Goal: Task Accomplishment & Management: Manage account settings

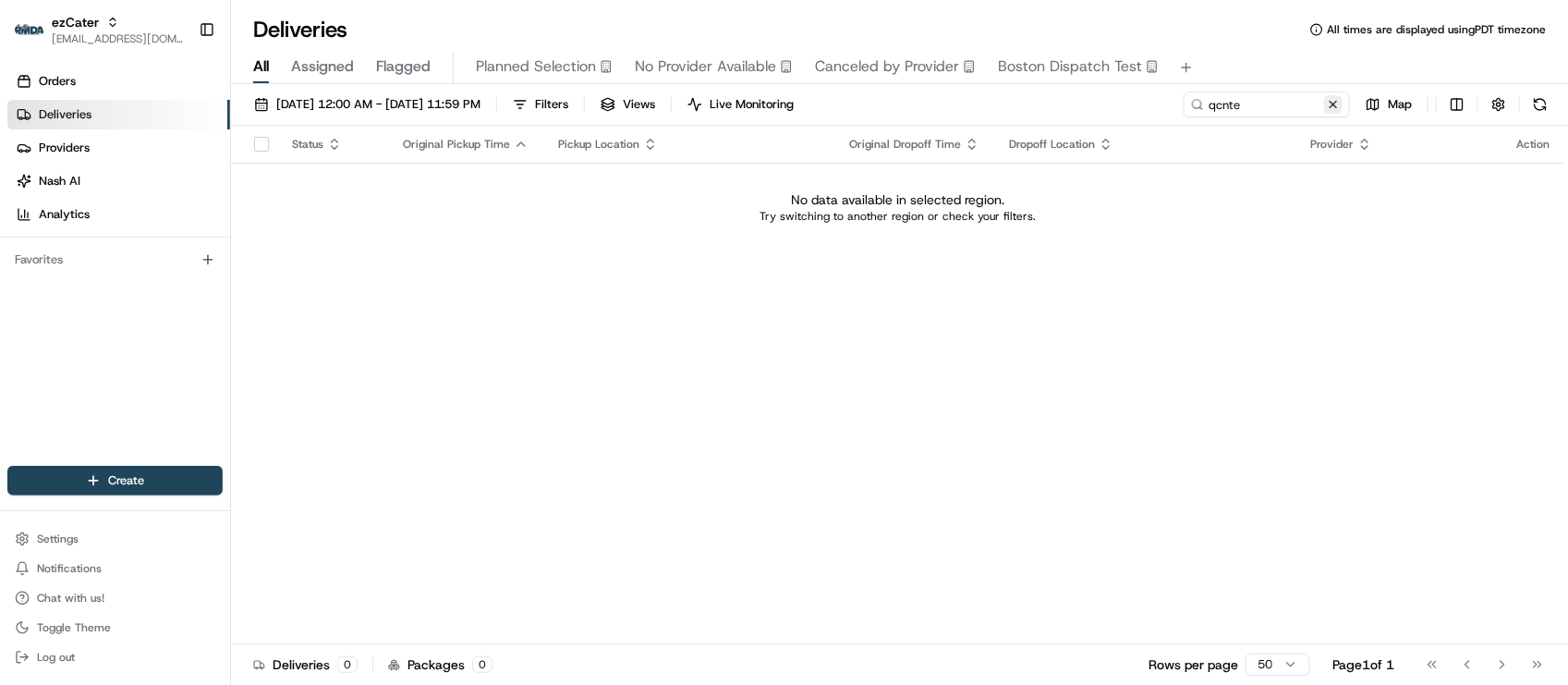
click at [1331, 98] on button at bounding box center [1333, 104] width 19 height 19
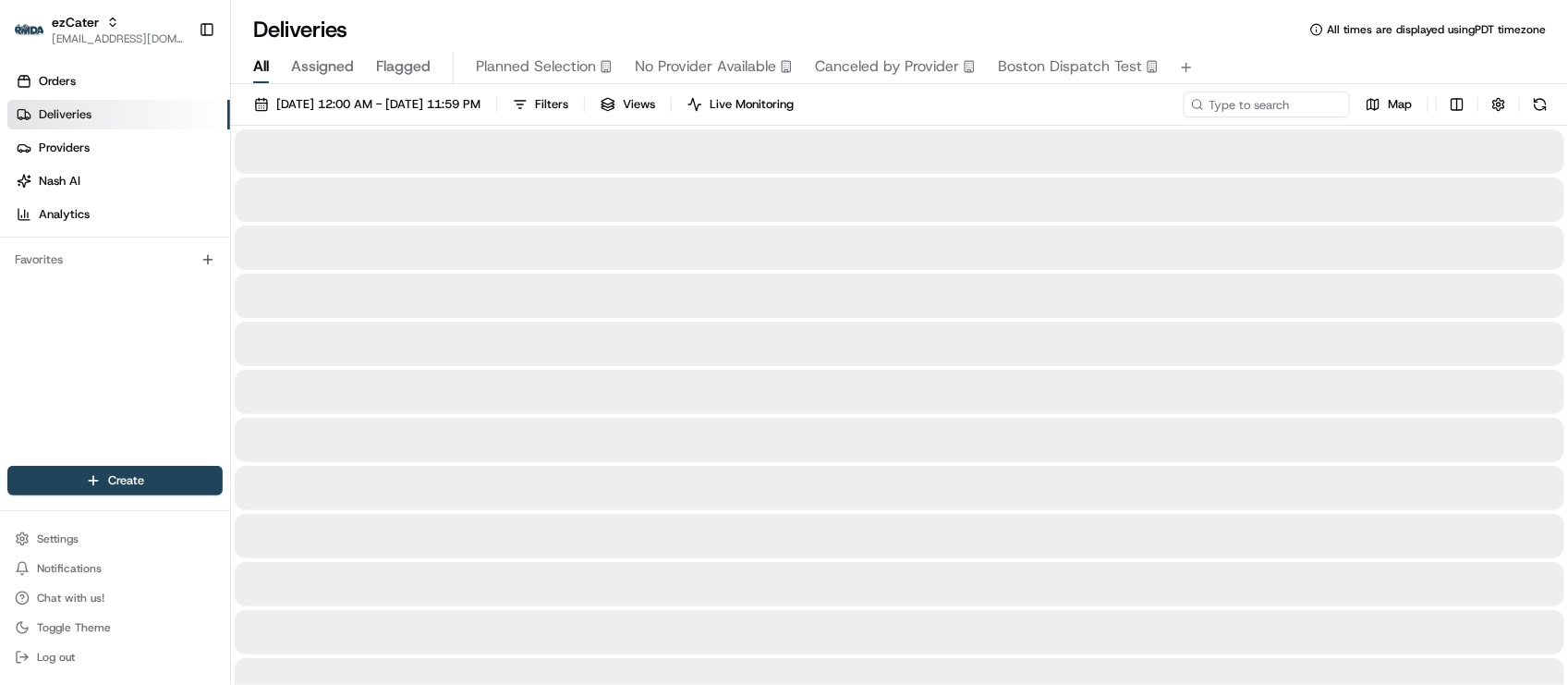
click at [1241, 19] on div "Deliveries All times are displayed using PDT timezone" at bounding box center [900, 30] width 1337 height 30
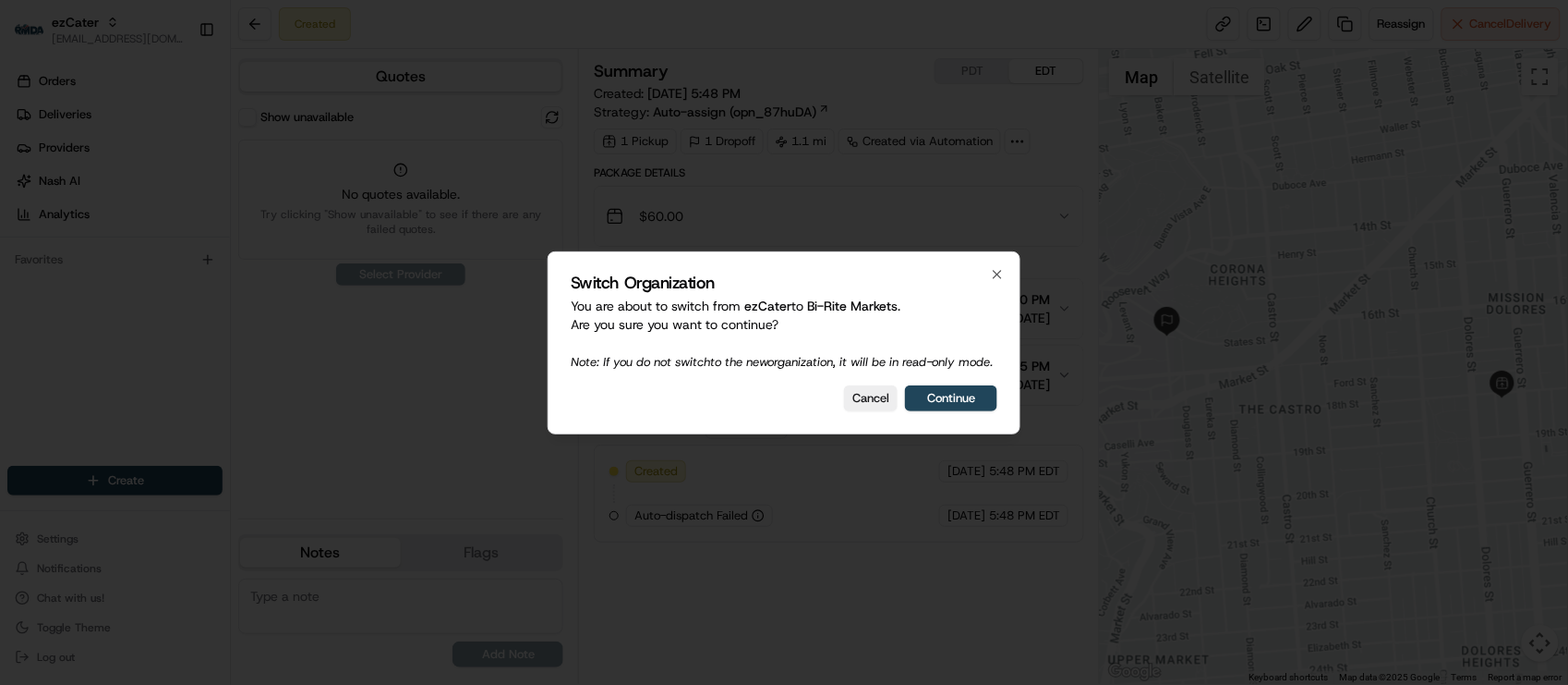
click at [934, 389] on div "Switch Organization You are about to switch from ezCater to Bi-Rite Markets . A…" at bounding box center [784, 342] width 473 height 183
click at [952, 411] on button "Continue" at bounding box center [951, 398] width 92 height 26
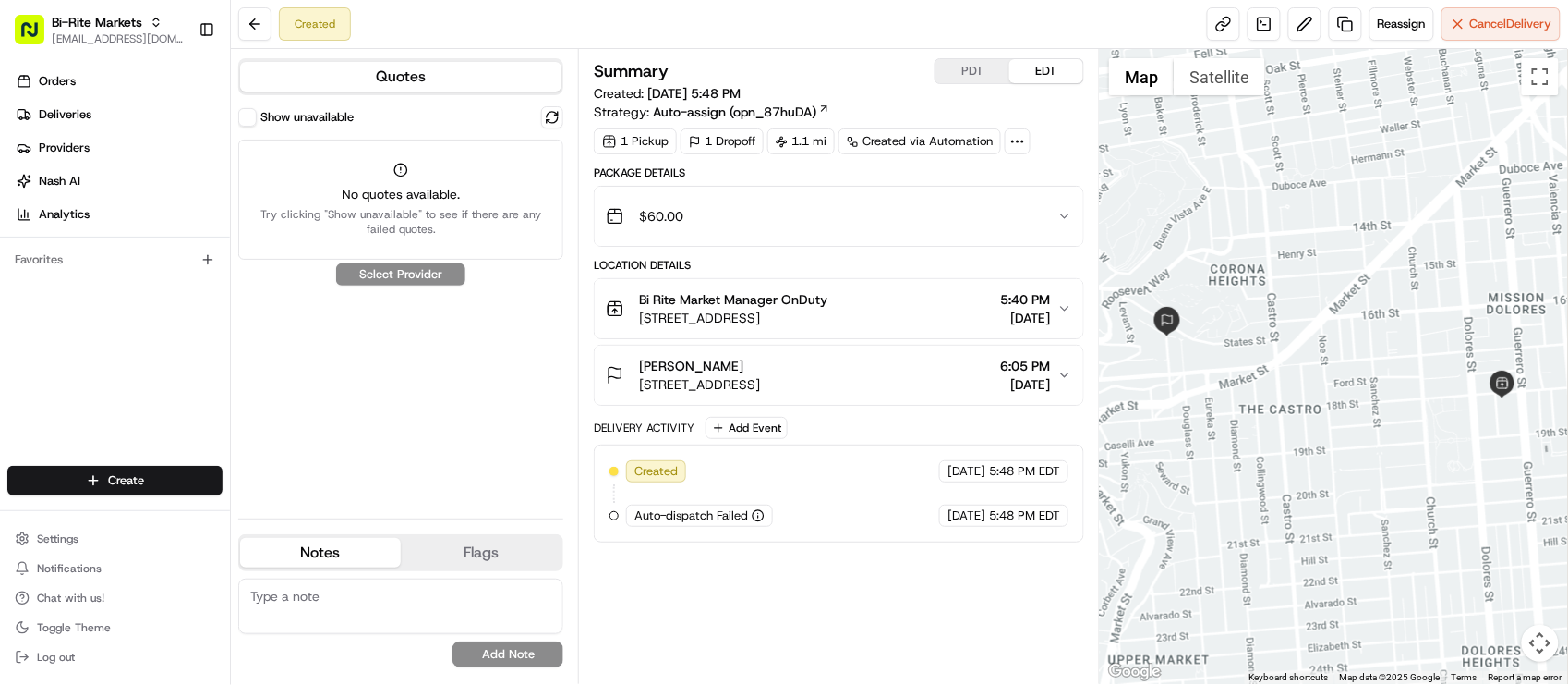
click at [566, 117] on div "Quotes Show unavailable No quotes available. Try clicking "Show unavailable" to…" at bounding box center [404, 366] width 347 height 635
click at [562, 117] on div "Quotes Show unavailable No quotes available. Try clicking "Show unavailable" to…" at bounding box center [404, 366] width 347 height 635
click at [560, 117] on button at bounding box center [552, 117] width 23 height 23
click at [249, 116] on button "Show unavailable" at bounding box center [247, 117] width 19 height 19
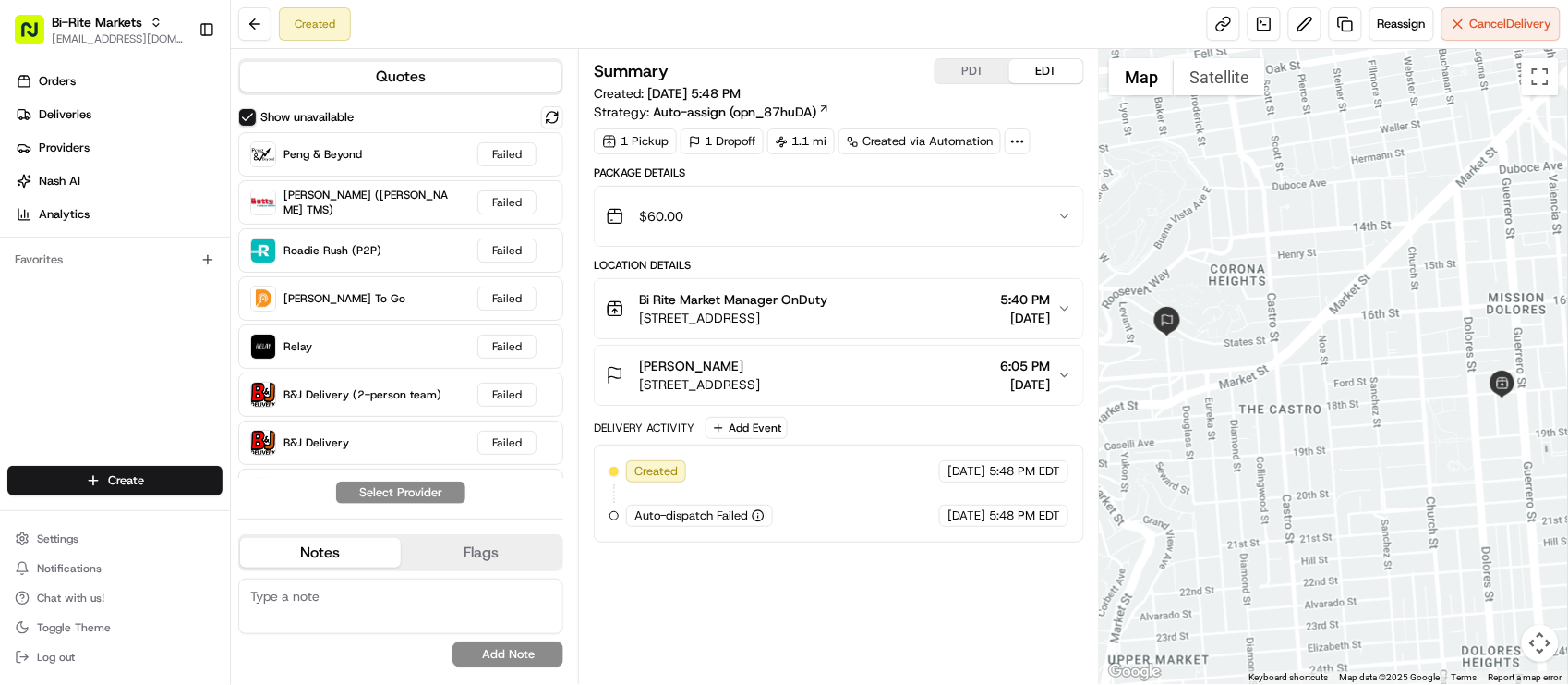
click at [866, 14] on div "Created Reassign Cancel Delivery" at bounding box center [899, 25] width 1337 height 49
click at [817, 32] on div "Created Reassign Cancel Delivery" at bounding box center [899, 25] width 1337 height 49
click at [99, 303] on div "Orders Deliveries Providers [PERSON_NAME] Analytics Favorites" at bounding box center [115, 268] width 230 height 417
click at [109, 149] on link "Providers" at bounding box center [119, 148] width 222 height 30
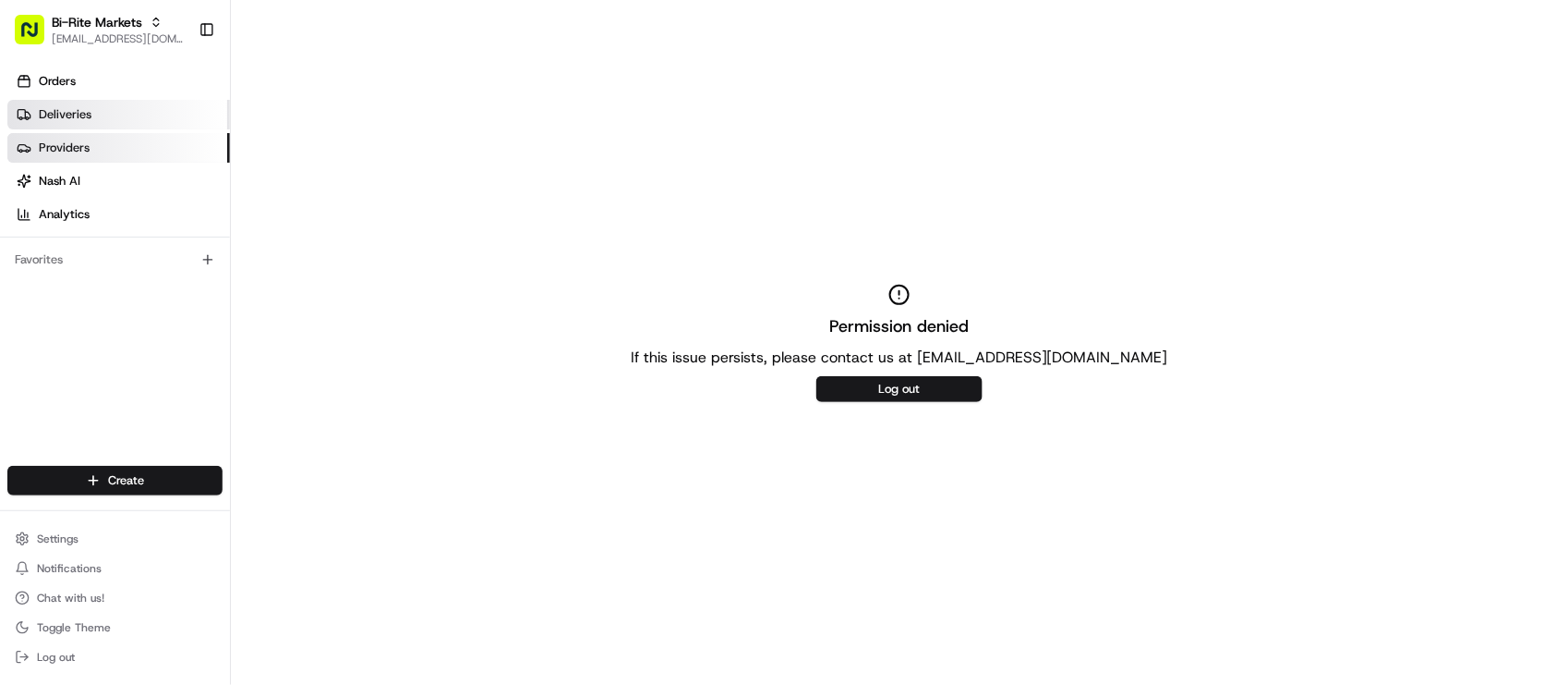
click at [77, 121] on span "Deliveries" at bounding box center [65, 114] width 53 height 17
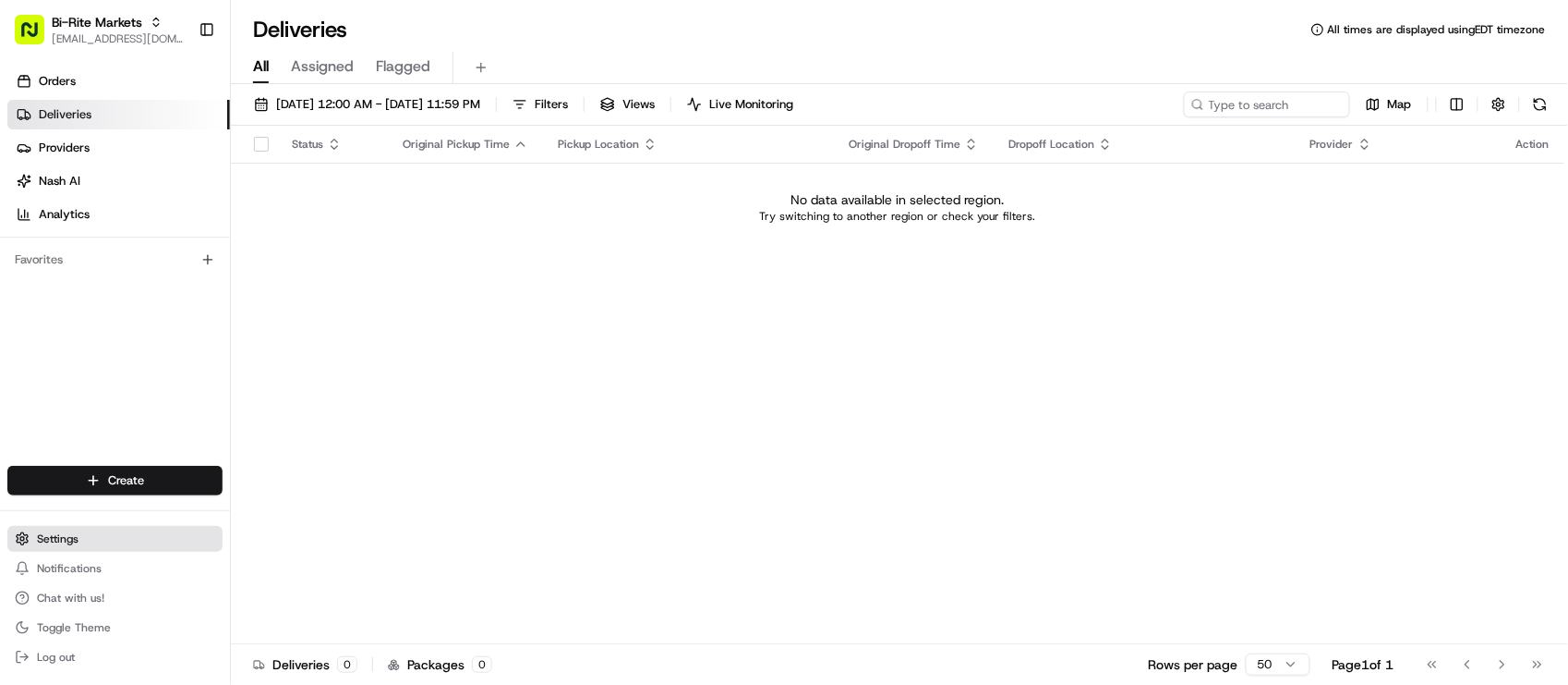
click at [66, 548] on button "Settings" at bounding box center [115, 538] width 215 height 26
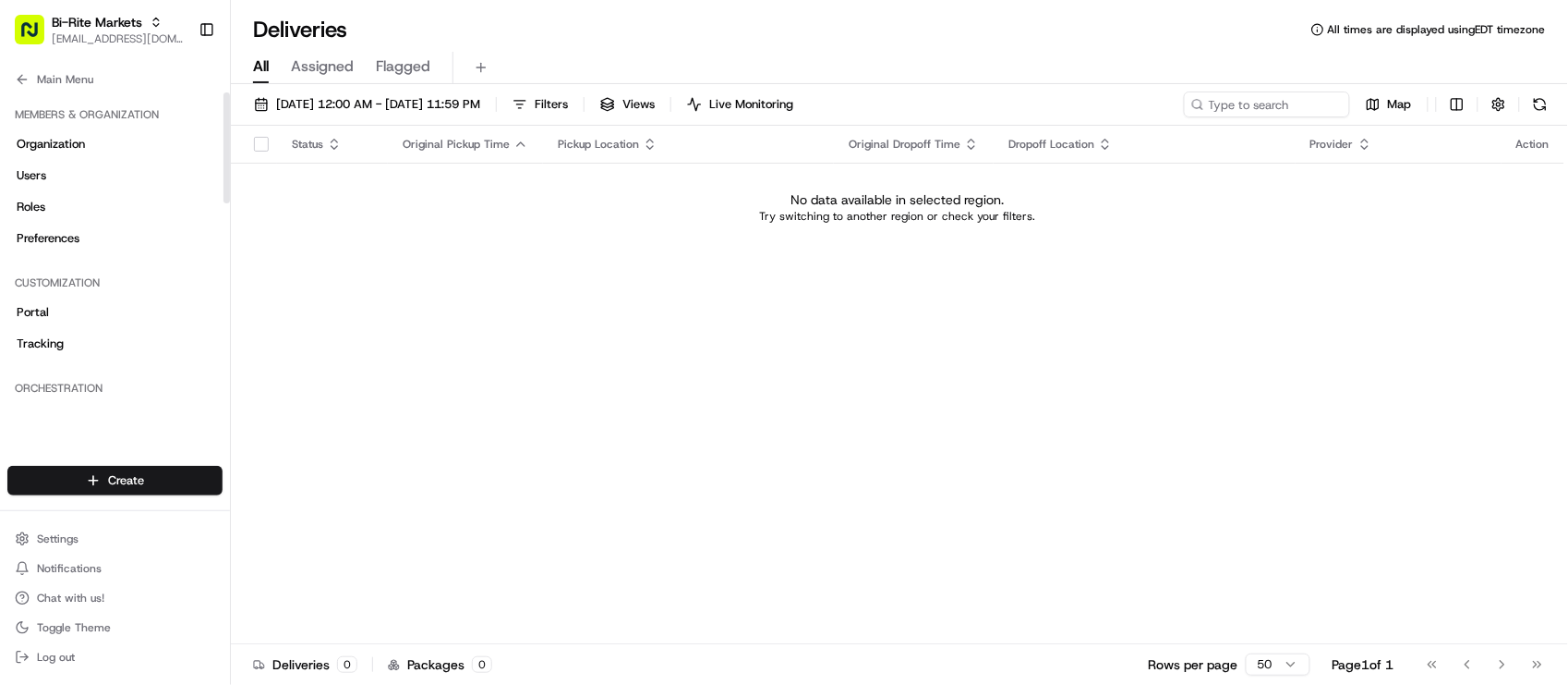
click at [817, 394] on div "Status Original Pickup Time Pickup Location Original Dropoff Time Dropoff Locat…" at bounding box center [898, 385] width 1334 height 519
click at [541, 221] on div "No data available in selected region. Try switching to another region or check …" at bounding box center [897, 207] width 1319 height 33
click at [472, 104] on span "08/16/2025 12:00 AM - 08/16/2025 11:59 PM" at bounding box center [378, 104] width 204 height 17
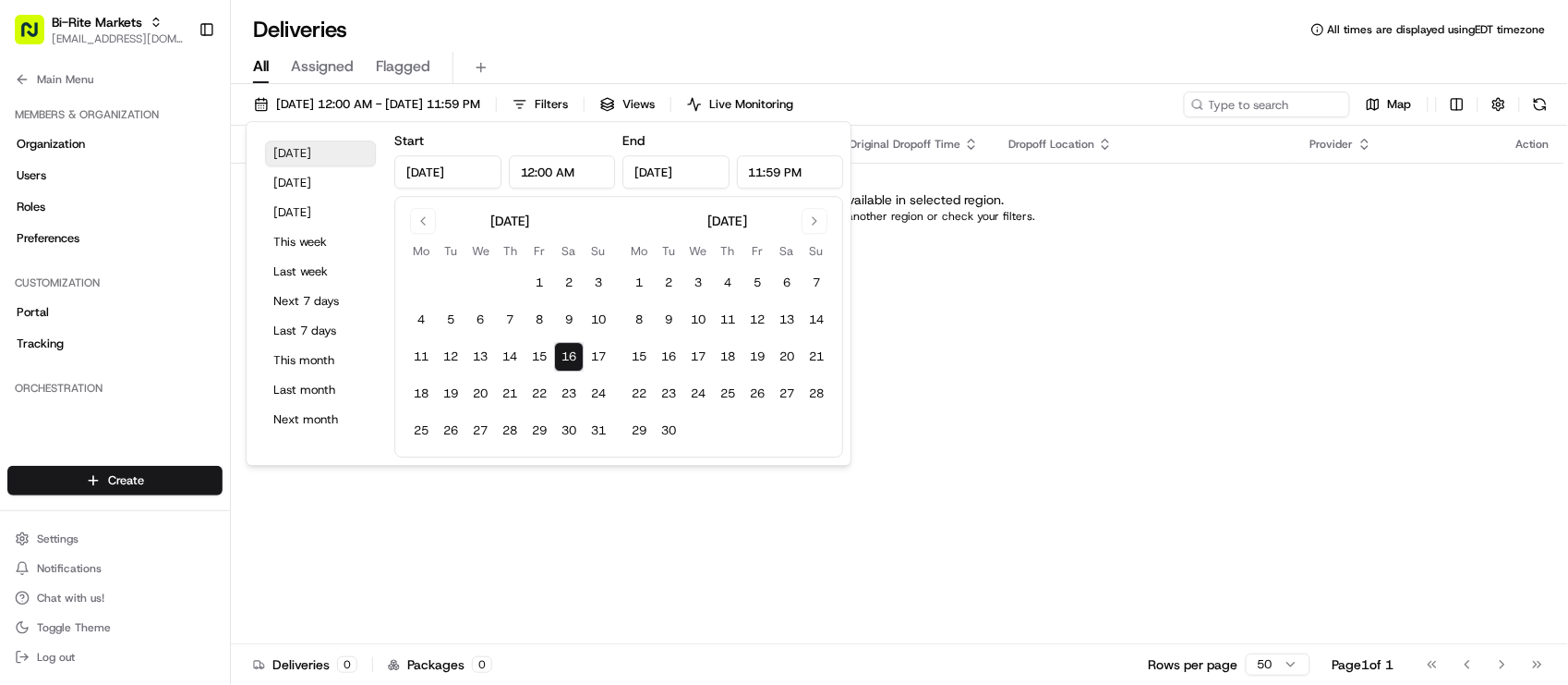
click at [320, 153] on button "Today" at bounding box center [320, 154] width 111 height 26
click at [852, 37] on div "Deliveries All times are displayed using EDT timezone" at bounding box center [899, 30] width 1337 height 30
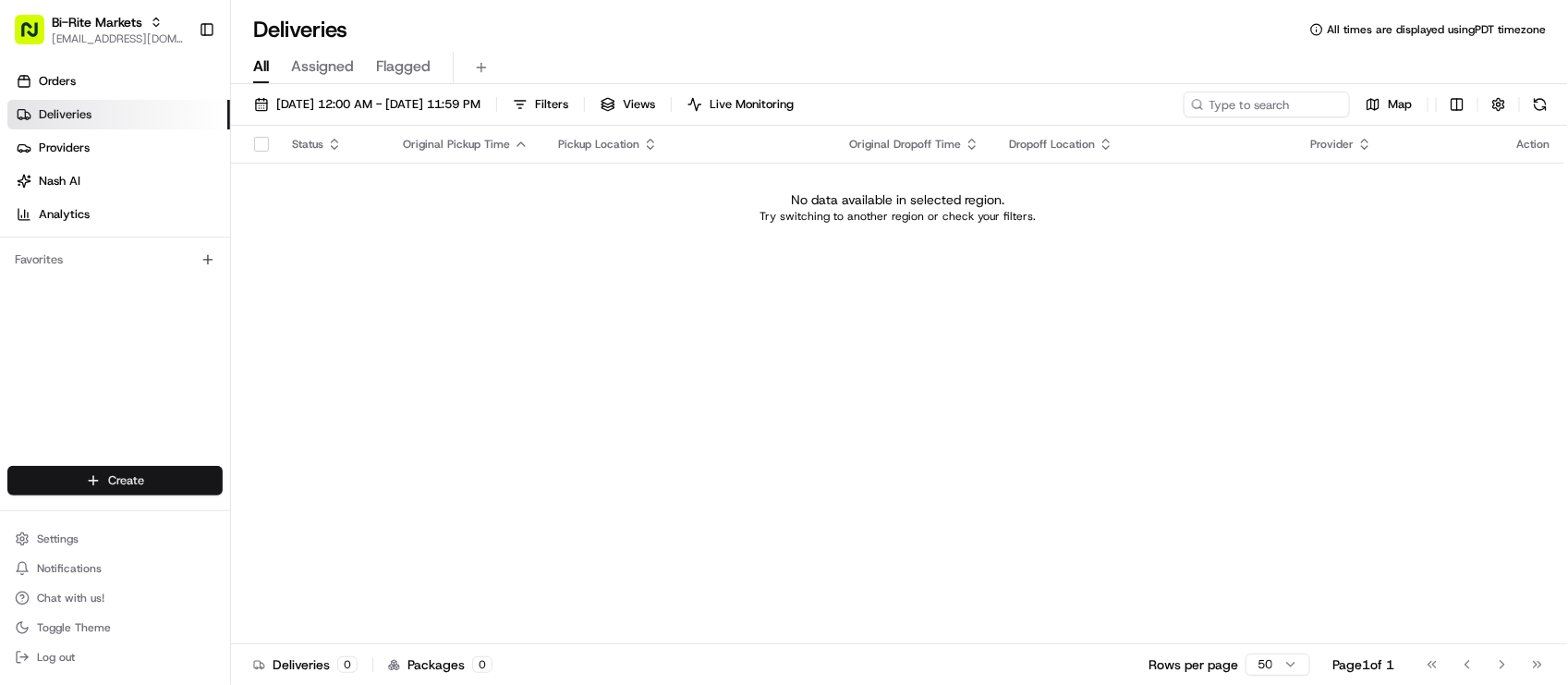
click at [94, 472] on html "Bi-Rite Markets lseguiran@nashhelp.com Toggle Sidebar Orders Deliveries Provide…" at bounding box center [784, 342] width 1568 height 685
click at [400, 368] on html "Bi-Rite Markets lseguiran@nashhelp.com Toggle Sidebar Orders Deliveries Provide…" at bounding box center [784, 342] width 1568 height 685
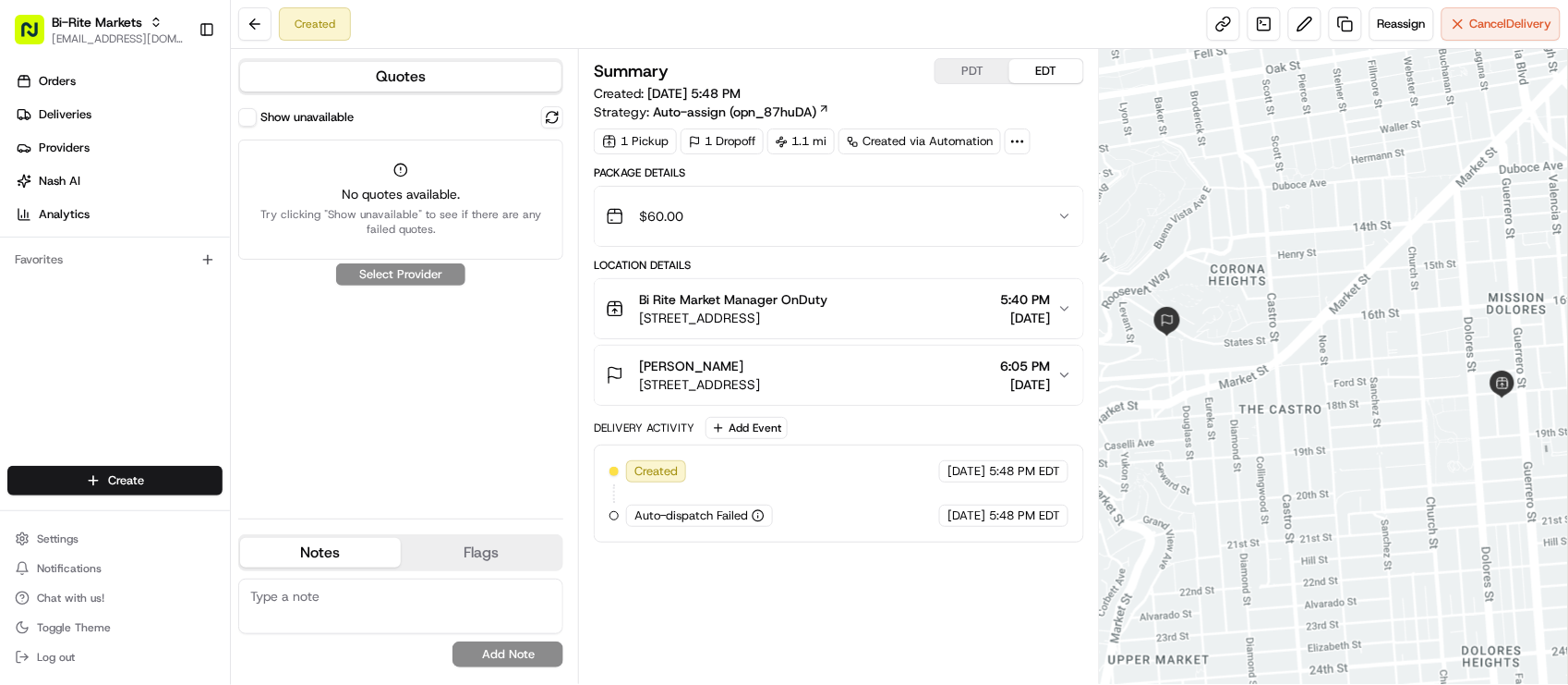
click at [732, 7] on div "Created Reassign Cancel Delivery" at bounding box center [899, 25] width 1337 height 49
click at [736, 71] on div "Summary PDT EDT" at bounding box center [839, 71] width 490 height 26
click at [550, 117] on button at bounding box center [552, 117] width 23 height 23
click at [251, 107] on div "Show unavailable" at bounding box center [400, 117] width 325 height 23
click at [251, 108] on button "Show unavailable" at bounding box center [247, 117] width 19 height 19
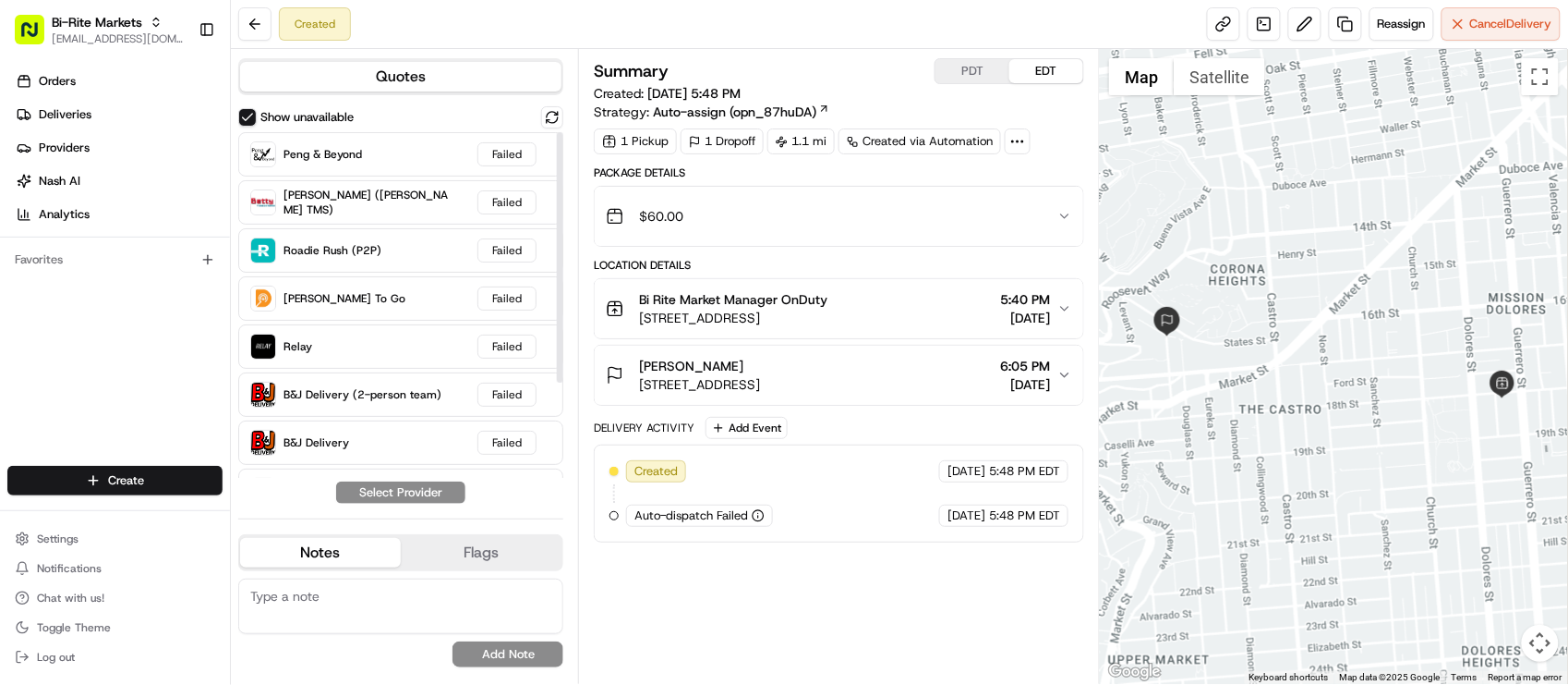
click at [755, 70] on div "Summary PDT EDT" at bounding box center [839, 71] width 490 height 26
click at [979, 61] on button "PDT" at bounding box center [972, 71] width 74 height 24
click at [1057, 70] on button "EDT" at bounding box center [1046, 71] width 74 height 24
click at [508, 11] on div "Created Reassign Cancel Delivery" at bounding box center [899, 25] width 1337 height 49
click at [112, 529] on button "Settings" at bounding box center [115, 538] width 215 height 26
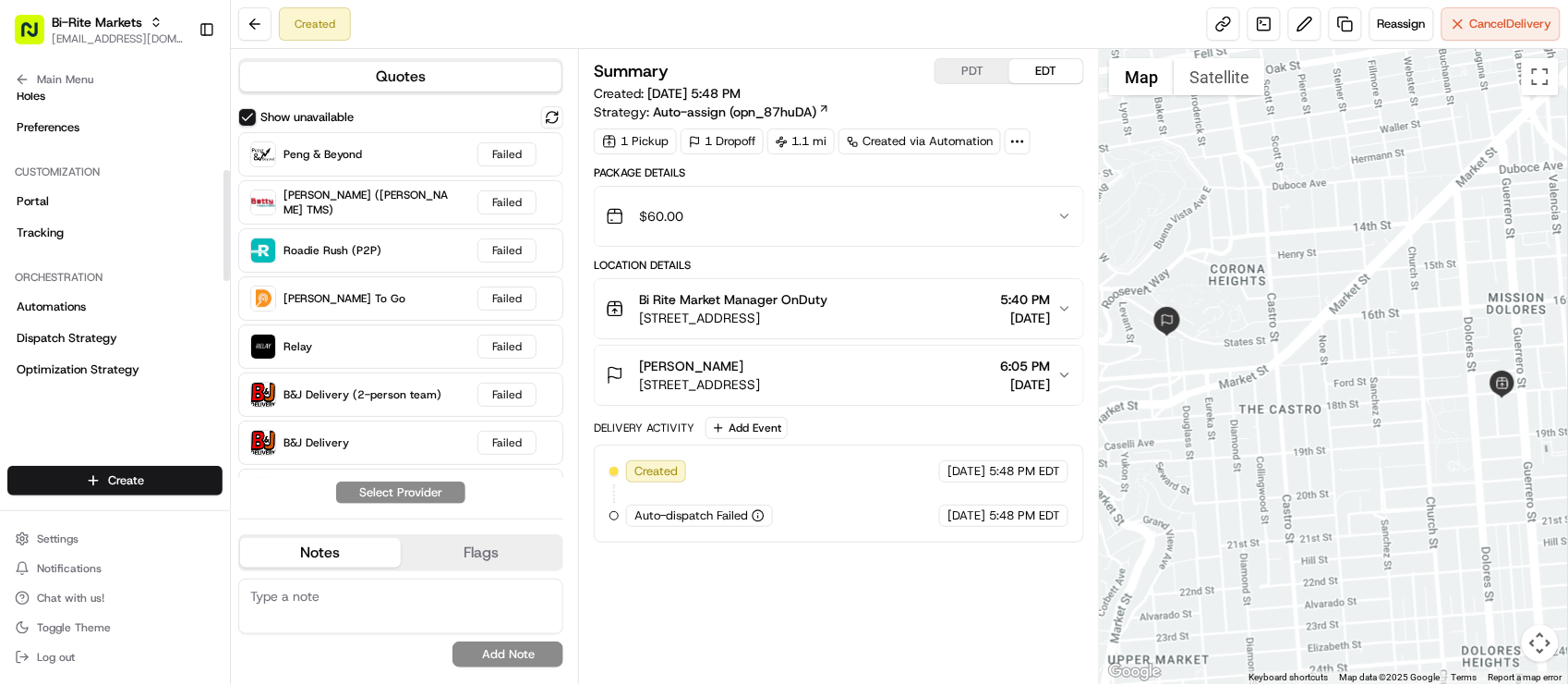
scroll to position [231, 0]
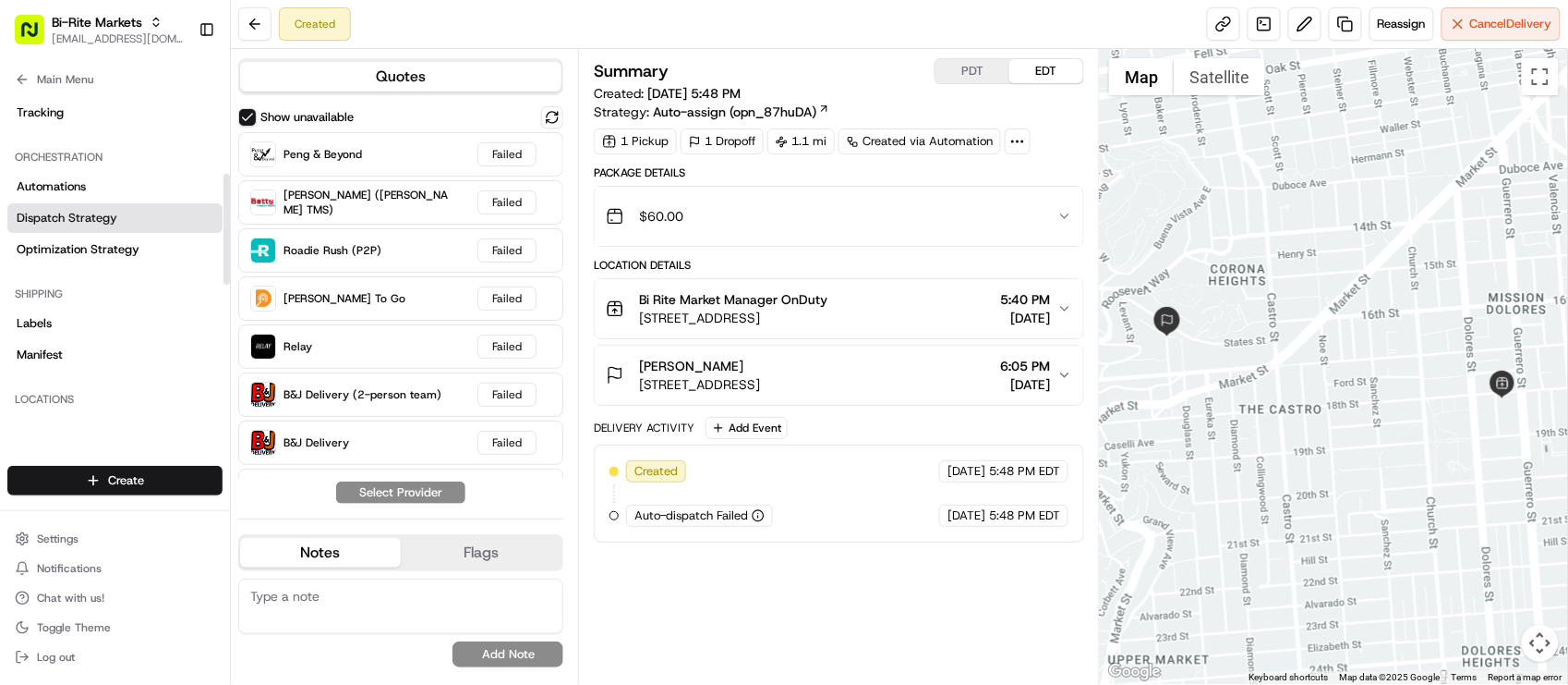
click at [75, 210] on span "Dispatch Strategy" at bounding box center [67, 218] width 100 height 17
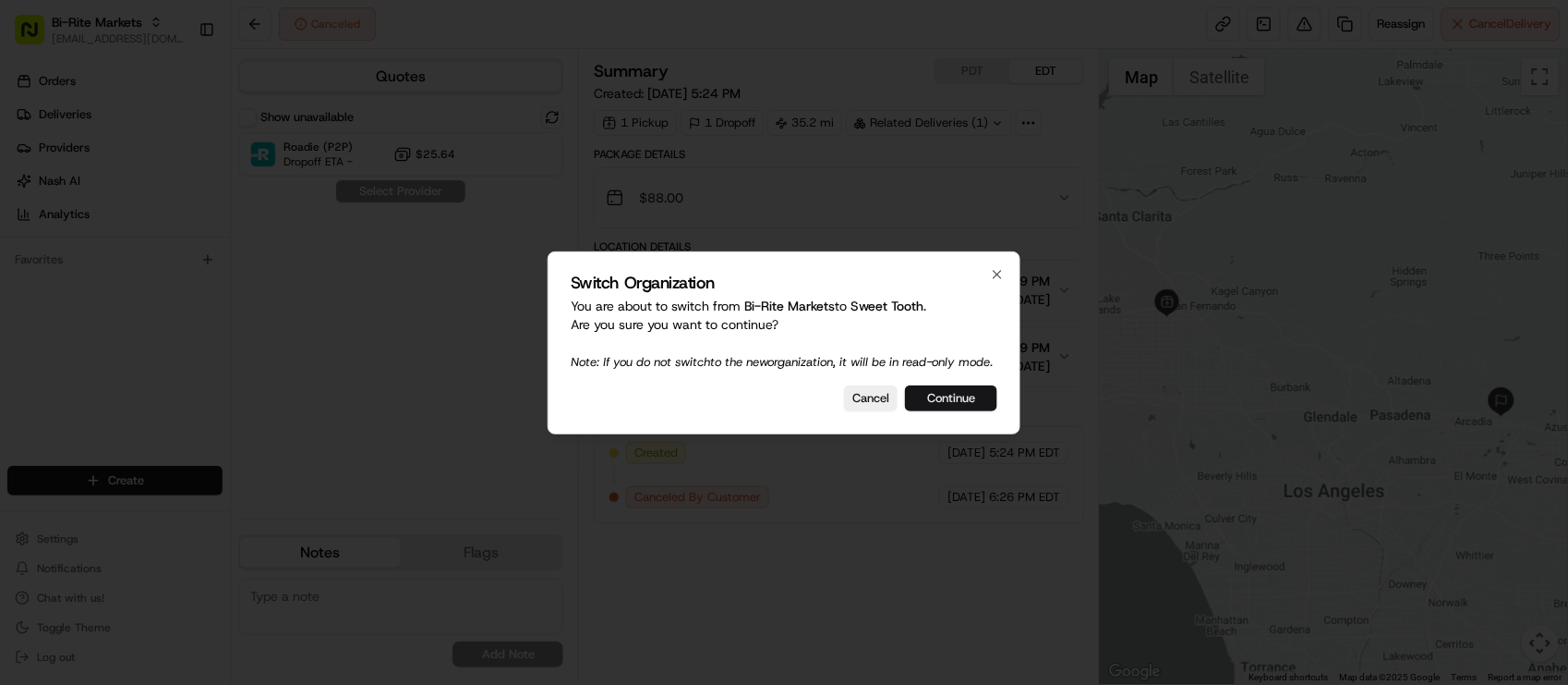
click at [961, 408] on button "Continue" at bounding box center [951, 398] width 92 height 26
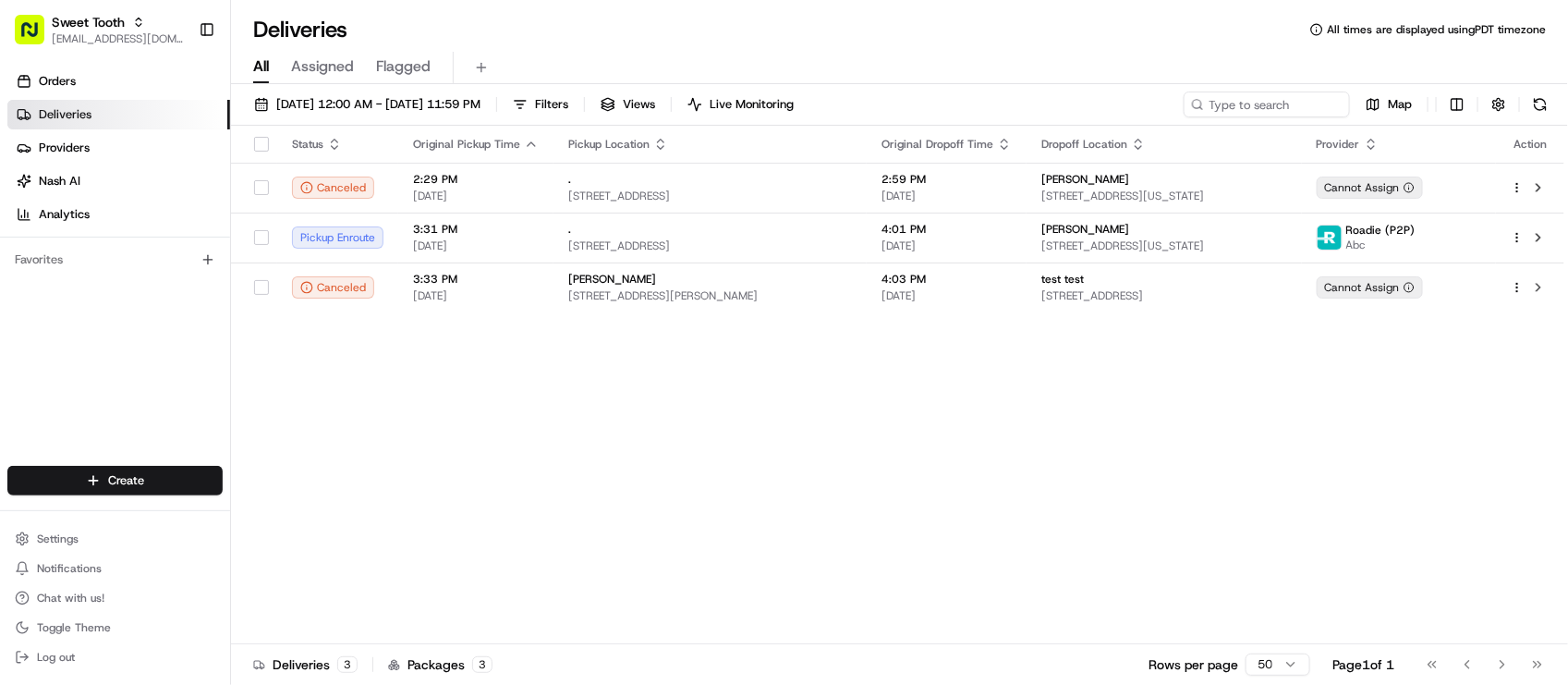
click at [587, 554] on div "Status Original Pickup Time Pickup Location Original Dropoff Time Dropoff Locat…" at bounding box center [898, 385] width 1334 height 519
drag, startPoint x: 796, startPoint y: 486, endPoint x: 782, endPoint y: 474, distance: 18.4
click at [796, 487] on div "Status Original Pickup Time Pickup Location Original Dropoff Time Dropoff Locat…" at bounding box center [898, 385] width 1334 height 519
drag, startPoint x: 481, startPoint y: 451, endPoint x: 458, endPoint y: 361, distance: 92.9
click at [477, 449] on div "Status Original Pickup Time Pickup Location Original Dropoff Time Dropoff Locat…" at bounding box center [898, 385] width 1334 height 519
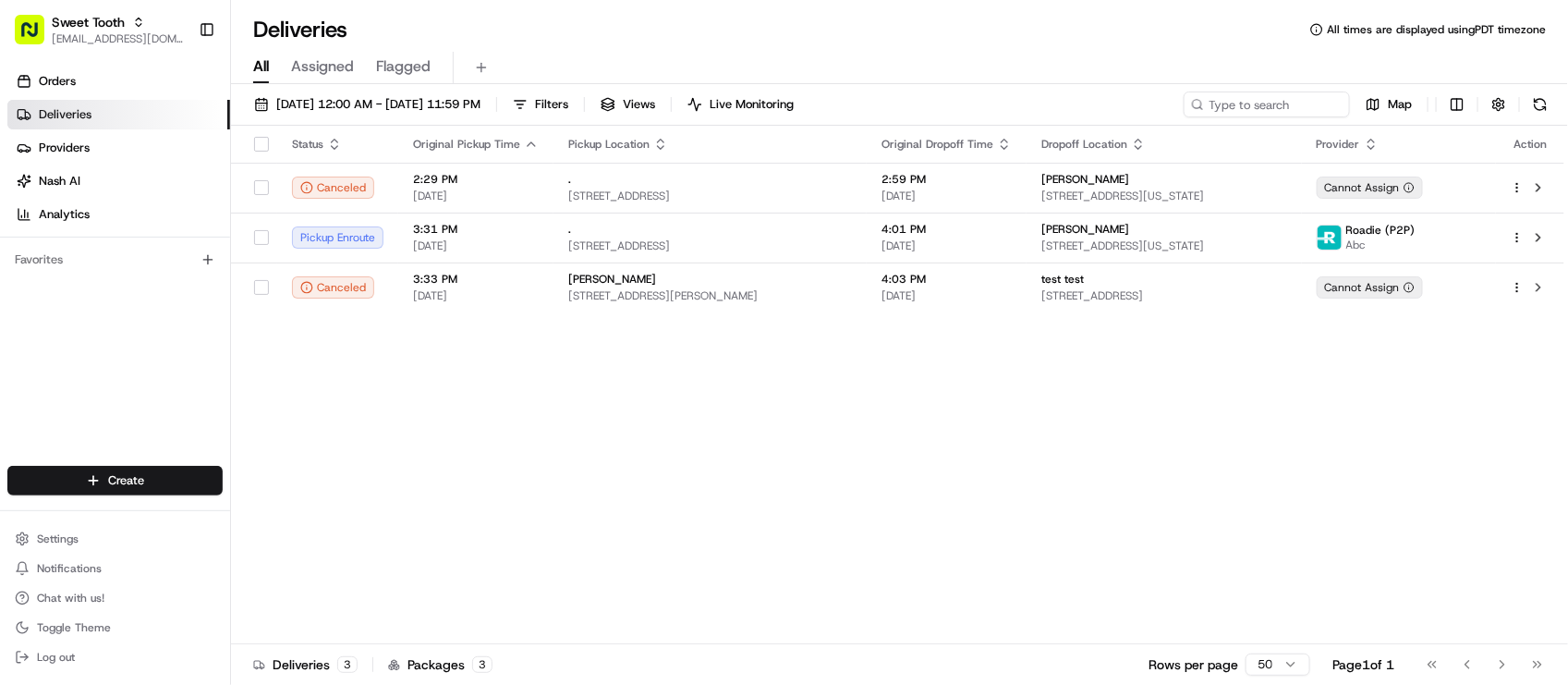
click at [685, 459] on div "Status Original Pickup Time Pickup Location Original Dropoff Time Dropoff Locat…" at bounding box center [898, 385] width 1334 height 519
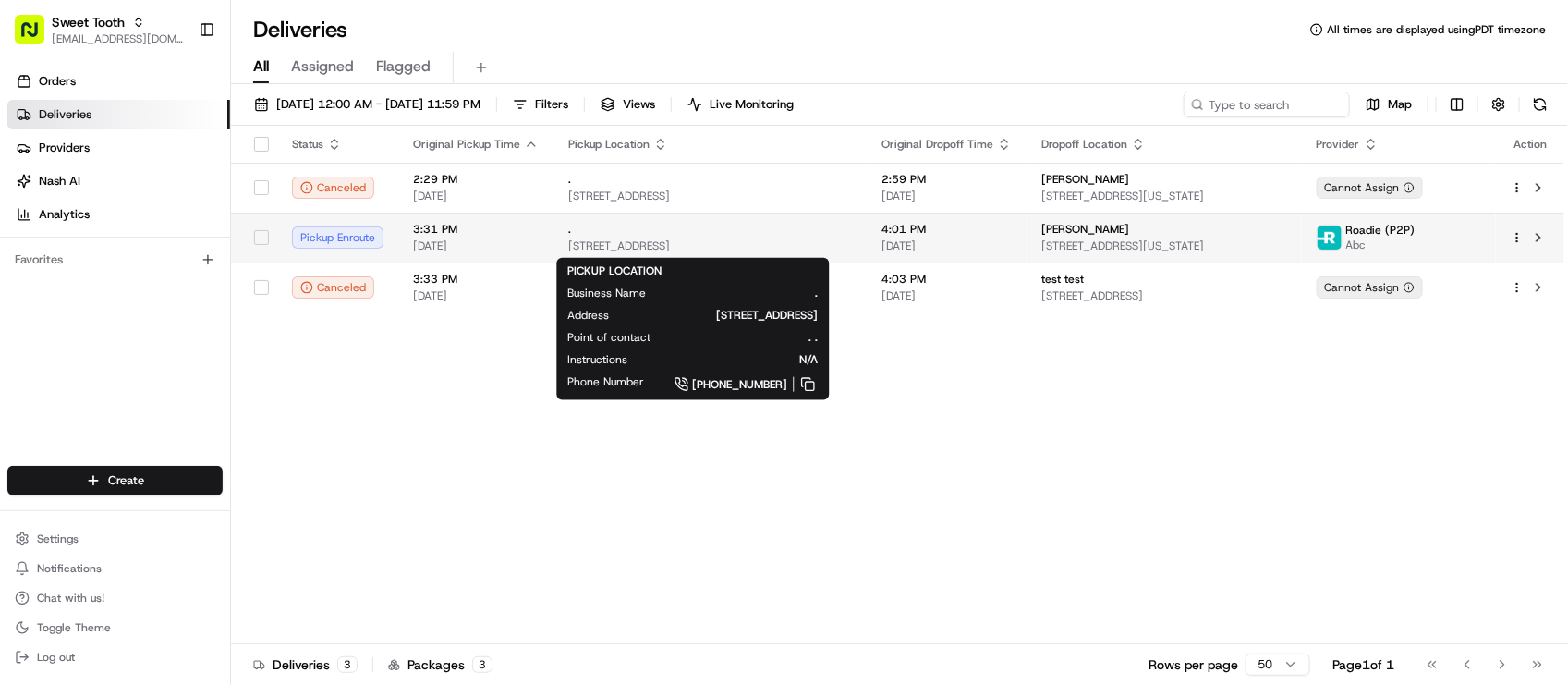
click at [704, 226] on div "." at bounding box center [710, 228] width 283 height 15
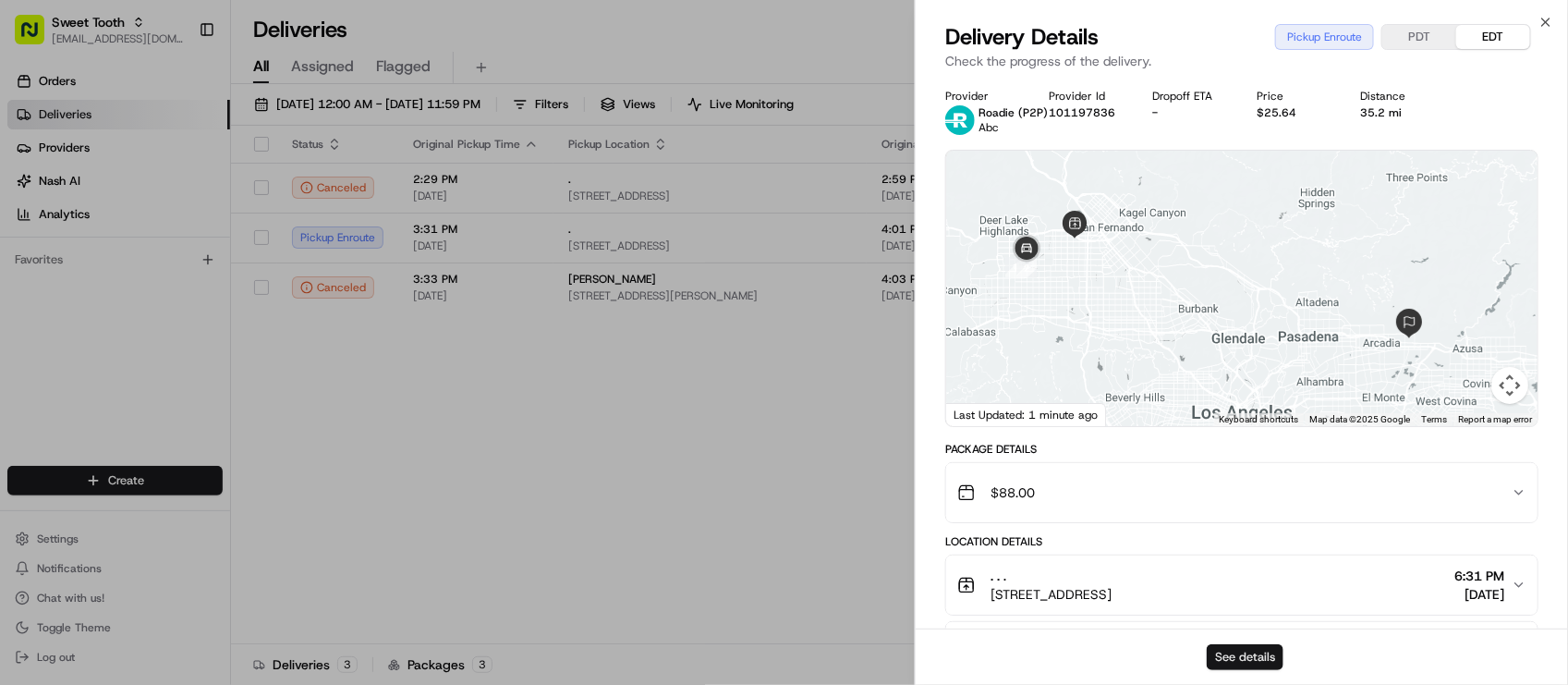
click at [1259, 649] on button "See details" at bounding box center [1245, 656] width 77 height 26
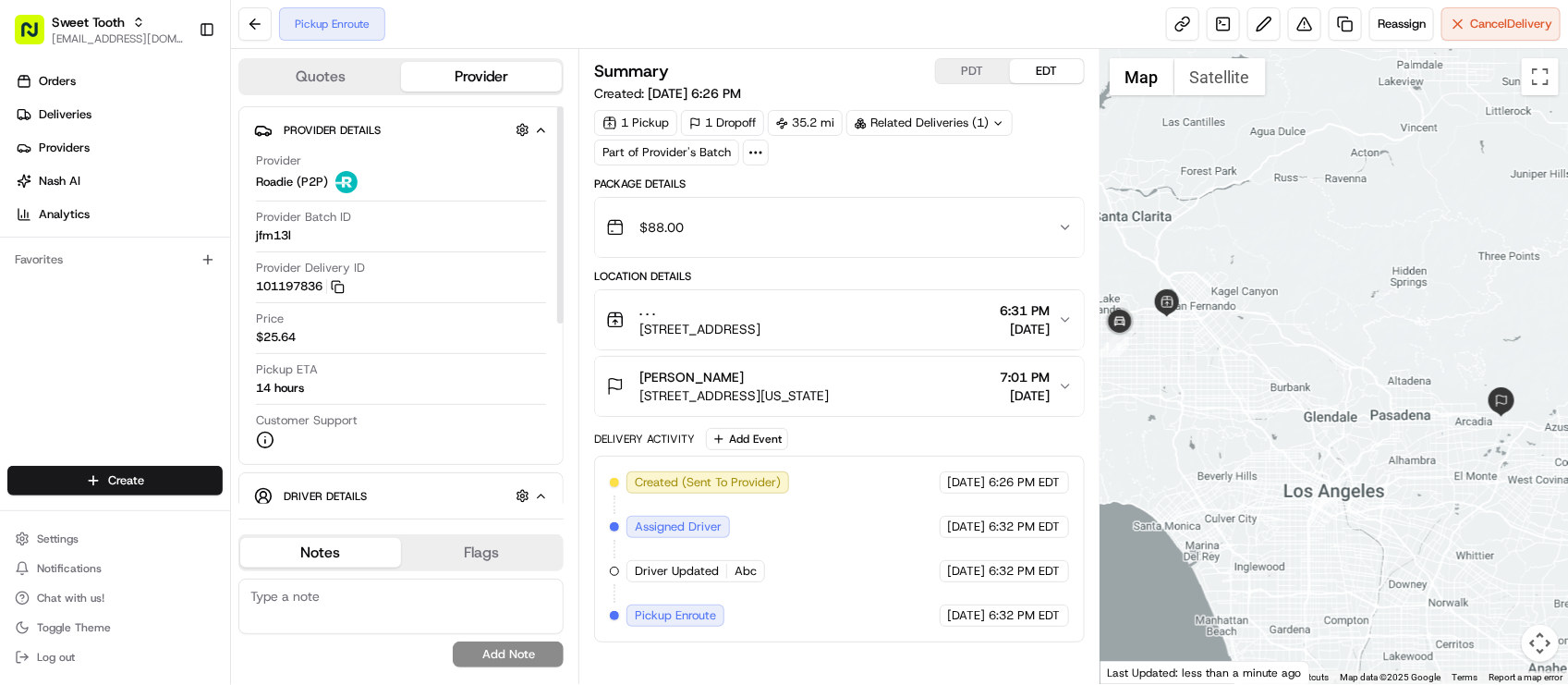
click at [278, 408] on div "Provider Roadie (P2P) Provider Batch ID jfm13l Provider Delivery ID 101197836 C…" at bounding box center [401, 300] width 294 height 311
click at [875, 570] on div "Created (Sent To Provider) Roadie (P2P) 08/16/2025 6:26 PM EDT Assigned Driver …" at bounding box center [840, 549] width 459 height 156
click at [940, 536] on div "08/16/2025 6:32 PM EDT" at bounding box center [1004, 527] width 129 height 23
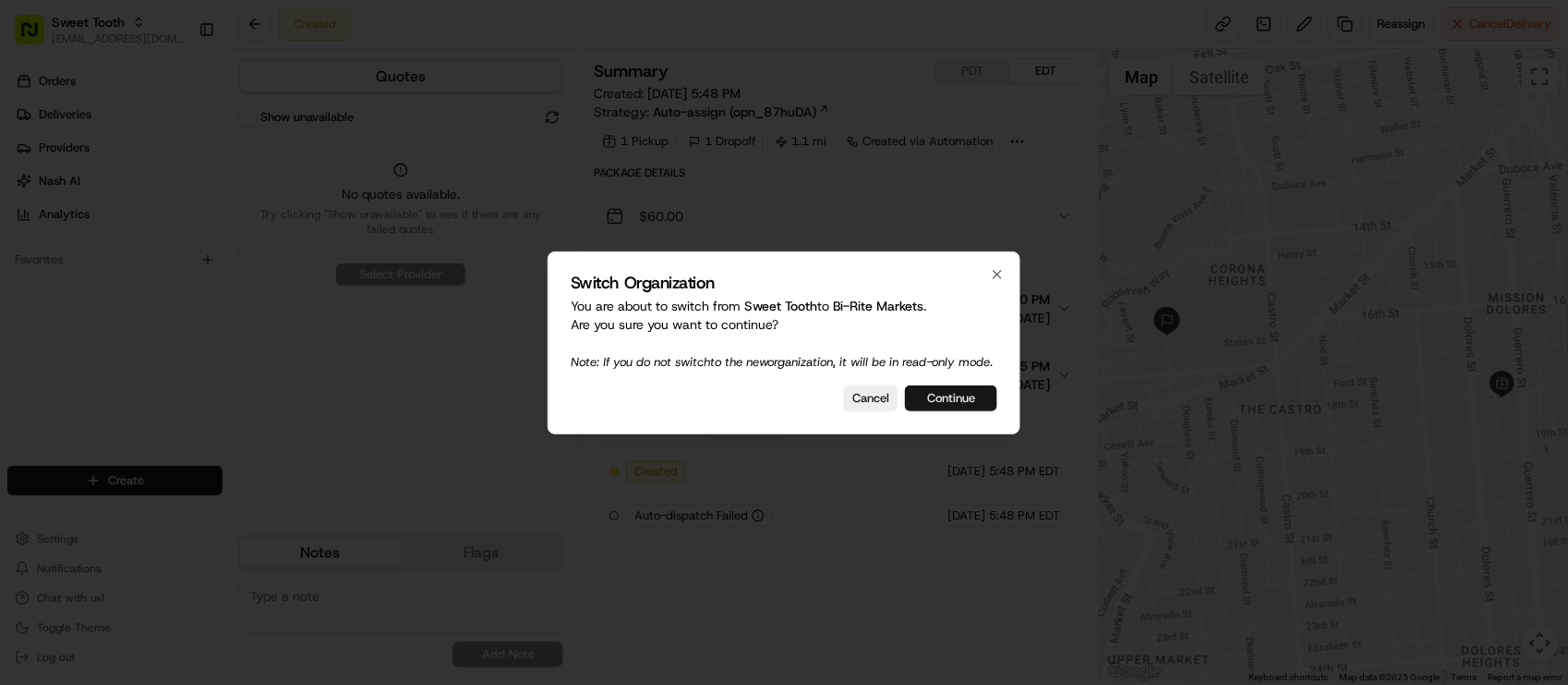
click at [971, 400] on button "Continue" at bounding box center [951, 398] width 92 height 26
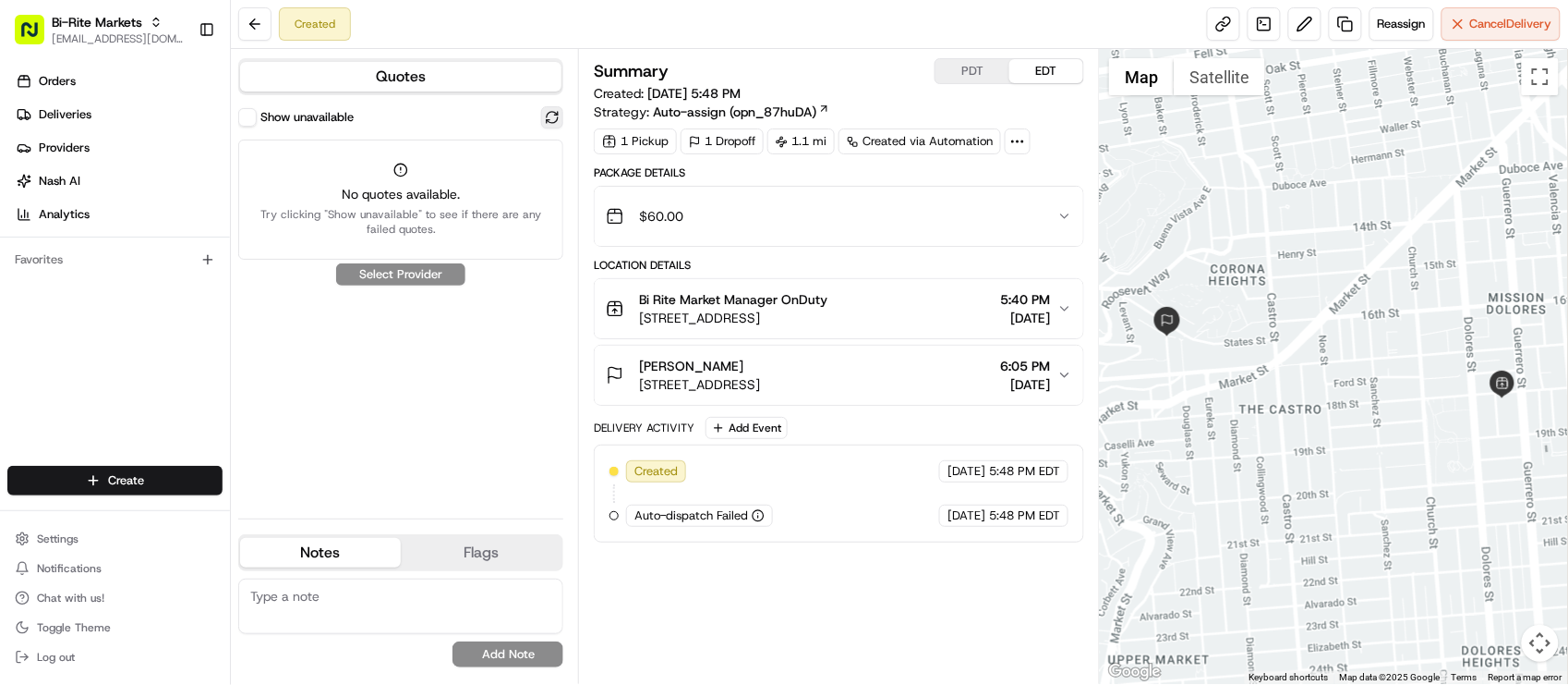
click at [564, 112] on div "Quotes Show unavailable No quotes available. Try clicking "Show unavailable" to…" at bounding box center [404, 366] width 347 height 635
click at [552, 113] on button at bounding box center [552, 117] width 23 height 23
click at [248, 116] on button "Show unavailable" at bounding box center [247, 117] width 19 height 19
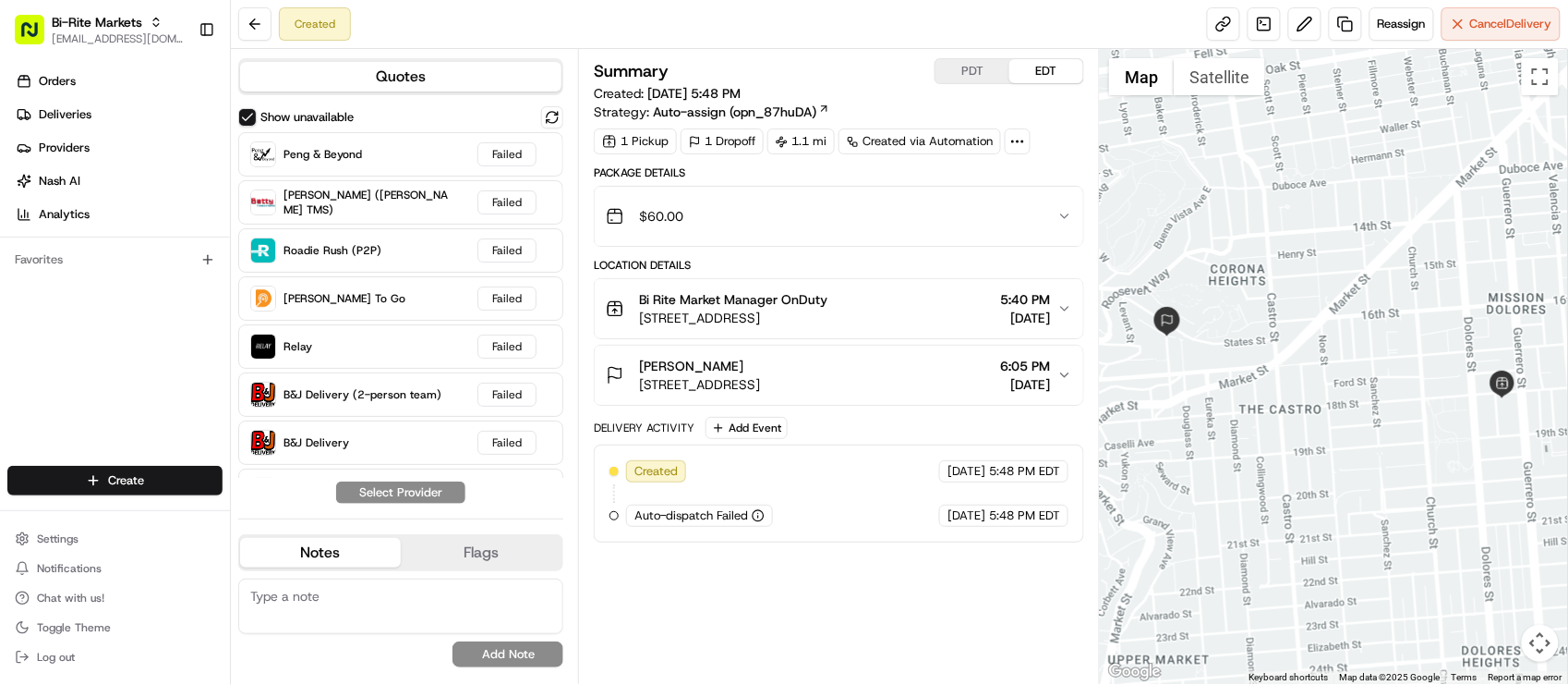
click at [670, 8] on div "Created Reassign Cancel Delivery" at bounding box center [899, 25] width 1337 height 49
click at [561, 115] on button at bounding box center [552, 117] width 23 height 23
click at [760, 382] on span "27 Ord Ct, San Francisco, CA 94114, USA" at bounding box center [699, 384] width 121 height 19
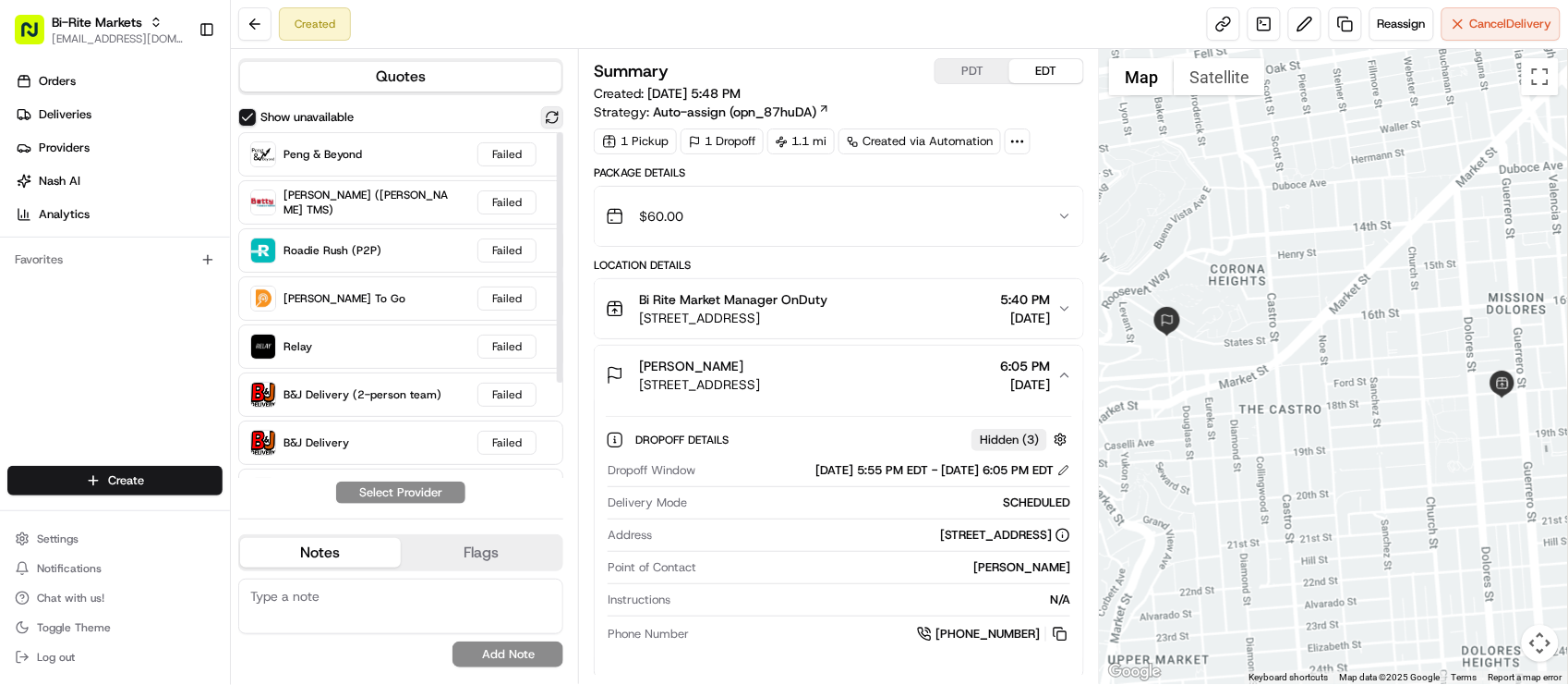
click at [550, 109] on button at bounding box center [552, 117] width 23 height 23
click at [270, 22] on div "Created" at bounding box center [294, 25] width 113 height 33
click at [254, 15] on button at bounding box center [255, 25] width 33 height 33
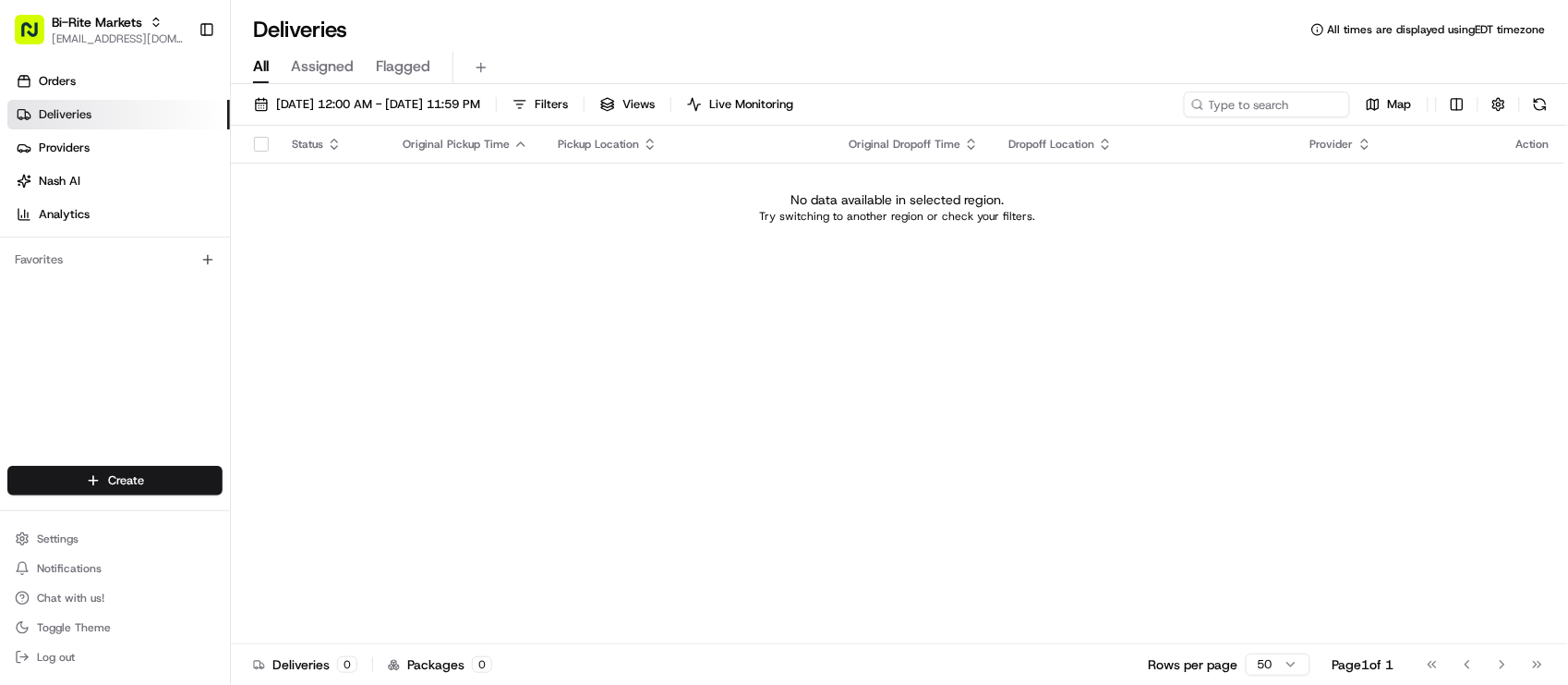
click at [788, 264] on div "Status Original Pickup Time Pickup Location Original Dropoff Time Dropoff Locat…" at bounding box center [898, 385] width 1334 height 519
click at [357, 437] on div "Status Original Pickup Time Pickup Location Original Dropoff Time Dropoff Locat…" at bounding box center [897, 385] width 1333 height 519
click at [404, 357] on div "Status Original Pickup Time Pickup Location Original Dropoff Time Dropoff Locat…" at bounding box center [897, 385] width 1333 height 519
click at [523, 310] on div "Status Original Pickup Time Pickup Location Original Dropoff Time Dropoff Locat…" at bounding box center [897, 385] width 1333 height 519
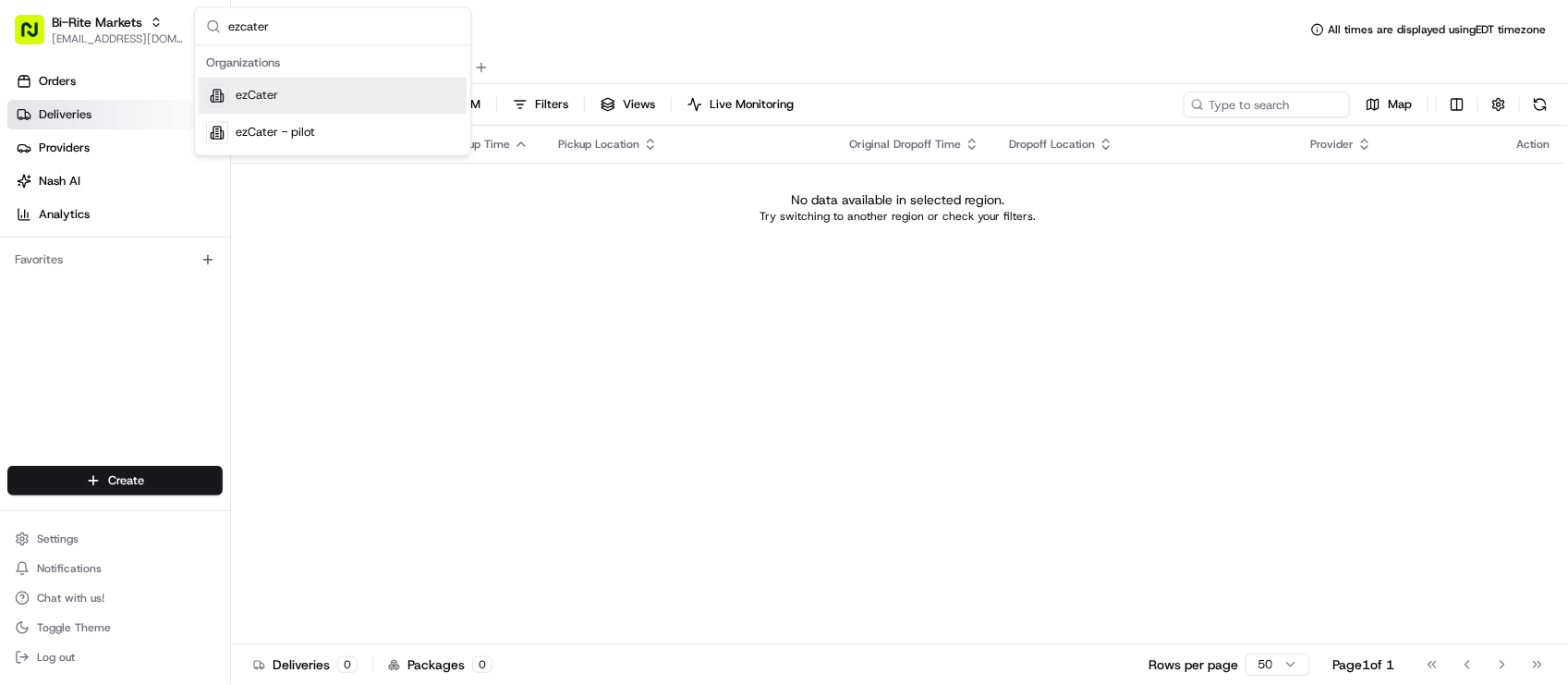
type input "ezcater"
click at [252, 93] on span "ezCater" at bounding box center [256, 95] width 42 height 17
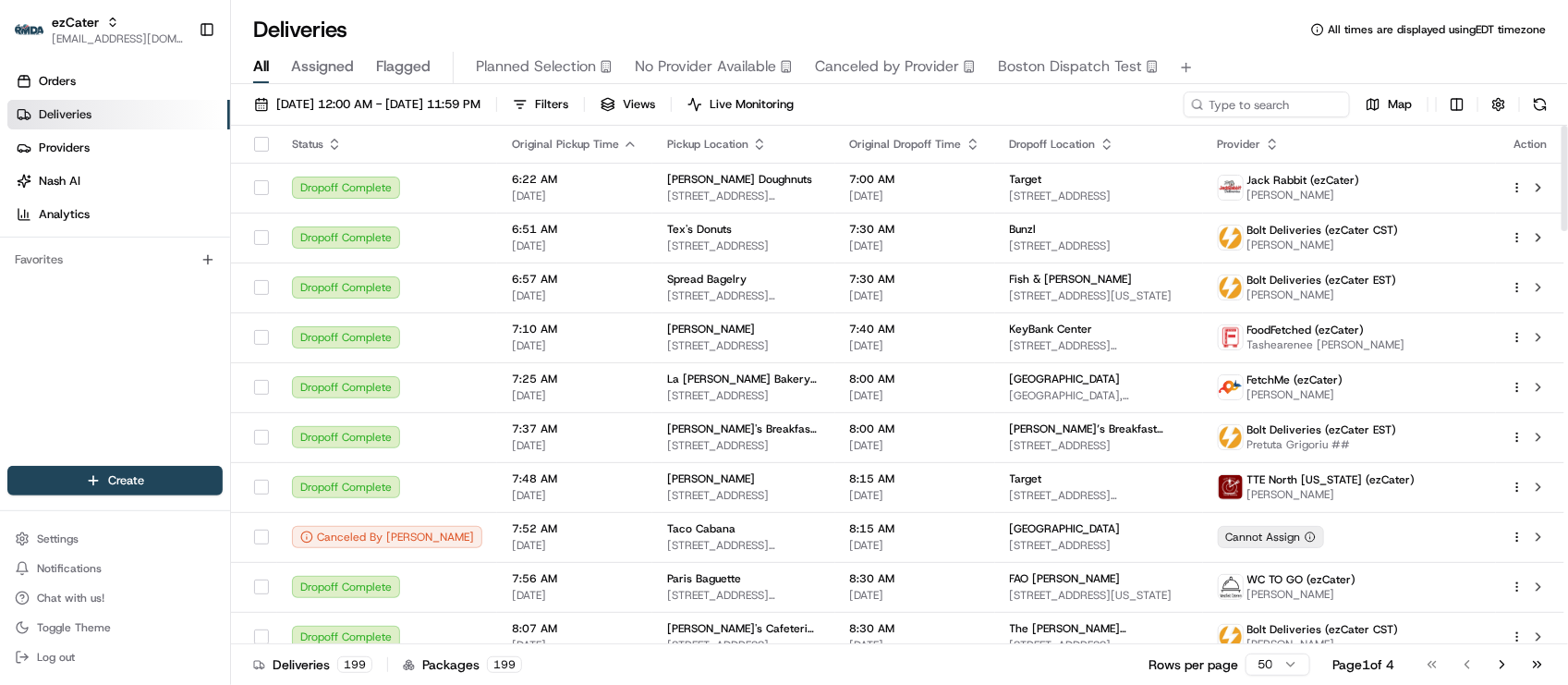
click at [126, 407] on div "Orders Deliveries Providers [PERSON_NAME] Analytics Favorites" at bounding box center [115, 268] width 230 height 417
click at [611, 31] on div "Deliveries All times are displayed using EDT timezone" at bounding box center [900, 30] width 1338 height 30
click at [506, 0] on div "Deliveries All times are displayed using EDT timezone All Assigned Flagged Plan…" at bounding box center [900, 342] width 1338 height 685
click at [1217, 17] on div "Deliveries All times are displayed using EDT timezone" at bounding box center [900, 30] width 1338 height 30
click at [409, 33] on div "Deliveries All times are displayed using EDT timezone" at bounding box center [900, 30] width 1338 height 30
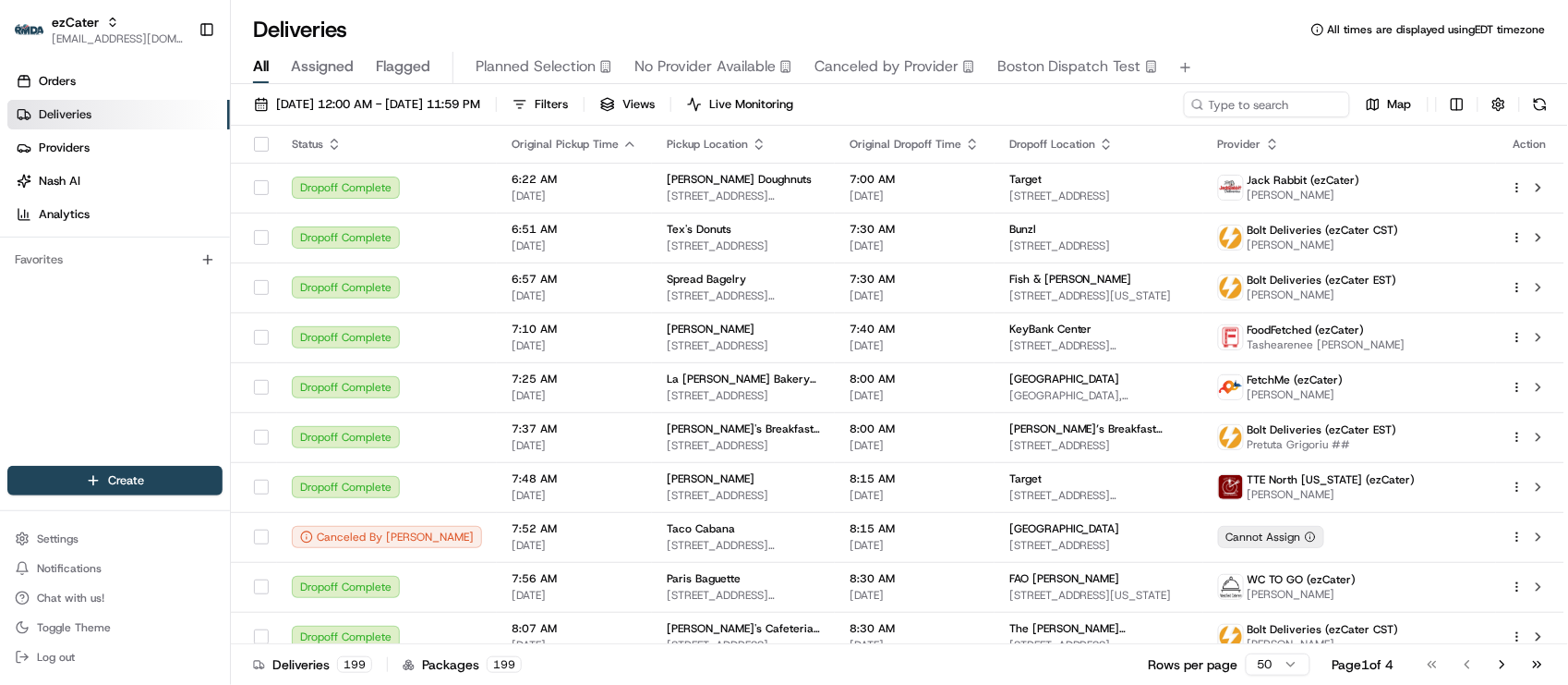
click at [1242, 20] on div "Deliveries All times are displayed using EDT timezone" at bounding box center [899, 30] width 1337 height 30
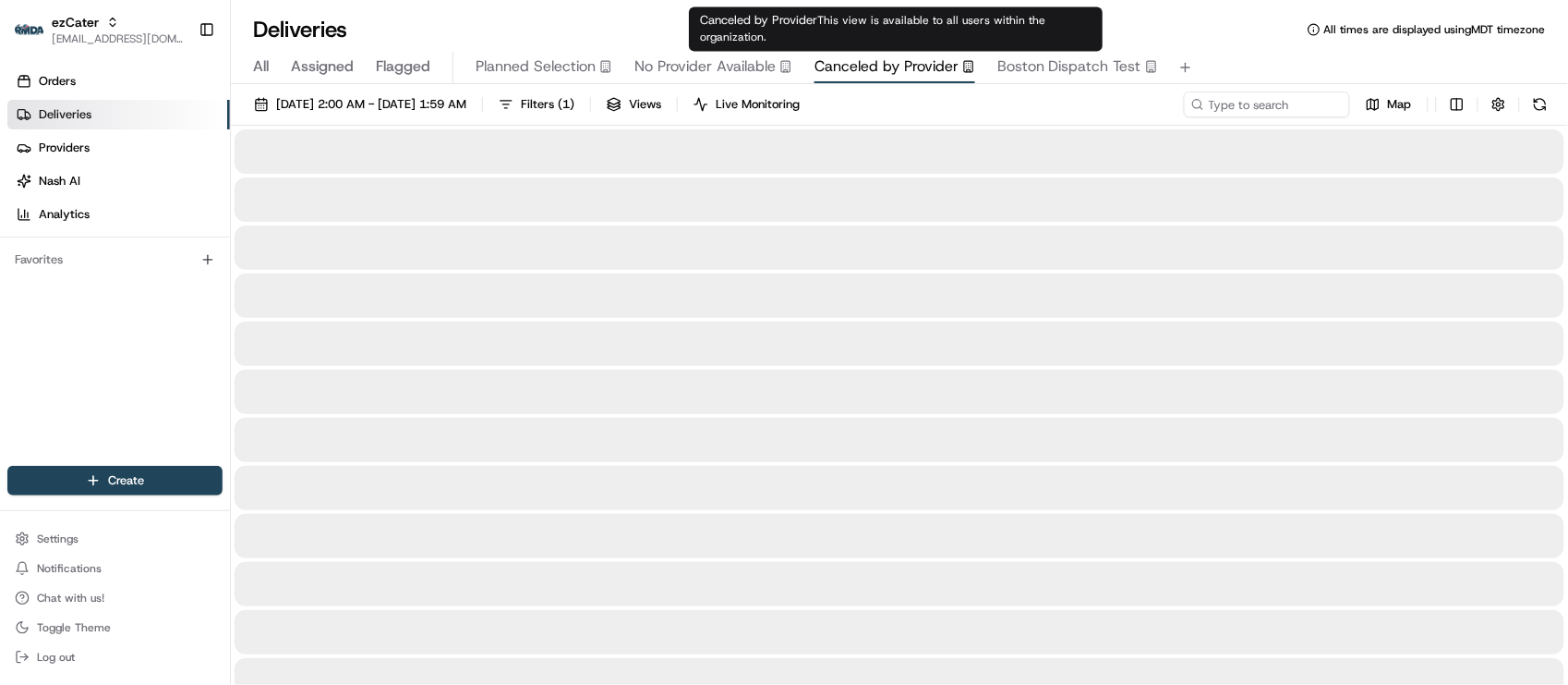
click at [879, 30] on div "Canceled by Provider This view is available to all users within the organizatio…" at bounding box center [895, 30] width 414 height 44
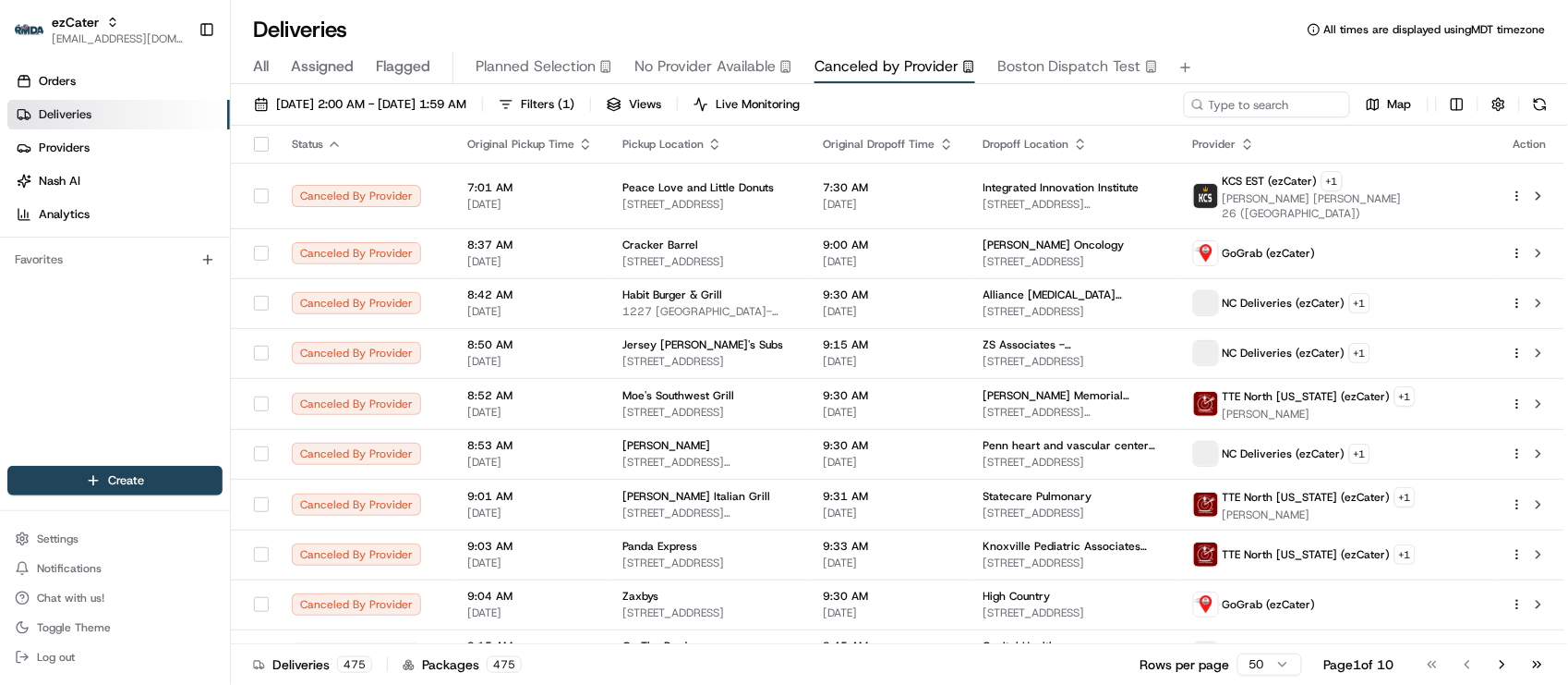
drag, startPoint x: 944, startPoint y: 25, endPoint x: 921, endPoint y: 10, distance: 27.5
click at [944, 25] on div "Deliveries All times are displayed using MDT timezone" at bounding box center [899, 30] width 1337 height 30
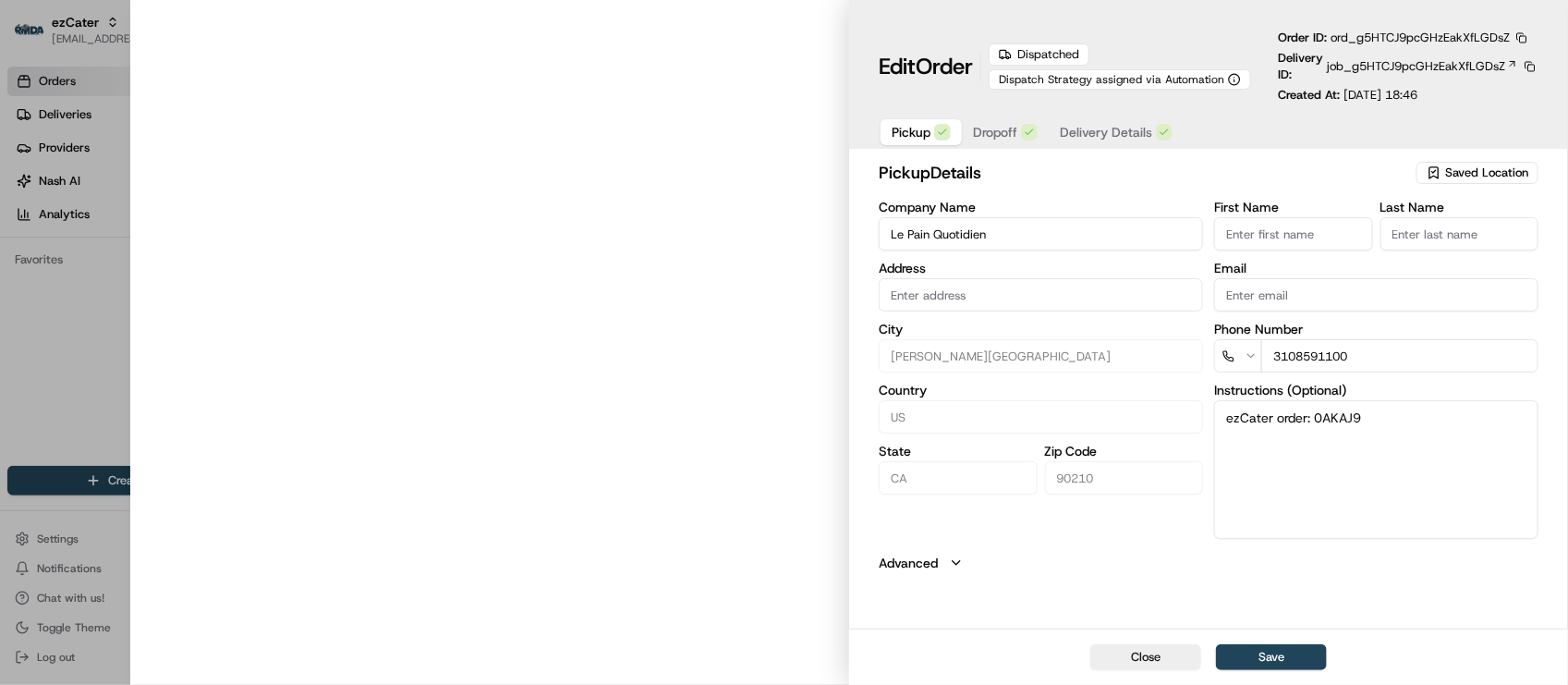
type input "[STREET_ADDRESS][PERSON_NAME]"
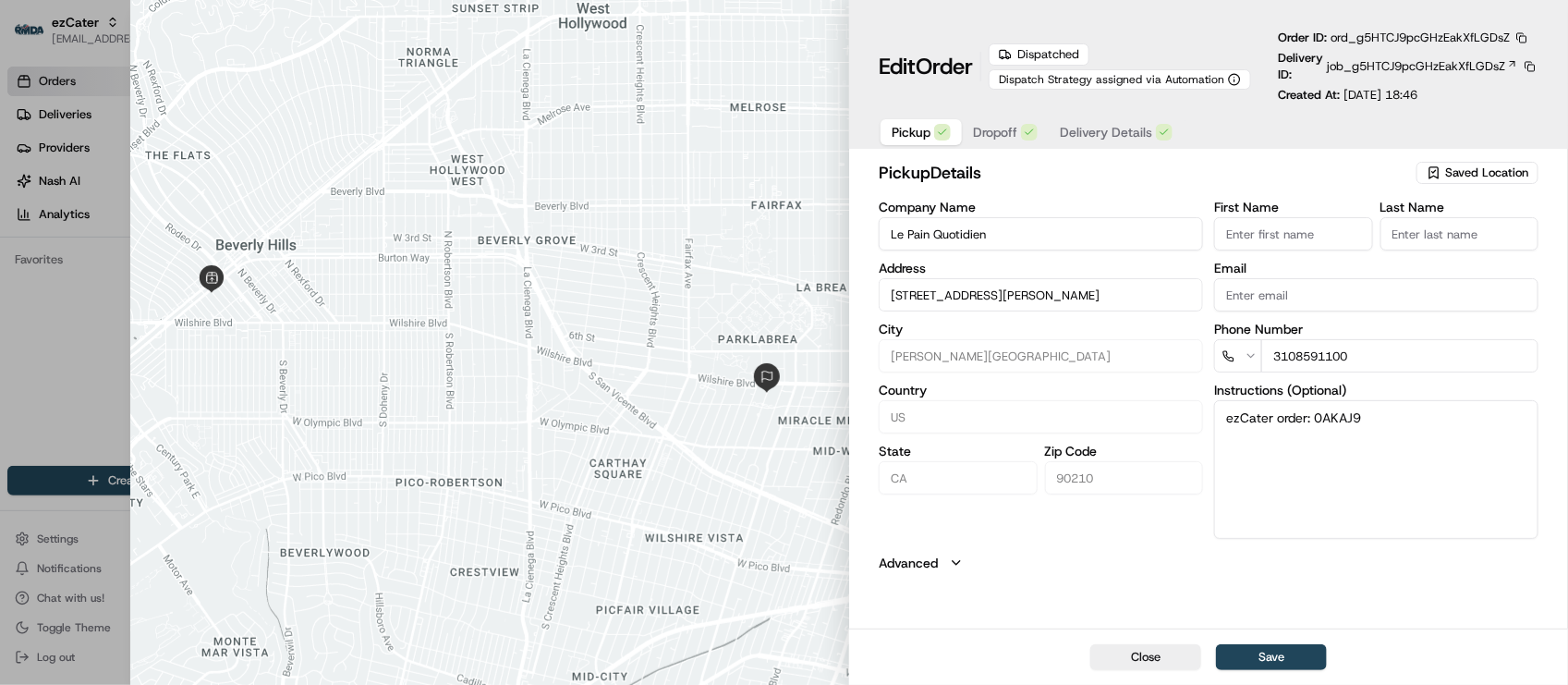
drag, startPoint x: 1039, startPoint y: 548, endPoint x: 1015, endPoint y: 502, distance: 51.9
click at [1039, 550] on div "pickup Details Saved Location Company Name Le Pain Quotidien Address [STREET_AD…" at bounding box center [1209, 365] width 659 height 412
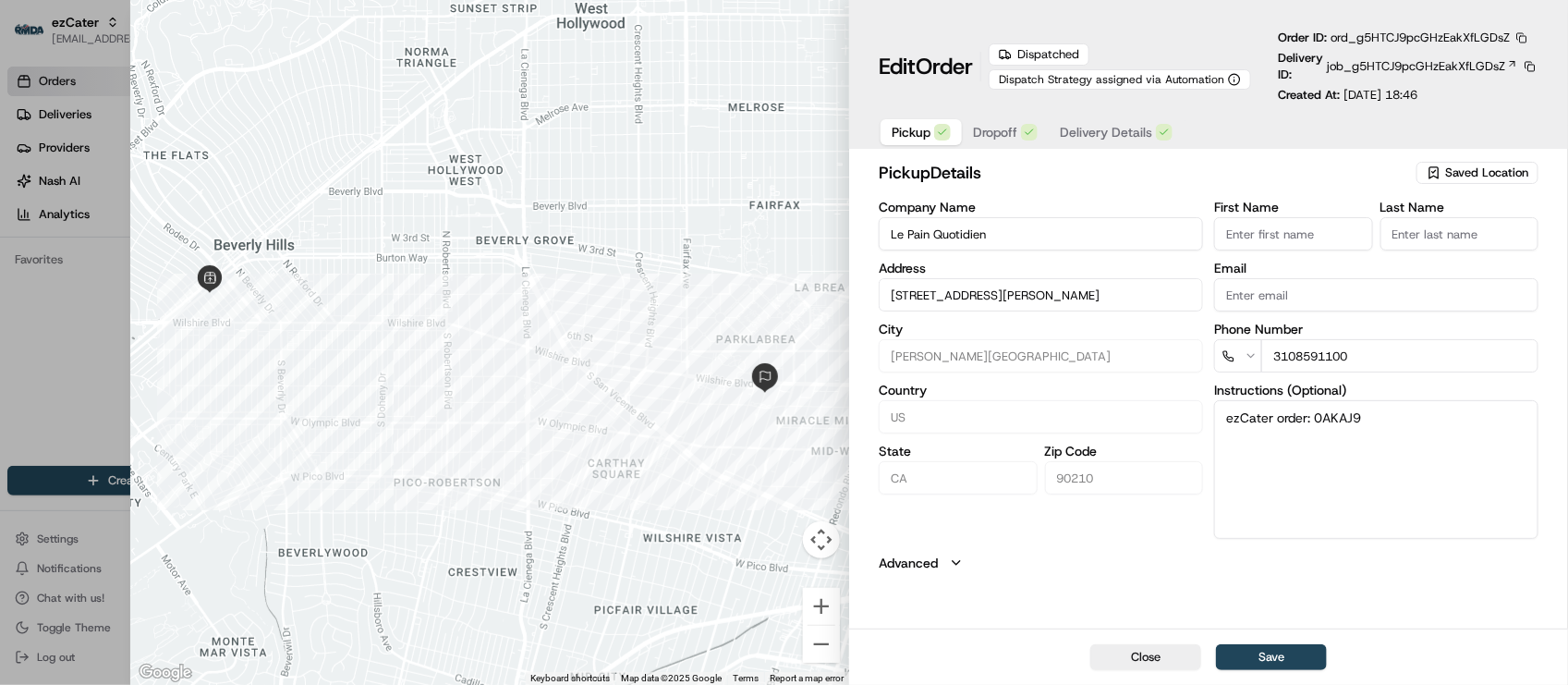
click at [1516, 42] on button "button" at bounding box center [1522, 37] width 17 height 17
click at [1471, 98] on button "Copy URL" at bounding box center [1479, 93] width 168 height 23
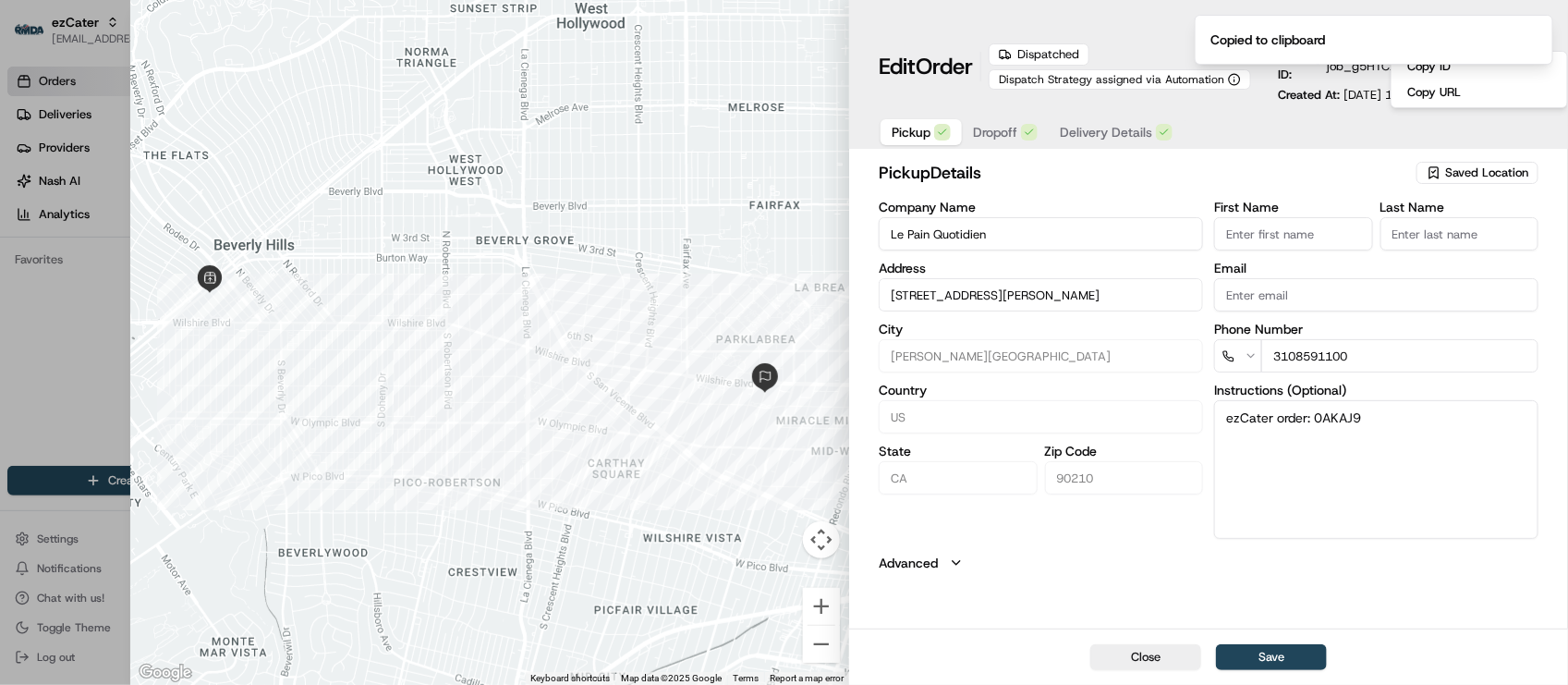
drag, startPoint x: 37, startPoint y: 385, endPoint x: 67, endPoint y: 366, distance: 35.5
click at [37, 385] on div at bounding box center [784, 342] width 1568 height 685
type input "+1"
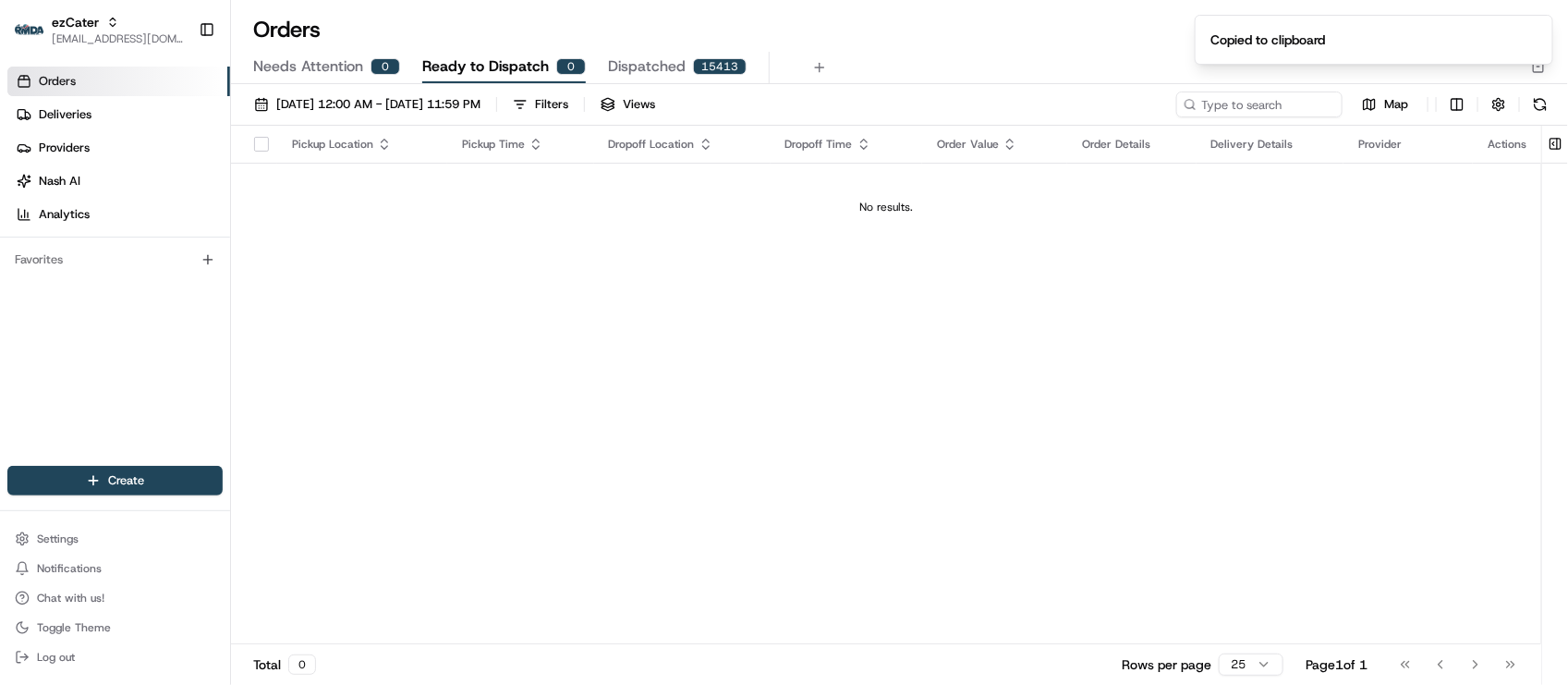
click at [296, 326] on div "Pickup Location Pickup Time Dropoff Location Dropoff Time Order Value Order Det…" at bounding box center [886, 385] width 1310 height 519
click at [1375, 382] on div "Pickup Location Pickup Time Dropoff Location Dropoff Time Order Value Order Det…" at bounding box center [886, 385] width 1310 height 519
click at [414, 432] on div "Pickup Location Pickup Time Dropoff Location Dropoff Time Order Value Order Det…" at bounding box center [886, 385] width 1310 height 519
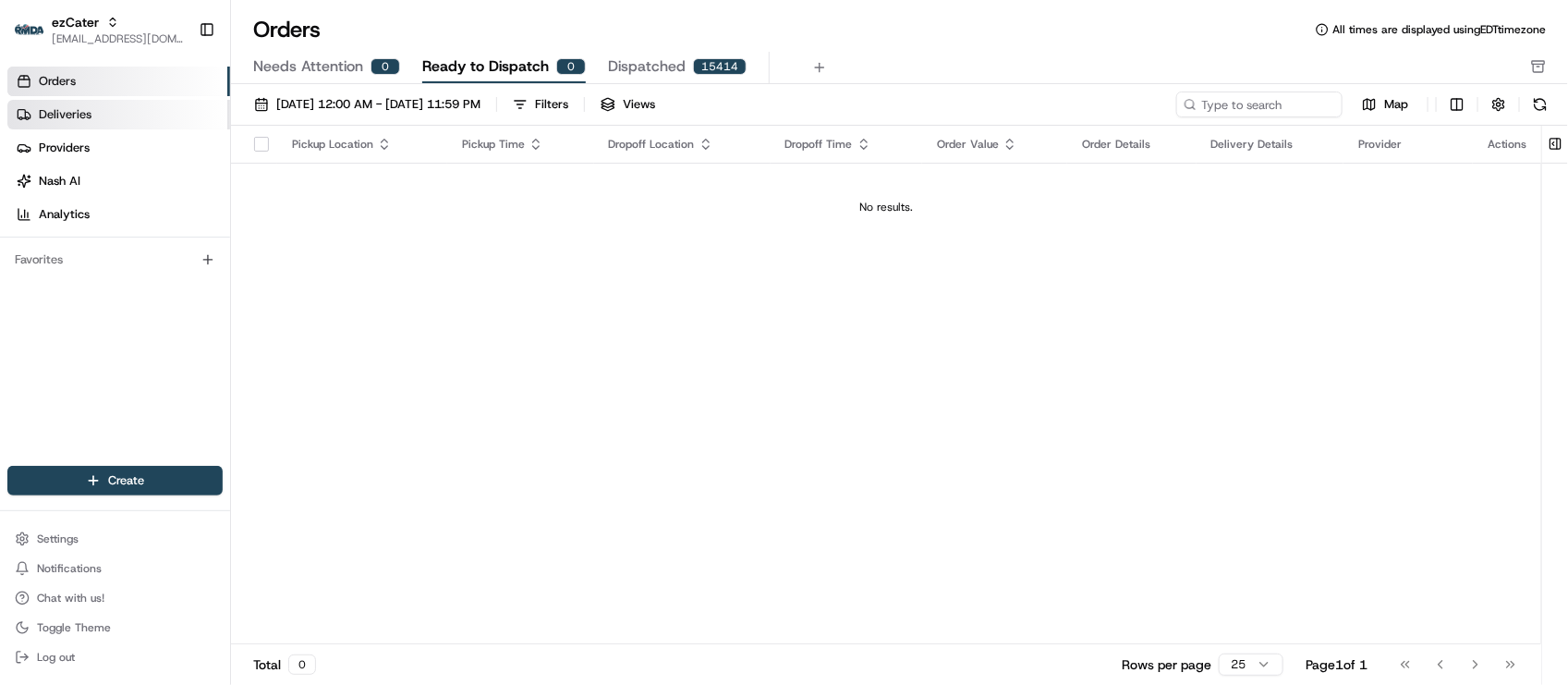
click at [88, 122] on span "Deliveries" at bounding box center [65, 114] width 53 height 17
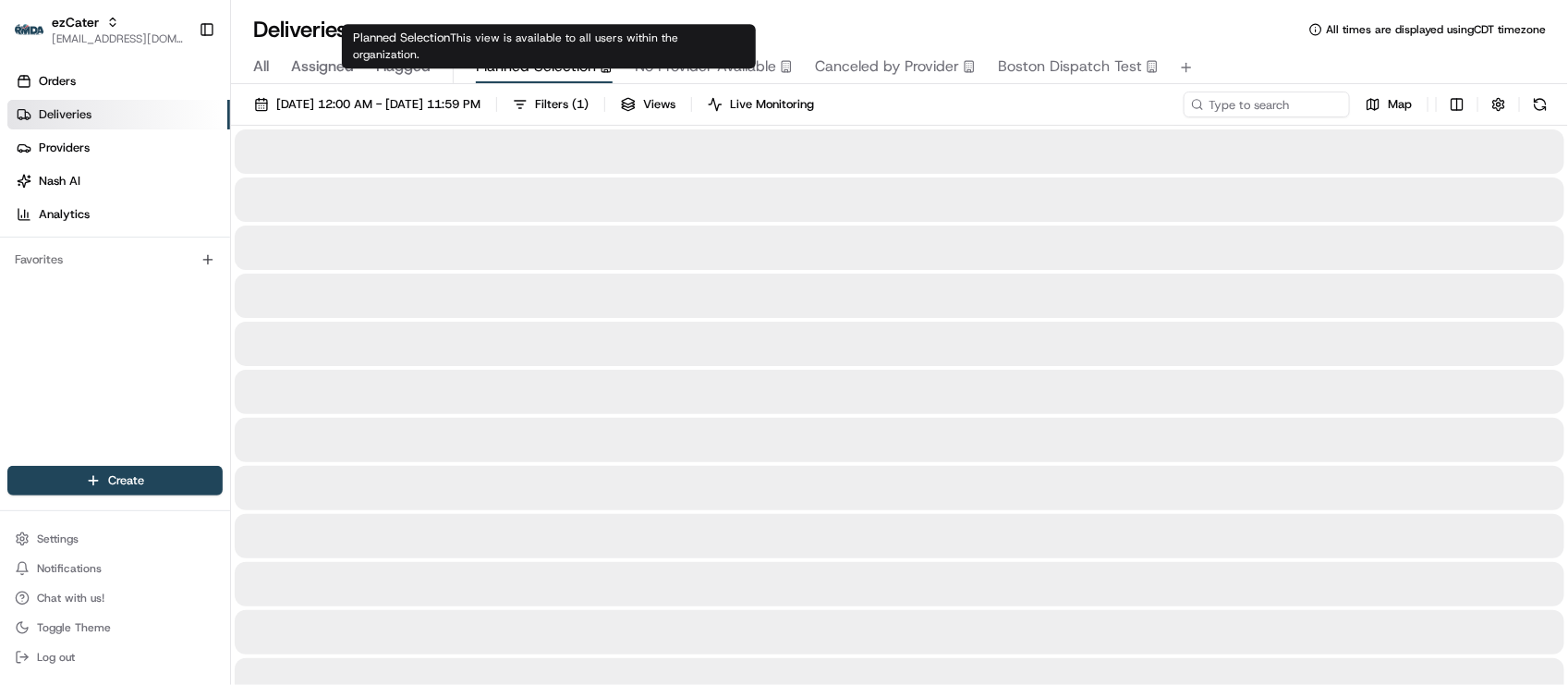
click at [533, 31] on span "This view is available to all users within the organization." at bounding box center [516, 46] width 325 height 31
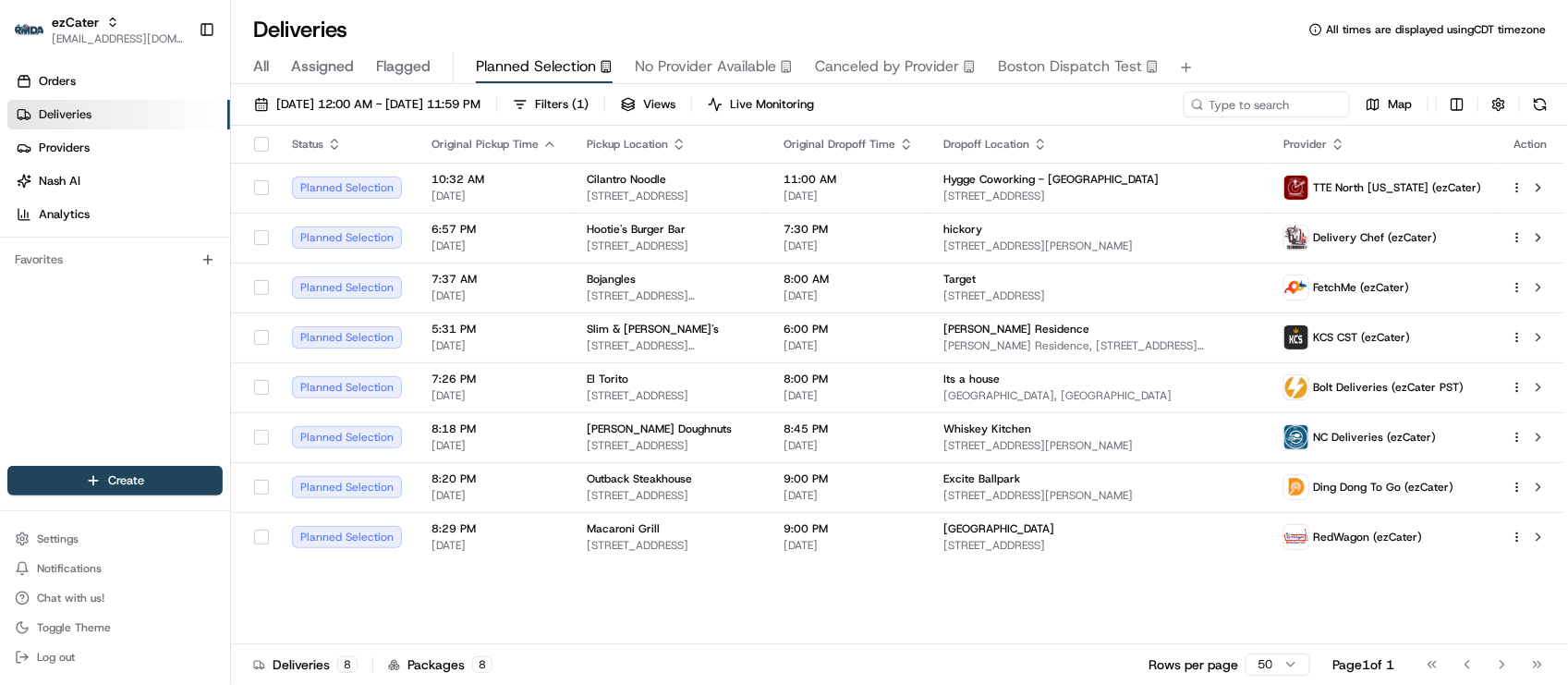
click at [583, 652] on div "Deliveries 8 Packages 8 Rows per page 50 Page 1 of 1 Go to first page Go to pre…" at bounding box center [900, 663] width 1337 height 41
click at [98, 25] on div "ezCater" at bounding box center [118, 22] width 132 height 19
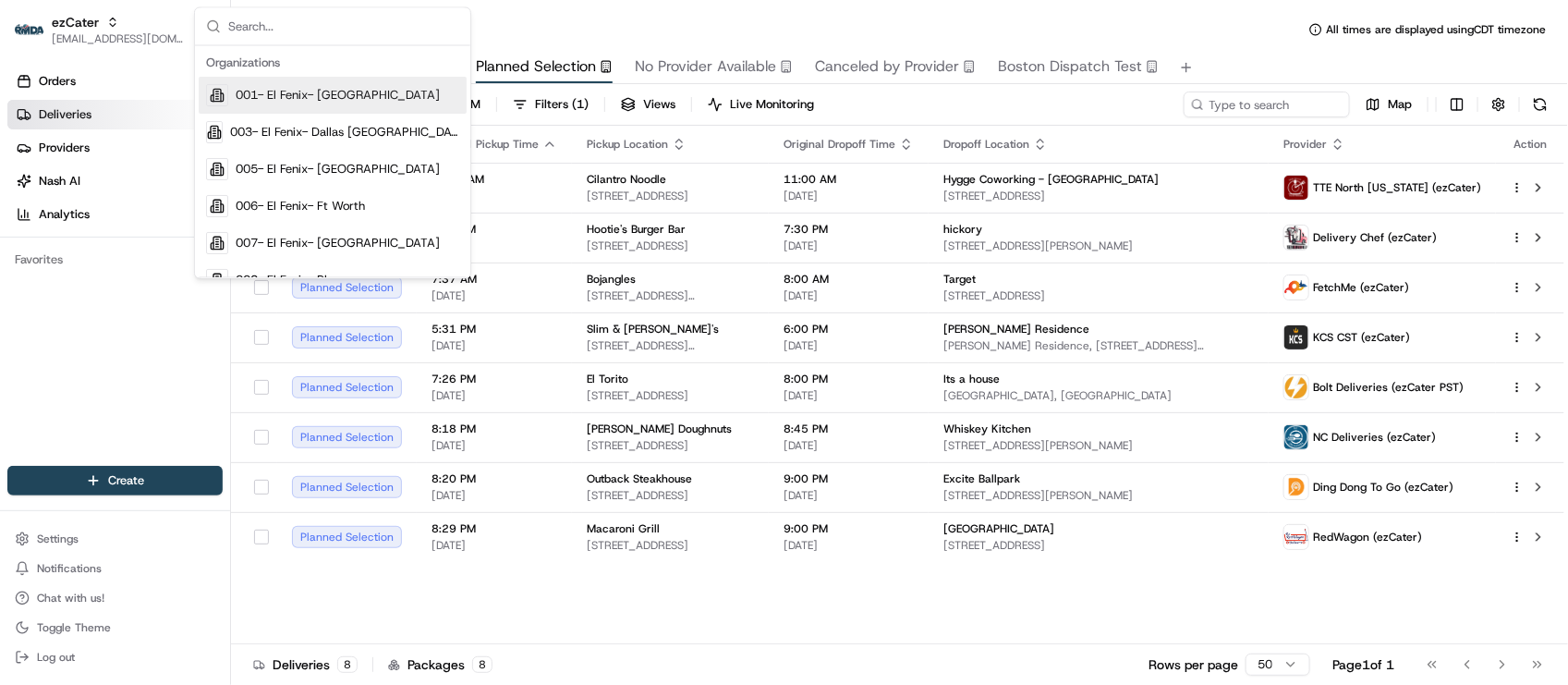
click at [603, 9] on div "Deliveries All times are displayed using CDT timezone All Assigned Flagged Plan…" at bounding box center [900, 342] width 1337 height 685
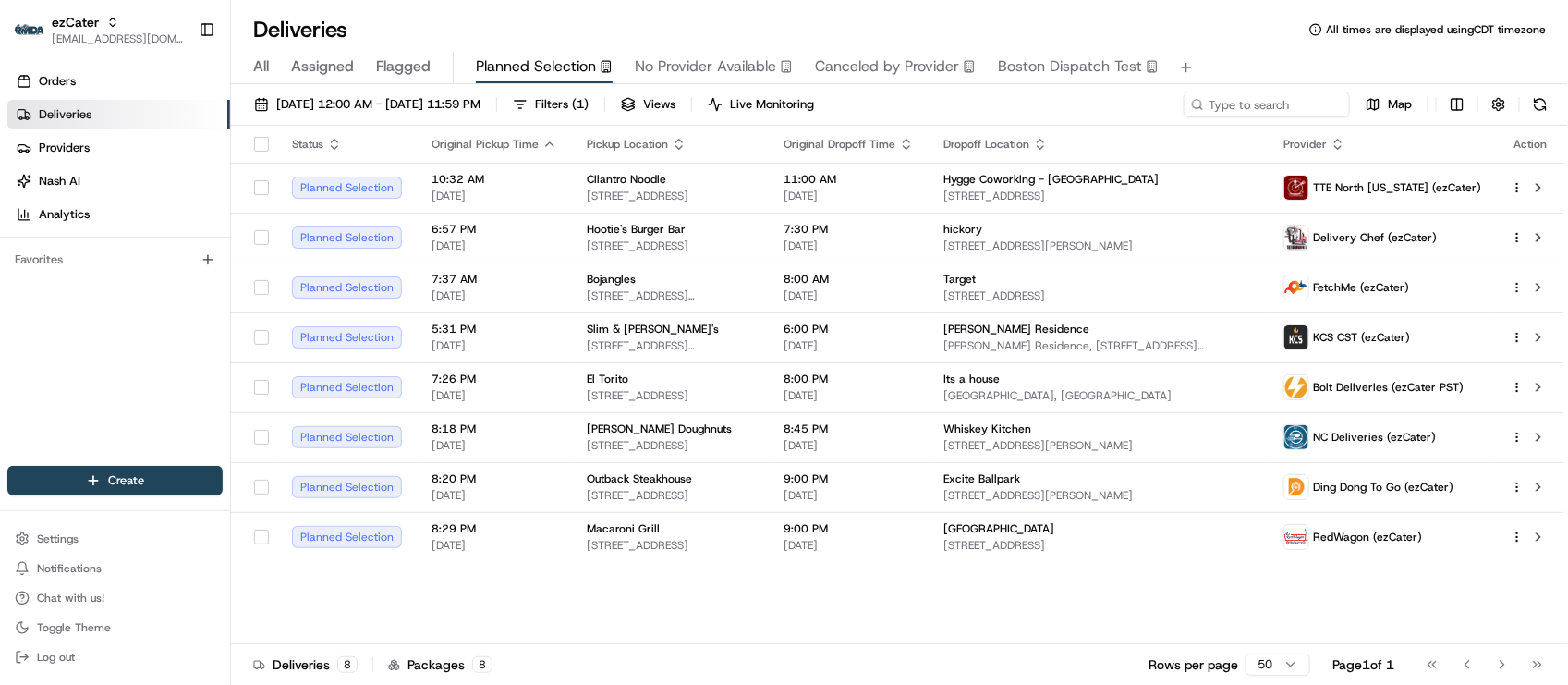
click at [508, 30] on div "Deliveries All times are displayed using CDT timezone" at bounding box center [900, 30] width 1337 height 30
click at [164, 117] on link "Deliveries" at bounding box center [119, 114] width 222 height 30
click at [175, 320] on div "Orders Deliveries Providers Nash AI Analytics Favorites" at bounding box center [115, 268] width 230 height 417
click at [102, 81] on link "Orders" at bounding box center [119, 82] width 222 height 30
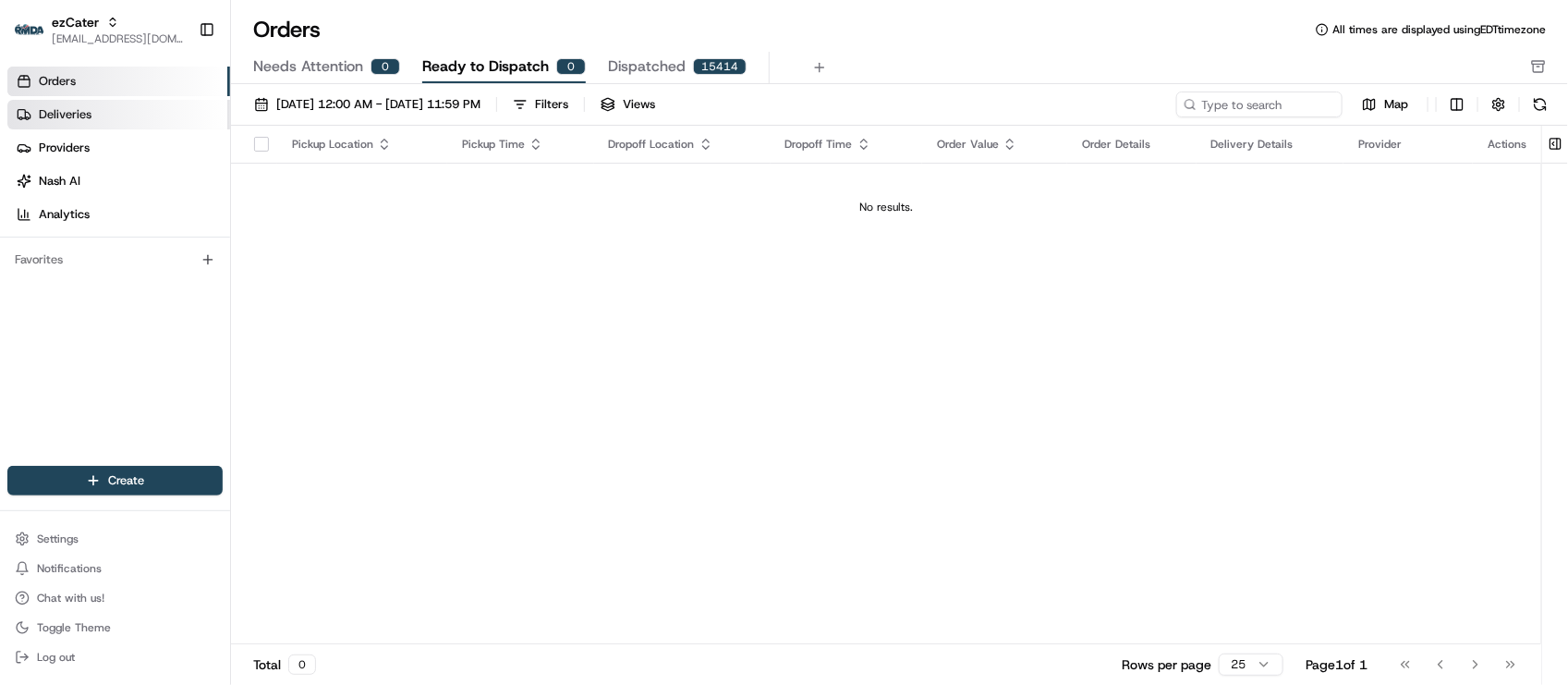
click at [98, 107] on link "Deliveries" at bounding box center [119, 114] width 222 height 30
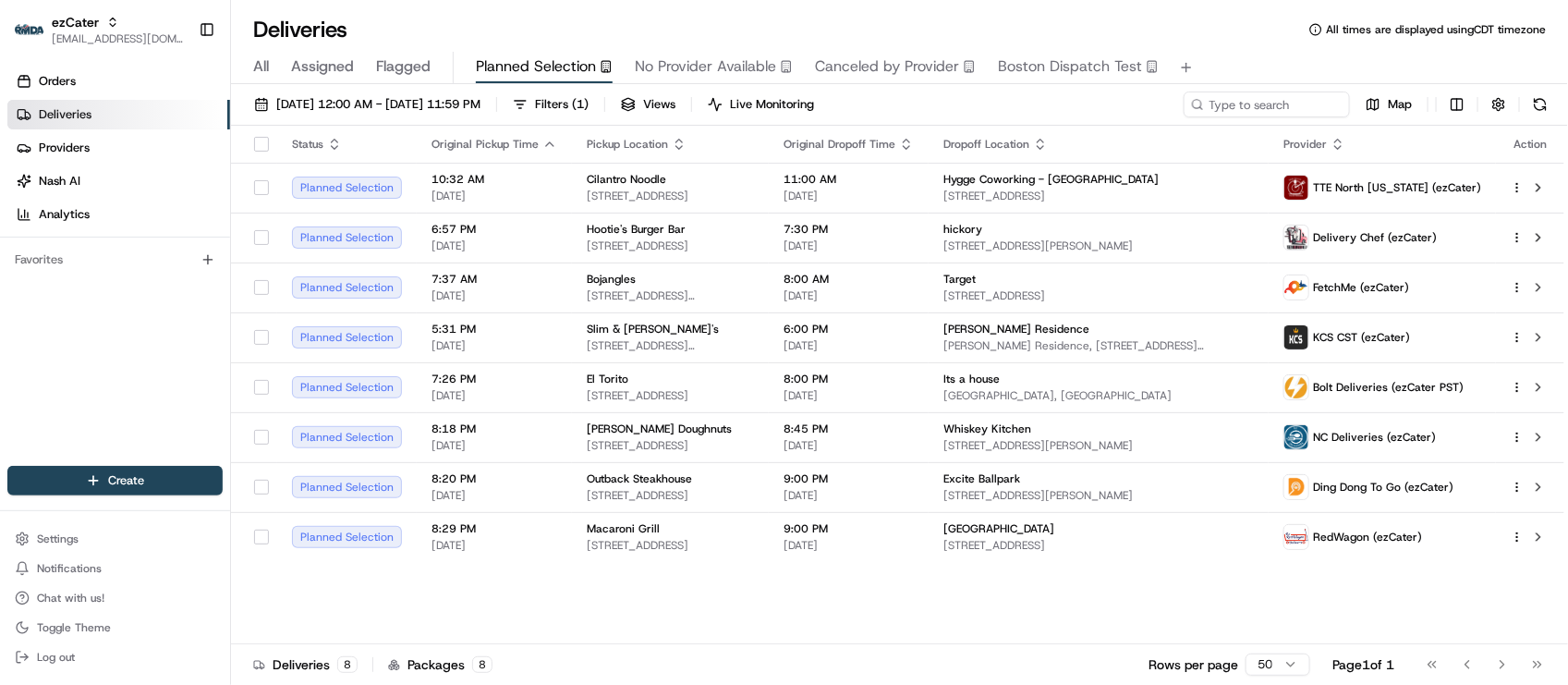
click at [727, 612] on div "Status Original Pickup Time Pickup Location Original Dropoff Time Dropoff Locat…" at bounding box center [898, 385] width 1334 height 519
click at [101, 317] on div "Orders Deliveries Providers Nash AI Analytics Favorites" at bounding box center [115, 268] width 230 height 417
click at [573, 28] on div "Deliveries All times are displayed using CDT timezone" at bounding box center [900, 30] width 1337 height 30
click at [70, 354] on div "Orders Deliveries Providers Nash AI Analytics Favorites" at bounding box center [115, 268] width 230 height 417
click at [547, 20] on div "Deliveries All times are displayed using CDT timezone" at bounding box center [900, 30] width 1337 height 30
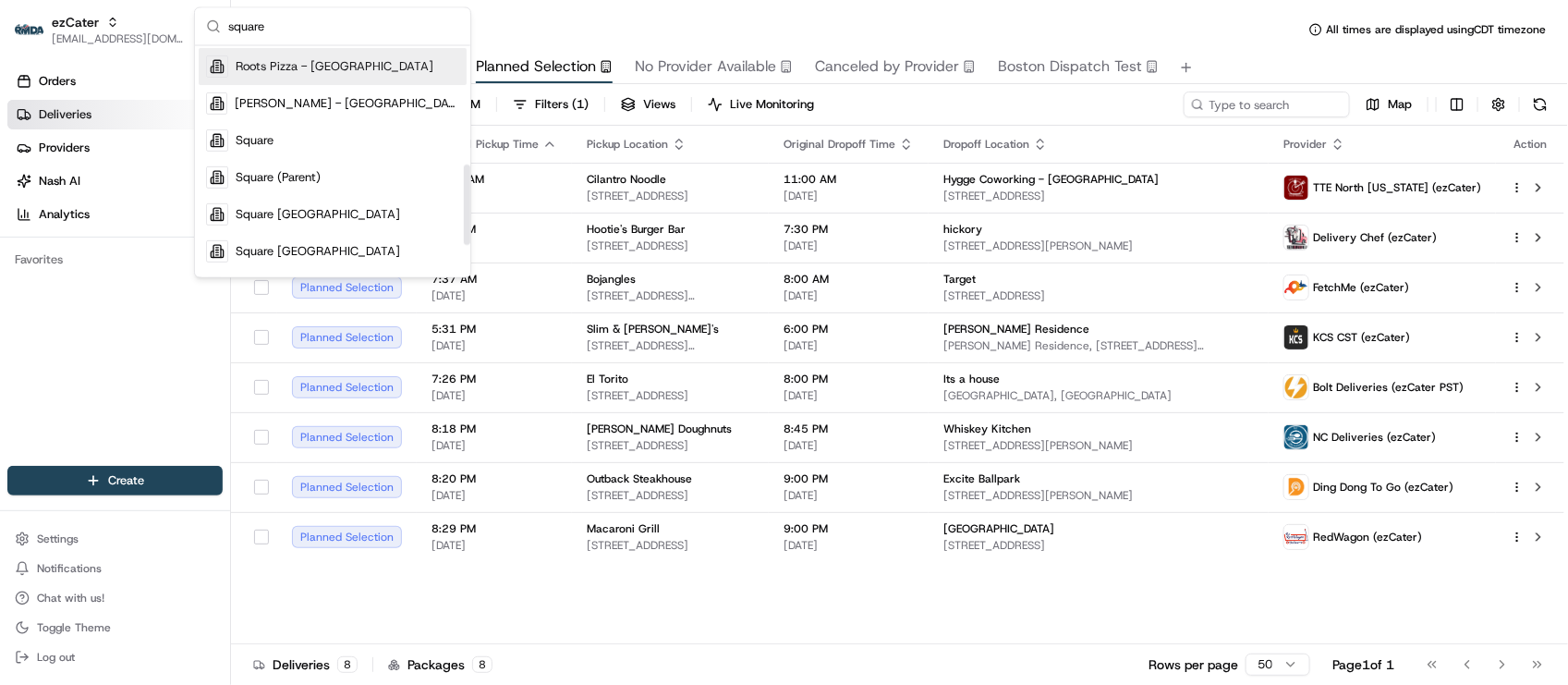
scroll to position [346, 0]
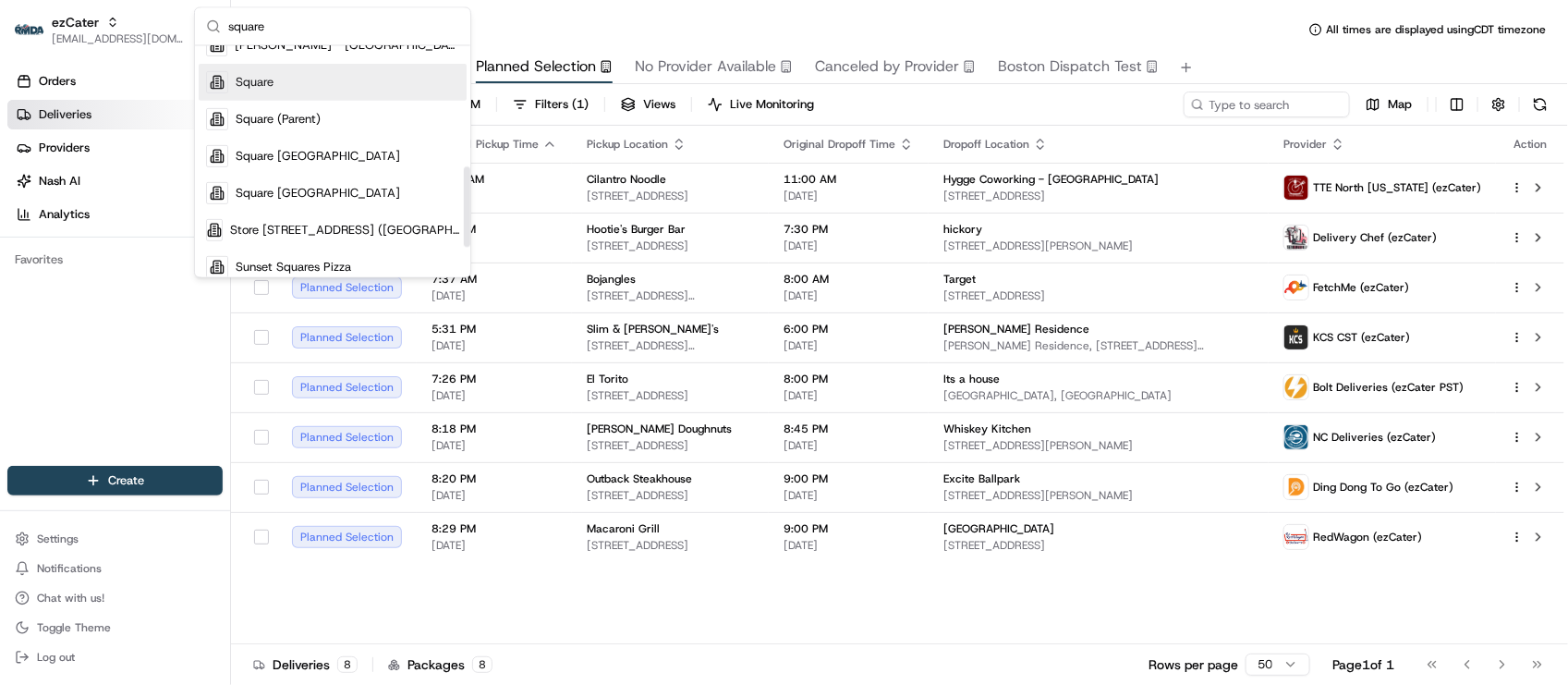
type input "square"
click at [322, 86] on div "Square" at bounding box center [333, 83] width 268 height 37
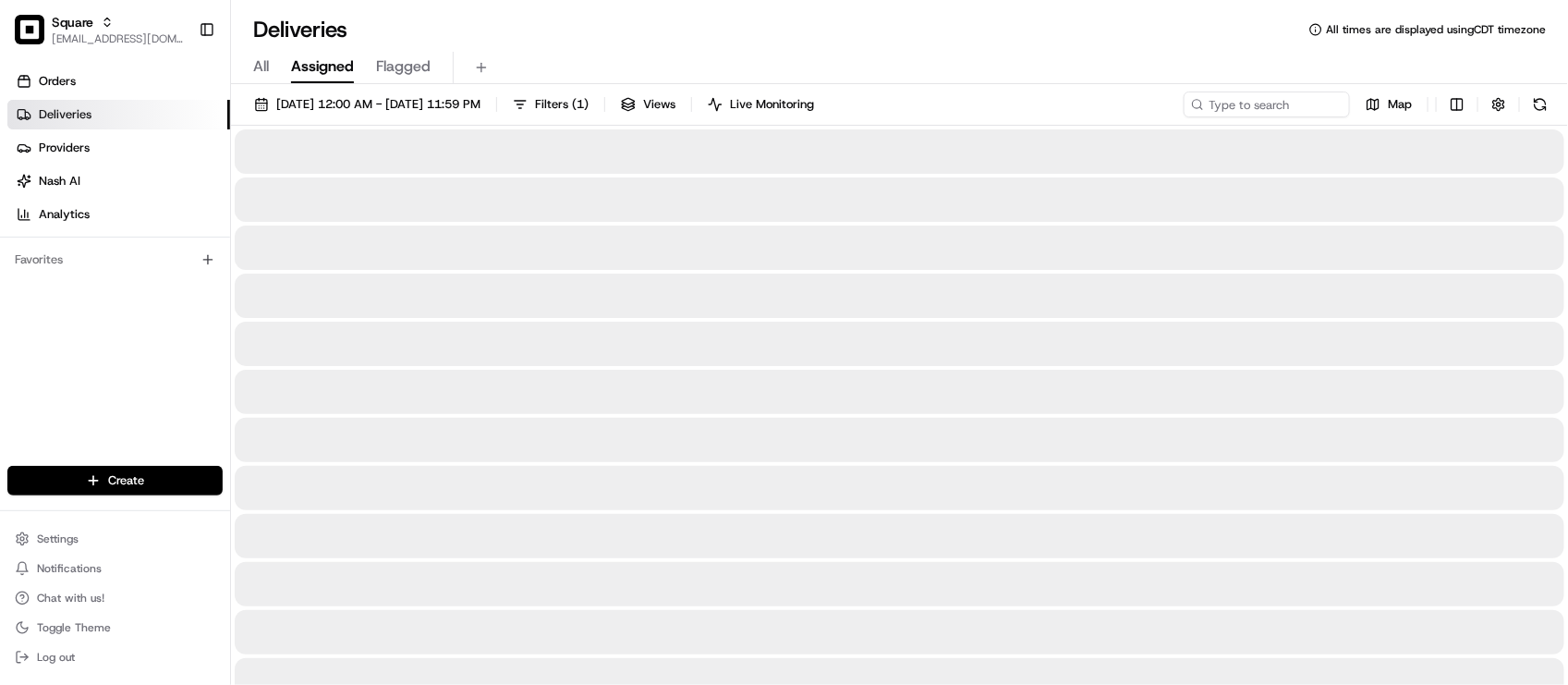
click at [555, 34] on div "Deliveries All times are displayed using CDT timezone" at bounding box center [900, 30] width 1337 height 30
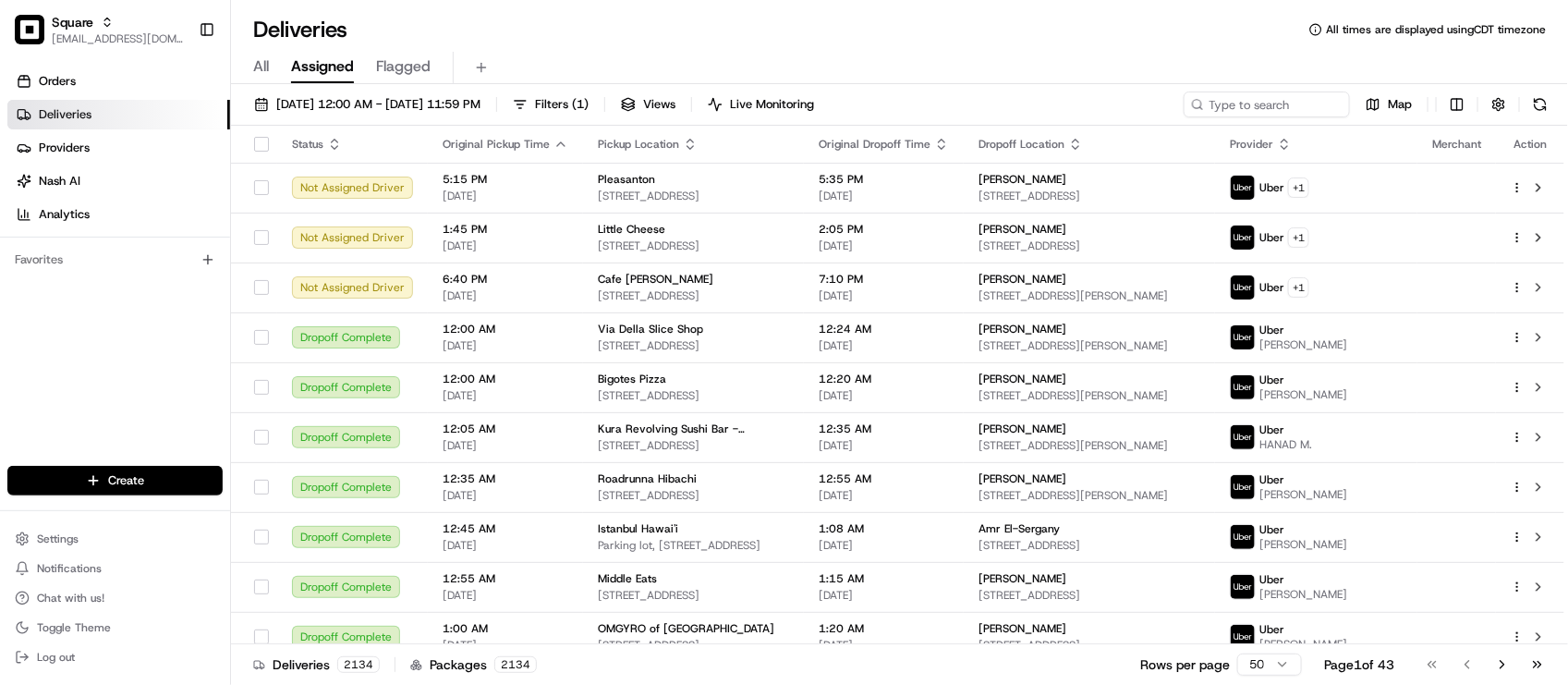
drag, startPoint x: 113, startPoint y: 421, endPoint x: 126, endPoint y: 416, distance: 13.9
click at [113, 421] on div "Orders Deliveries Providers Nash AI Analytics Favorites" at bounding box center [115, 268] width 230 height 417
click at [72, 355] on div "Orders Deliveries Providers Nash AI Analytics Favorites" at bounding box center [115, 268] width 230 height 417
click at [135, 377] on div "Orders Deliveries Providers Nash AI Analytics Favorites" at bounding box center [115, 268] width 230 height 417
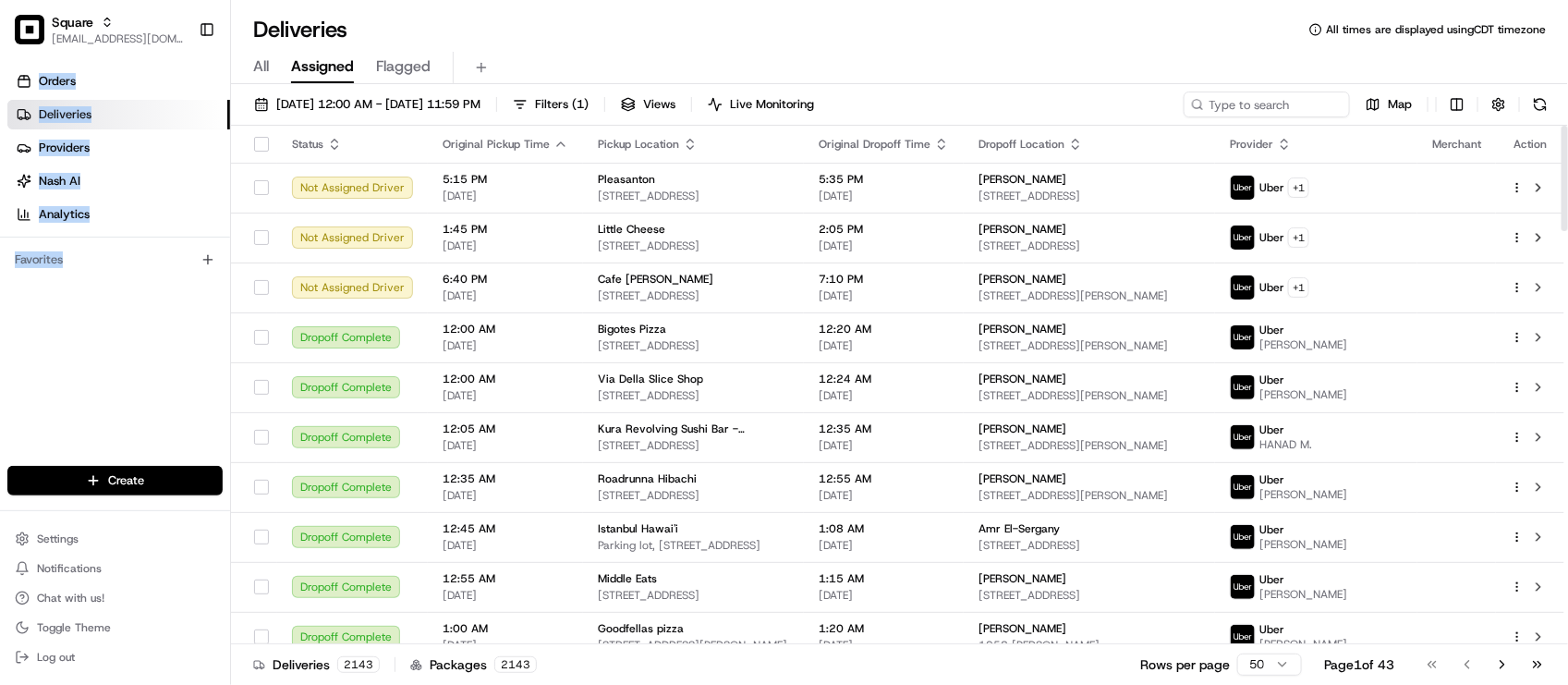
click at [113, 334] on div "Orders Deliveries Providers Nash AI Analytics Favorites" at bounding box center [115, 268] width 230 height 417
click at [201, 374] on div "Orders Deliveries Providers Nash AI Analytics Favorites" at bounding box center [115, 268] width 230 height 417
click at [182, 352] on div "Orders Deliveries Providers Nash AI Analytics Favorites" at bounding box center [115, 268] width 230 height 417
click at [125, 354] on div "Orders Deliveries Providers Nash AI Analytics Favorites" at bounding box center [115, 268] width 230 height 417
click at [158, 326] on div "Orders Deliveries Providers Nash AI Analytics Favorites" at bounding box center [115, 268] width 230 height 417
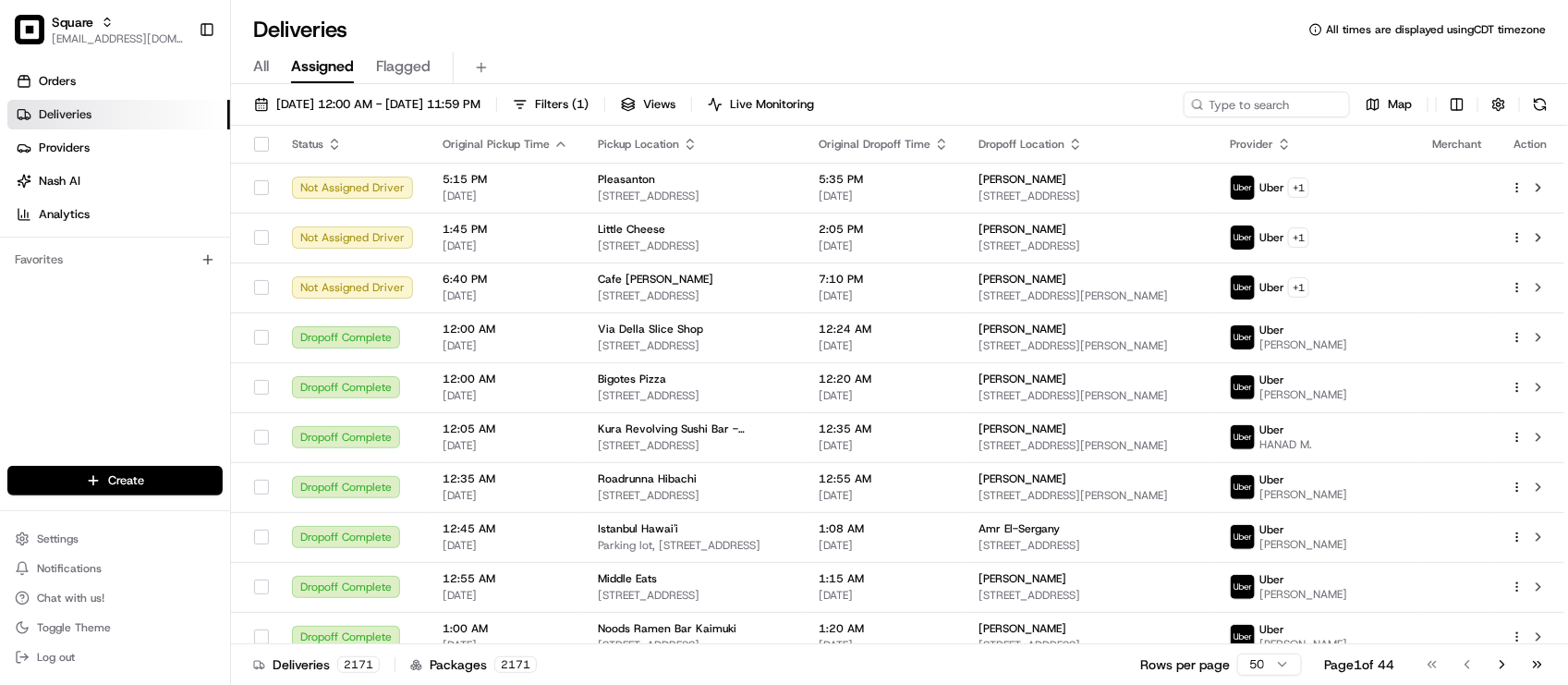
drag, startPoint x: 141, startPoint y: 325, endPoint x: 162, endPoint y: 296, distance: 35.8
click at [141, 325] on div "Orders Deliveries Providers Nash AI Analytics Favorites" at bounding box center [115, 268] width 230 height 417
click at [570, 32] on div "Deliveries All times are displayed using CDT timezone" at bounding box center [900, 30] width 1337 height 30
click at [103, 296] on div "Orders Deliveries Providers [PERSON_NAME] Analytics Favorites" at bounding box center [115, 268] width 230 height 417
click at [117, 393] on div "Orders Deliveries Providers [PERSON_NAME] Analytics Favorites" at bounding box center [115, 268] width 230 height 417
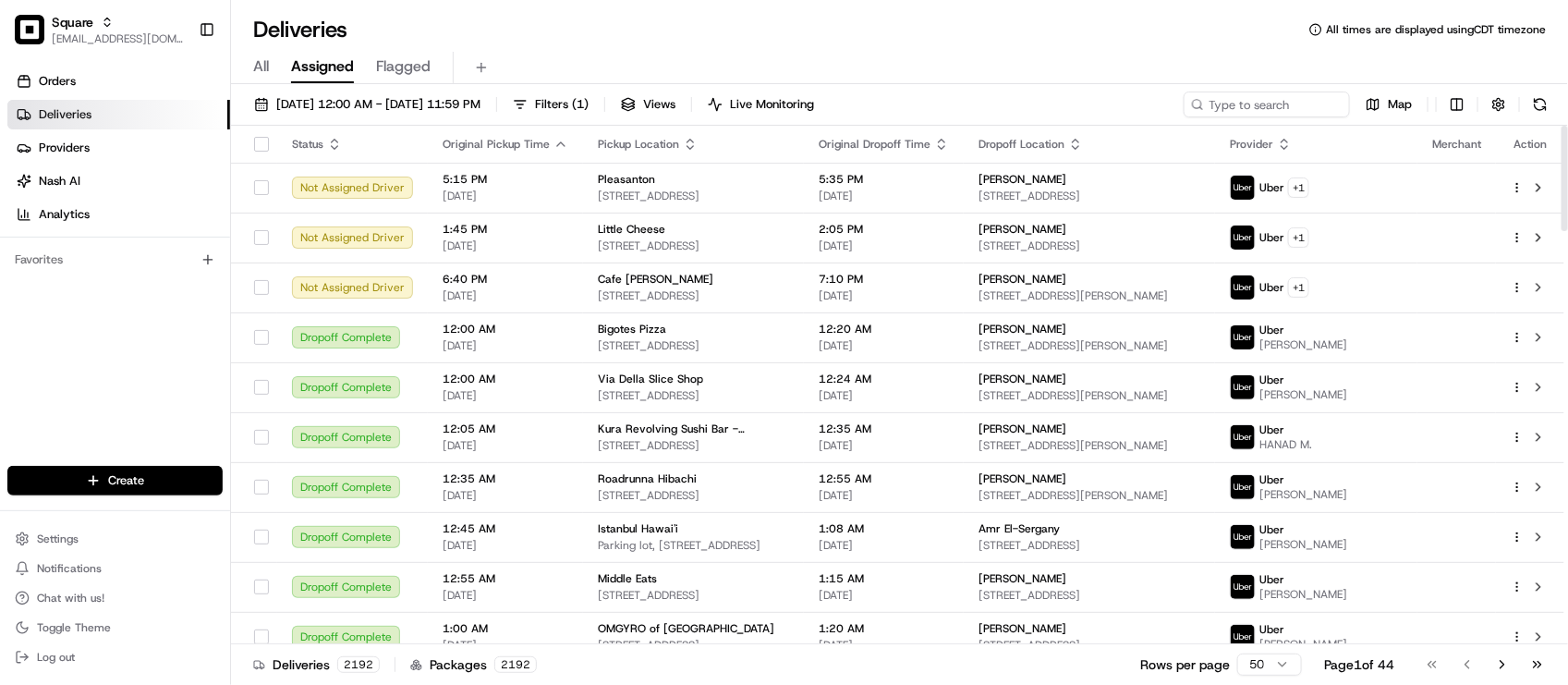
click at [77, 340] on div "Orders Deliveries Providers [PERSON_NAME] Analytics Favorites" at bounding box center [115, 268] width 230 height 417
click at [122, 353] on div "Orders Deliveries Providers [PERSON_NAME] Analytics Favorites" at bounding box center [115, 268] width 230 height 417
drag, startPoint x: 501, startPoint y: 23, endPoint x: 506, endPoint y: 6, distance: 17.7
click at [501, 23] on div "Deliveries All times are displayed using CDT timezone" at bounding box center [900, 30] width 1337 height 30
click at [1230, 115] on input at bounding box center [1238, 104] width 221 height 26
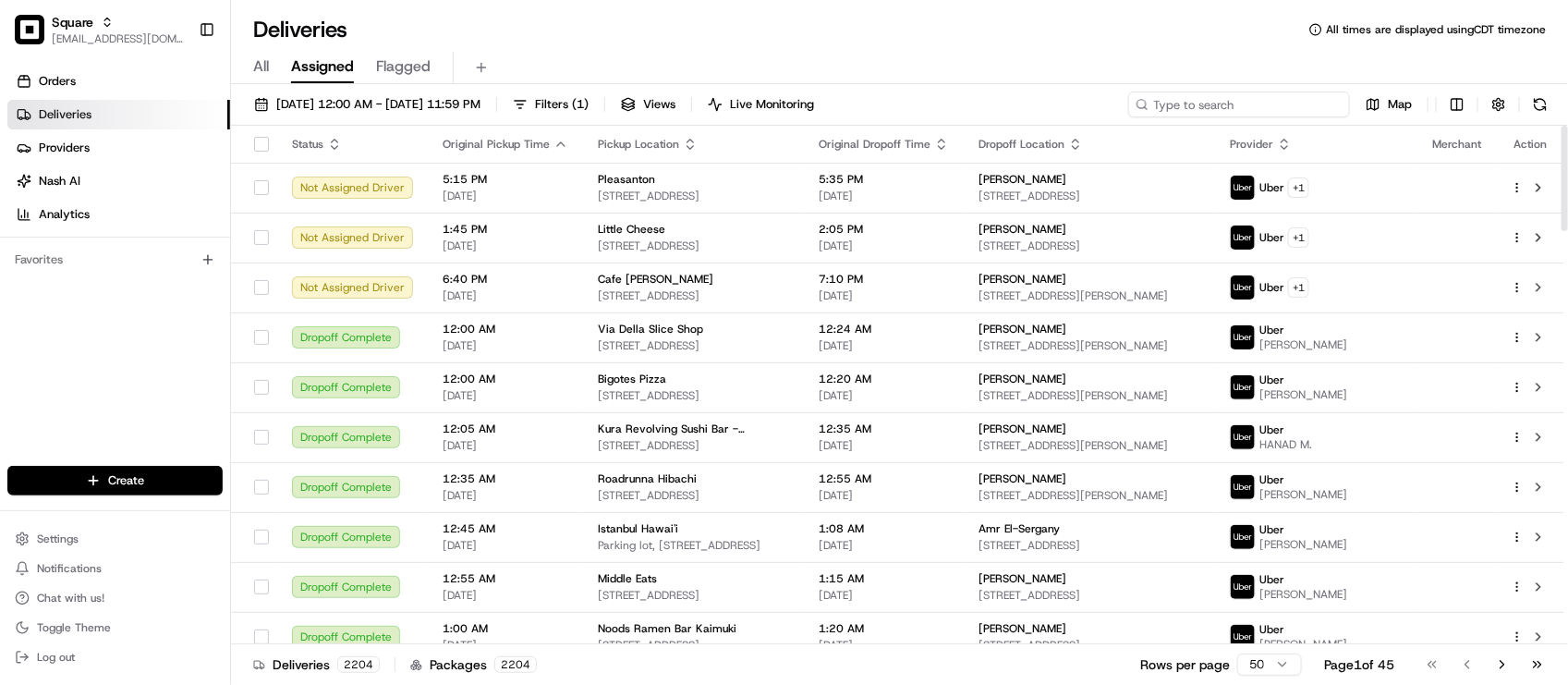
paste input "1883864"
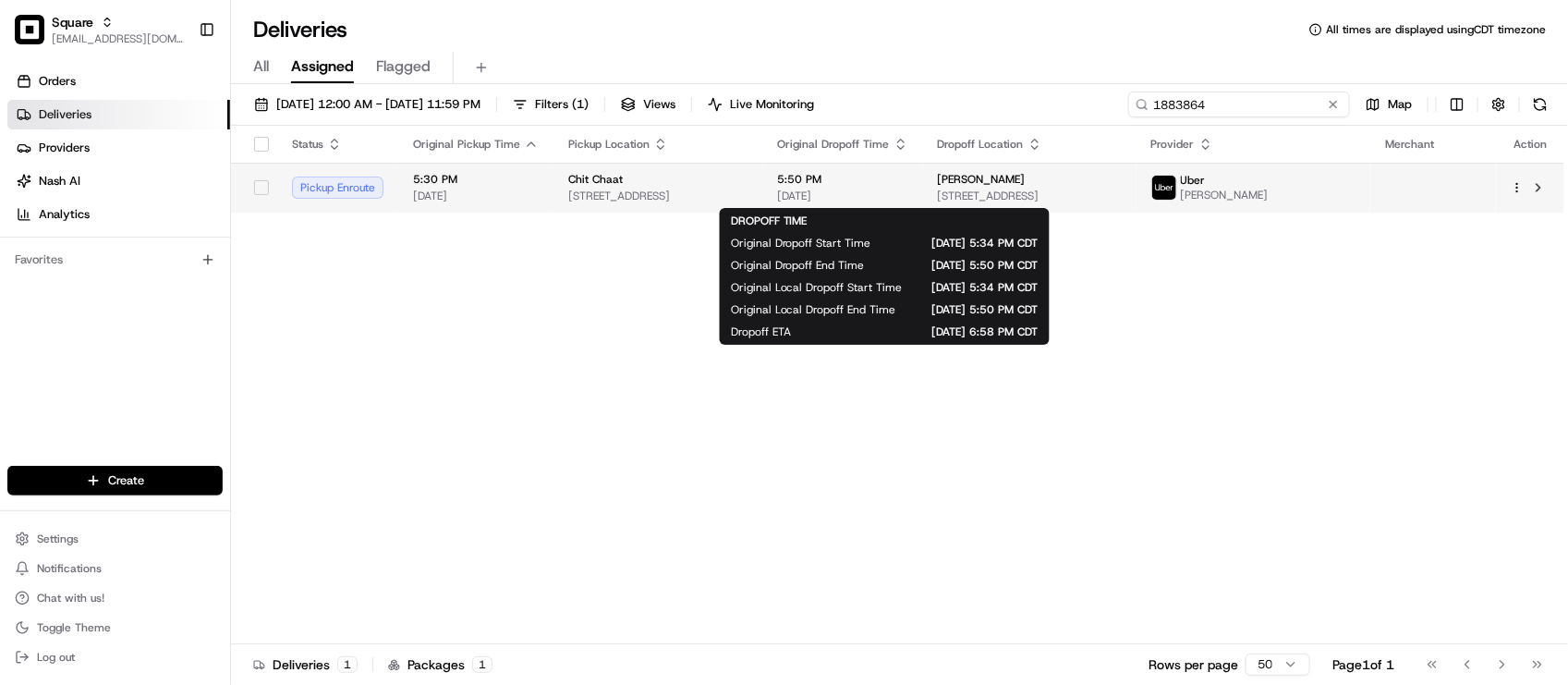
type input "1883864"
click at [841, 178] on span "5:50 PM" at bounding box center [843, 179] width 130 height 15
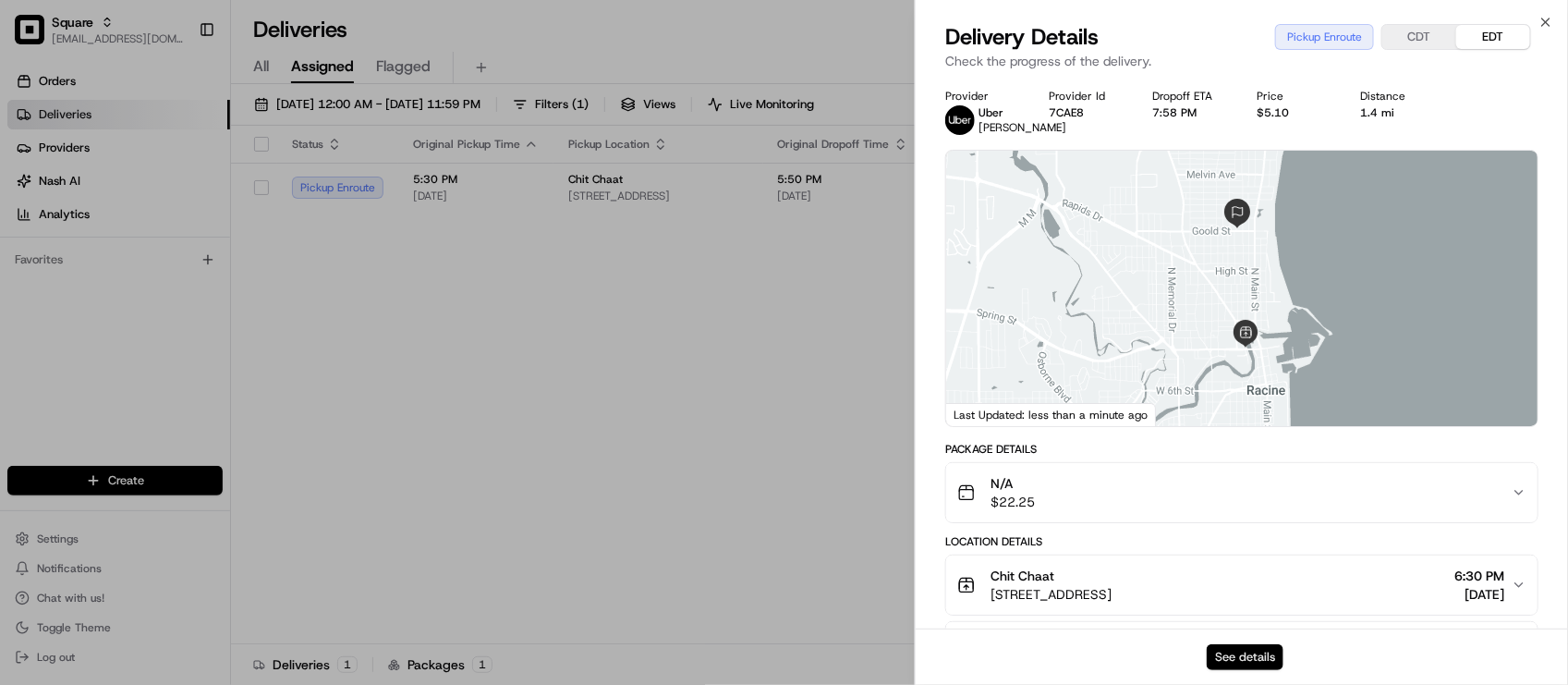
click at [1223, 657] on button "See details" at bounding box center [1245, 656] width 77 height 26
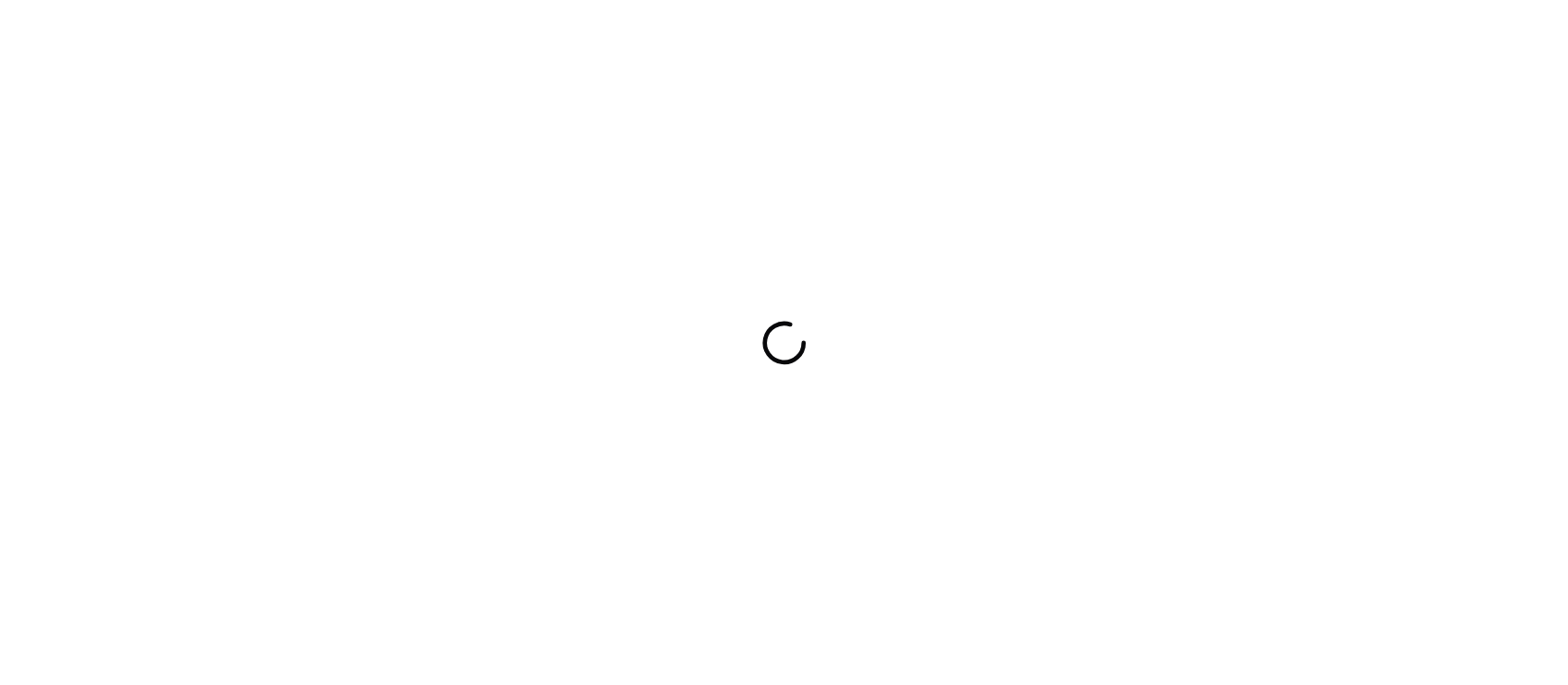
click at [554, 48] on div at bounding box center [784, 342] width 1568 height 685
click at [866, 32] on div at bounding box center [784, 342] width 1568 height 685
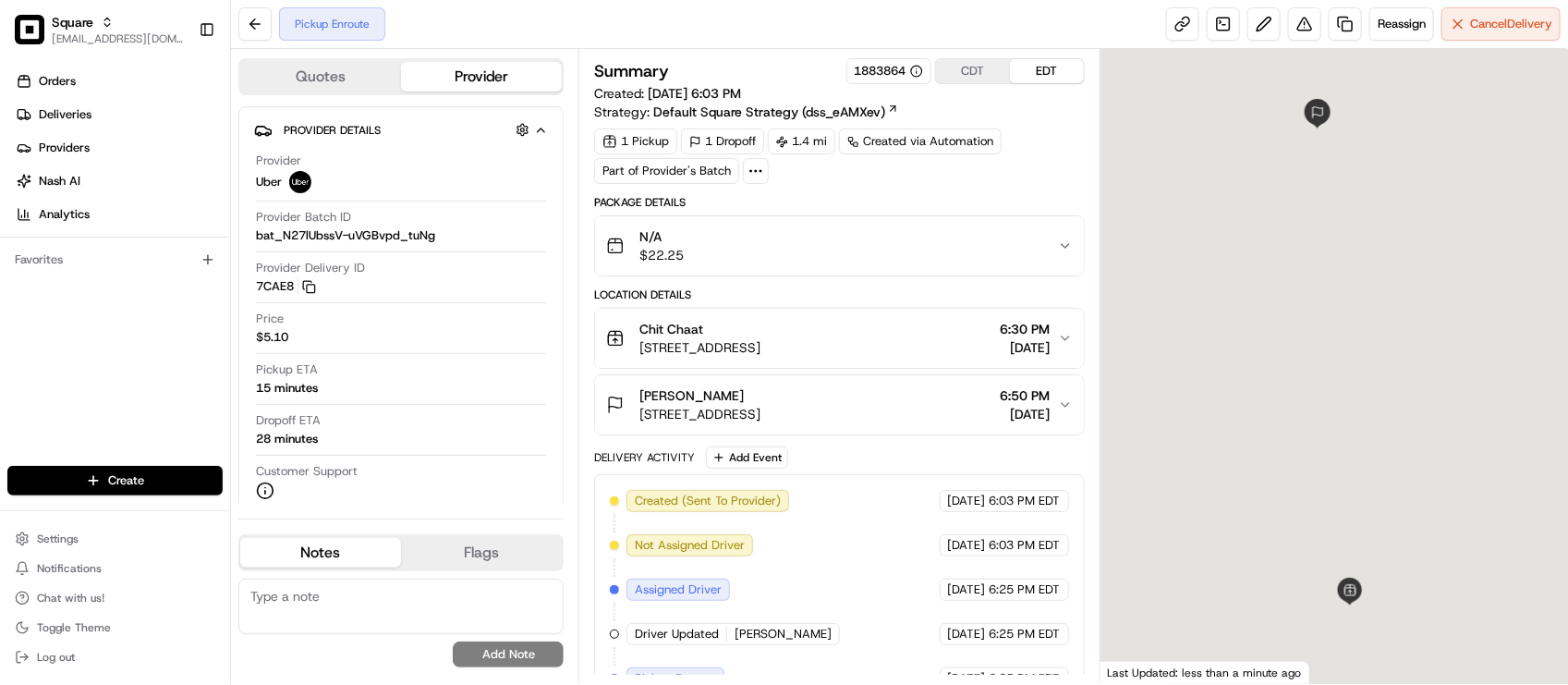
click at [902, 468] on div "Delivery Activity Add Event" at bounding box center [840, 457] width 490 height 23
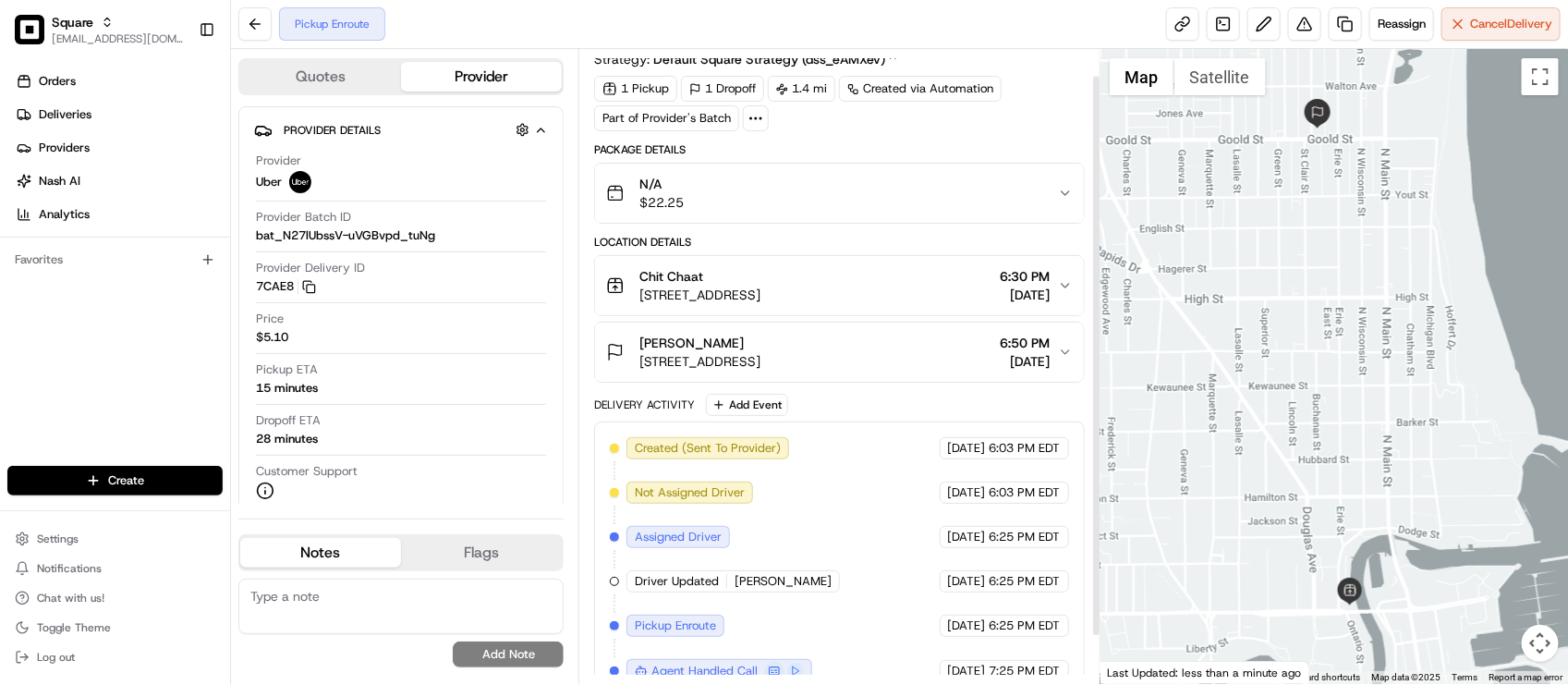
scroll to position [82, 0]
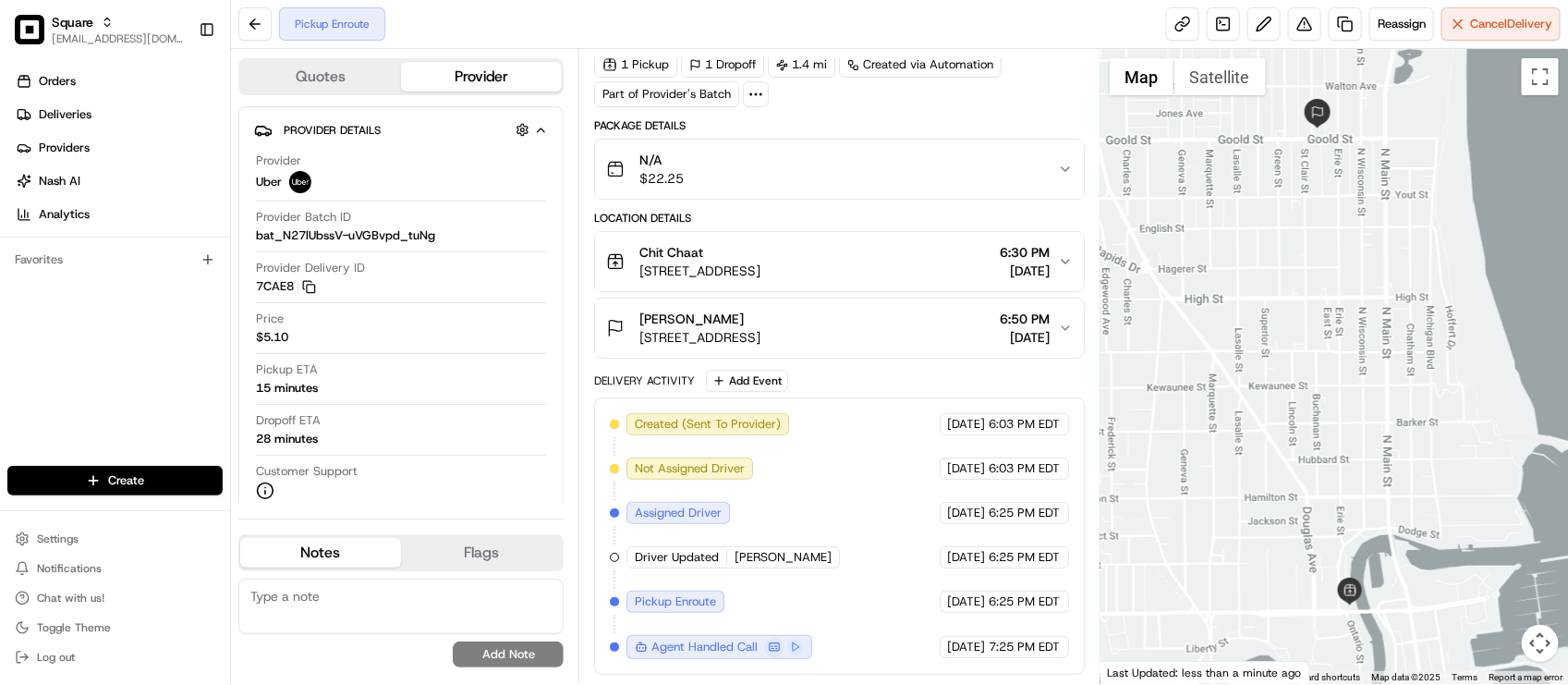
click at [1282, 521] on div at bounding box center [1334, 366] width 468 height 635
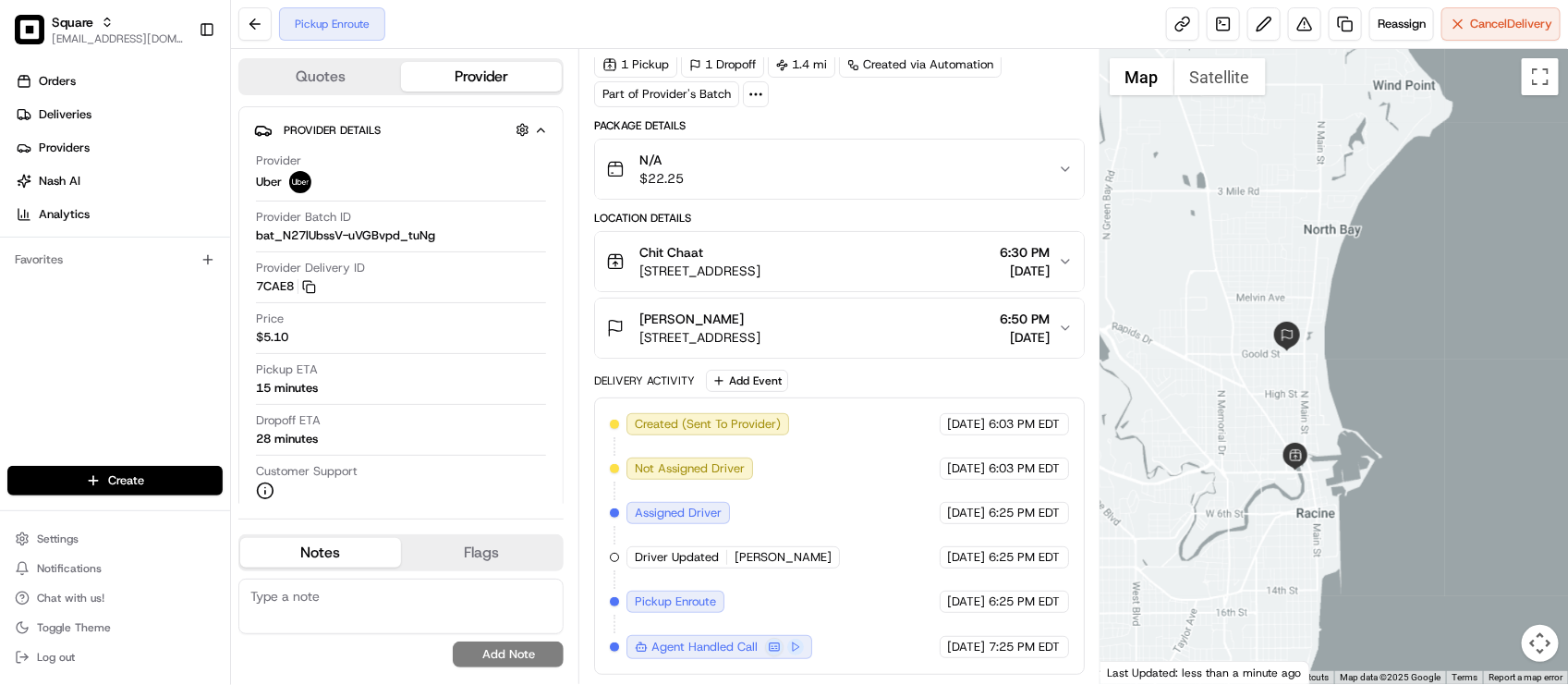
drag, startPoint x: 1267, startPoint y: 403, endPoint x: 1293, endPoint y: 428, distance: 36.1
click at [1293, 428] on div at bounding box center [1334, 366] width 468 height 635
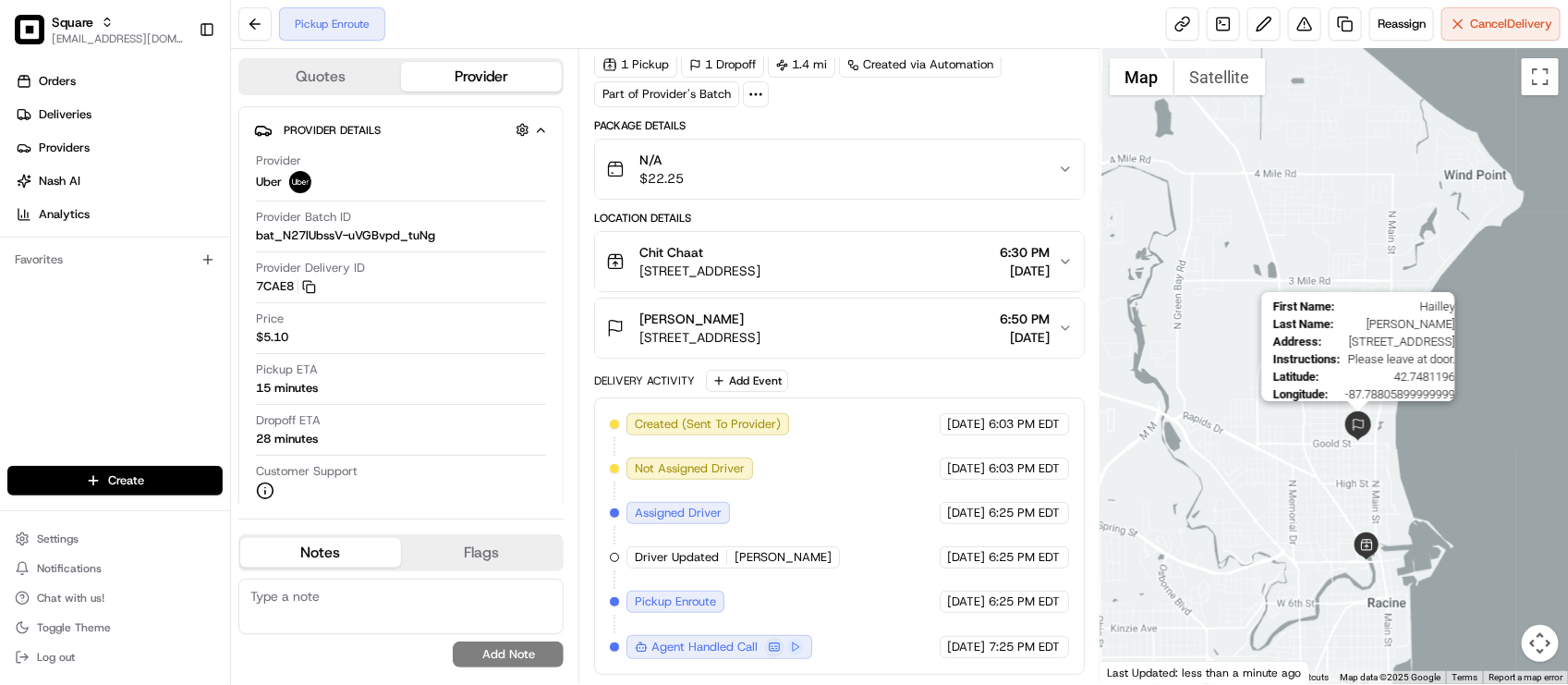
drag, startPoint x: 1349, startPoint y: 415, endPoint x: 1365, endPoint y: 434, distance: 24.8
click at [1372, 437] on img at bounding box center [1358, 426] width 30 height 30
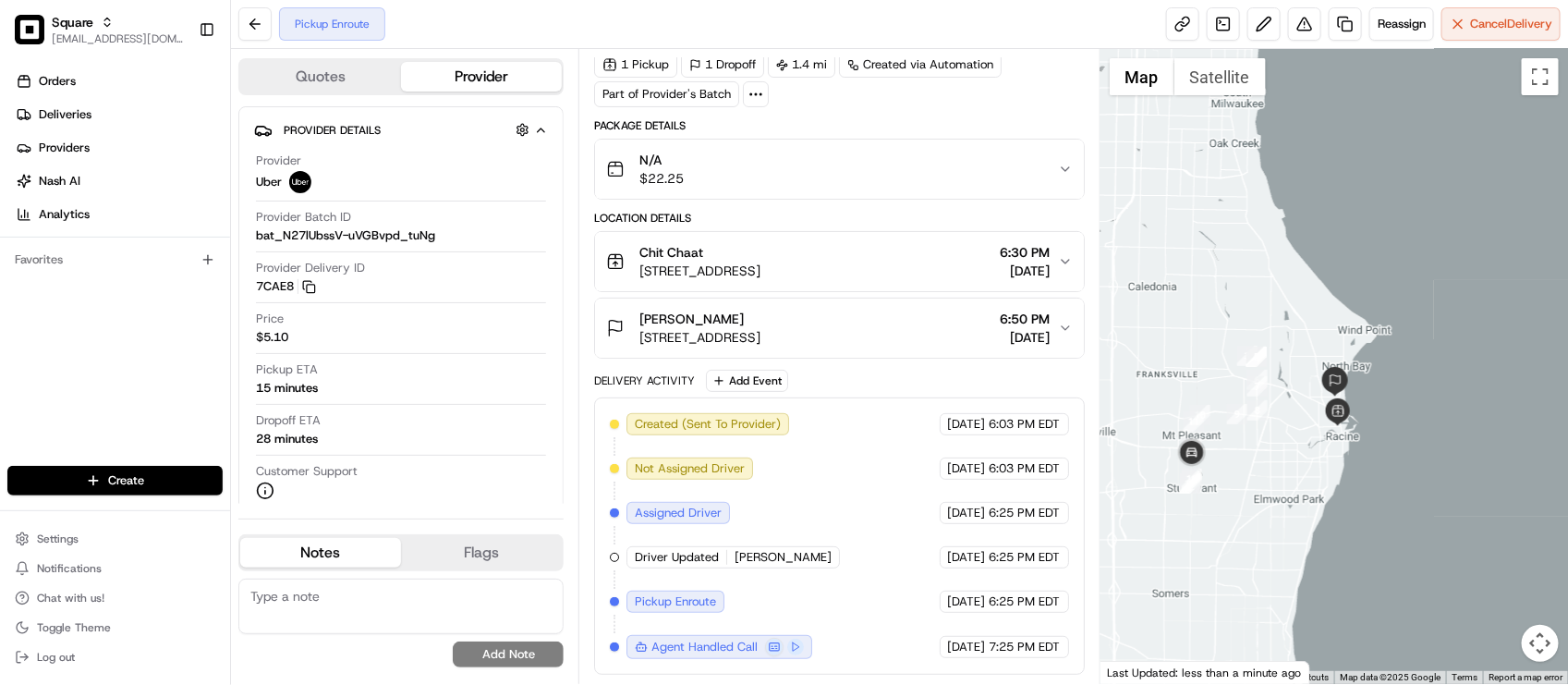
drag, startPoint x: 1305, startPoint y: 351, endPoint x: 1320, endPoint y: 330, distance: 25.8
click at [1320, 330] on div "To navigate, press the arrow keys." at bounding box center [1334, 366] width 468 height 635
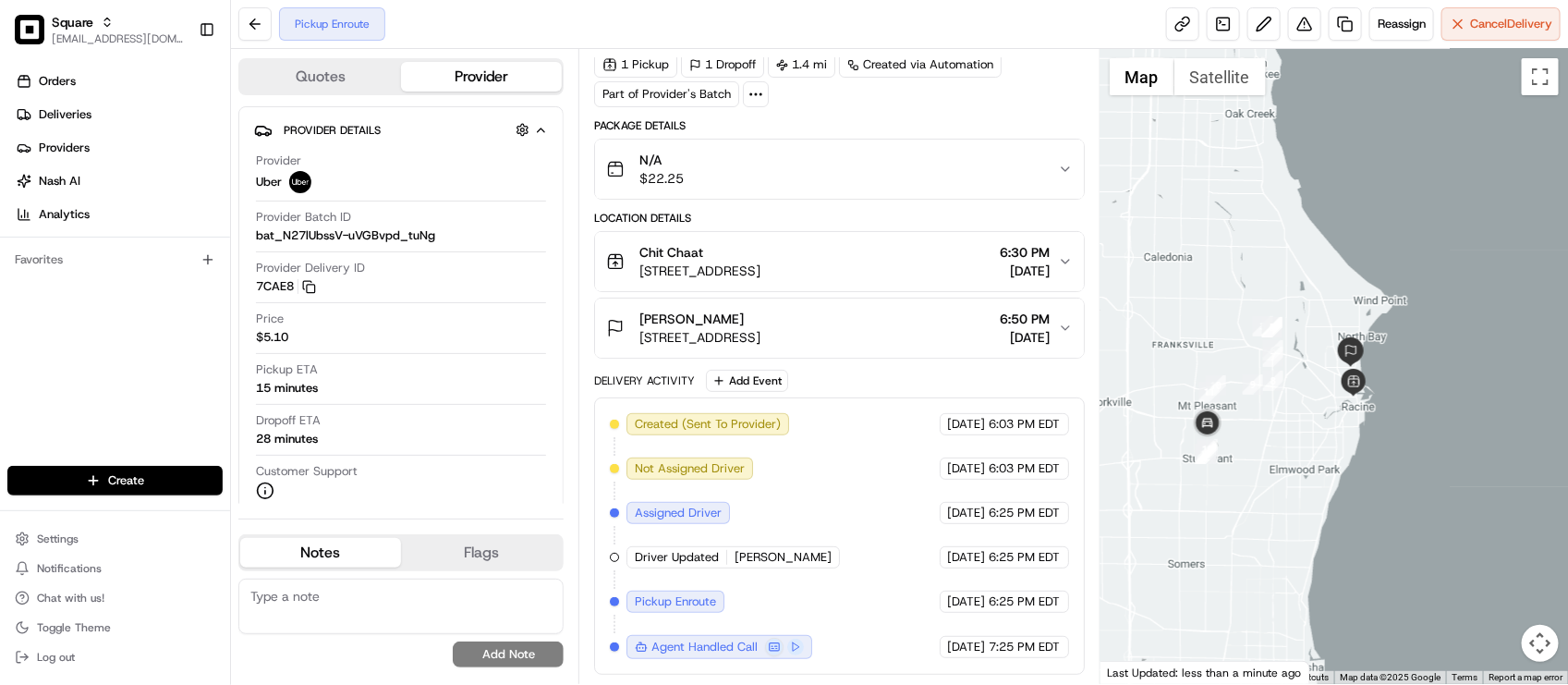
click at [806, 529] on div "Created (Sent To Provider) Uber [DATE] 6:03 PM EDT Not Assigned Driver Uber [DA…" at bounding box center [840, 536] width 459 height 246
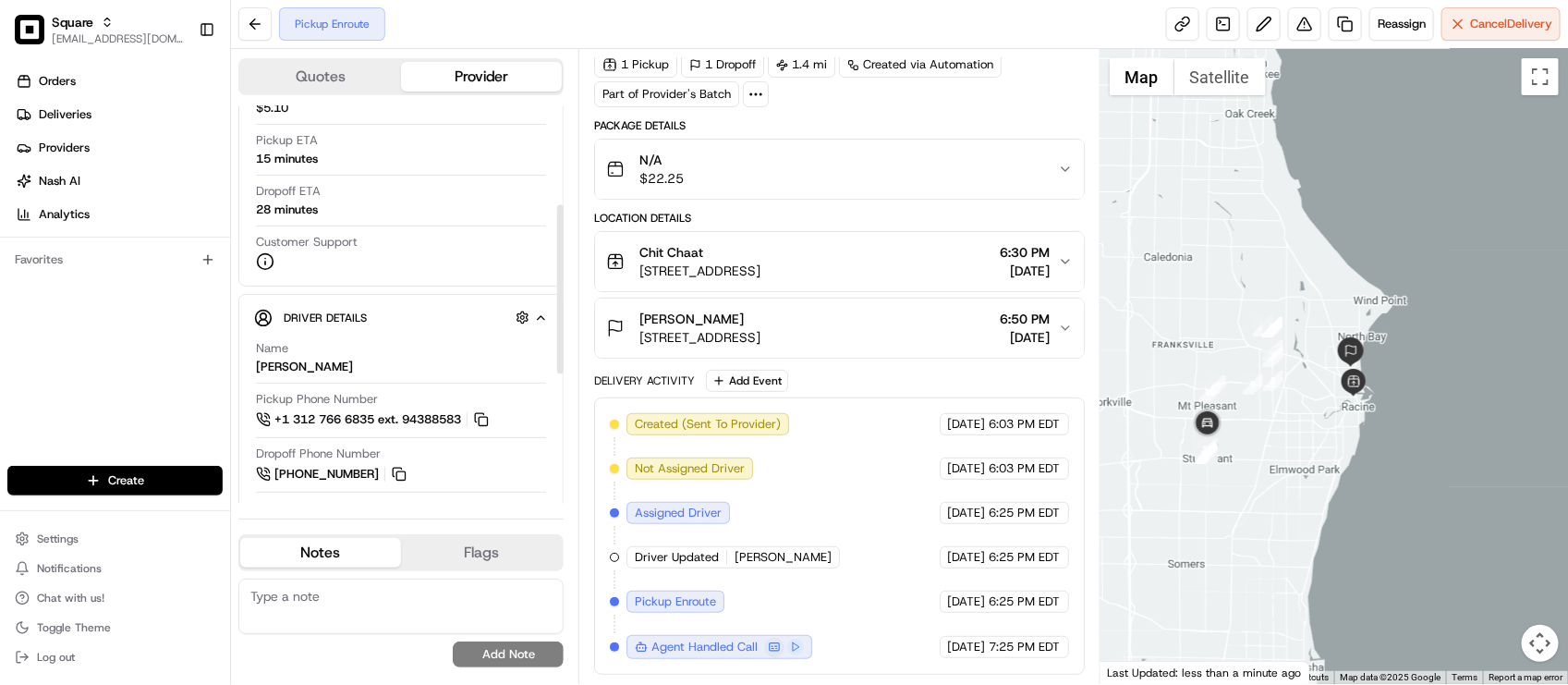
scroll to position [231, 0]
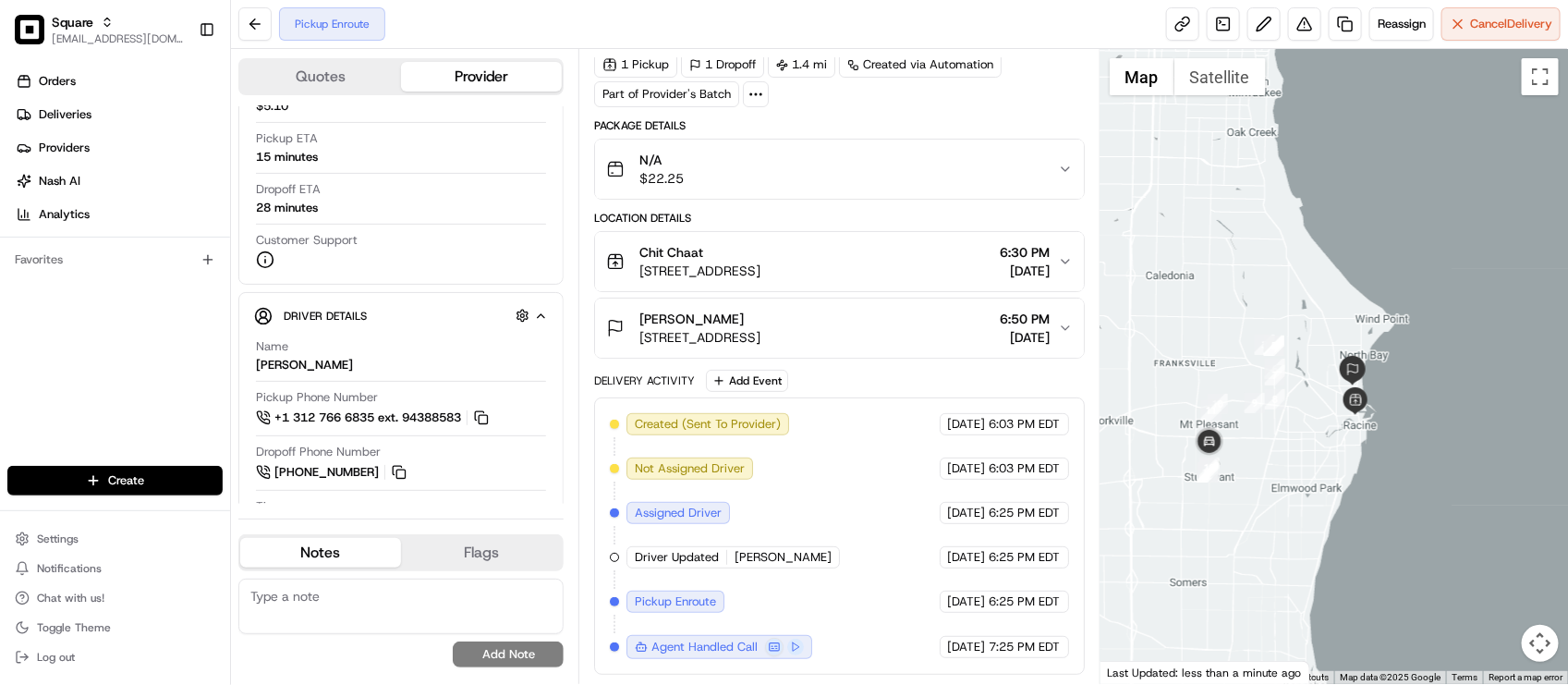
drag, startPoint x: 1250, startPoint y: 471, endPoint x: 1253, endPoint y: 495, distance: 24.2
click at [1253, 492] on div at bounding box center [1334, 366] width 468 height 635
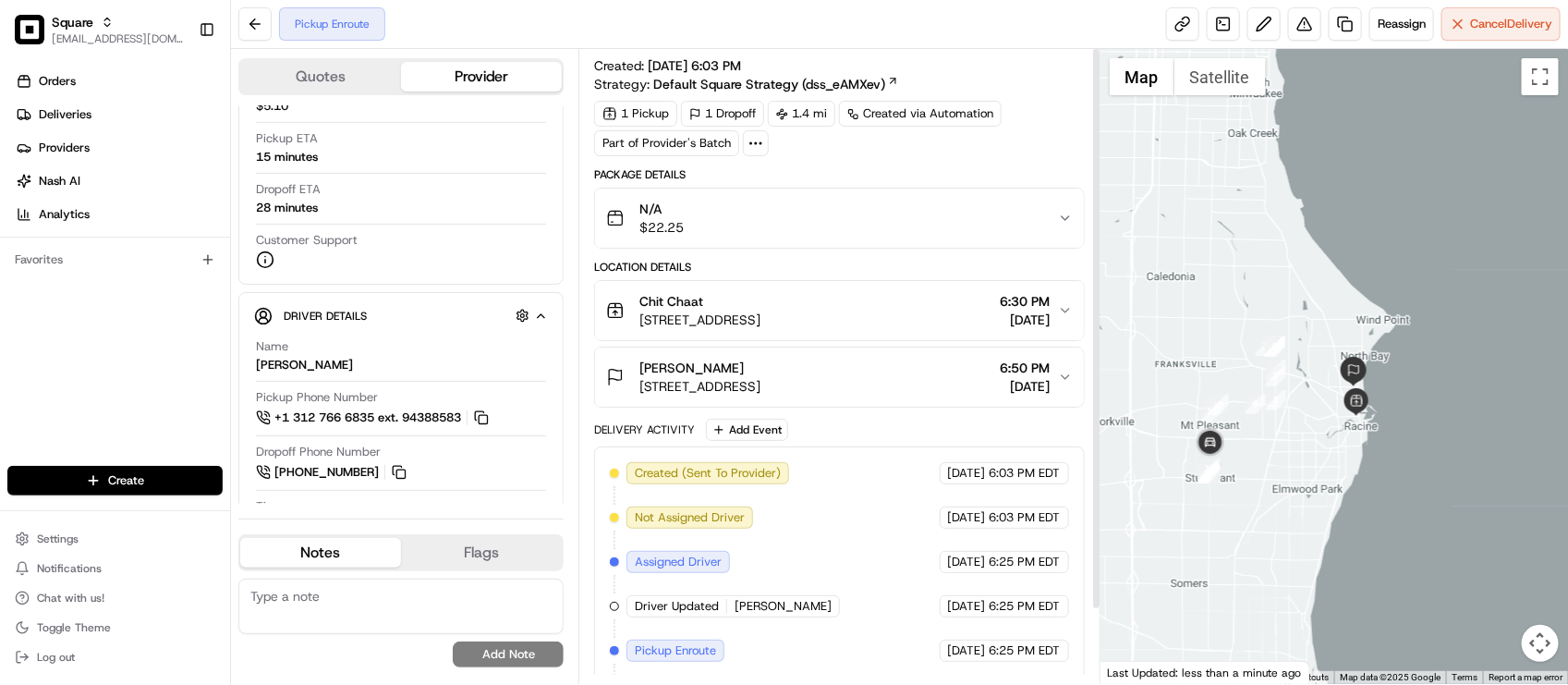
scroll to position [0, 0]
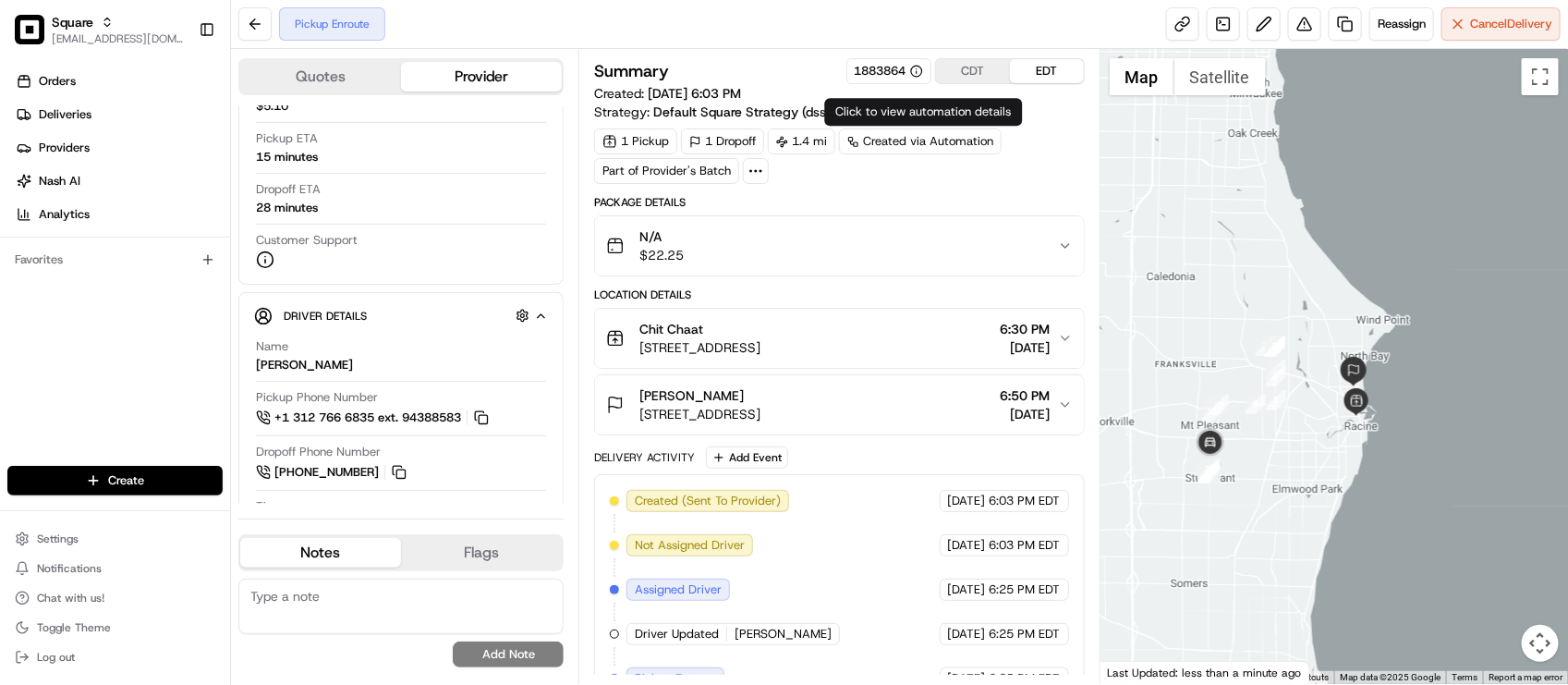
click at [969, 88] on div "Summary 1883864 CDT EDT Created: [DATE] 6:03 PM Strategy: Default Square Strate…" at bounding box center [840, 90] width 490 height 63
click at [969, 76] on button "CDT" at bounding box center [972, 71] width 74 height 24
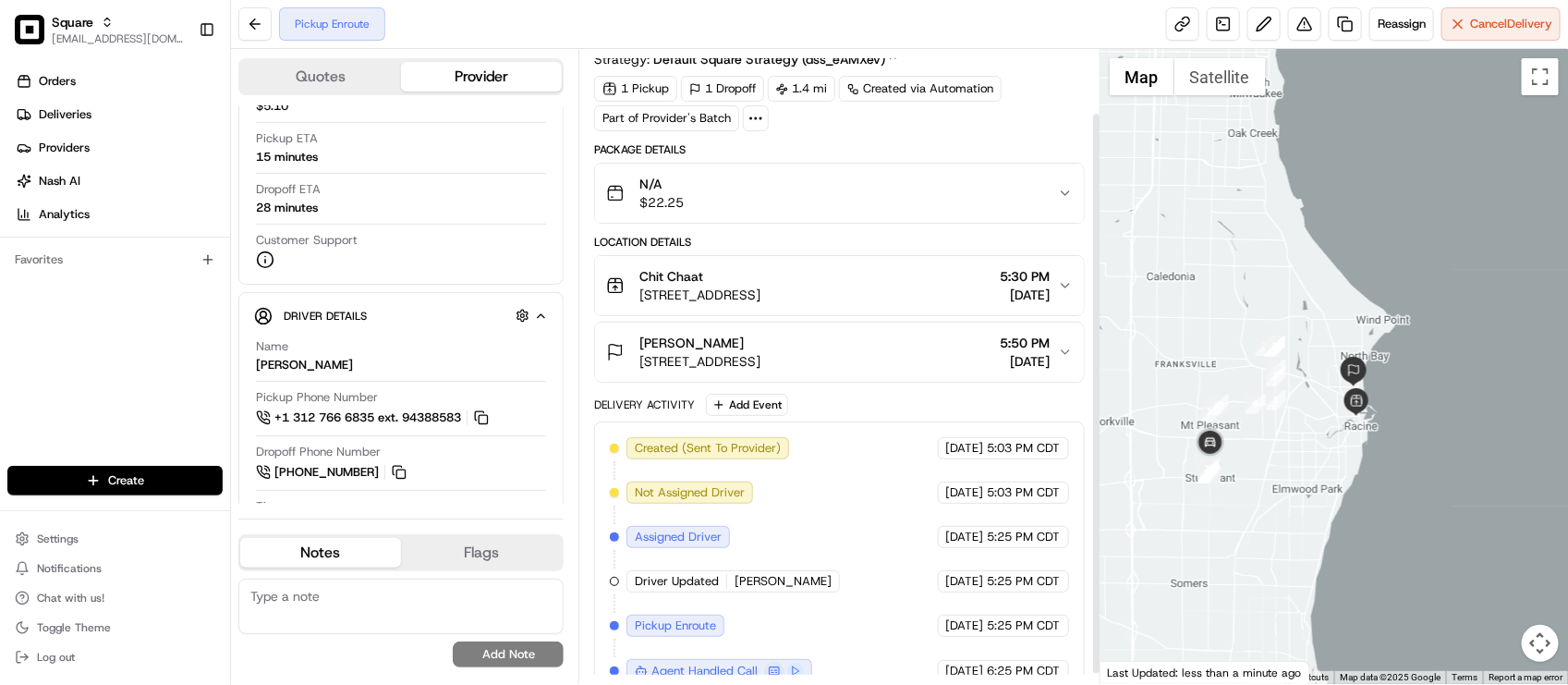
scroll to position [82, 0]
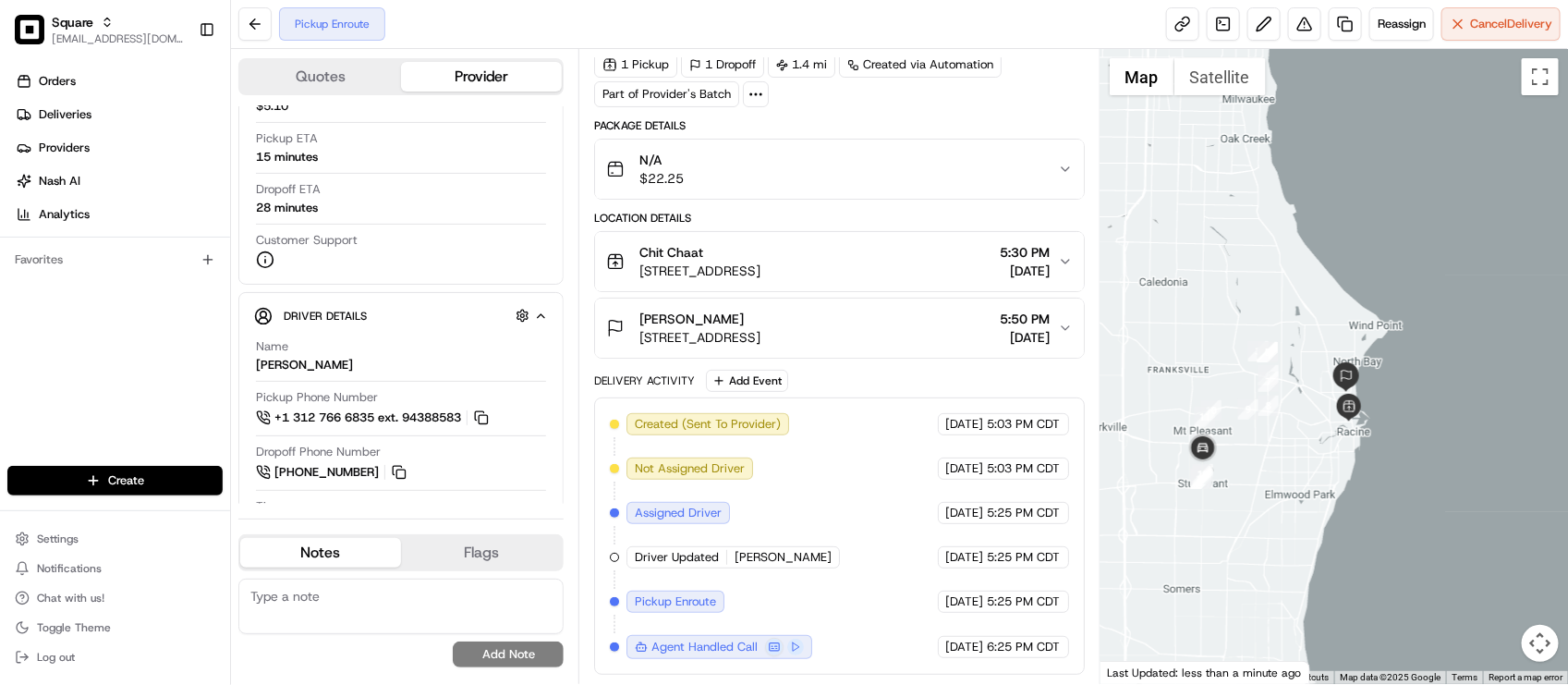
click at [1215, 560] on div at bounding box center [1334, 366] width 468 height 635
click at [993, 94] on div "1 Pickup 1 Dropoff 1.4 mi Created via Automation Part of Provider's Batch" at bounding box center [840, 80] width 490 height 55
click at [1405, 22] on span "Reassign" at bounding box center [1402, 24] width 48 height 17
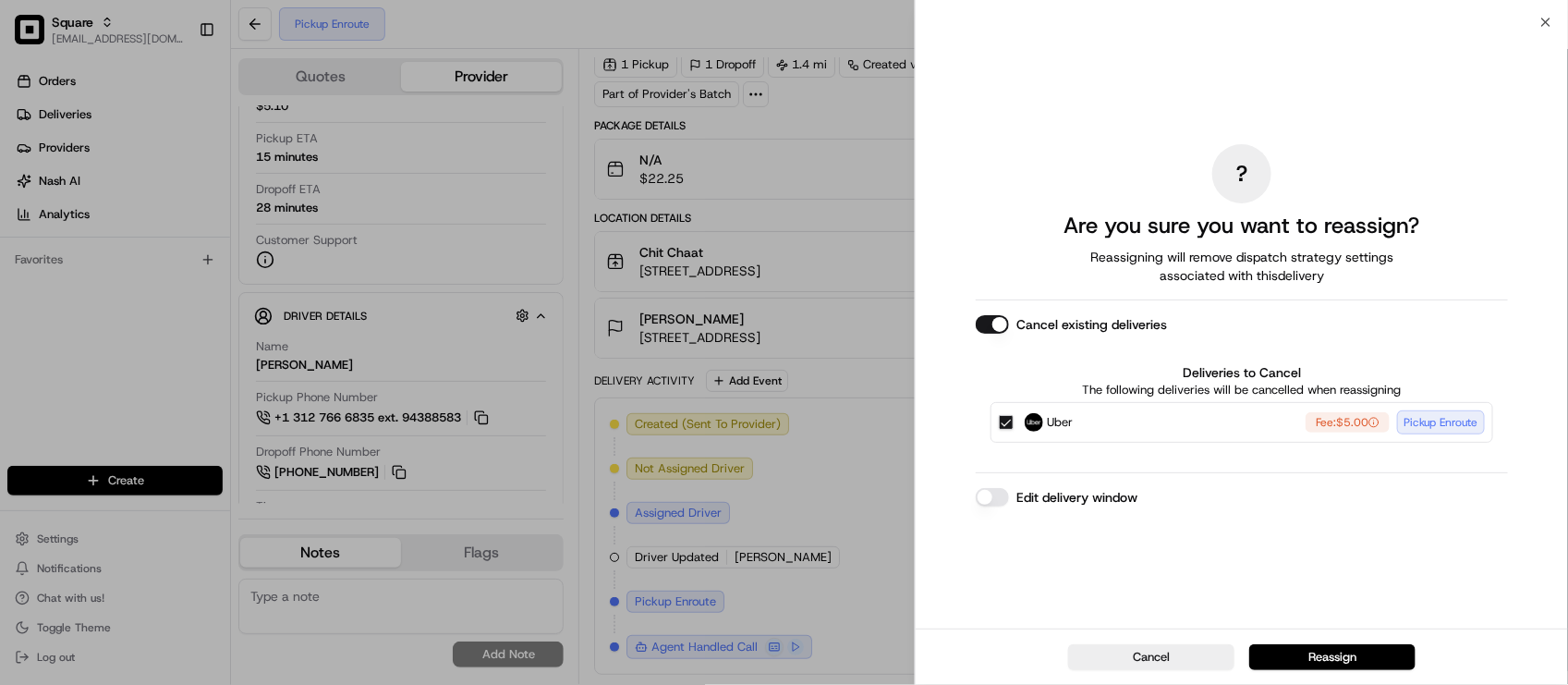
click at [995, 504] on button "Edit delivery window" at bounding box center [992, 497] width 33 height 19
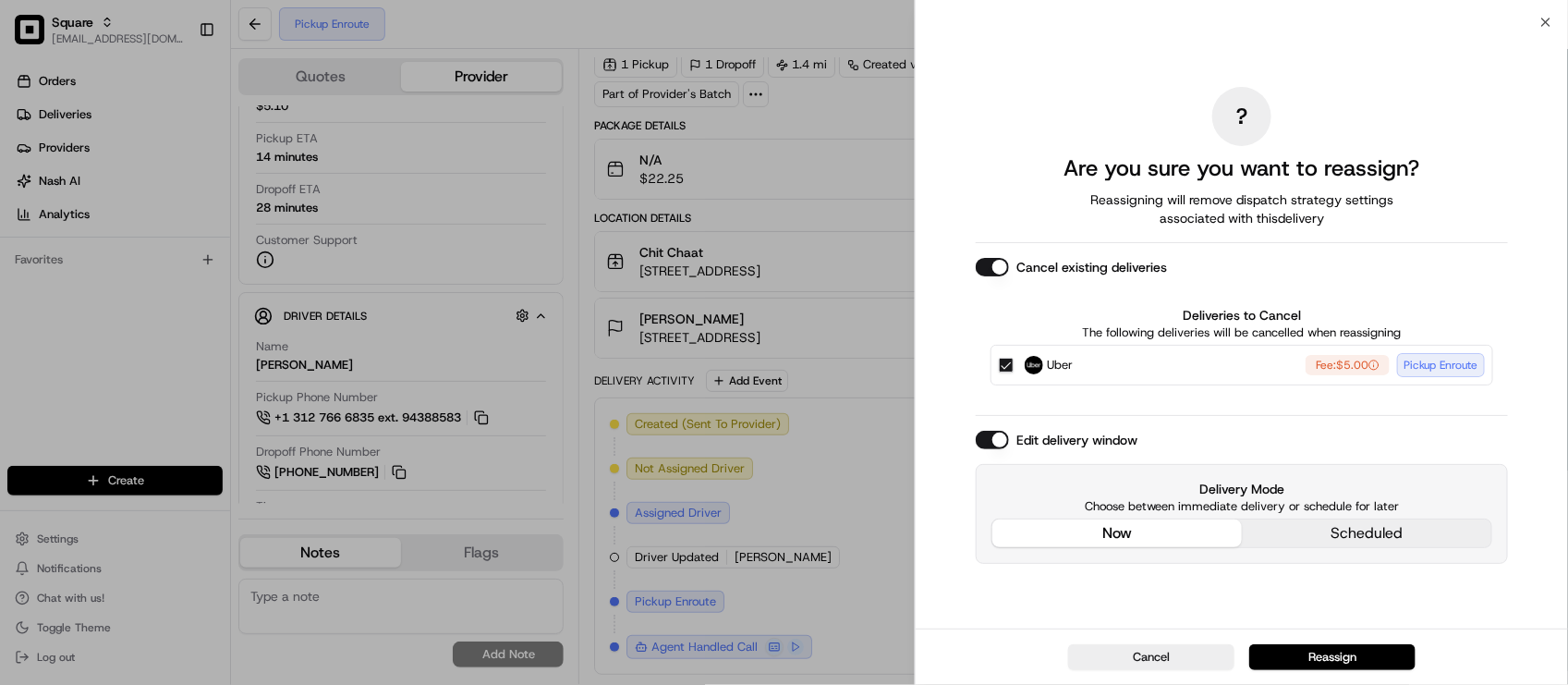
click at [1107, 476] on div "Delivery Mode Choose between immediate delivery or schedule for later now sched…" at bounding box center [1241, 513] width 533 height 99
click at [1341, 654] on button "Reassign" at bounding box center [1332, 656] width 166 height 26
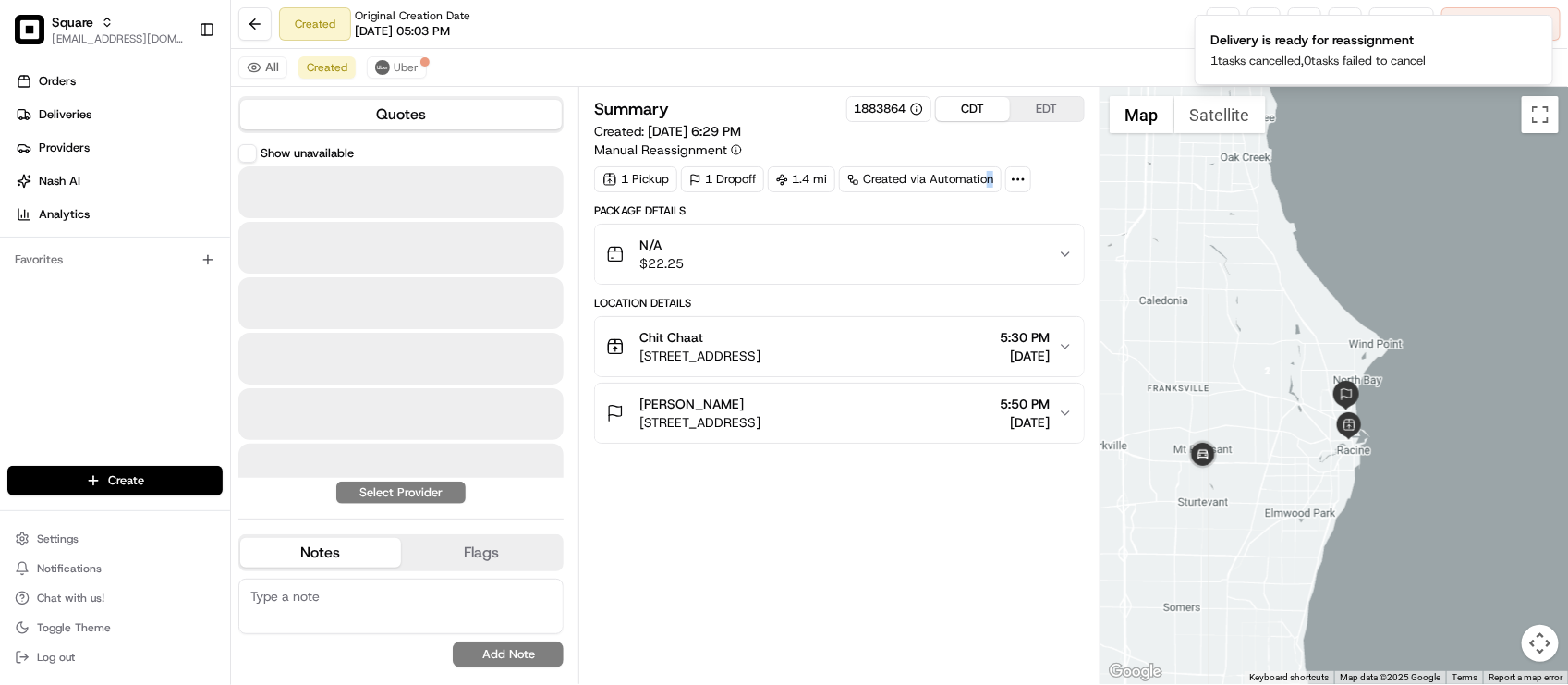
scroll to position [0, 0]
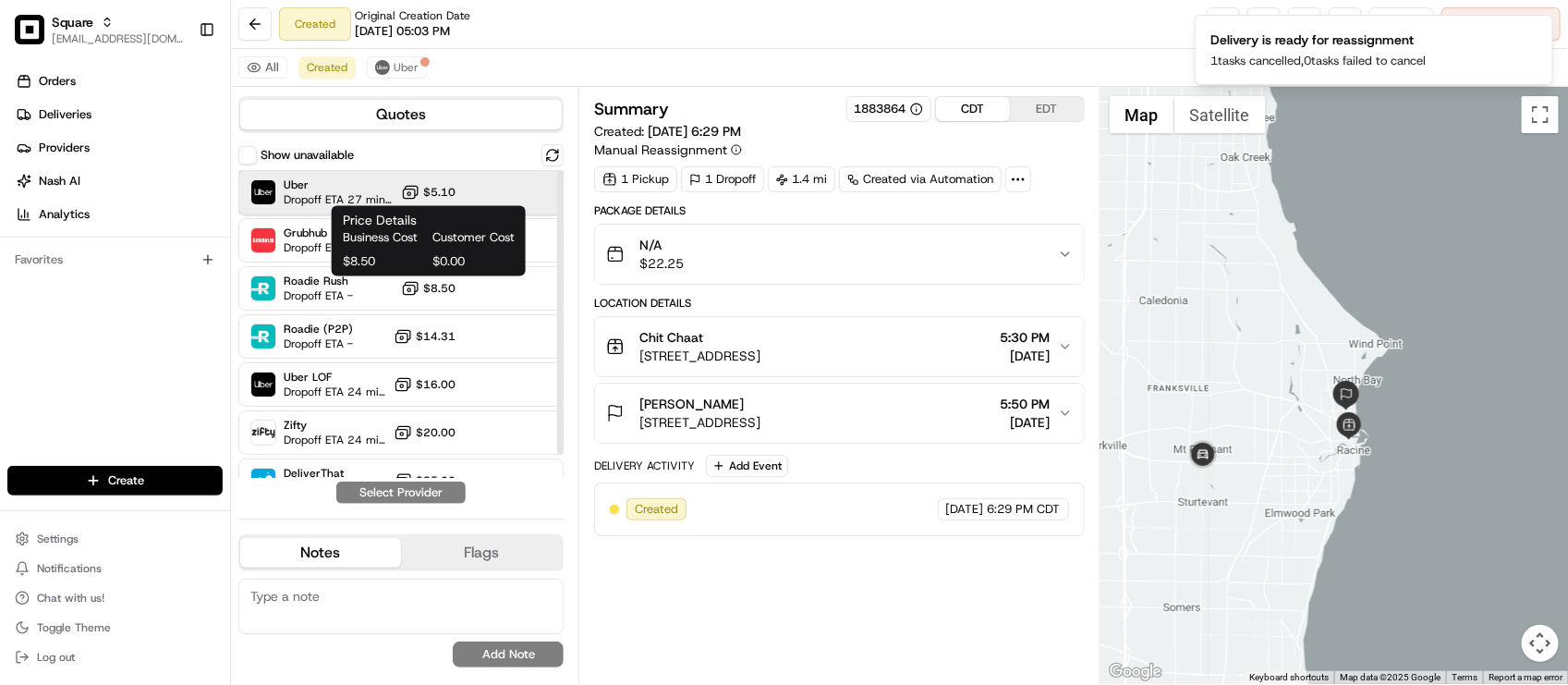
click at [329, 205] on span "Dropoff ETA 27 minutes" at bounding box center [339, 199] width 110 height 15
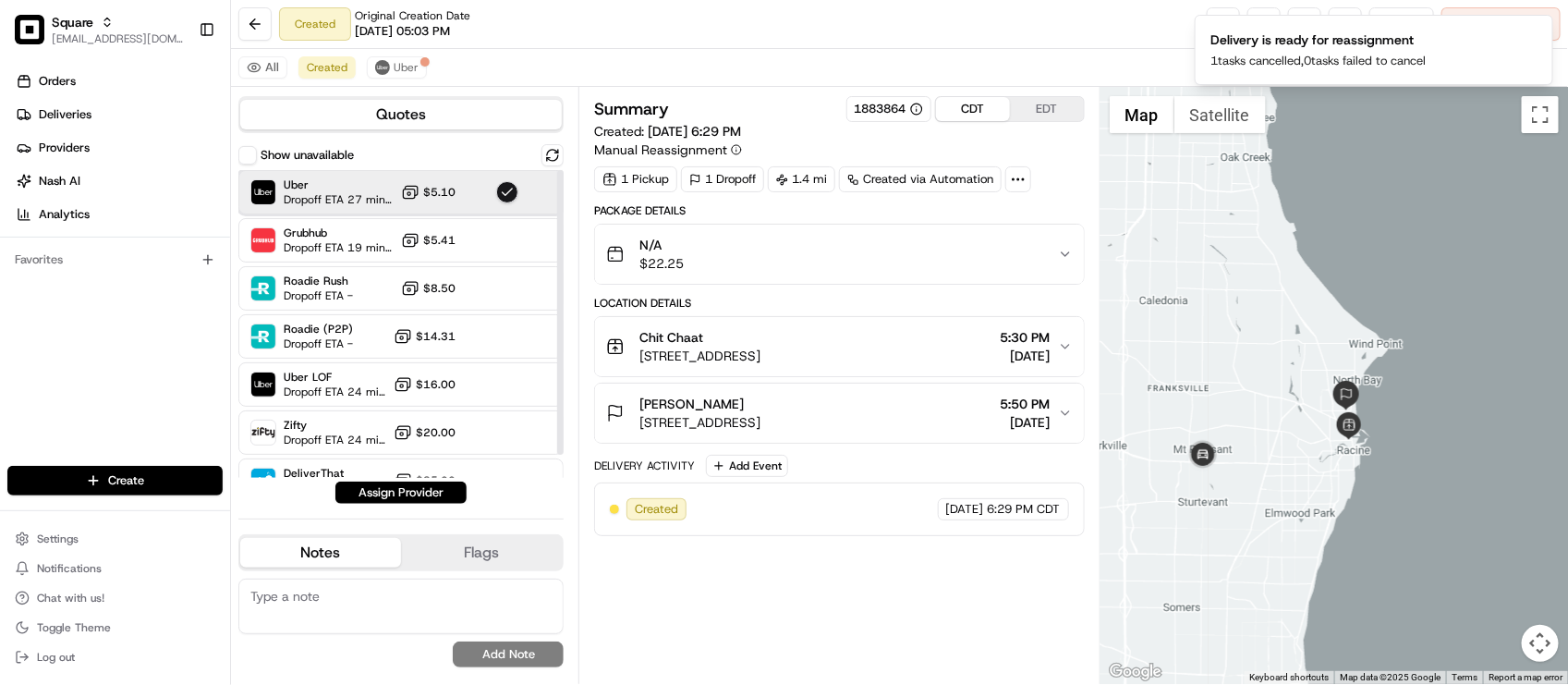
click at [324, 187] on span "Uber" at bounding box center [339, 184] width 110 height 15
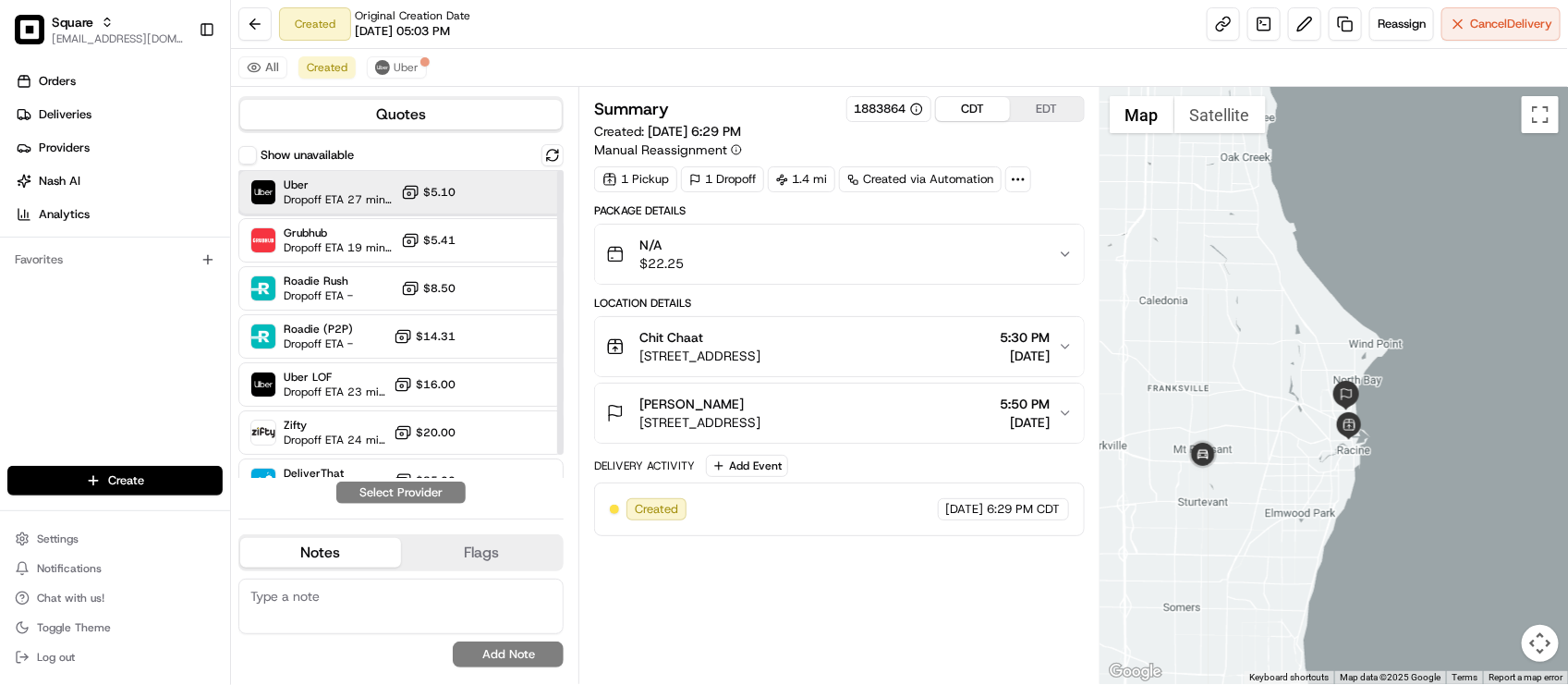
click at [320, 199] on span "Dropoff ETA 27 minutes" at bounding box center [339, 199] width 110 height 15
click at [386, 501] on button "Assign Provider" at bounding box center [401, 492] width 131 height 23
click at [801, 616] on div "Summary 1883864 CDT EDT Created: 08/16/2025 6:29 PM Manual Reassignment 1 Picku…" at bounding box center [840, 386] width 490 height 579
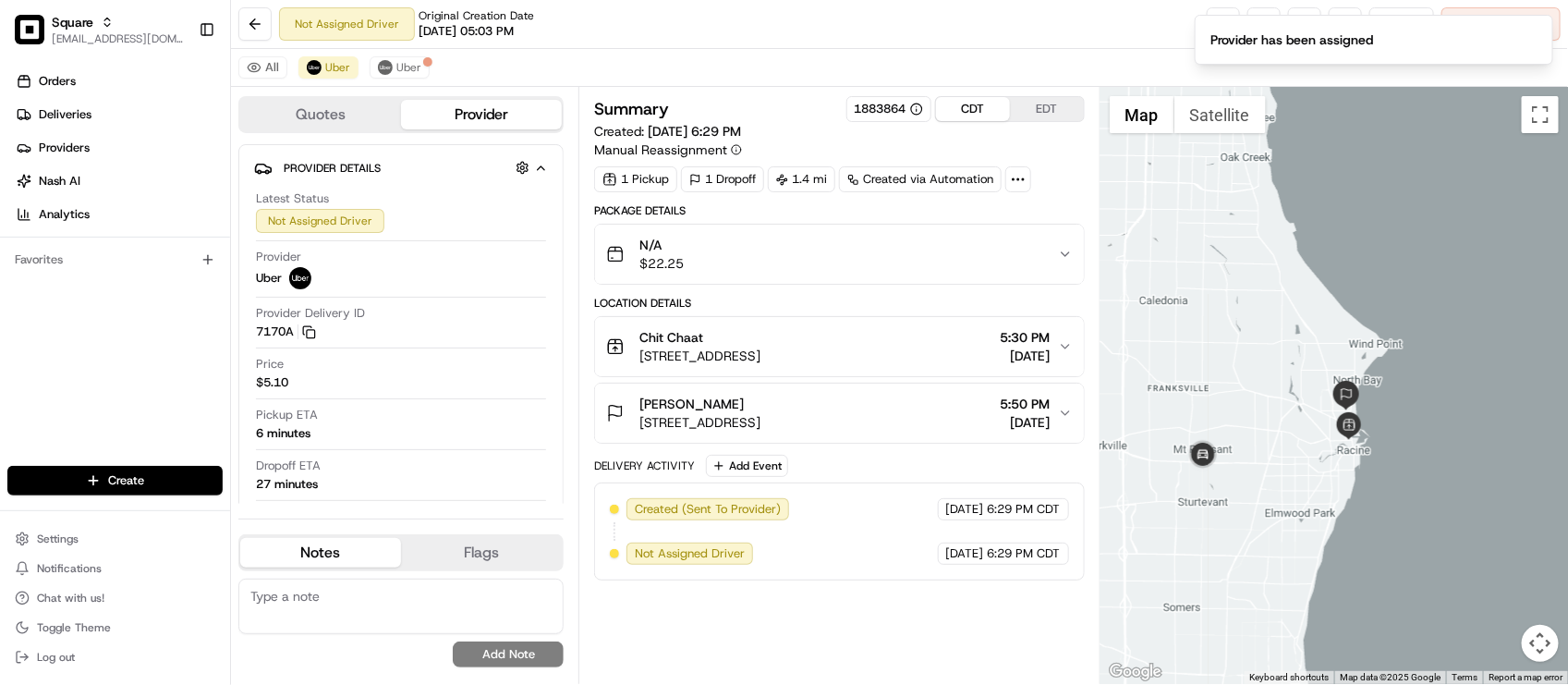
click at [354, 399] on div "Price $5.10" at bounding box center [401, 377] width 290 height 43
click at [948, 464] on div "Delivery Activity Add Event" at bounding box center [840, 466] width 490 height 23
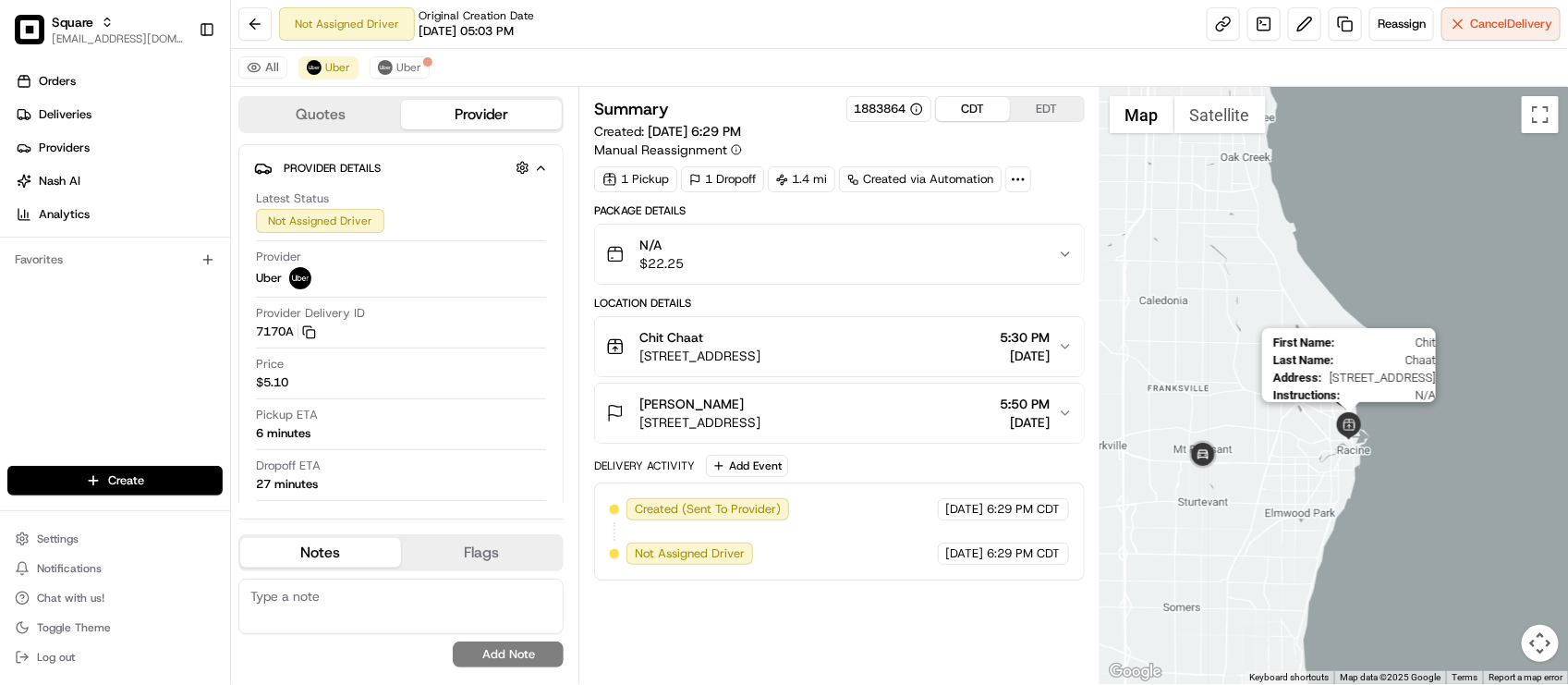
drag, startPoint x: 1338, startPoint y: 427, endPoint x: 1332, endPoint y: 455, distance: 28.6
click at [1336, 440] on img at bounding box center [1349, 426] width 28 height 28
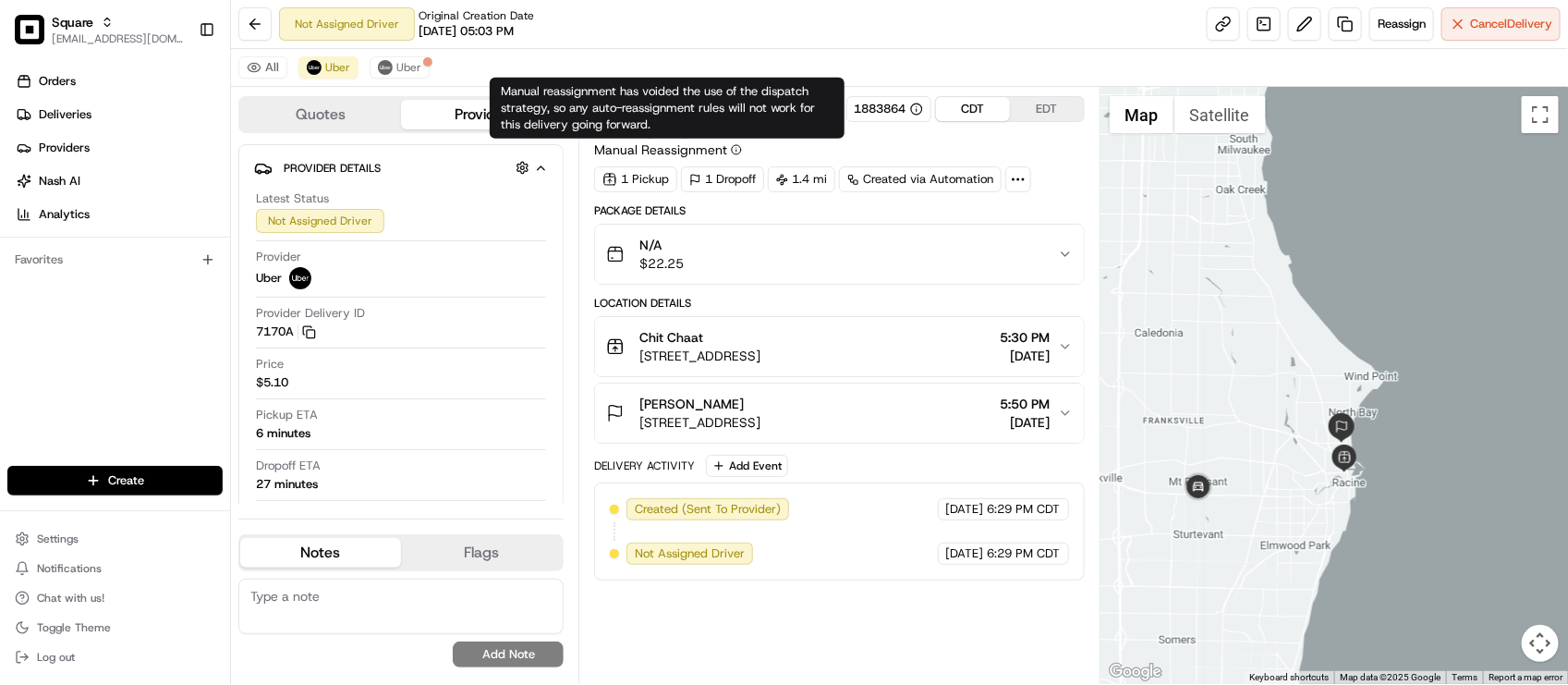
click at [721, 52] on div "All Uber Uber" at bounding box center [900, 68] width 1337 height 37
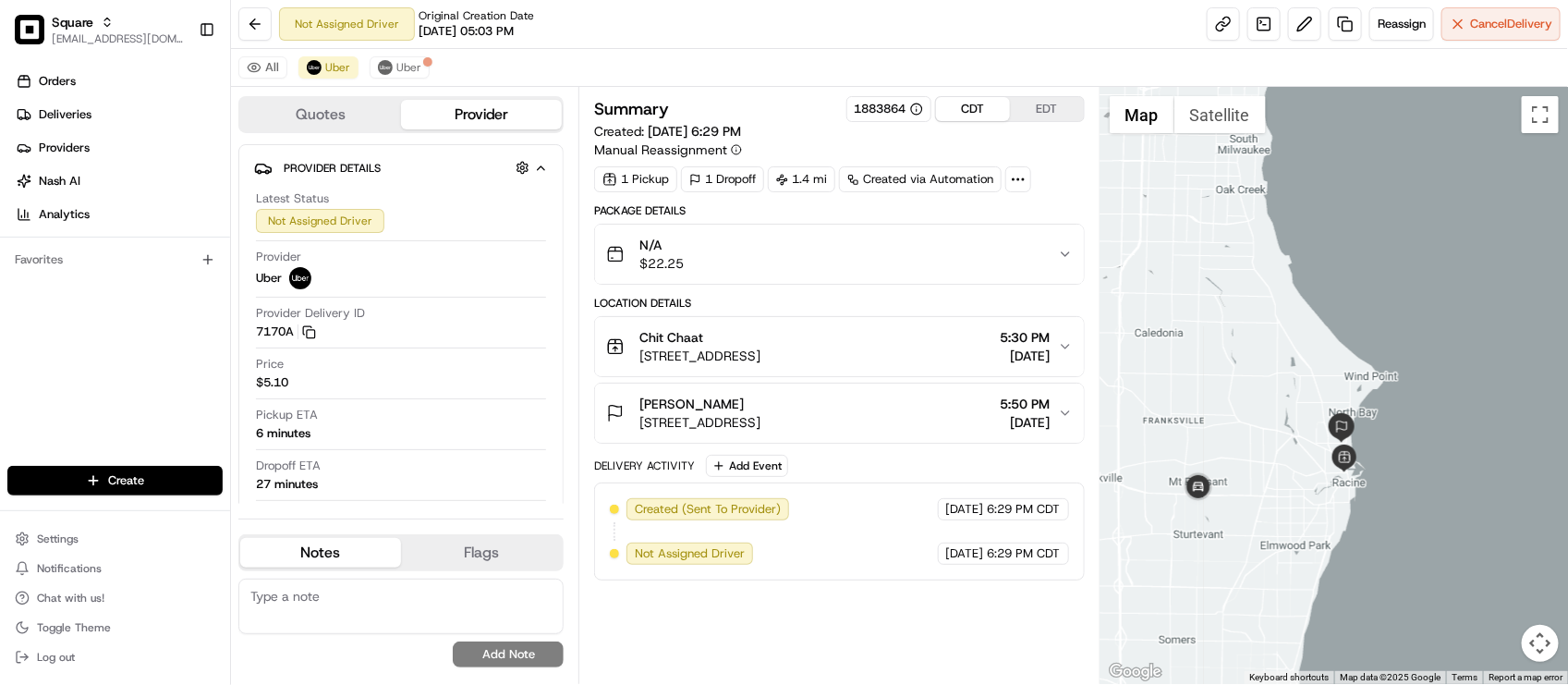
click at [786, 37] on div "Not Assigned Driver Original Creation Date 08/16/2025 05:03 PM Reassign Cancel …" at bounding box center [900, 25] width 1337 height 49
click at [761, 360] on span "[STREET_ADDRESS]" at bounding box center [700, 355] width 121 height 19
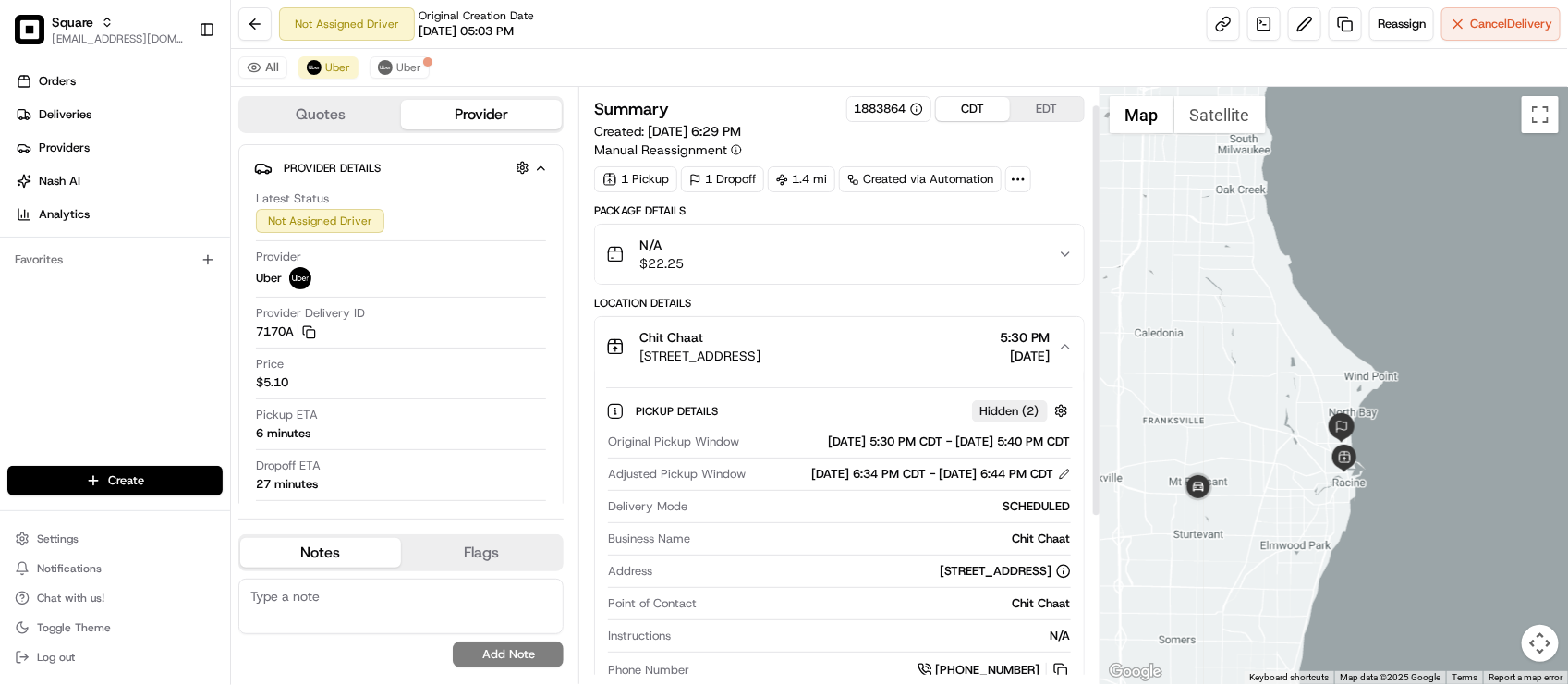
scroll to position [115, 0]
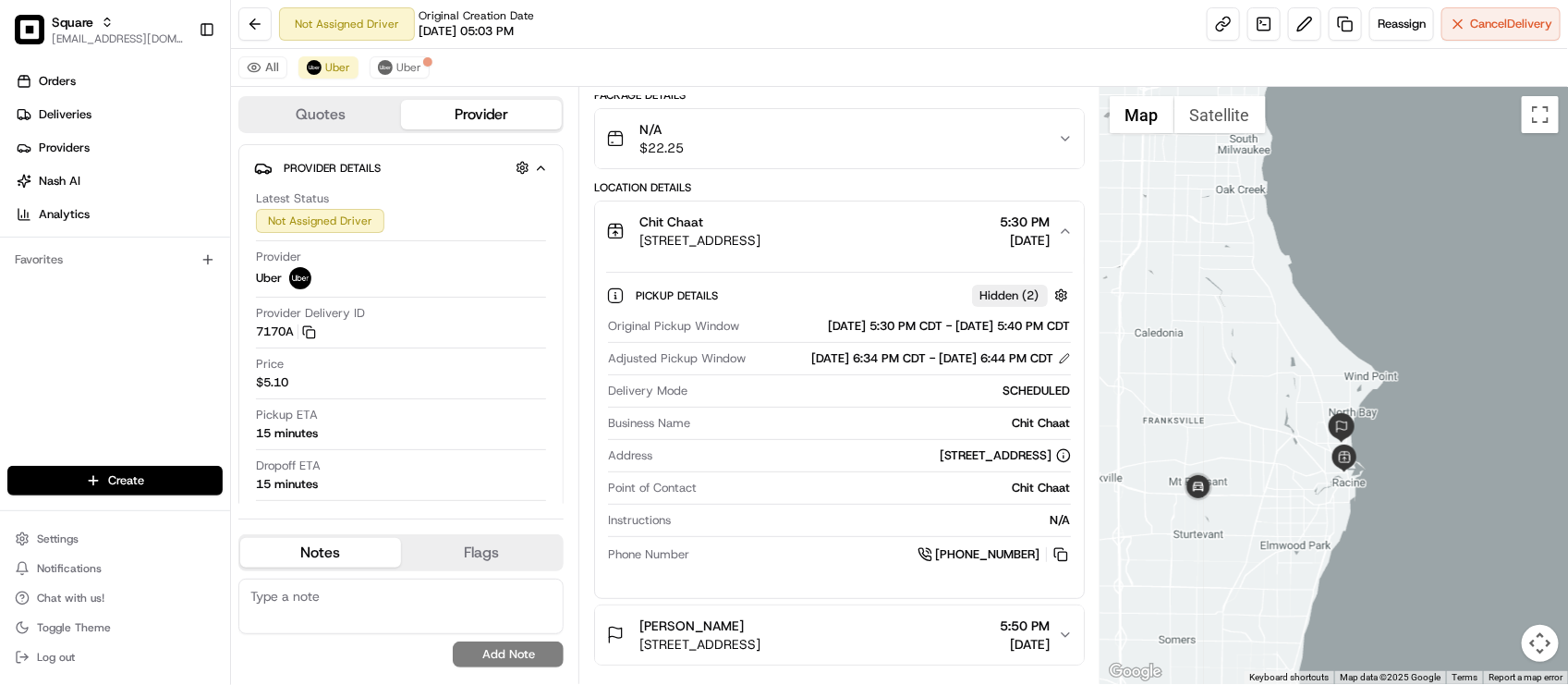
click at [850, 529] on div "N/A" at bounding box center [874, 520] width 392 height 17
click at [835, 528] on div "Original Pickup Window 08/16/2025 5:30 PM CDT - 08/16/2025 5:40 PM CDT Adjusted…" at bounding box center [839, 441] width 466 height 262
click at [760, 529] on div "N/A" at bounding box center [874, 520] width 392 height 17
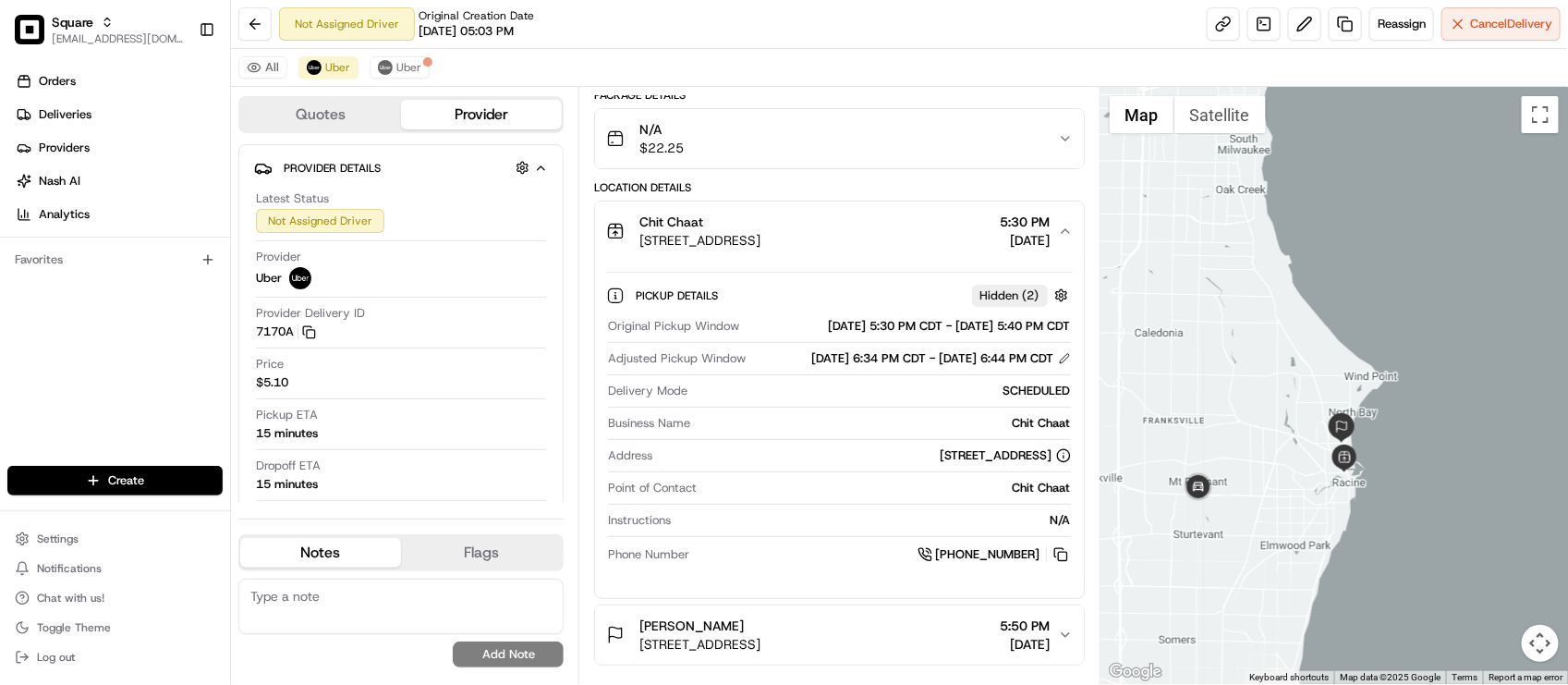
click at [810, 529] on div "N/A" at bounding box center [874, 520] width 392 height 17
click at [760, 197] on div "Location Details Chit Chaat 550 State St, Racine, WI 53402, USA 5:30 PM 08/16/2…" at bounding box center [840, 422] width 490 height 485
click at [477, 405] on div "Latest Status Not Assigned Driver Provider Uber Provider Delivery ID 7170A Copy…" at bounding box center [401, 368] width 294 height 370
click at [434, 445] on div "Pickup ETA 15 minutes" at bounding box center [401, 428] width 290 height 43
click at [405, 63] on span "Uber" at bounding box center [408, 67] width 25 height 15
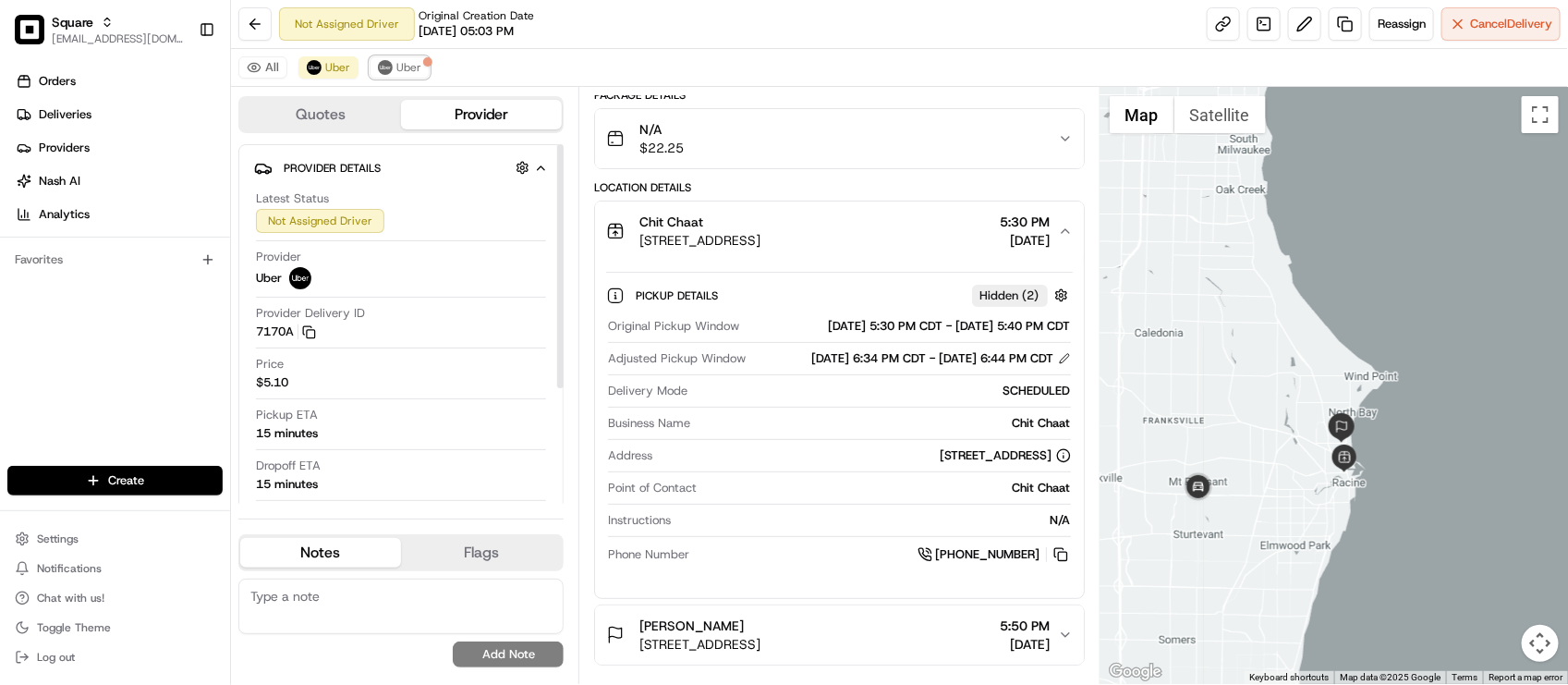
scroll to position [145, 0]
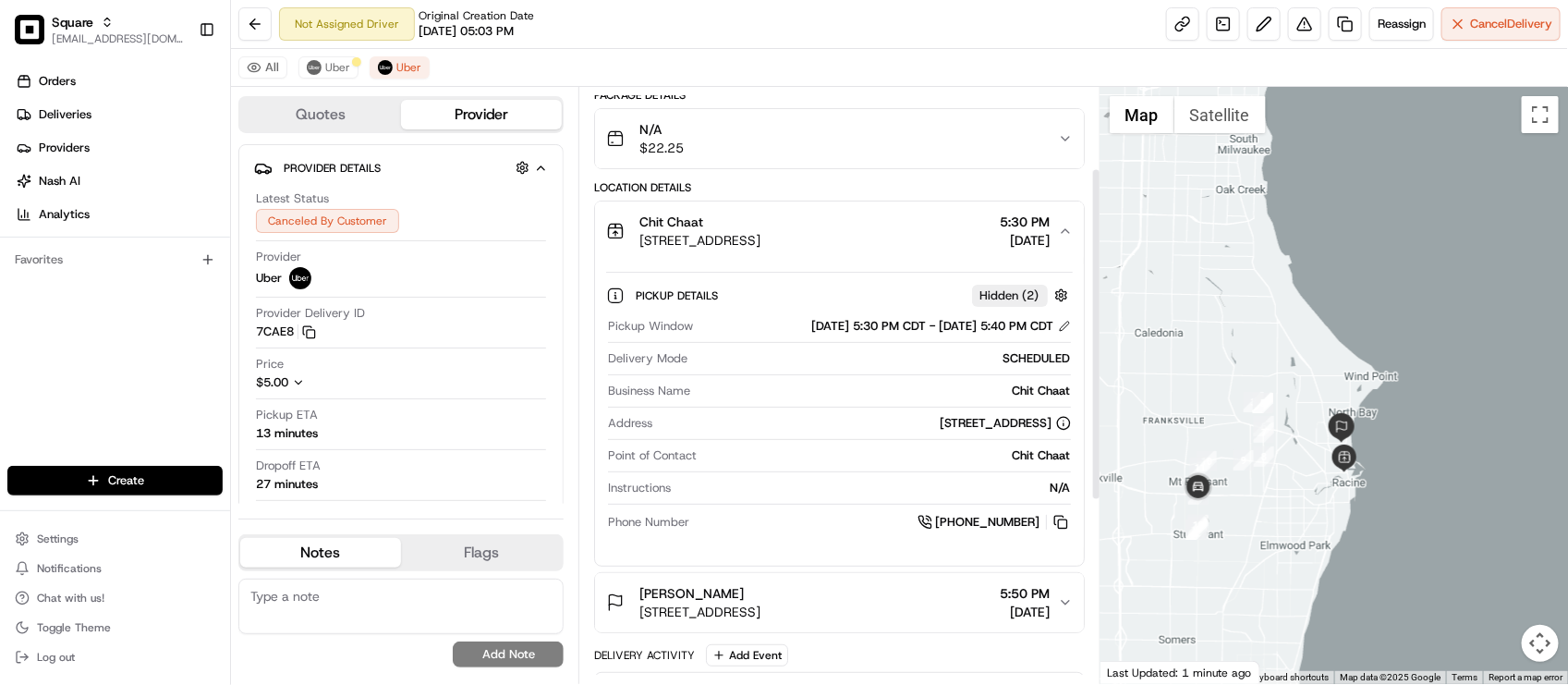
click at [700, 76] on div "All Uber Uber" at bounding box center [900, 68] width 1337 height 37
click at [1296, 25] on button at bounding box center [1305, 25] width 33 height 33
click at [490, 335] on div "Provider Delivery ID 7CAE8 Copy del_7bp-SU81SYWvJJUStFfK6A 7CAE8" at bounding box center [401, 323] width 290 height 35
click at [343, 602] on textarea at bounding box center [401, 606] width 325 height 55
click at [412, 415] on div "Pickup ETA 13 minutes" at bounding box center [401, 424] width 290 height 35
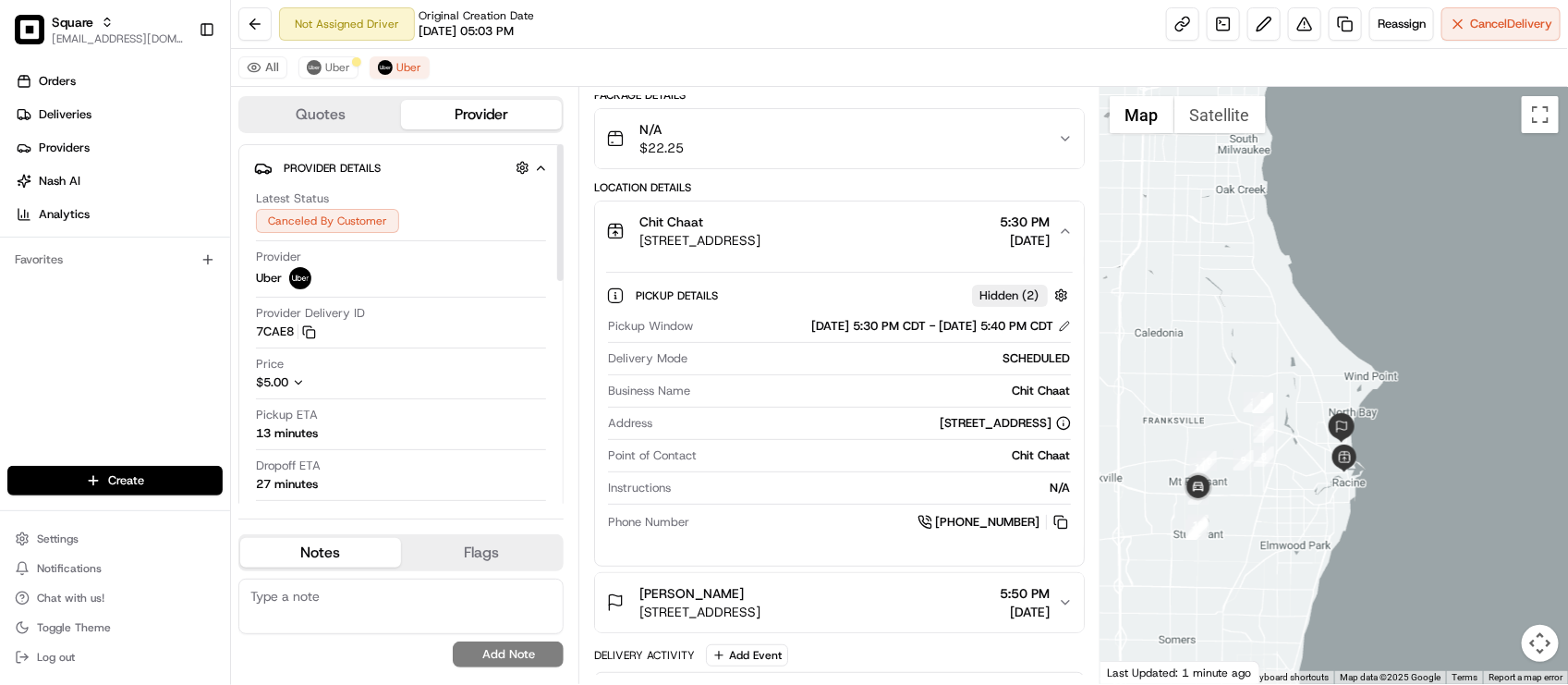
click at [331, 425] on div "Pickup ETA 13 minutes" at bounding box center [401, 424] width 290 height 35
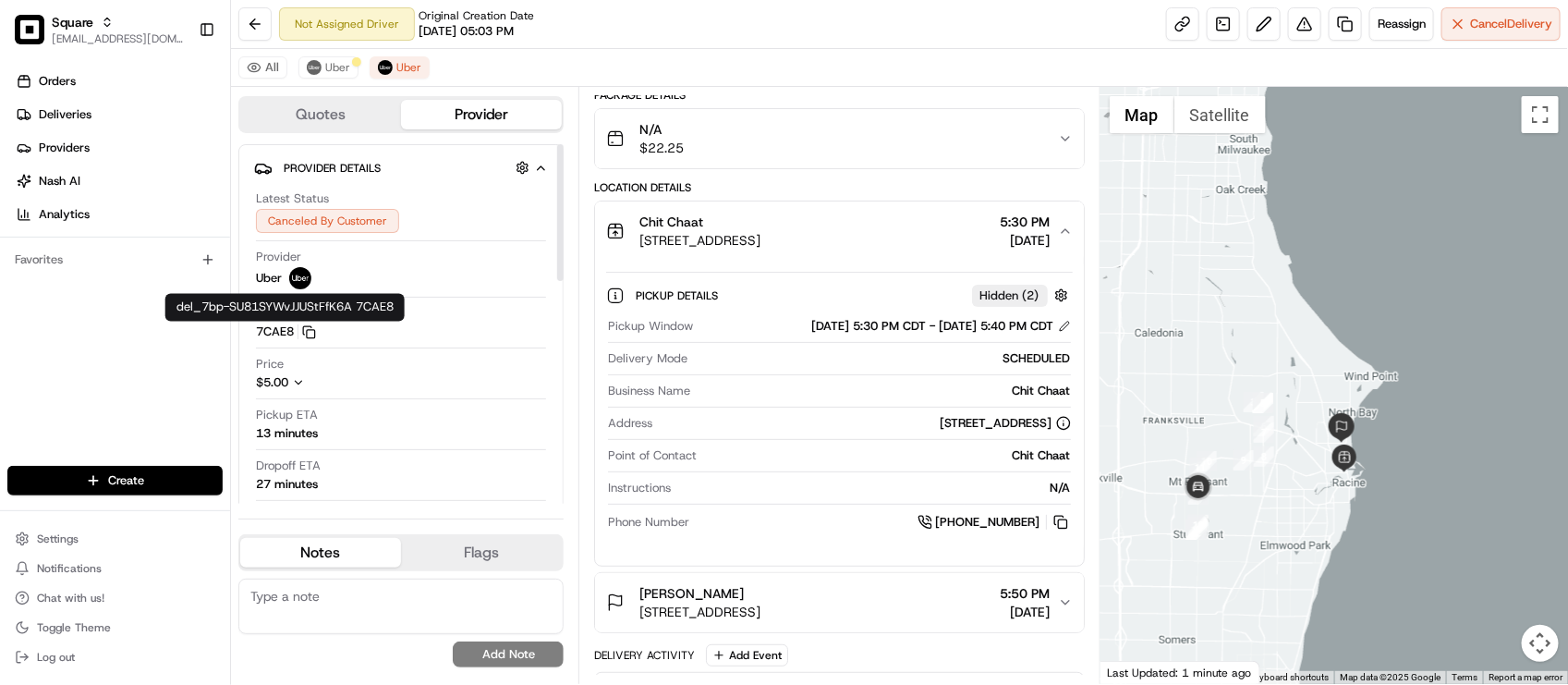
click at [342, 348] on div at bounding box center [401, 347] width 290 height 1
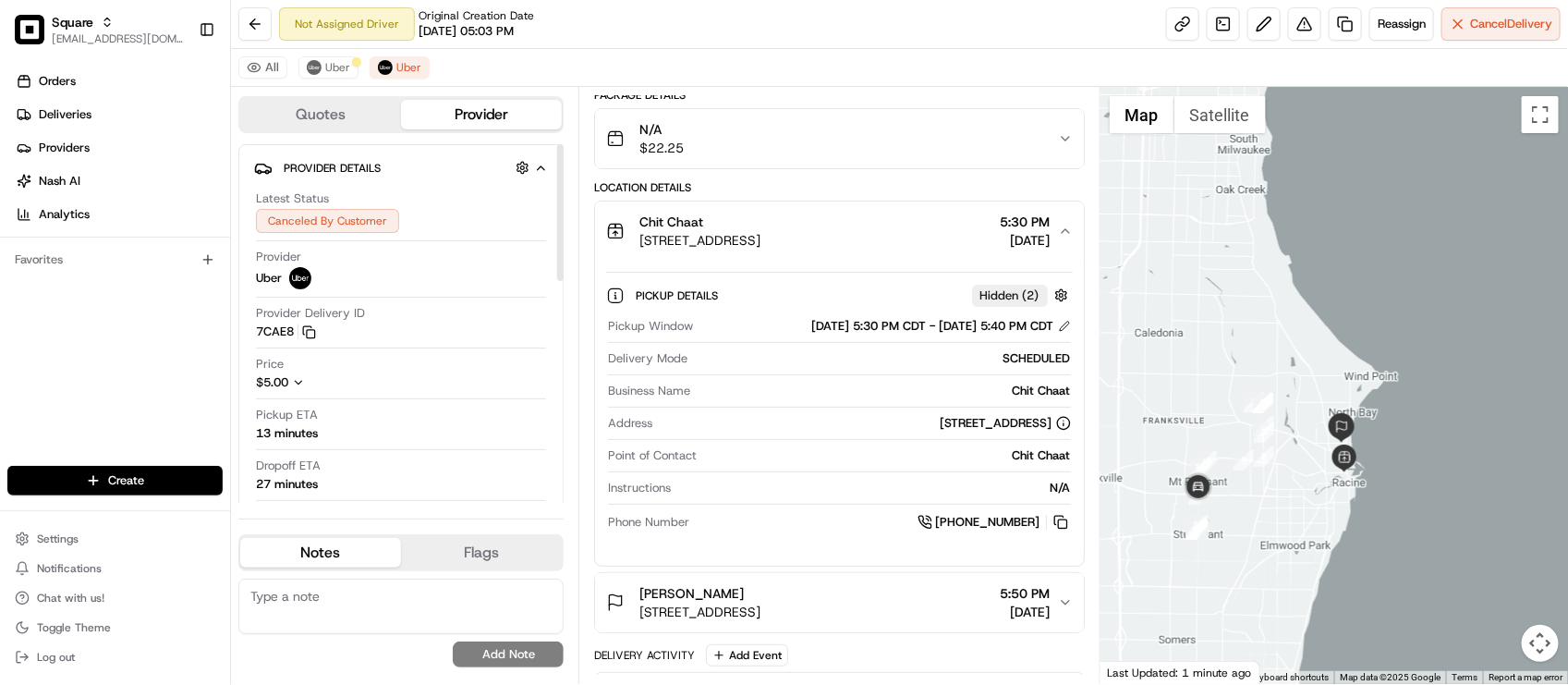
click at [437, 396] on div "Price $5.00" at bounding box center [401, 377] width 290 height 43
click at [296, 379] on icon "button" at bounding box center [298, 382] width 13 height 13
click at [449, 371] on div "Price Cancellation Fee $5.00 Total $5.00" at bounding box center [401, 397] width 290 height 84
click at [343, 53] on div "All Uber Uber" at bounding box center [900, 68] width 1337 height 37
click at [407, 72] on span "Uber" at bounding box center [408, 67] width 25 height 15
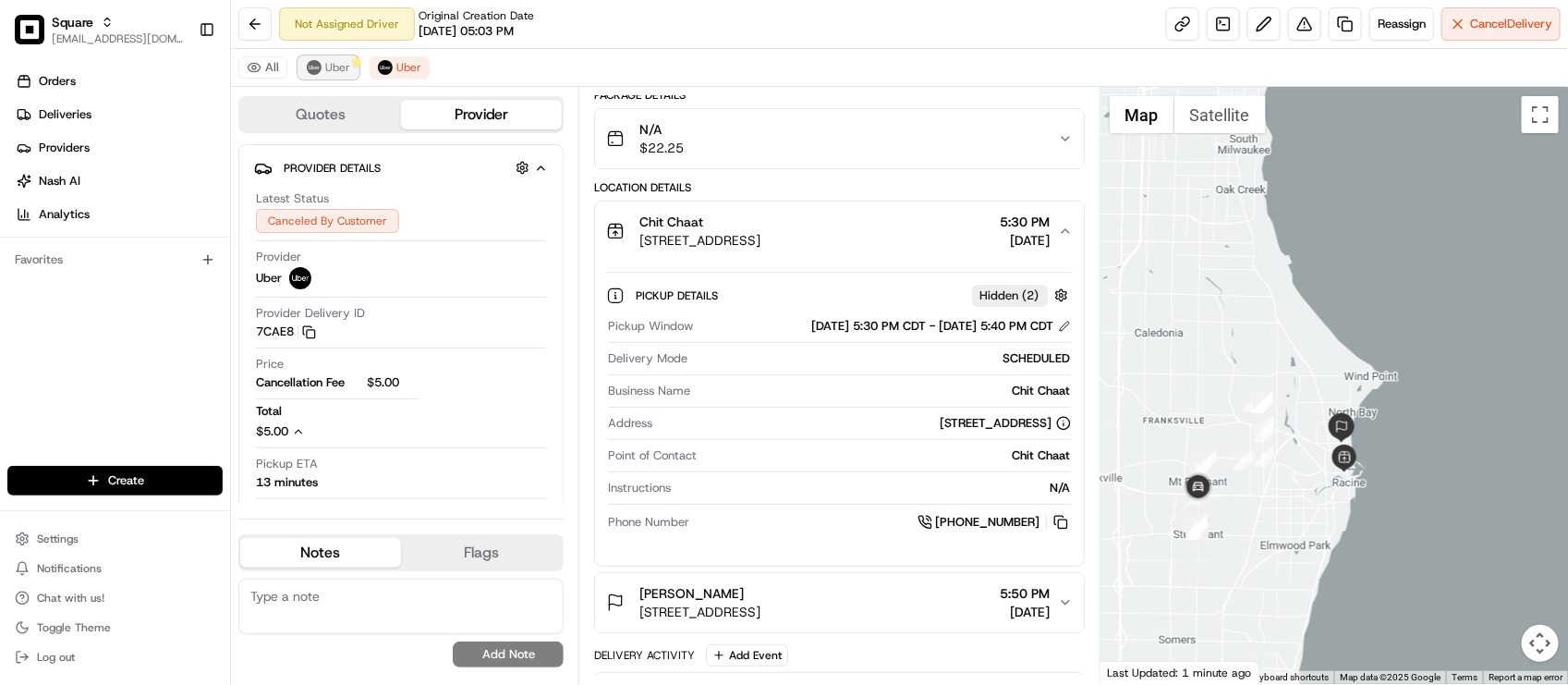
click at [334, 75] on span "Uber" at bounding box center [337, 67] width 25 height 15
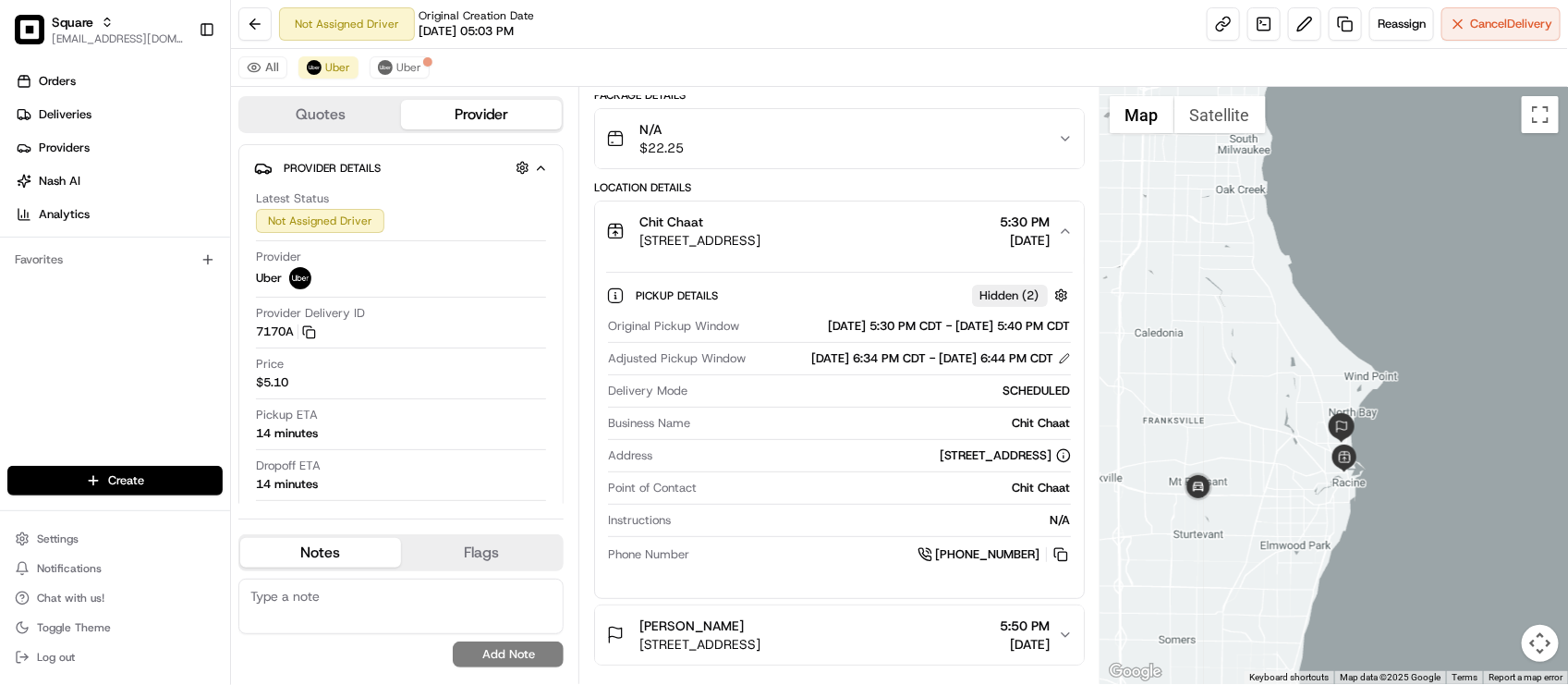
click at [936, 529] on div "N/A" at bounding box center [874, 520] width 392 height 17
click at [455, 463] on div "Dropoff ETA 14 minutes" at bounding box center [401, 475] width 290 height 35
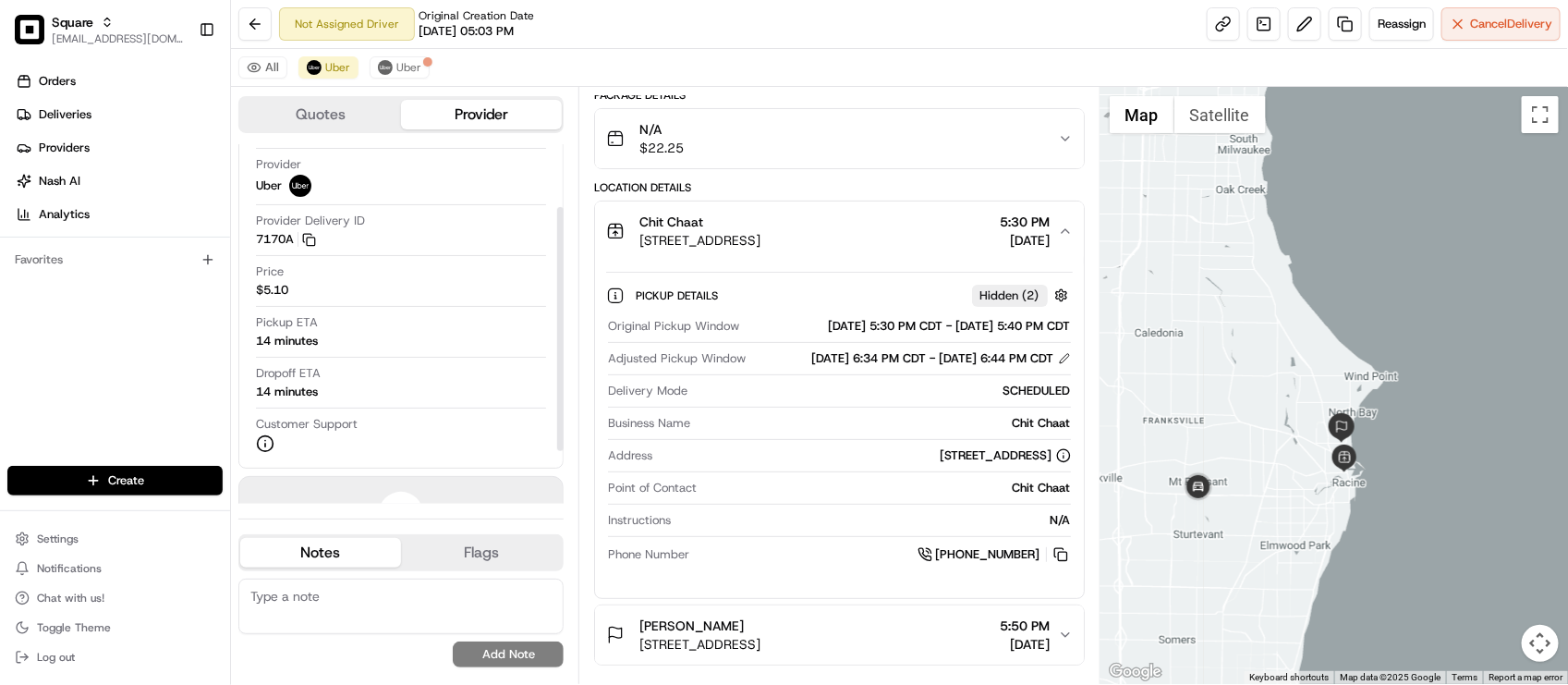
scroll to position [168, 0]
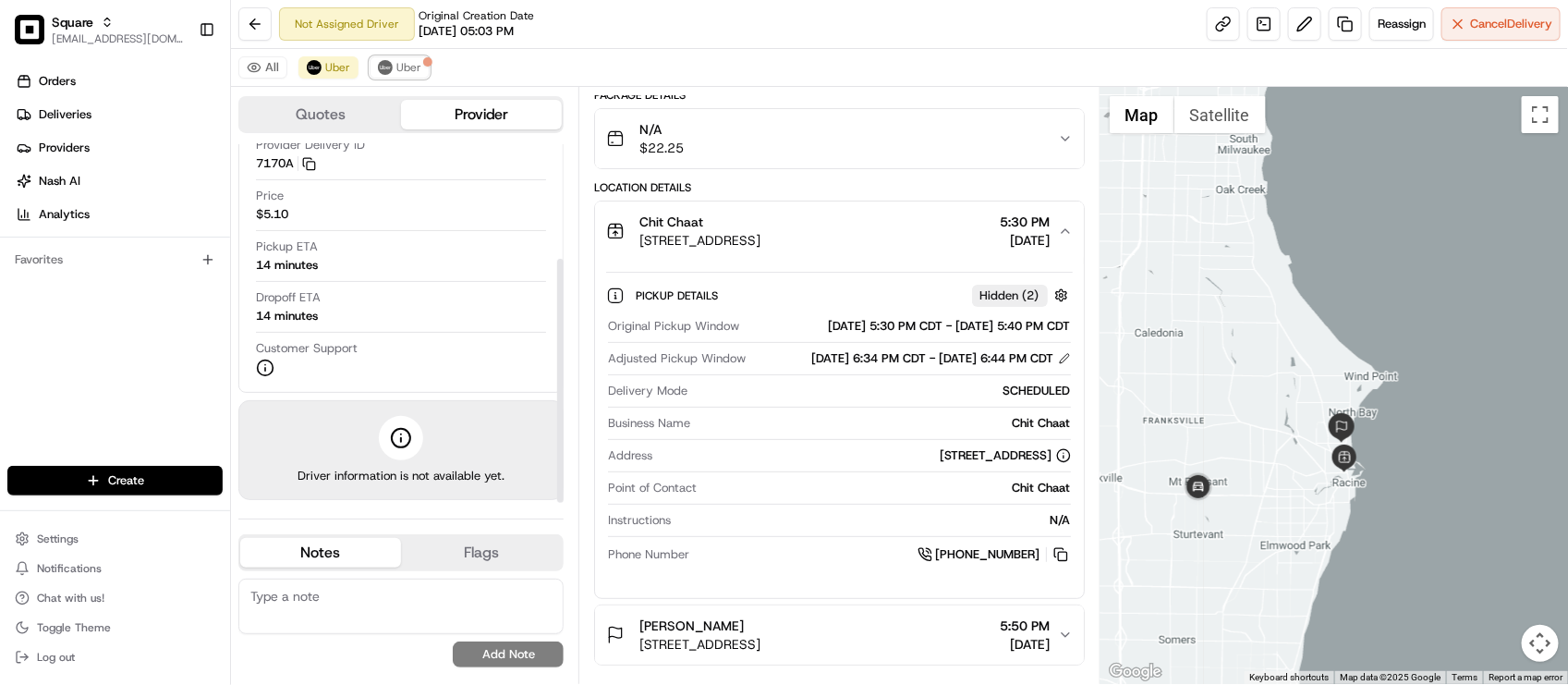
click at [408, 74] on button "Uber" at bounding box center [400, 67] width 60 height 23
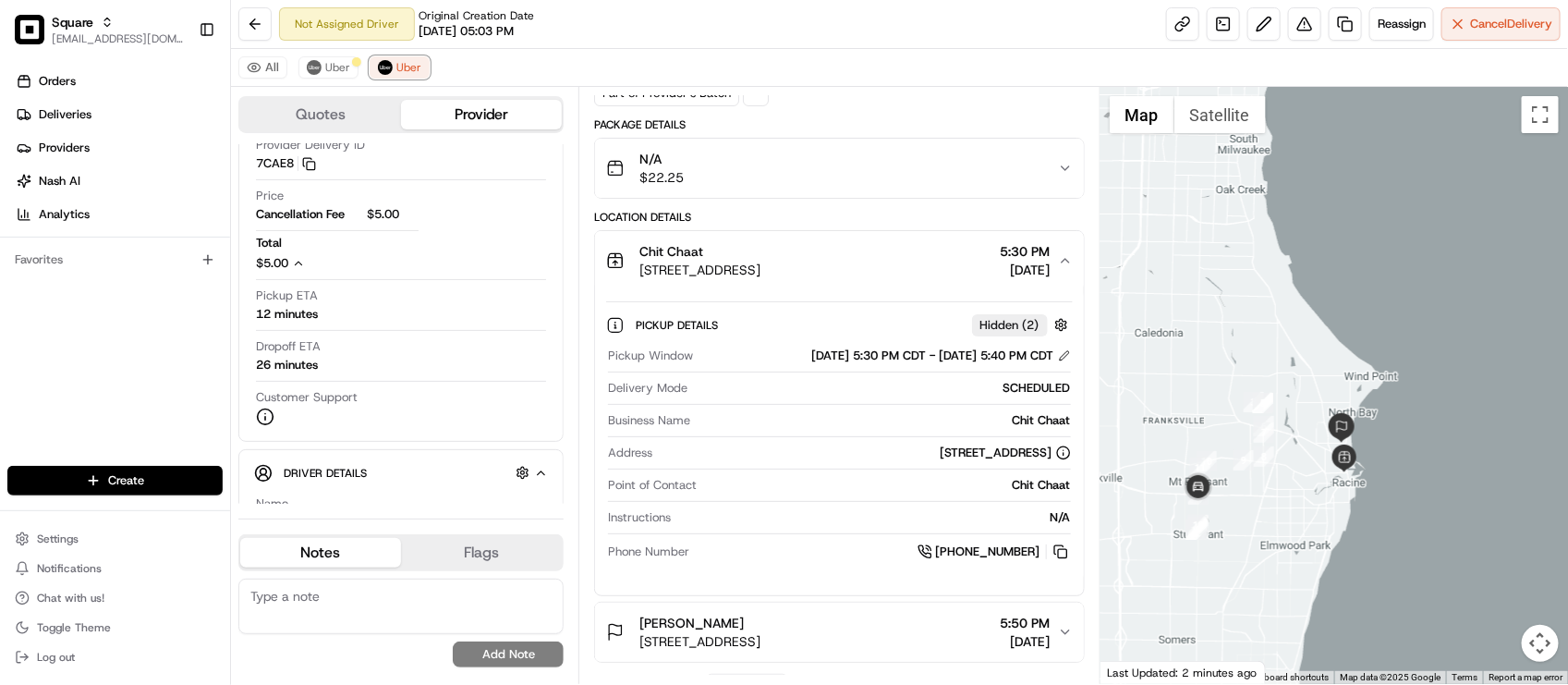
scroll to position [145, 0]
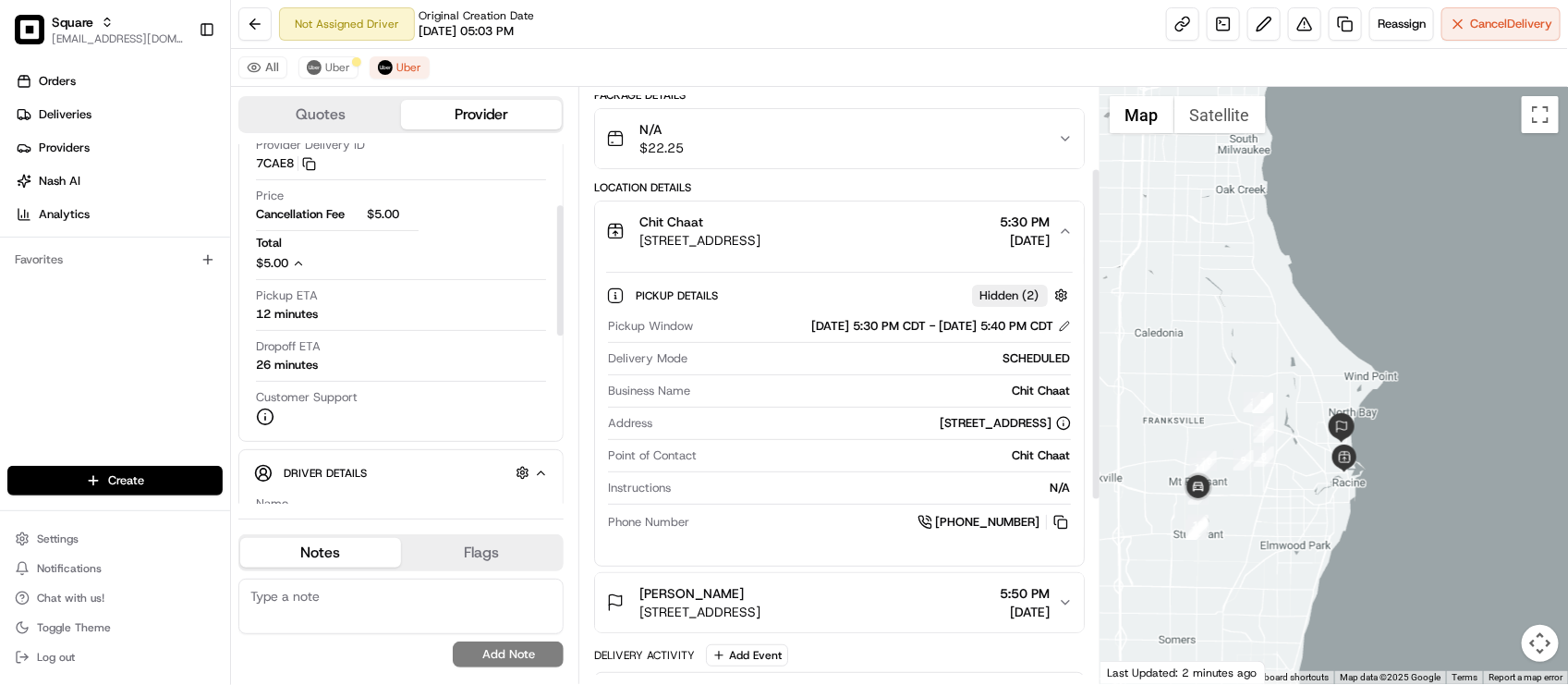
click at [407, 344] on div "Dropoff ETA 26 minutes" at bounding box center [401, 356] width 290 height 35
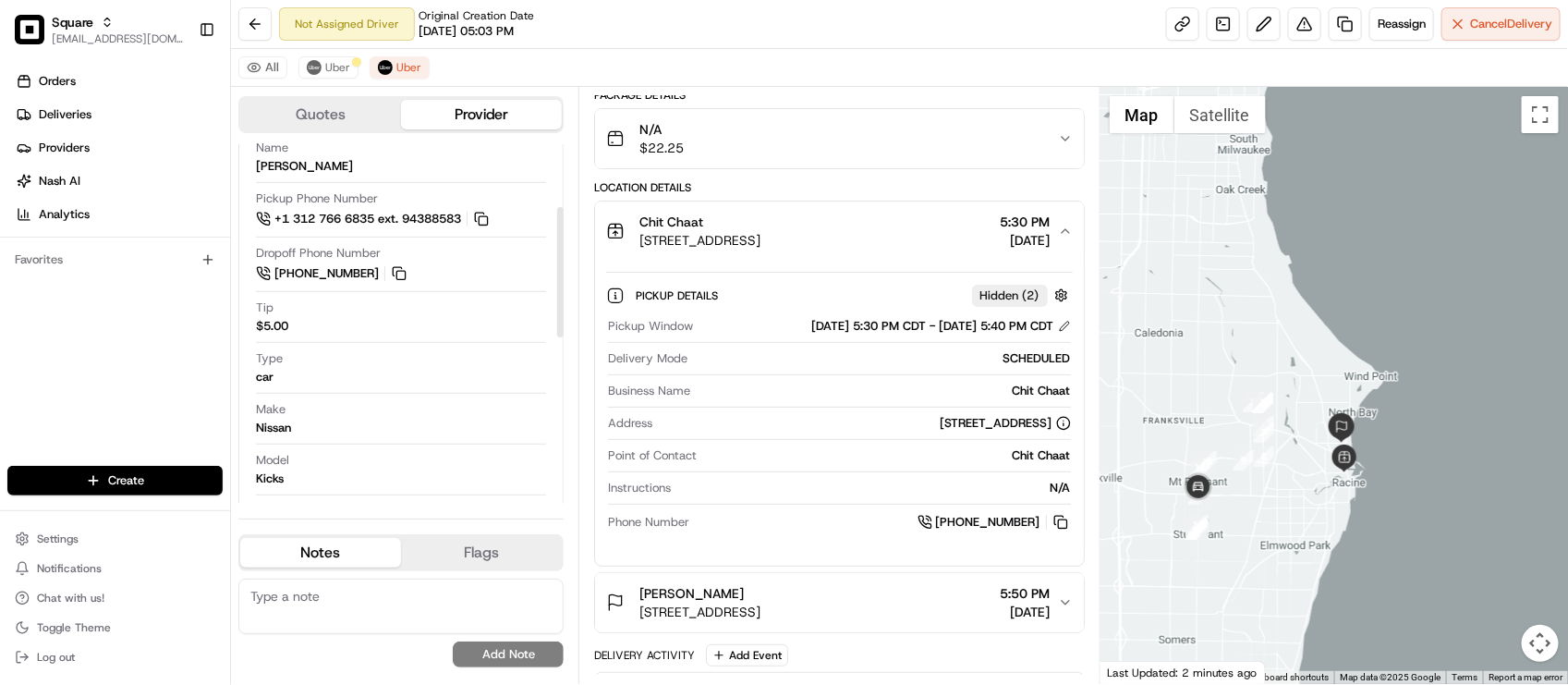
scroll to position [629, 0]
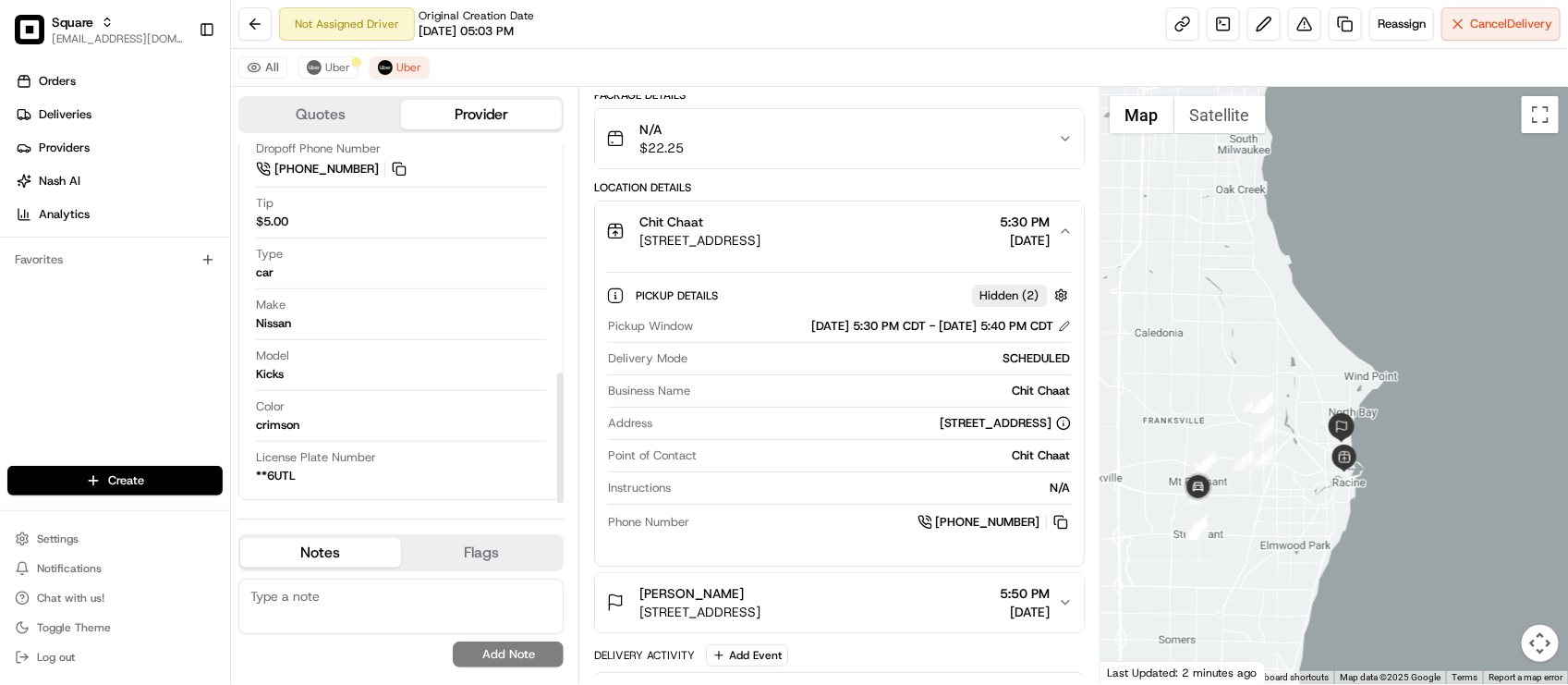
click at [328, 605] on textarea at bounding box center [401, 606] width 325 height 55
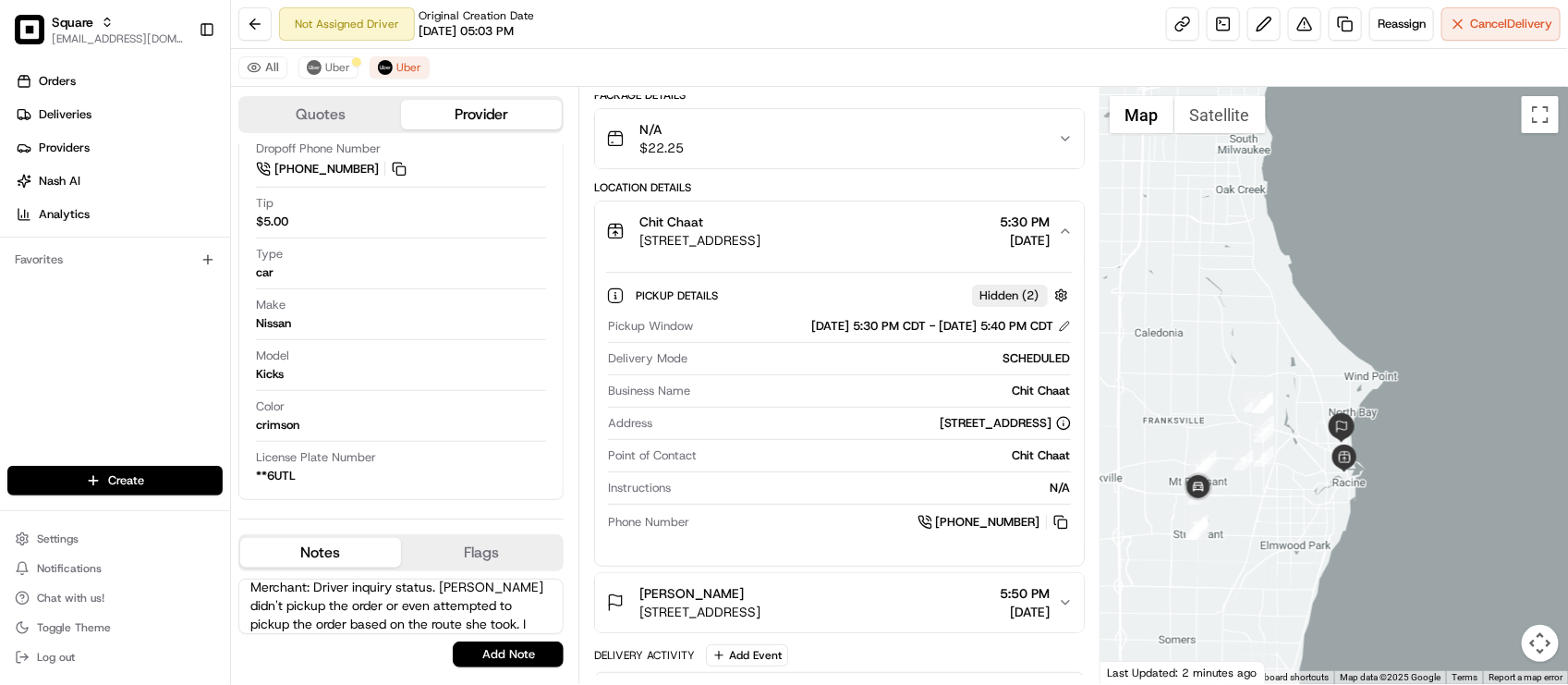
scroll to position [28, 0]
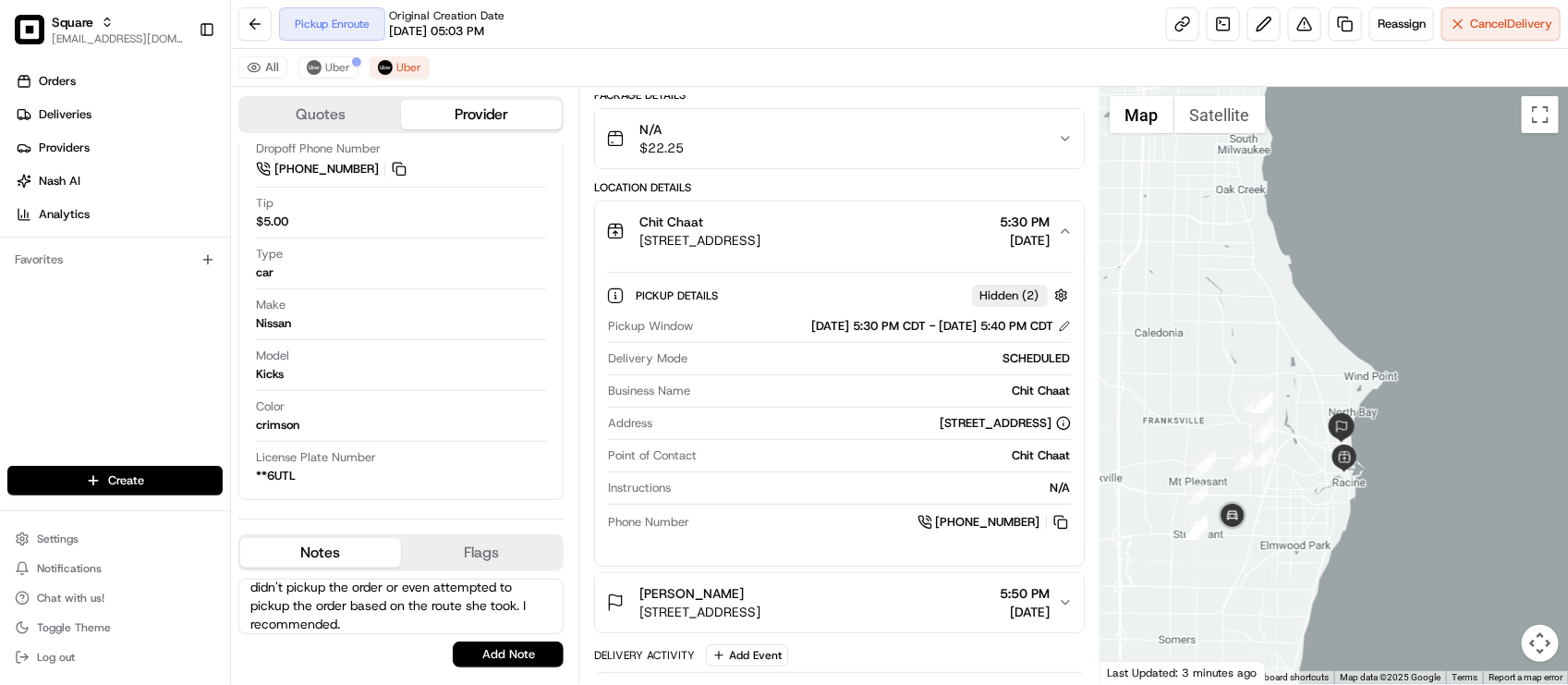
click at [532, 66] on div "All Uber Uber" at bounding box center [900, 68] width 1337 height 37
click at [551, 23] on div "Pickup Enroute Original Creation Date 08/16/2025 05:03 PM Reassign Cancel Deliv…" at bounding box center [900, 25] width 1337 height 49
click at [348, 67] on button "Uber" at bounding box center [328, 67] width 60 height 23
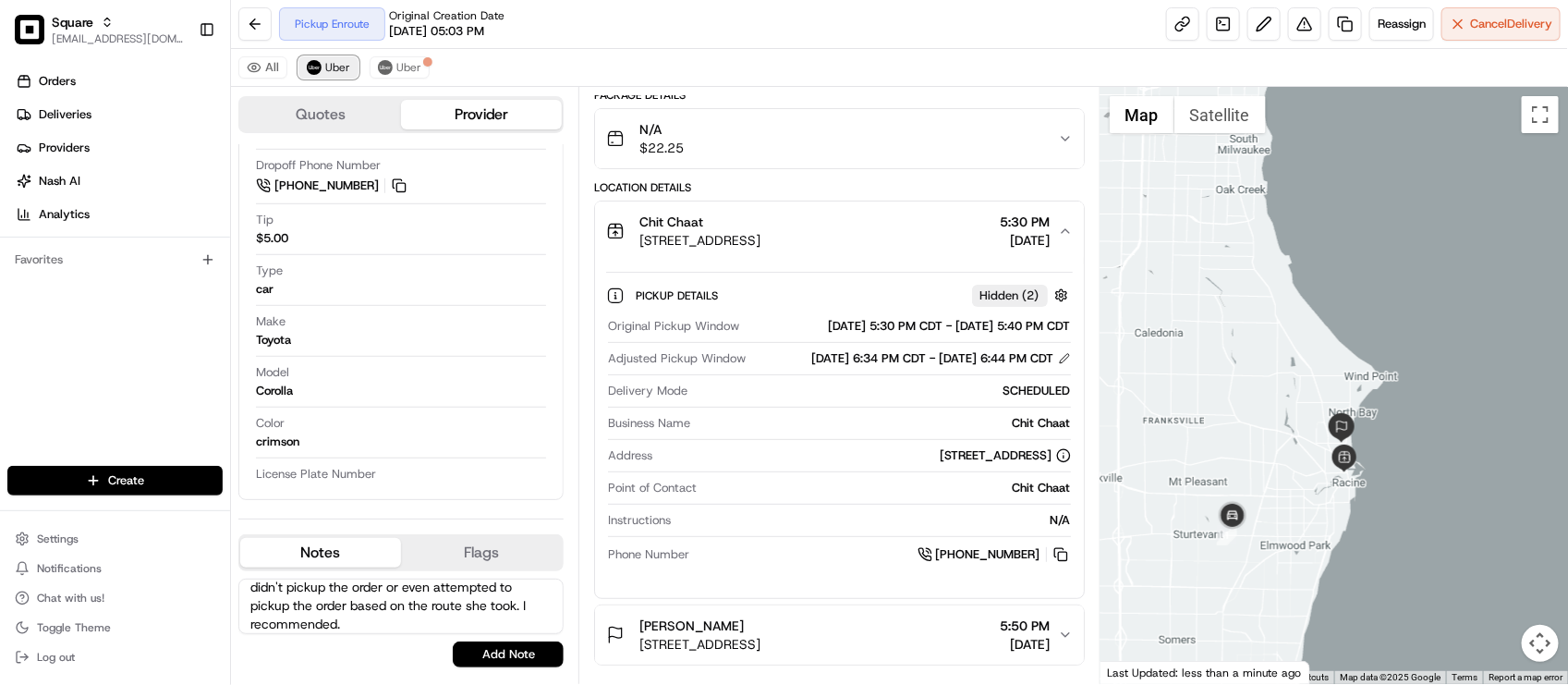
scroll to position [565, 0]
drag, startPoint x: 1309, startPoint y: 454, endPoint x: 1287, endPoint y: 434, distance: 29.7
click at [1286, 435] on div at bounding box center [1334, 385] width 468 height 596
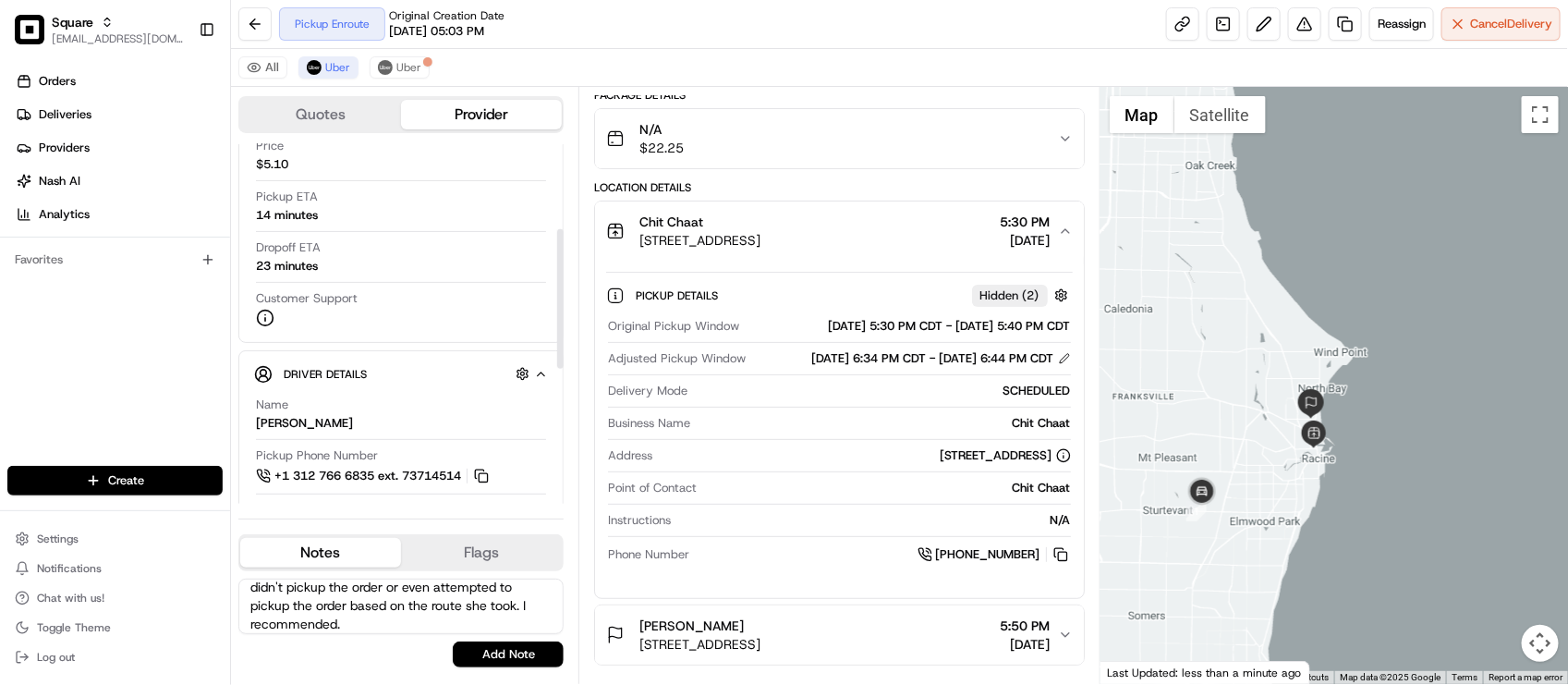
scroll to position [449, 0]
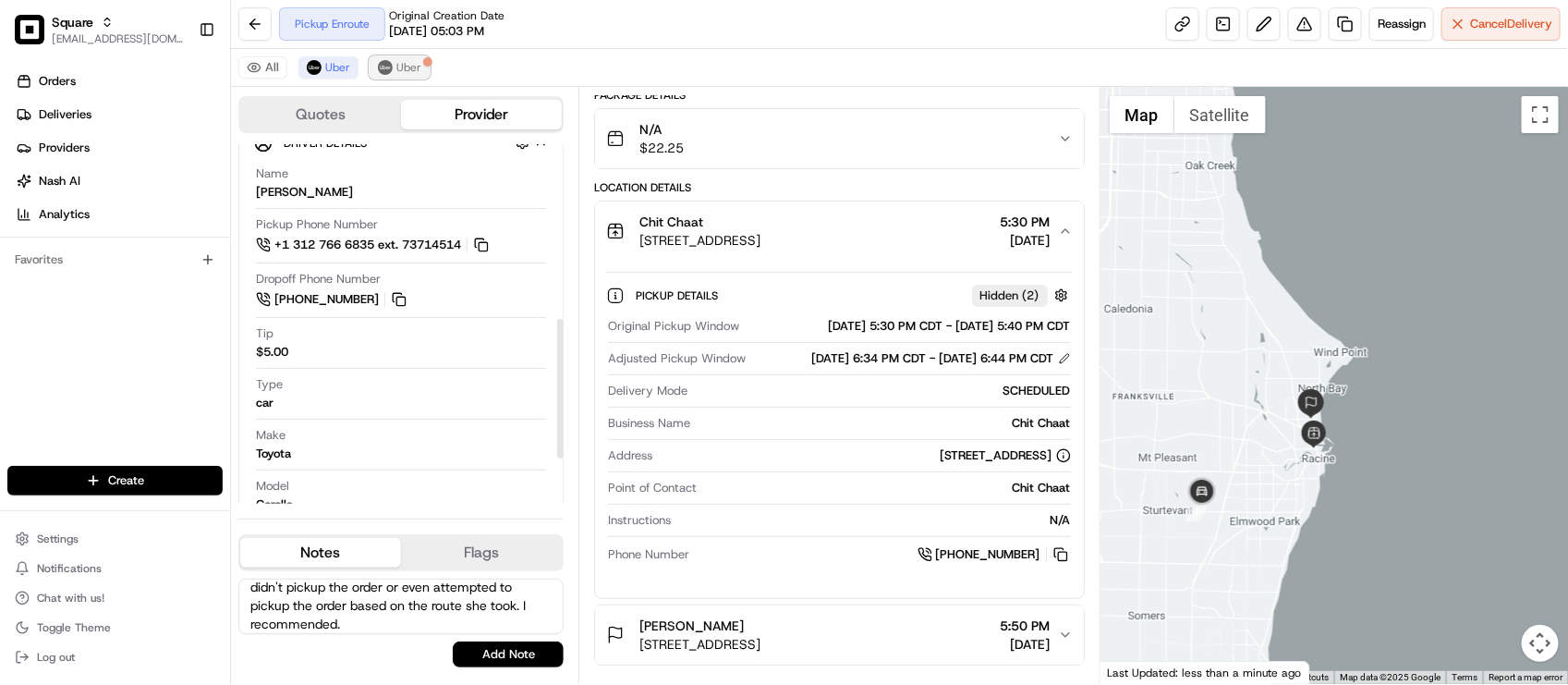
click at [400, 66] on span "Uber" at bounding box center [408, 67] width 25 height 15
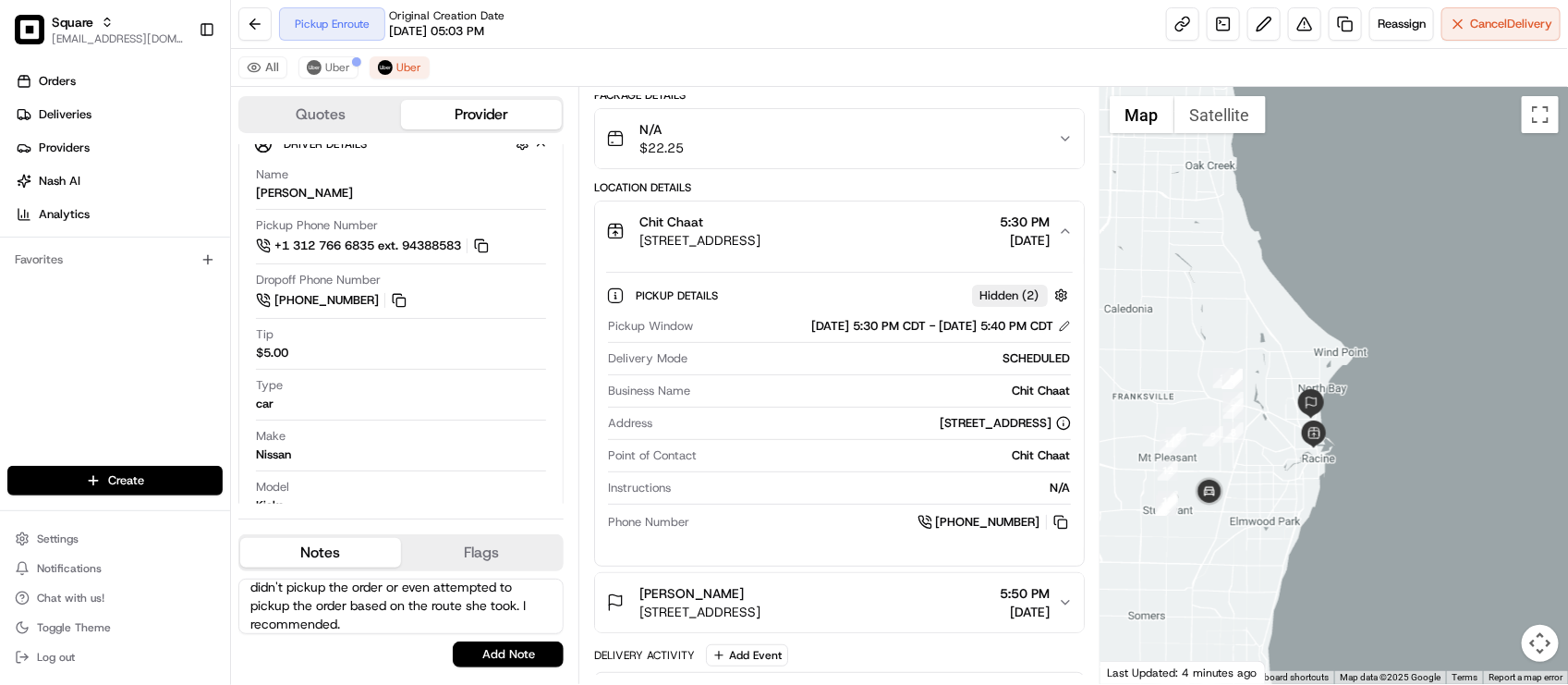
click at [547, 25] on div "Pickup Enroute Original Creation Date 08/16/2025 05:03 PM Reassign Cancel Deliv…" at bounding box center [900, 25] width 1337 height 49
click at [547, 37] on div "Pickup Enroute Original Creation Date 08/16/2025 05:03 PM Reassign Cancel Deliv…" at bounding box center [900, 25] width 1337 height 49
click at [533, 42] on div "Pickup Enroute Original Creation Date 08/16/2025 05:03 PM Reassign Cancel Deliv…" at bounding box center [900, 25] width 1337 height 49
click at [484, 37] on span "08/16/2025 05:03 PM" at bounding box center [436, 31] width 95 height 17
click at [343, 75] on span "Uber" at bounding box center [337, 67] width 25 height 15
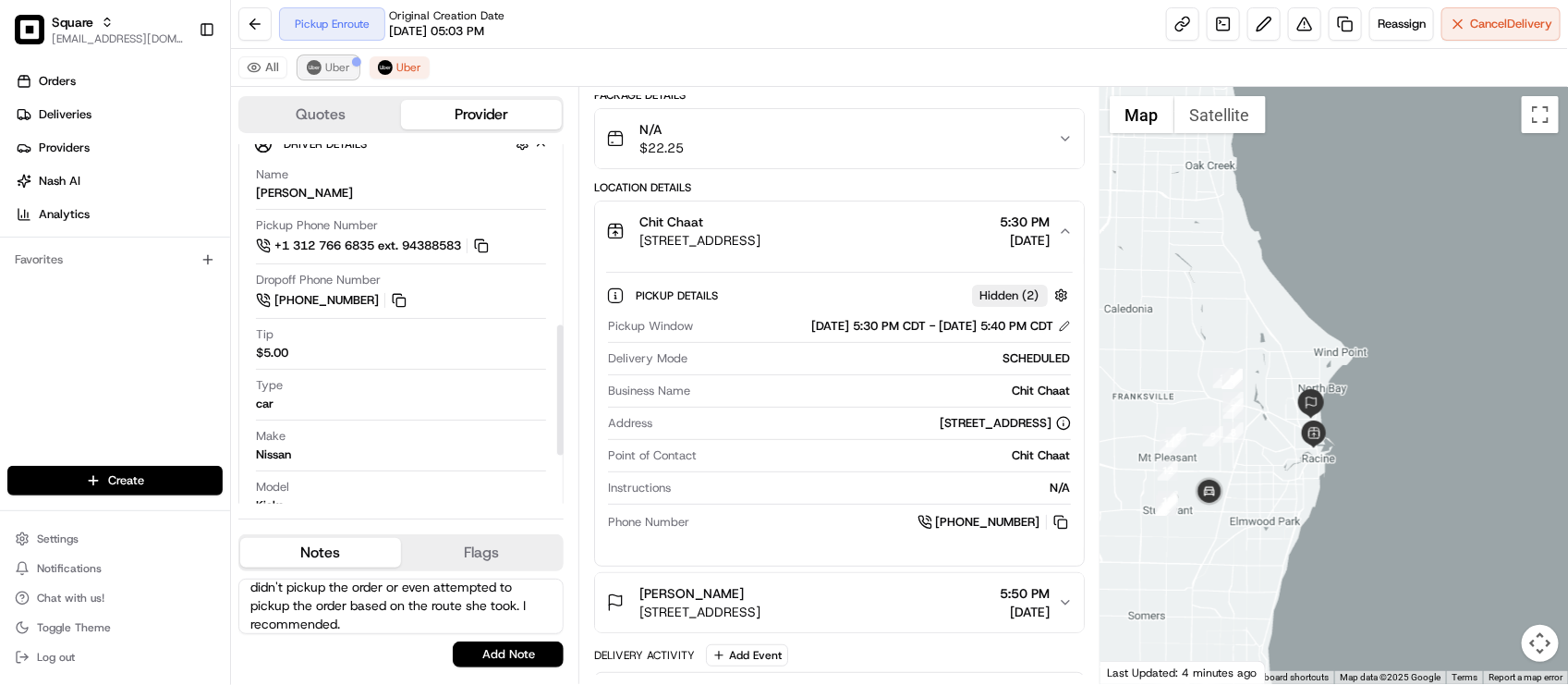
scroll to position [449, 0]
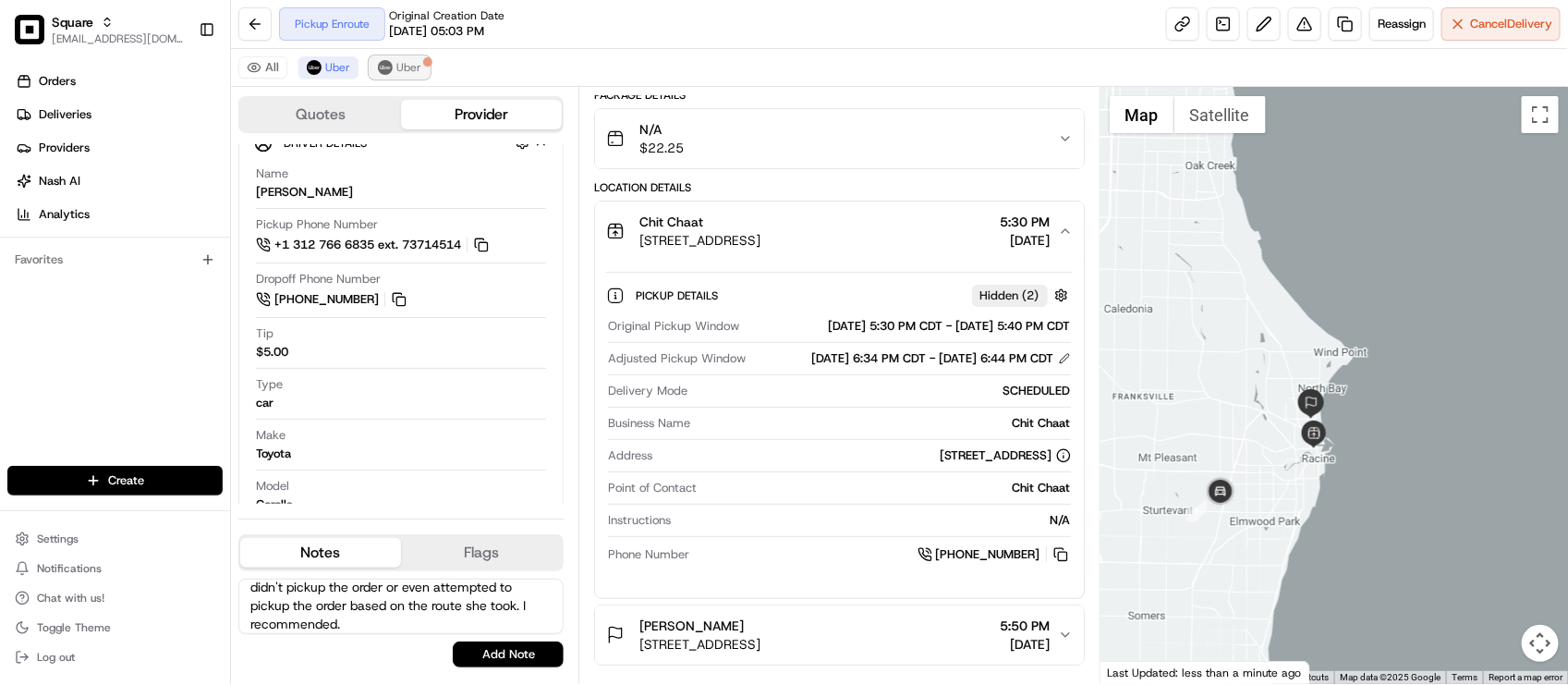
click at [405, 74] on span "Uber" at bounding box center [408, 67] width 25 height 15
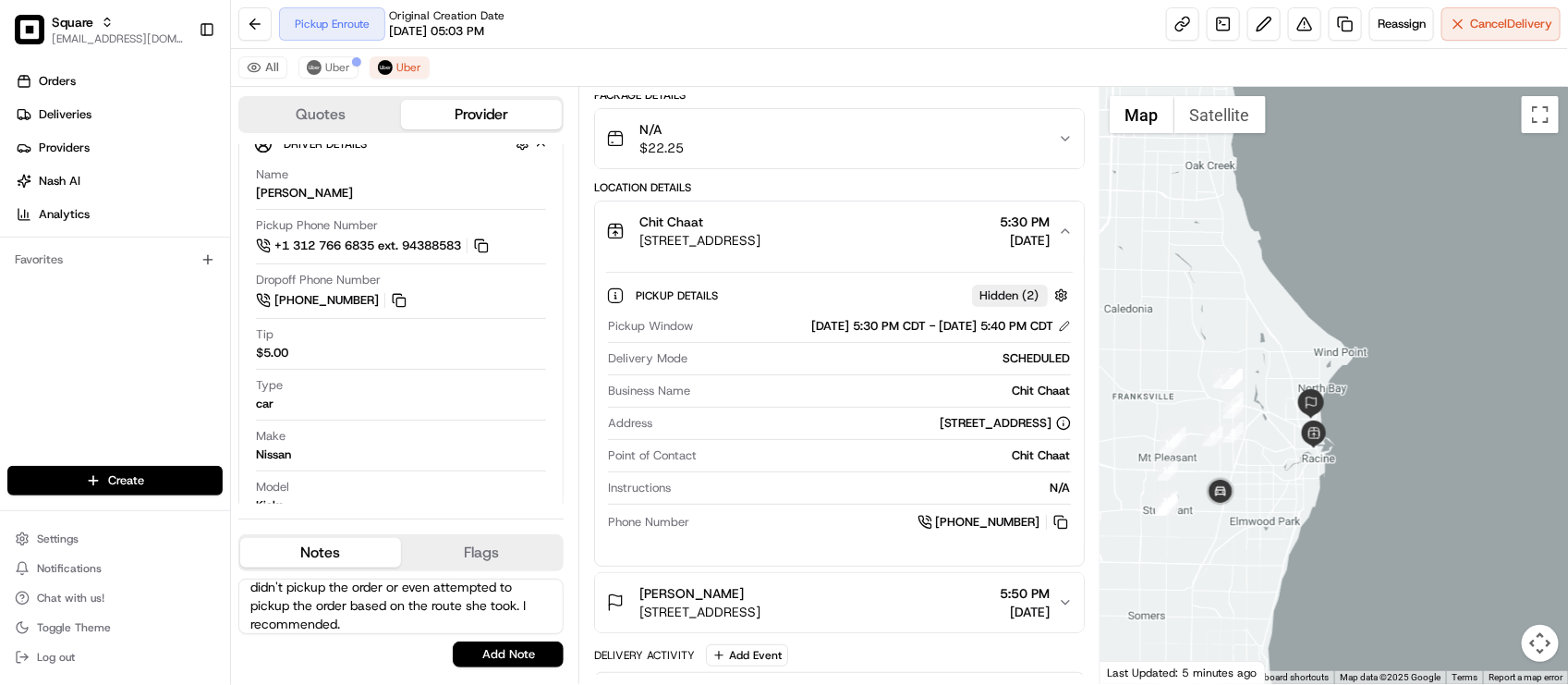
click at [631, 38] on div "Pickup Enroute Original Creation Date 08/16/2025 05:03 PM Reassign Cancel Deliv…" at bounding box center [900, 25] width 1337 height 49
click at [365, 622] on textarea "Merchant: Driver inquiry status. Driver didn't pickup the order or even attempt…" at bounding box center [401, 606] width 325 height 55
type textarea "Merchant: Driver inquiry status. Driver didn't pickup the order or even attempt…"
click at [773, 49] on div "All Uber Uber" at bounding box center [900, 68] width 1337 height 37
click at [897, 69] on div "All Uber Uber" at bounding box center [900, 68] width 1337 height 37
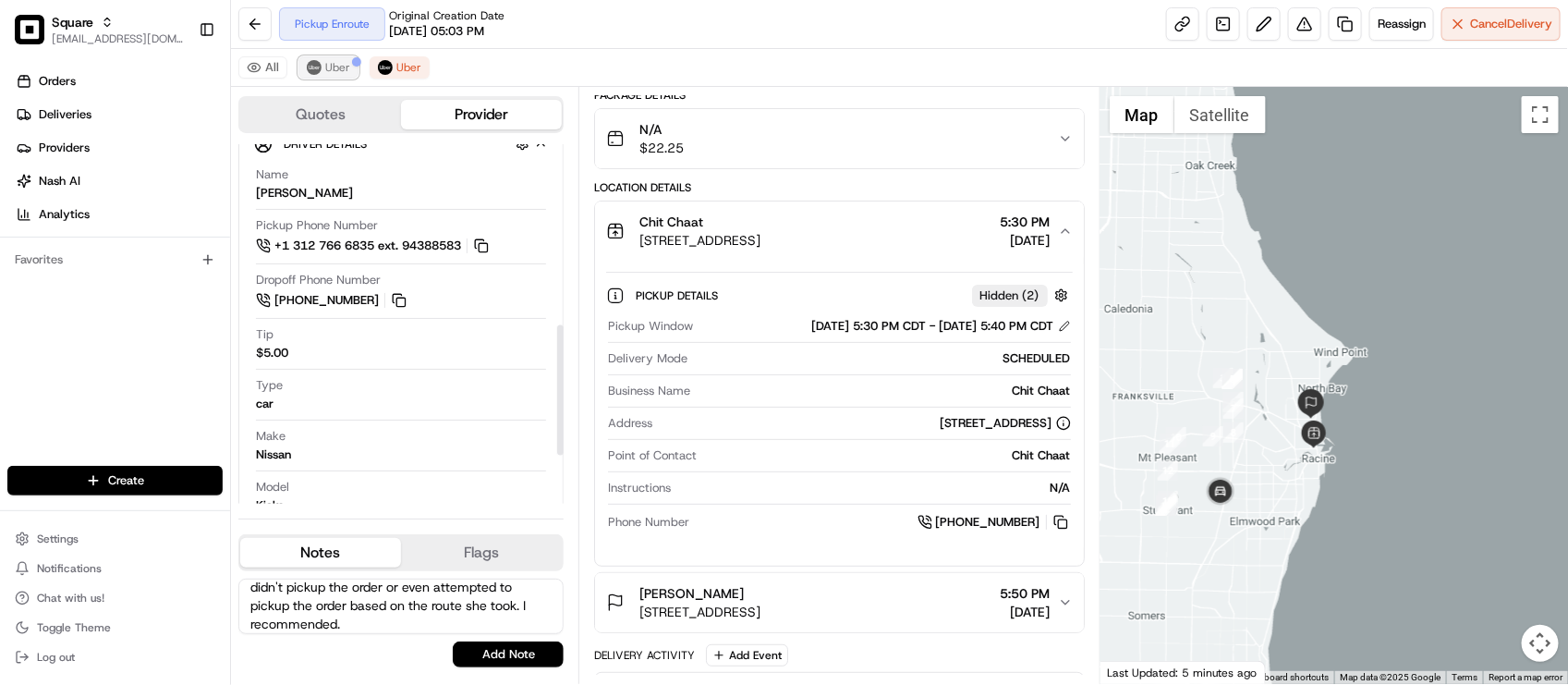
click at [346, 70] on span "Uber" at bounding box center [337, 67] width 25 height 15
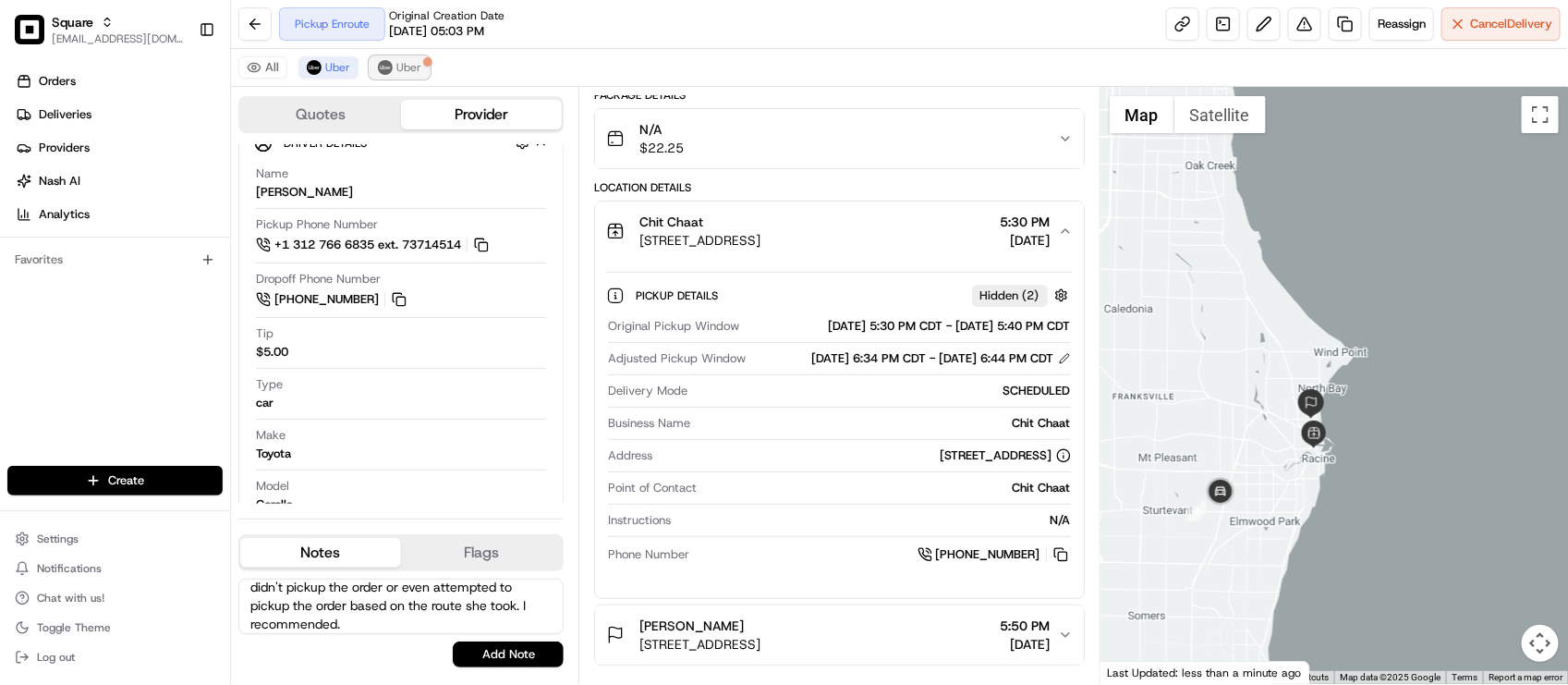
click at [397, 74] on span "Uber" at bounding box center [408, 67] width 25 height 15
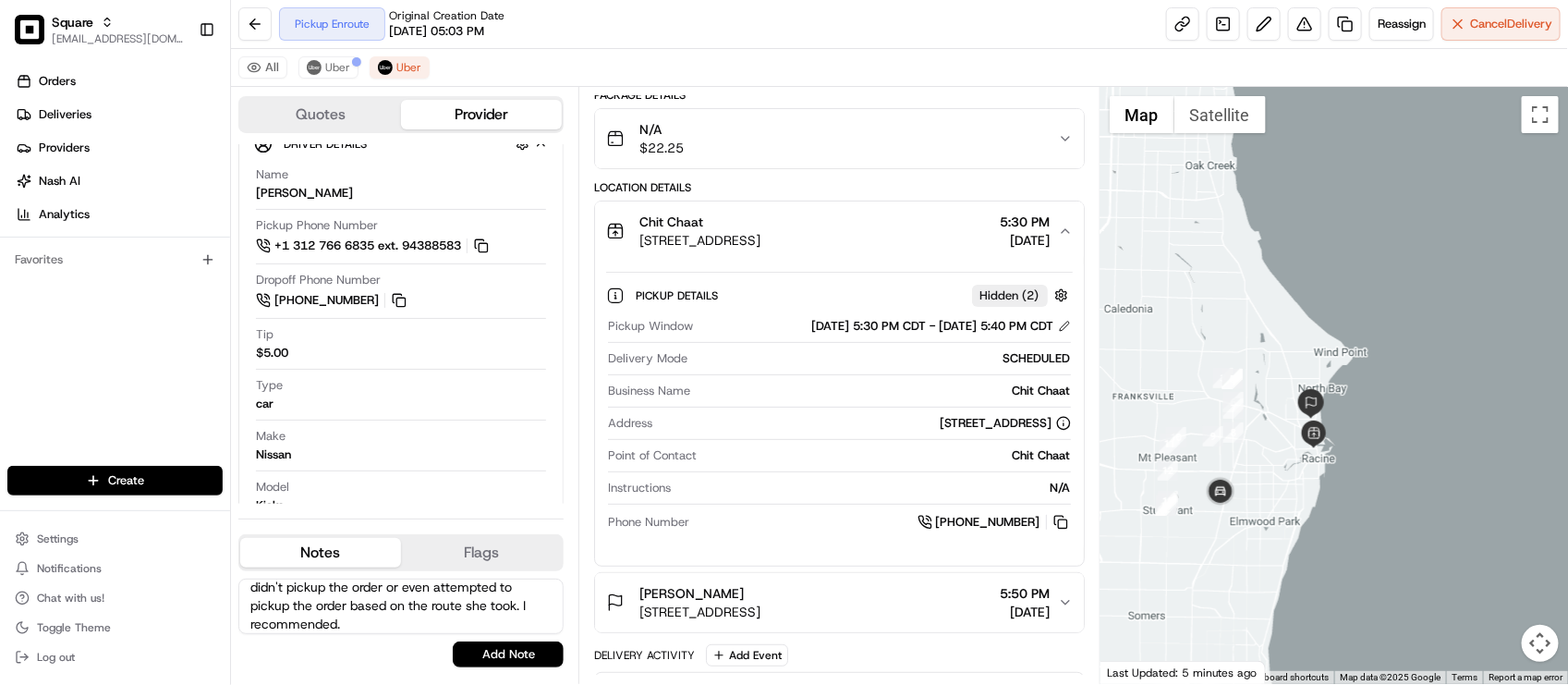
drag, startPoint x: 837, startPoint y: 55, endPoint x: 884, endPoint y: 48, distance: 47.5
click at [838, 56] on div "All Uber Uber" at bounding box center [900, 68] width 1337 height 37
click at [825, 66] on div "All Uber Uber" at bounding box center [900, 68] width 1337 height 37
click at [1295, 30] on button at bounding box center [1305, 25] width 33 height 33
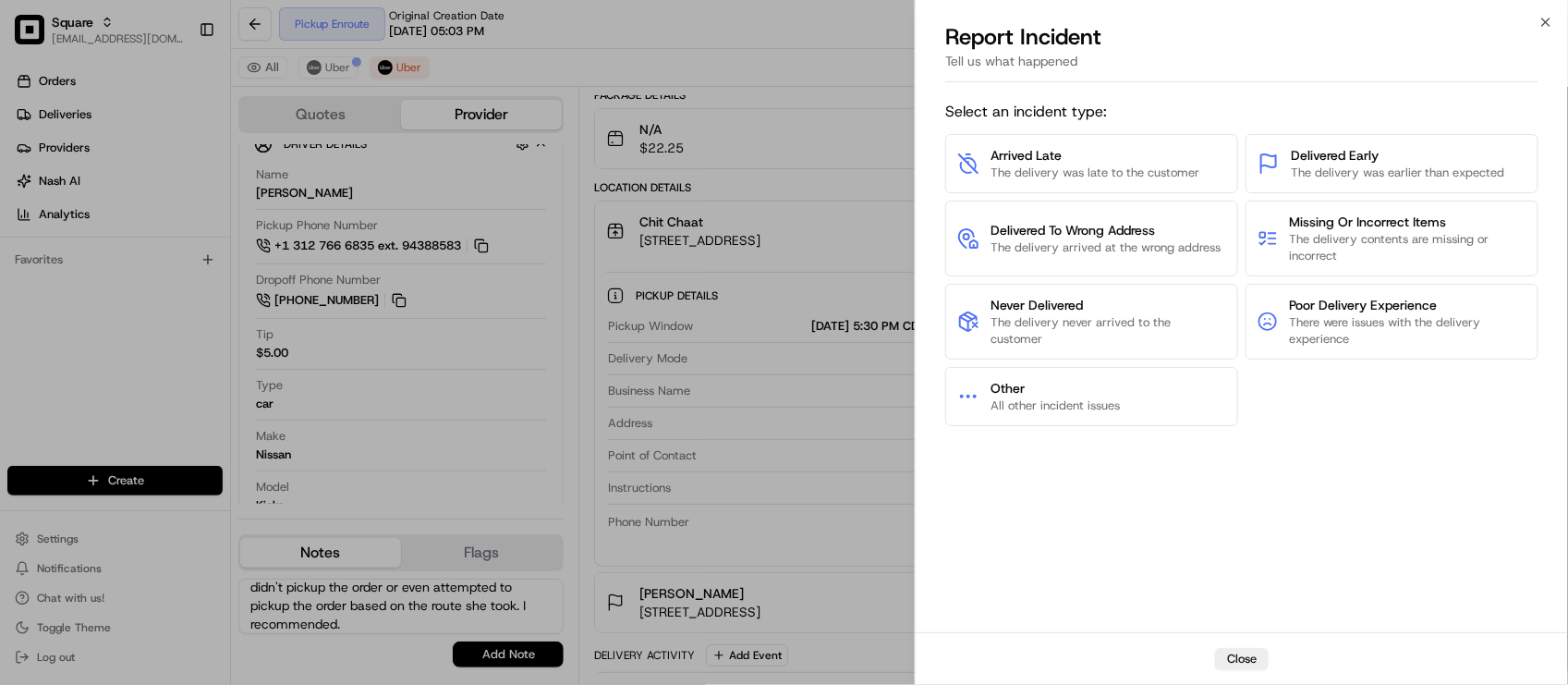
click at [1121, 576] on div "Select an incident type: Arrived Late The delivery was late to the customer Del…" at bounding box center [1241, 361] width 594 height 535
click at [1405, 471] on div "Select an incident type: Arrived Late The delivery was late to the customer Del…" at bounding box center [1241, 361] width 594 height 535
click at [1400, 441] on div "Select an incident type: Arrived Late The delivery was late to the customer Del…" at bounding box center [1241, 361] width 594 height 535
drag, startPoint x: 192, startPoint y: 356, endPoint x: 480, endPoint y: 262, distance: 303.0
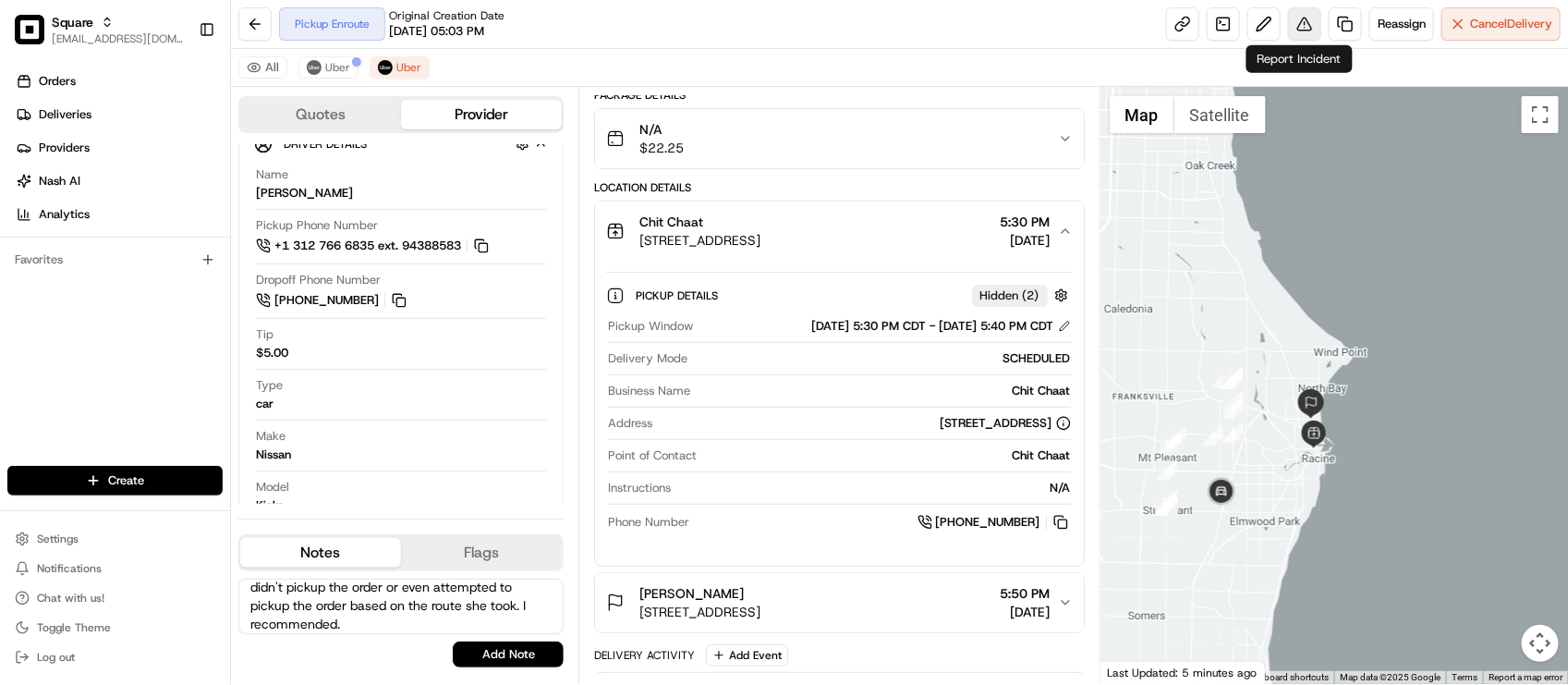
click at [1308, 24] on button at bounding box center [1305, 25] width 33 height 33
click at [1296, 25] on button at bounding box center [1305, 25] width 33 height 33
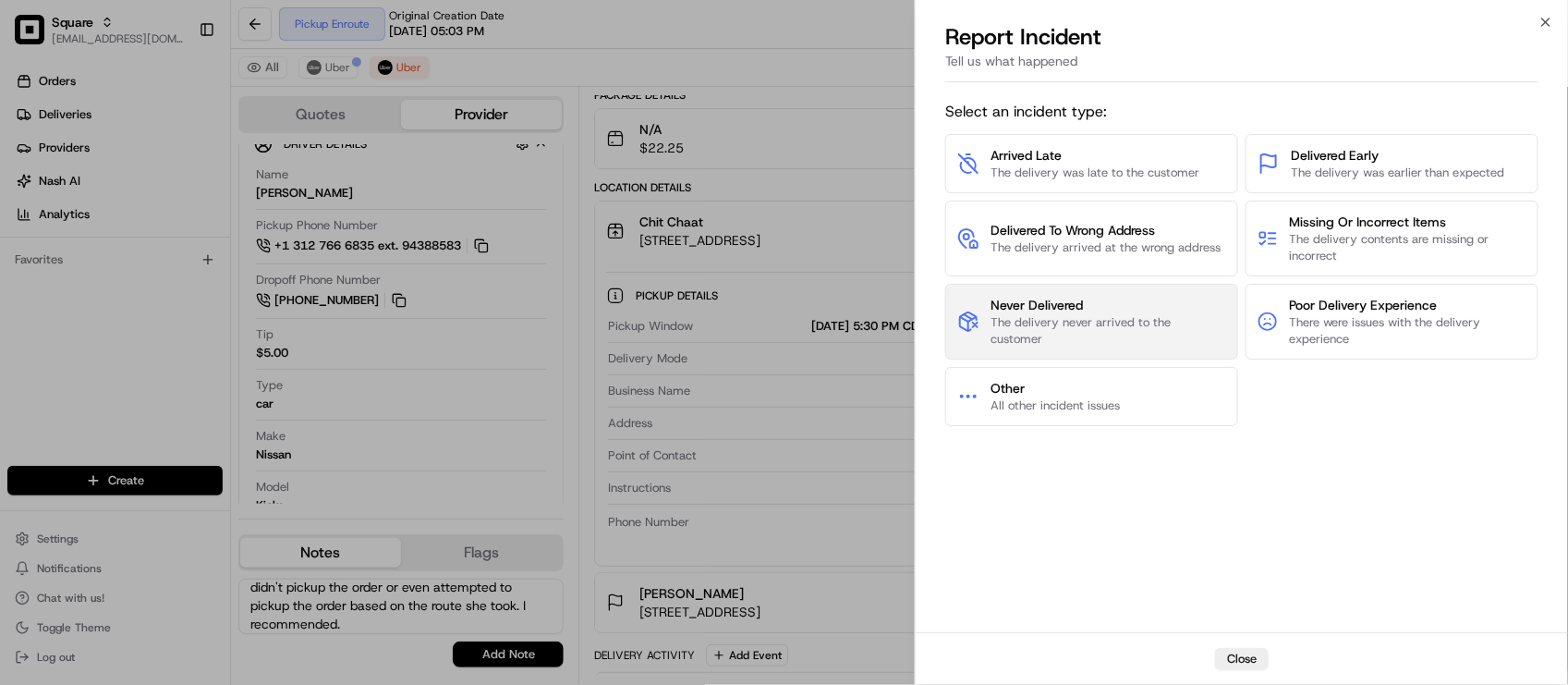
click at [1100, 344] on span "The delivery never arrived to the customer" at bounding box center [1107, 331] width 235 height 33
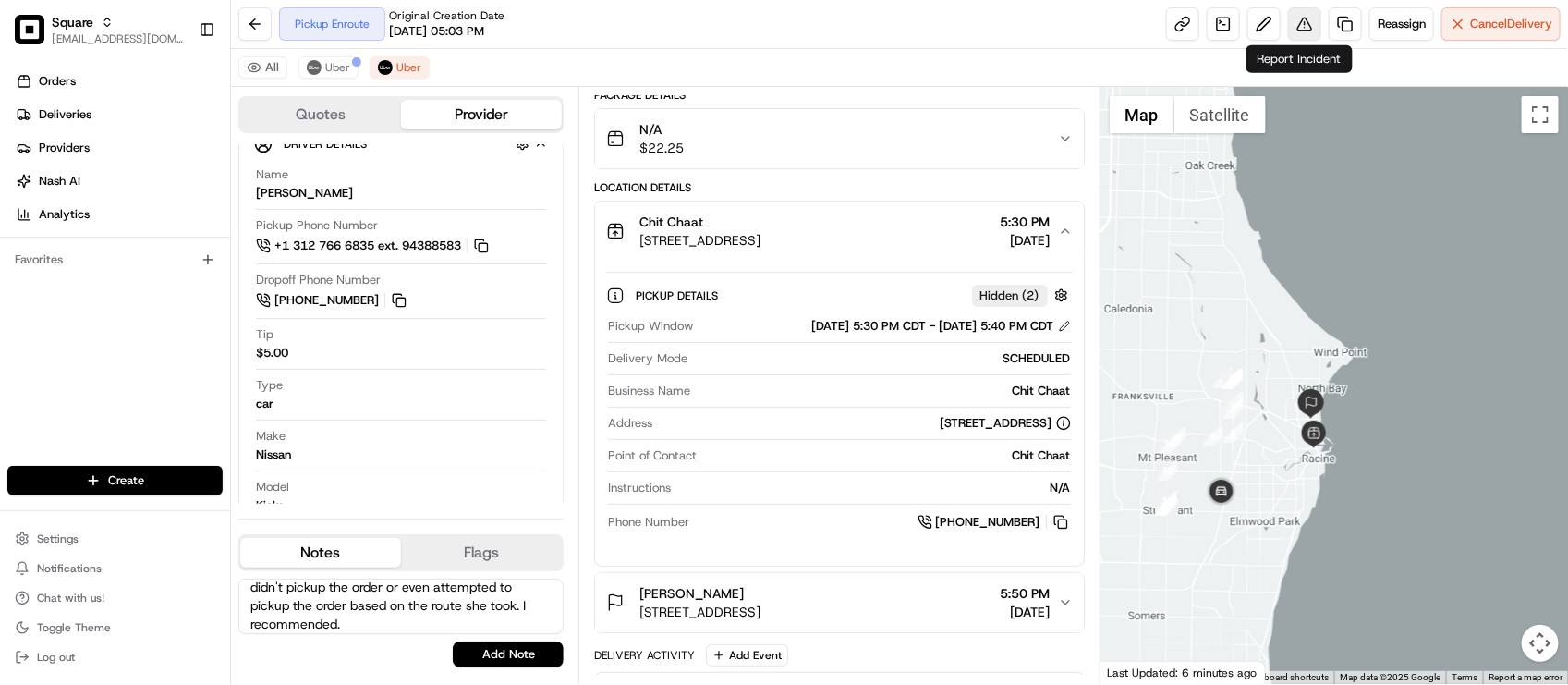
click at [1303, 16] on button at bounding box center [1305, 25] width 33 height 33
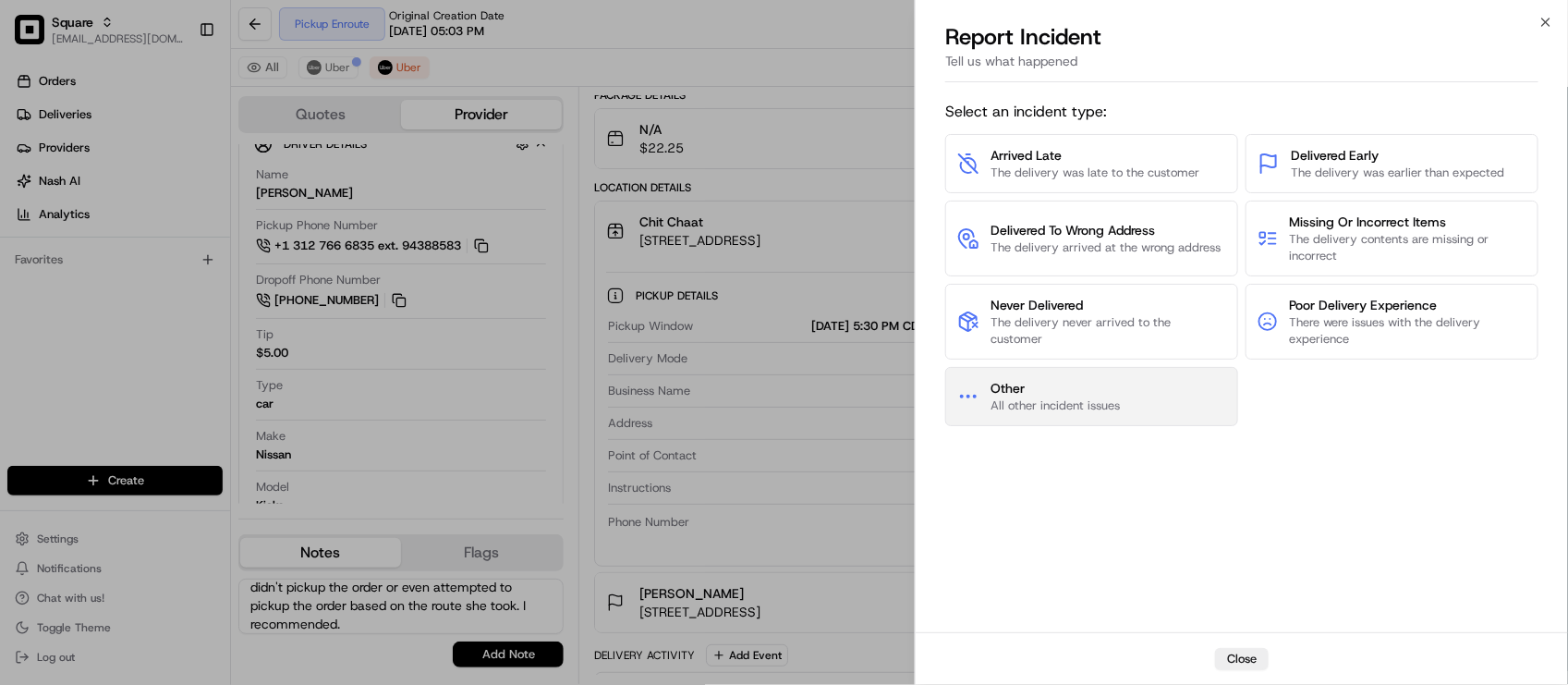
click at [1021, 400] on span "All other incident issues" at bounding box center [1054, 405] width 129 height 17
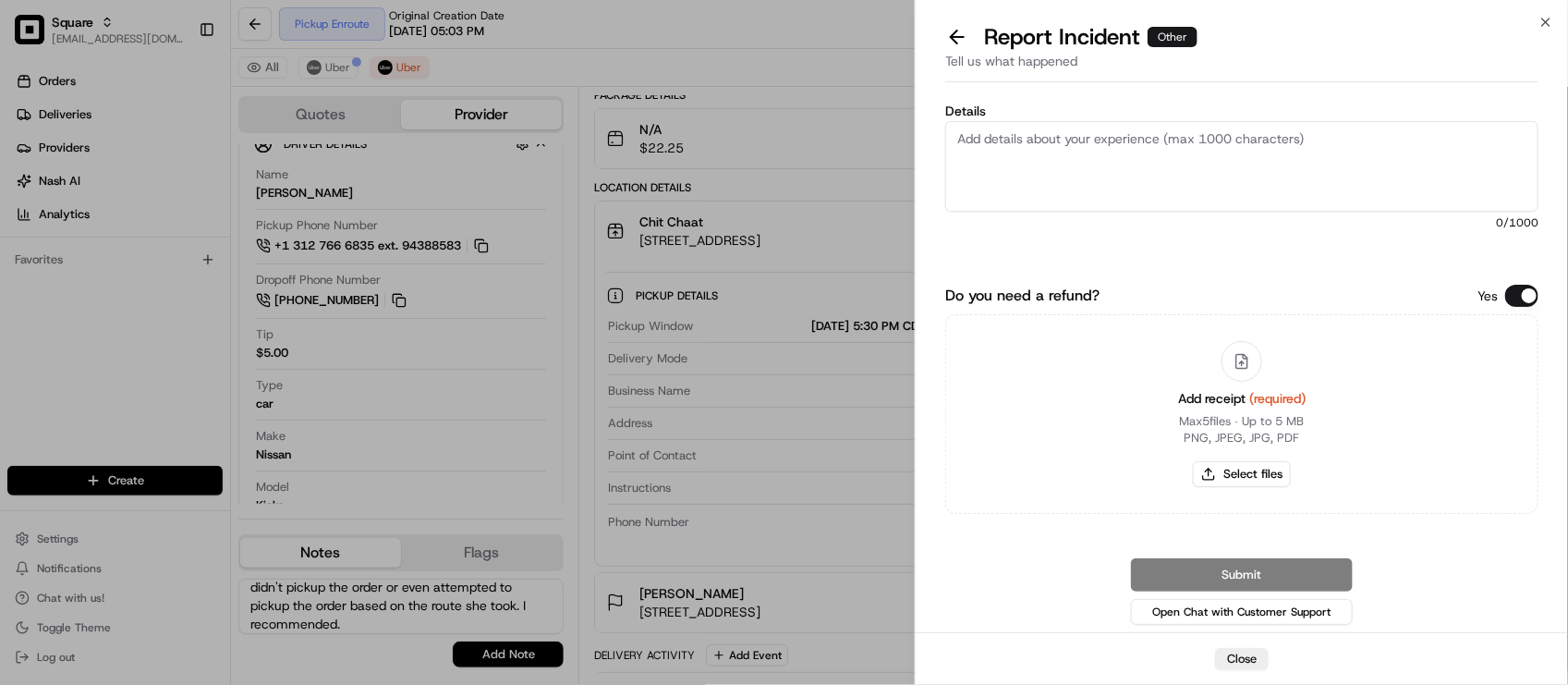
click at [1522, 280] on div "Details 0 /1000 Do you need a refund? Yes Add receipt (required) Max 5 files ∙ …" at bounding box center [1241, 361] width 594 height 535
click at [1517, 287] on button "Do you need a refund?" at bounding box center [1522, 295] width 33 height 23
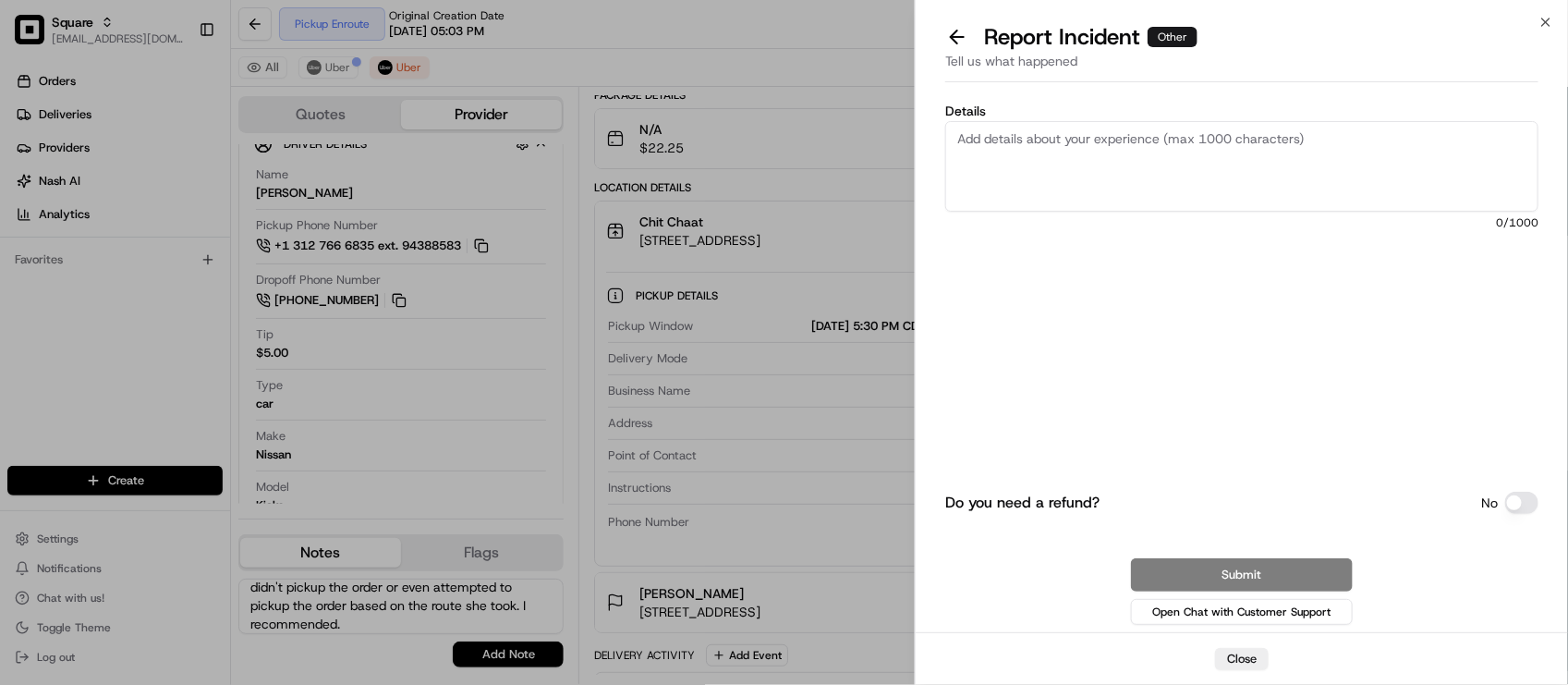
click at [1267, 144] on textarea "Details" at bounding box center [1241, 166] width 594 height 91
type textarea "J"
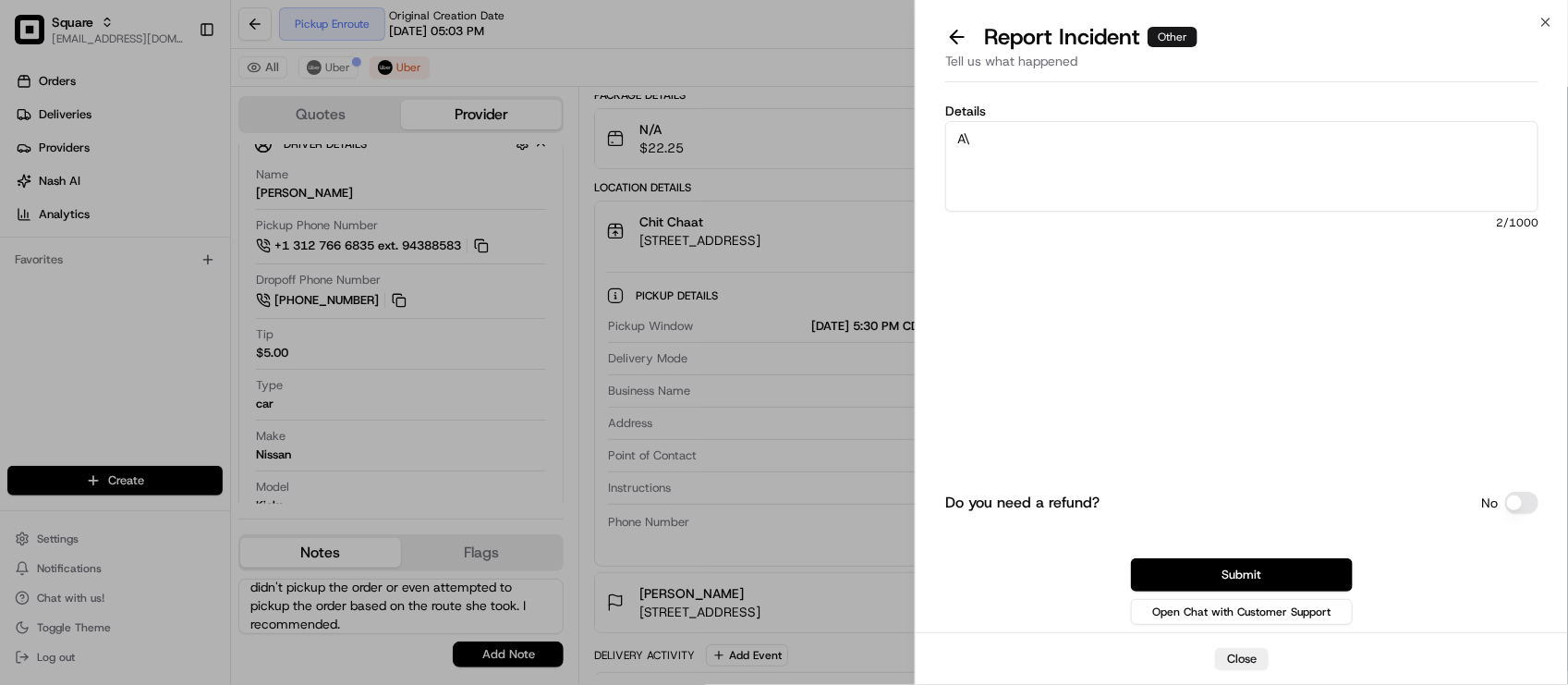
type textarea "A"
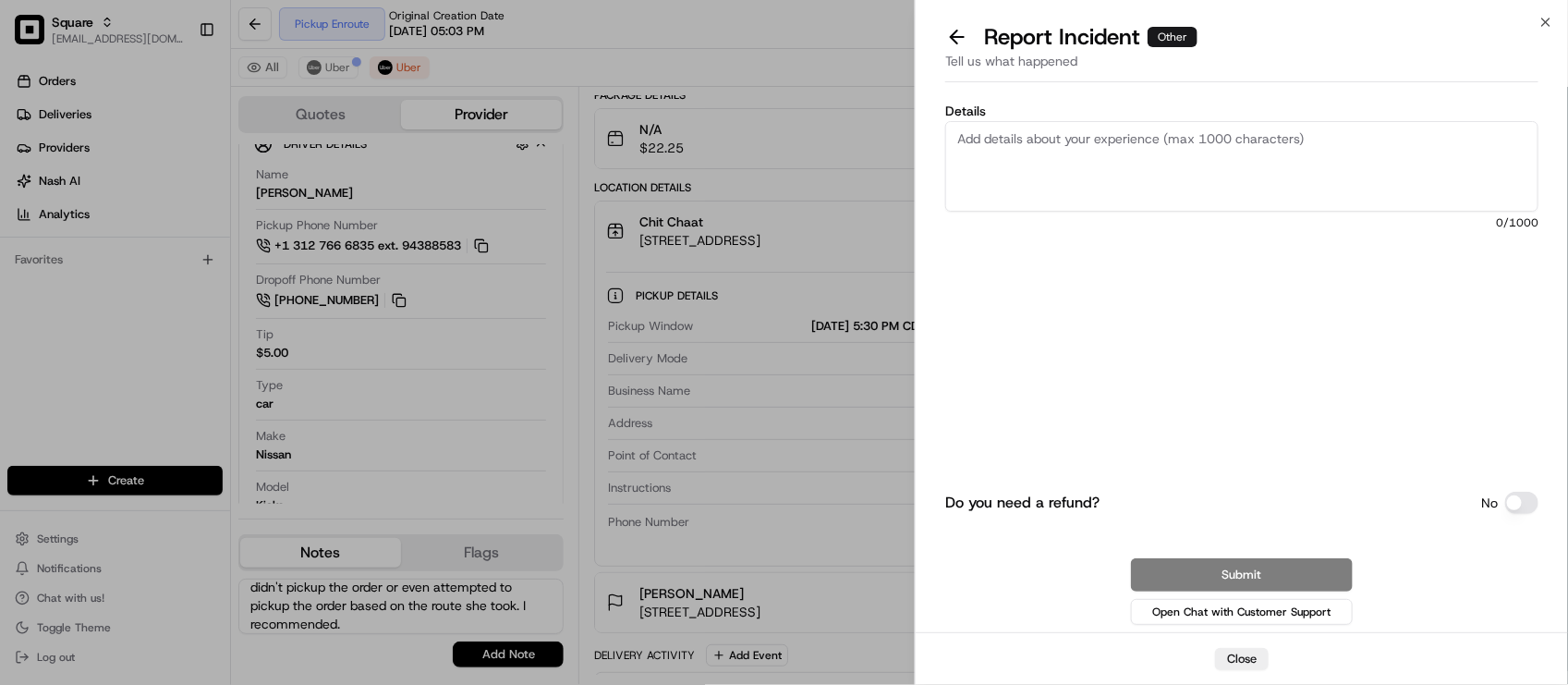
type textarea "T"
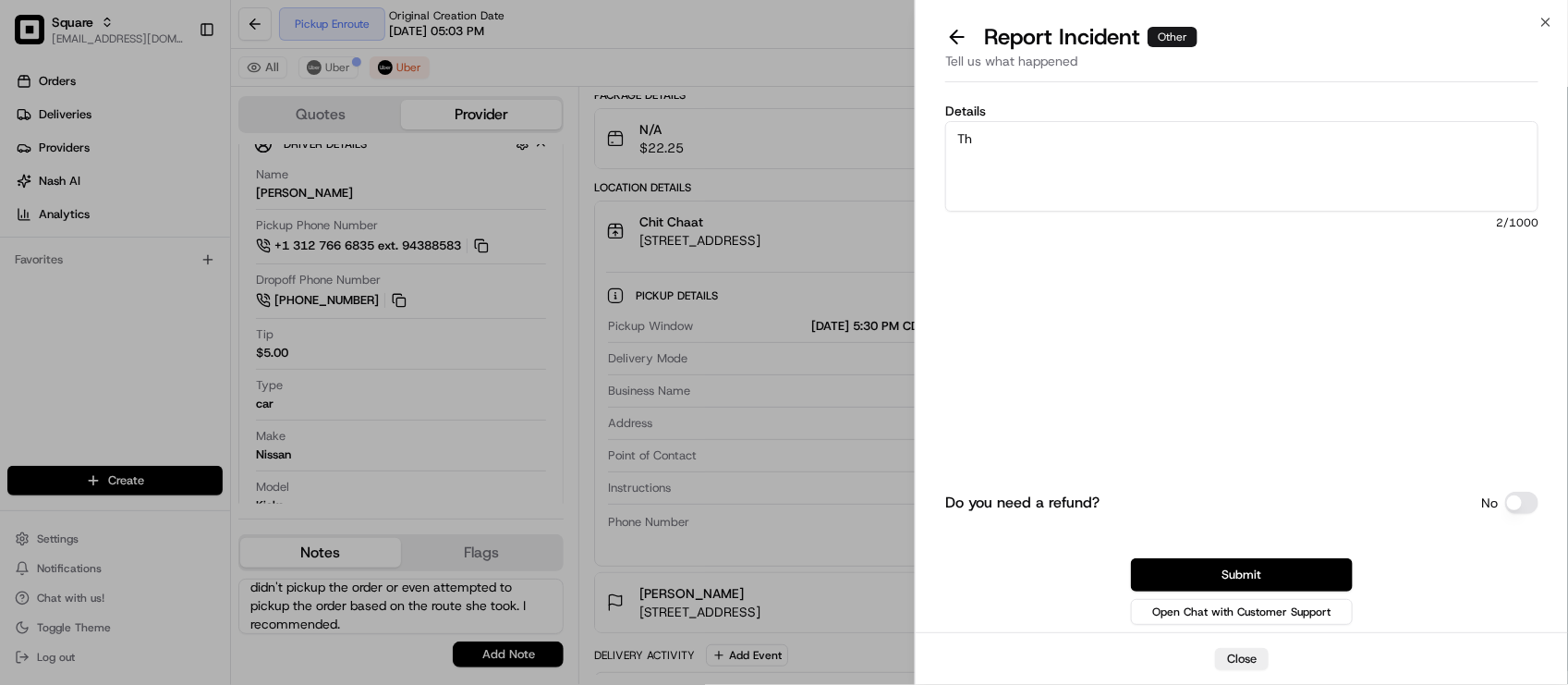
type textarea "T"
type textarea "The"
drag, startPoint x: 525, startPoint y: 340, endPoint x: 562, endPoint y: 308, distance: 48.9
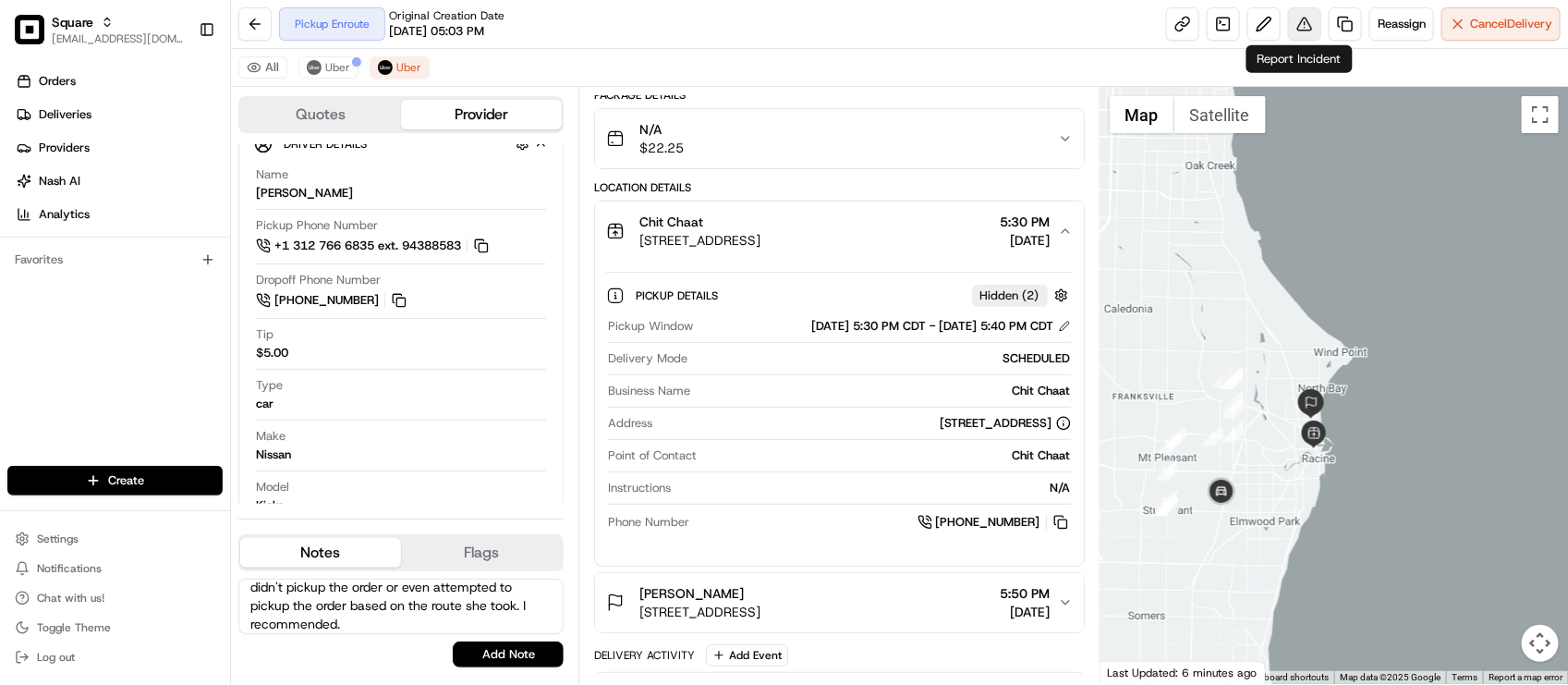
click at [1294, 20] on button at bounding box center [1305, 25] width 33 height 33
click at [1300, 16] on button at bounding box center [1305, 25] width 33 height 33
click at [580, 28] on div "Pickup Enroute Original Creation Date 08/16/2025 05:03 PM Reassign Cancel Deliv…" at bounding box center [900, 25] width 1337 height 49
click at [622, 24] on div "Pickup Enroute Original Creation Date 08/16/2025 05:03 PM Reassign Cancel Deliv…" at bounding box center [900, 25] width 1337 height 49
click at [679, 44] on div "Pickup Enroute Original Creation Date 08/16/2025 05:03 PM Reassign Cancel Deliv…" at bounding box center [900, 25] width 1337 height 49
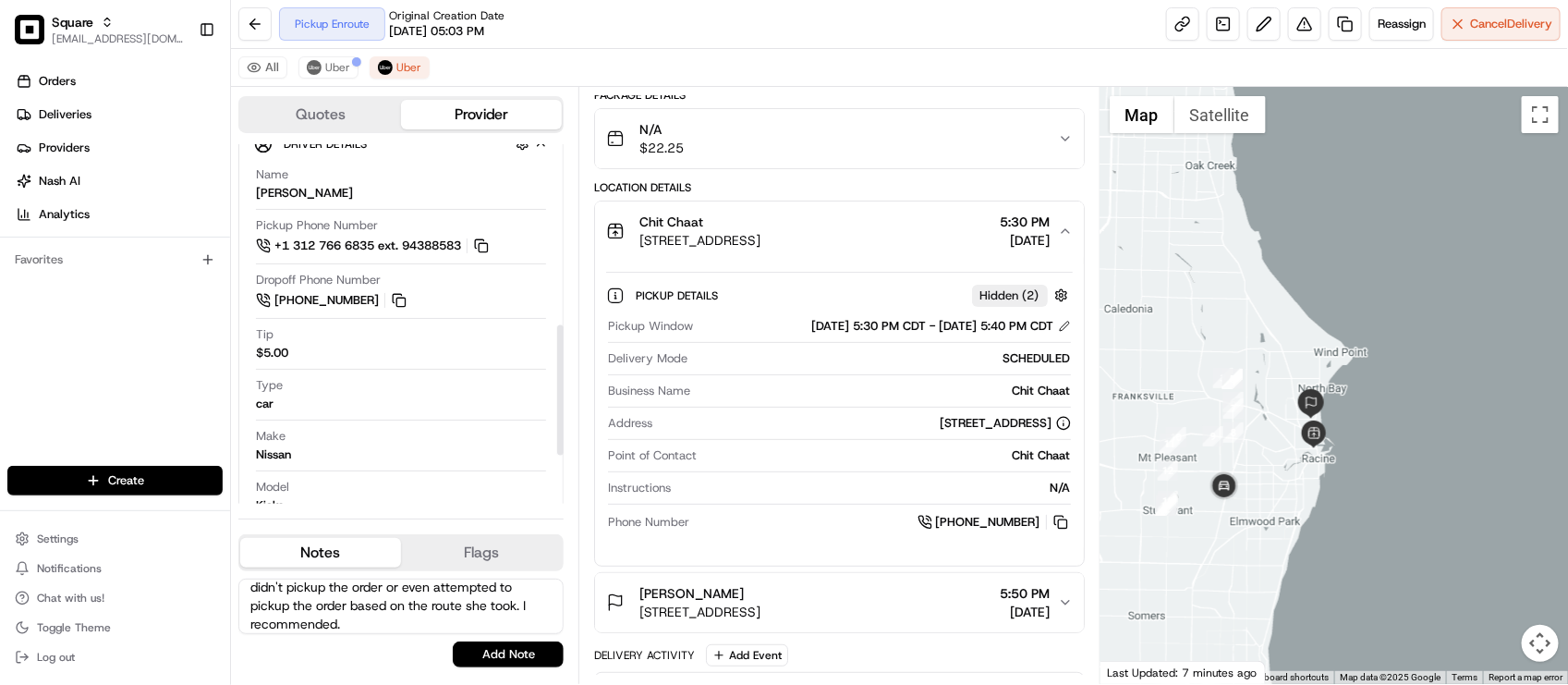
click at [386, 626] on textarea "Merchant: Driver inquiry status. Driver didn't pickup the order or even attempt…" at bounding box center [401, 606] width 325 height 55
click at [468, 435] on div "Make Nissan" at bounding box center [401, 446] width 290 height 35
click at [393, 471] on div "Make Nissan" at bounding box center [401, 450] width 290 height 43
click at [385, 638] on div "Merchant: Driver inquiry status. Driver didn't pickup the order or even attempt…" at bounding box center [401, 623] width 325 height 89
click at [382, 620] on textarea "Merchant: Driver inquiry status. Driver didn't pickup the order or even attempt…" at bounding box center [401, 606] width 325 height 55
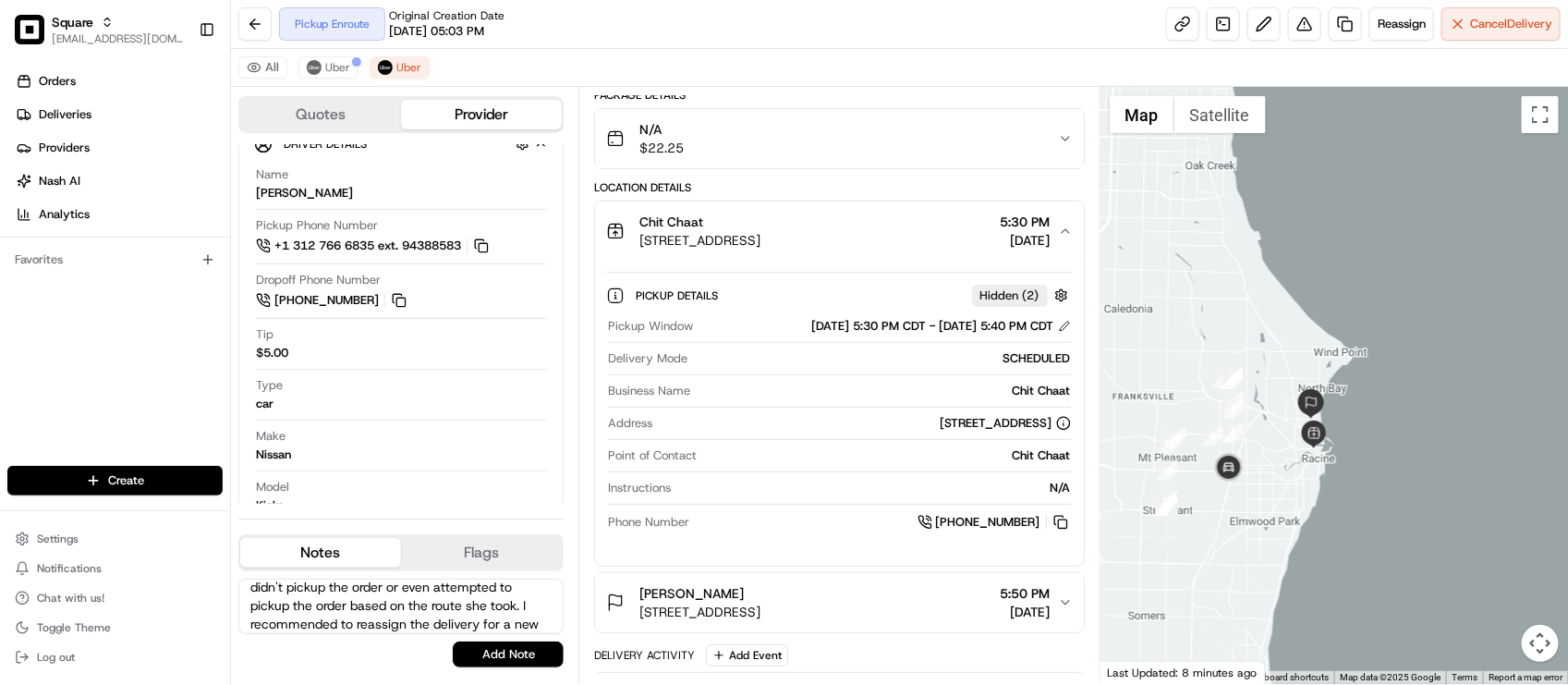
scroll to position [46, 0]
type textarea "Merchant: Driver inquiry status. Driver didn't pickup the order or even attempt…"
click at [506, 647] on button "Add Note" at bounding box center [508, 654] width 111 height 26
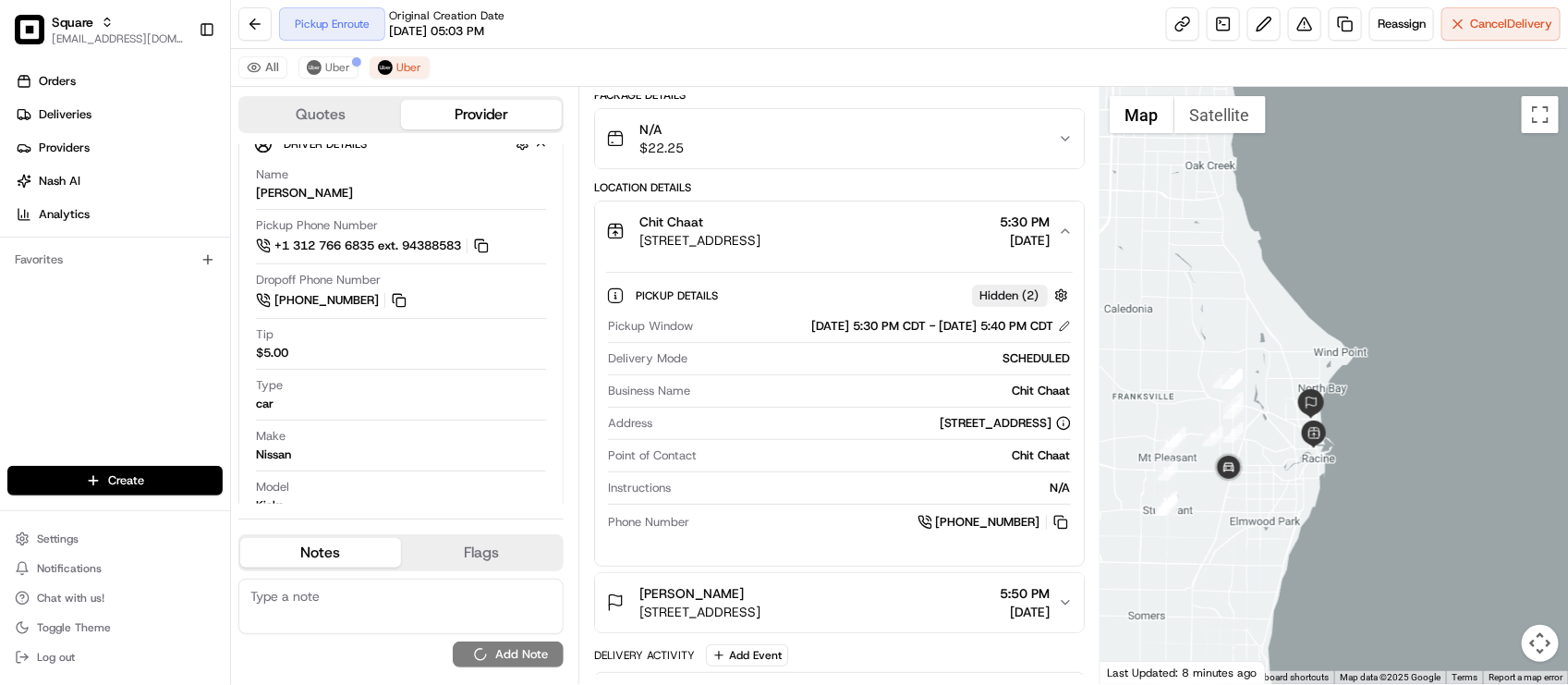
scroll to position [0, 0]
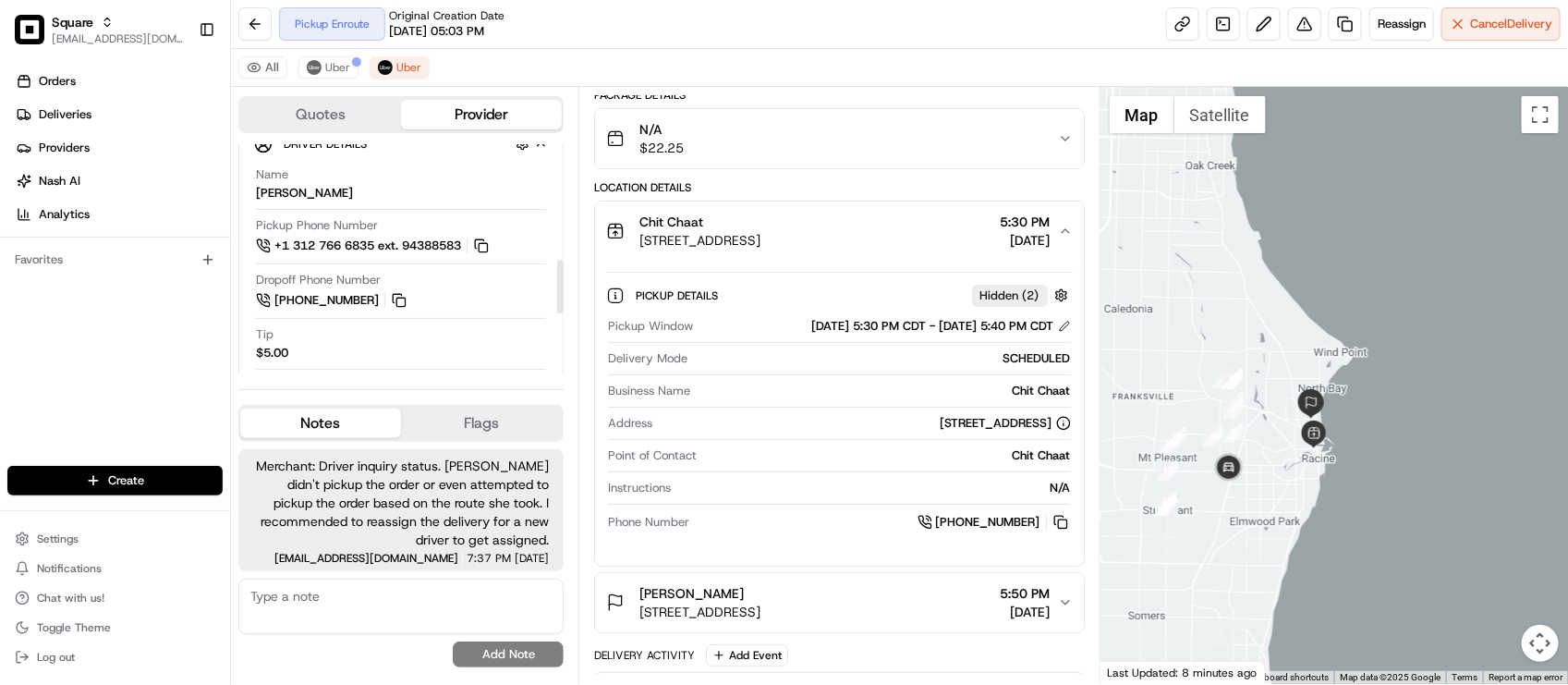
click at [543, 302] on div "Dropoff Phone Number +1 414 867 6365" at bounding box center [401, 290] width 290 height 38
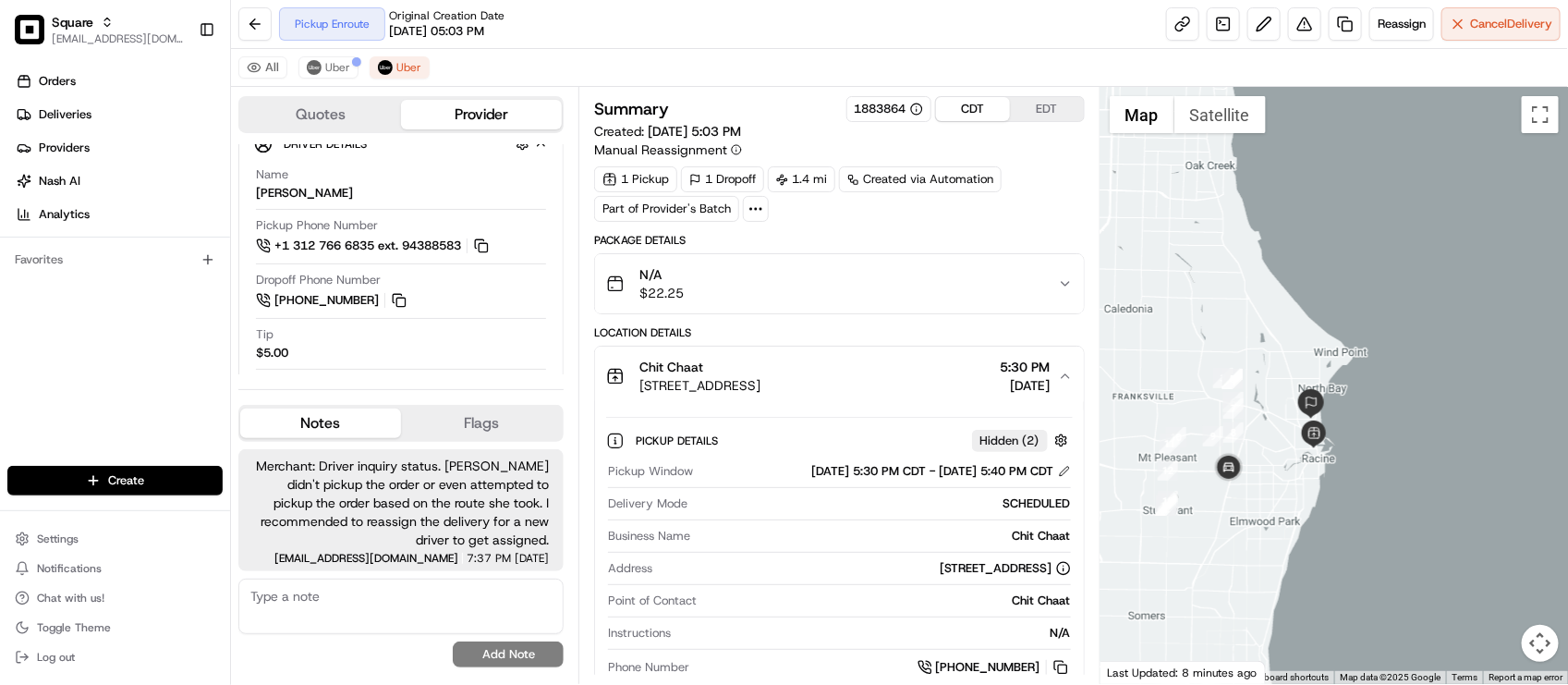
click at [868, 237] on div "Package Details" at bounding box center [840, 240] width 490 height 15
click at [852, 235] on div "Package Details" at bounding box center [840, 240] width 490 height 15
click at [339, 69] on span "Uber" at bounding box center [337, 67] width 25 height 15
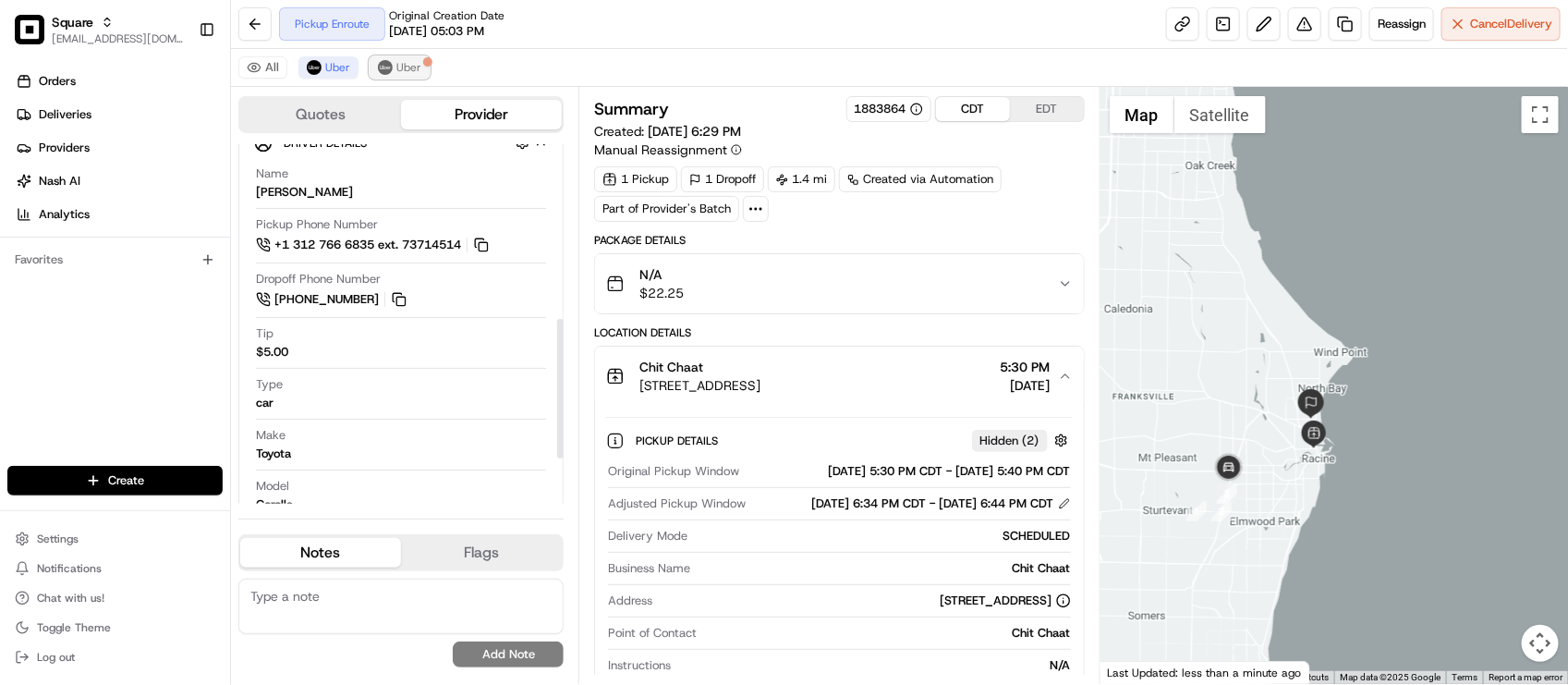
click at [405, 60] on button "Uber" at bounding box center [400, 67] width 60 height 23
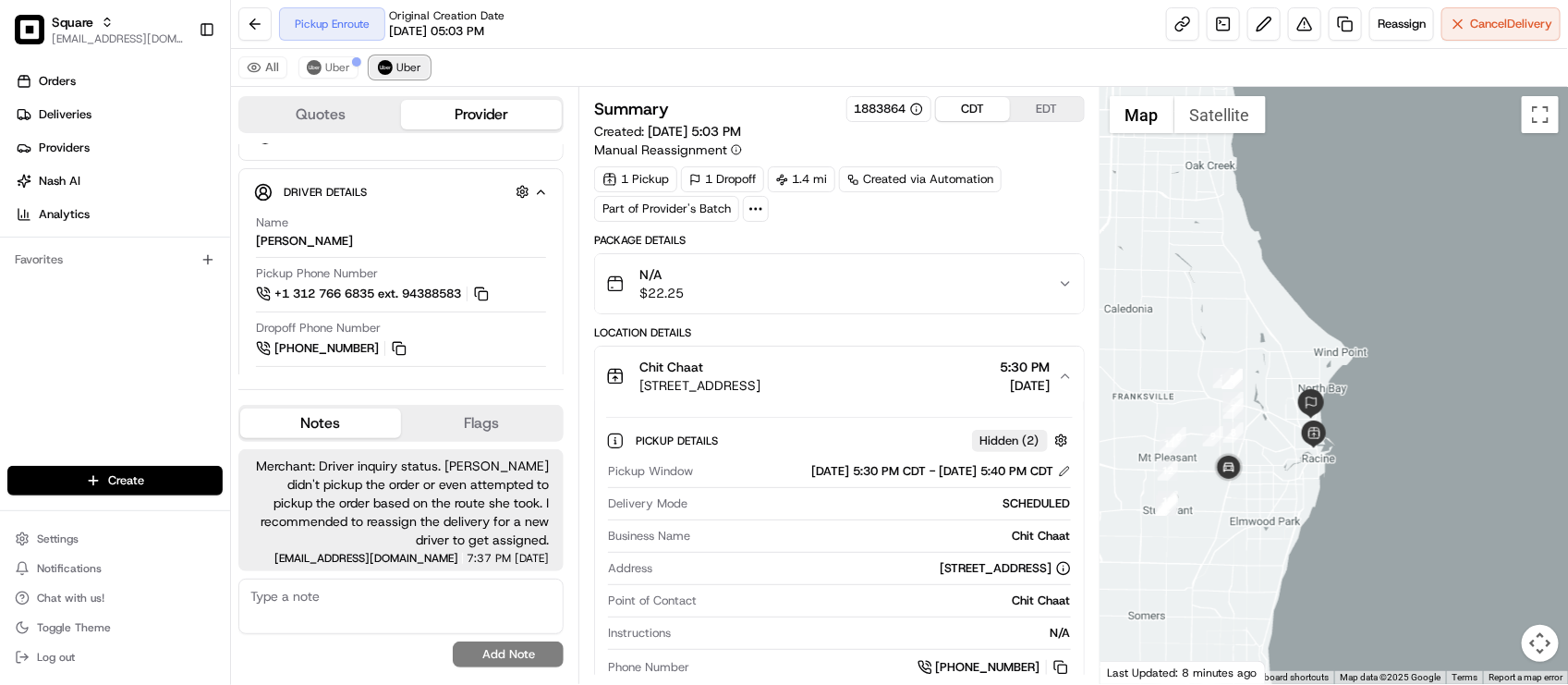
scroll to position [497, 0]
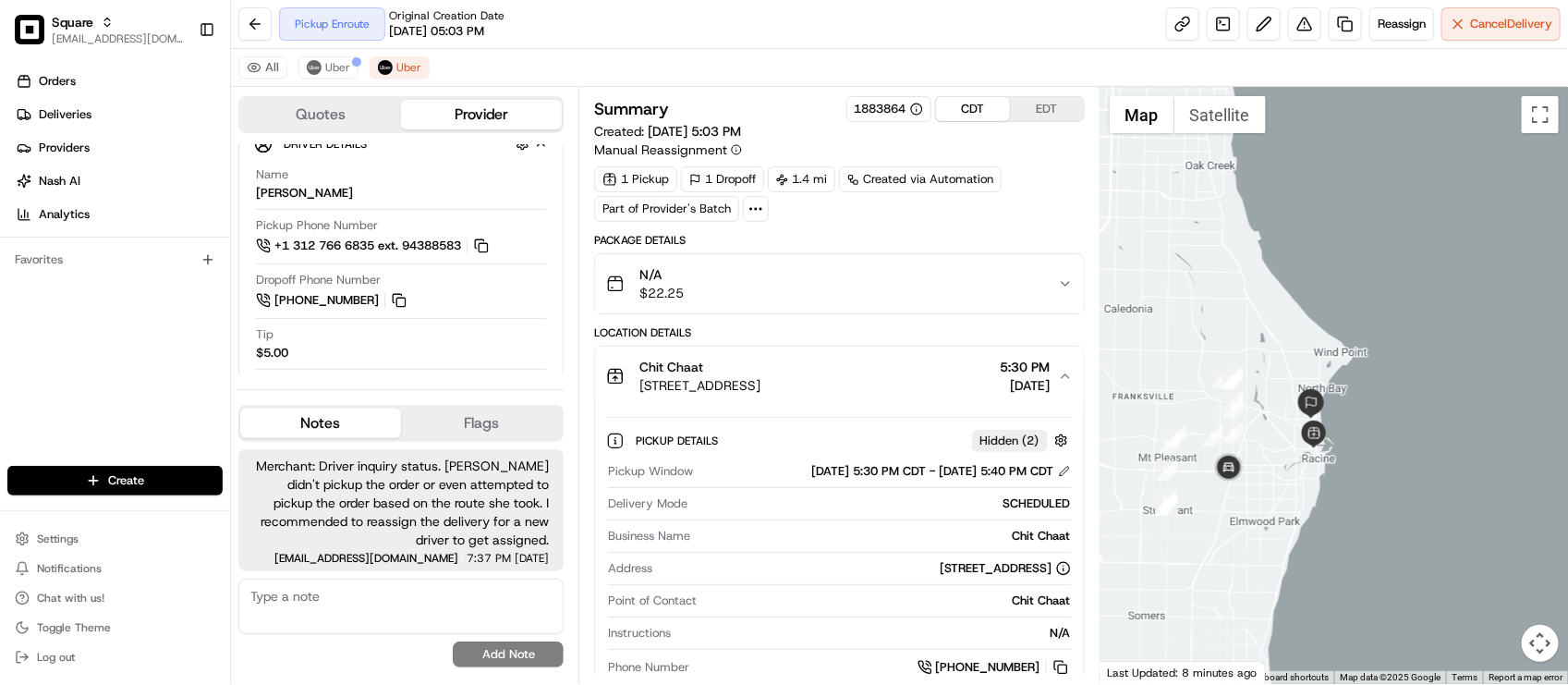
click at [713, 26] on div "Pickup Enroute Original Creation Date 08/16/2025 05:03 PM Reassign Cancel Deliv…" at bounding box center [900, 25] width 1337 height 49
click at [565, 74] on div "All Uber Uber" at bounding box center [900, 68] width 1337 height 37
click at [1305, 22] on button at bounding box center [1305, 25] width 33 height 33
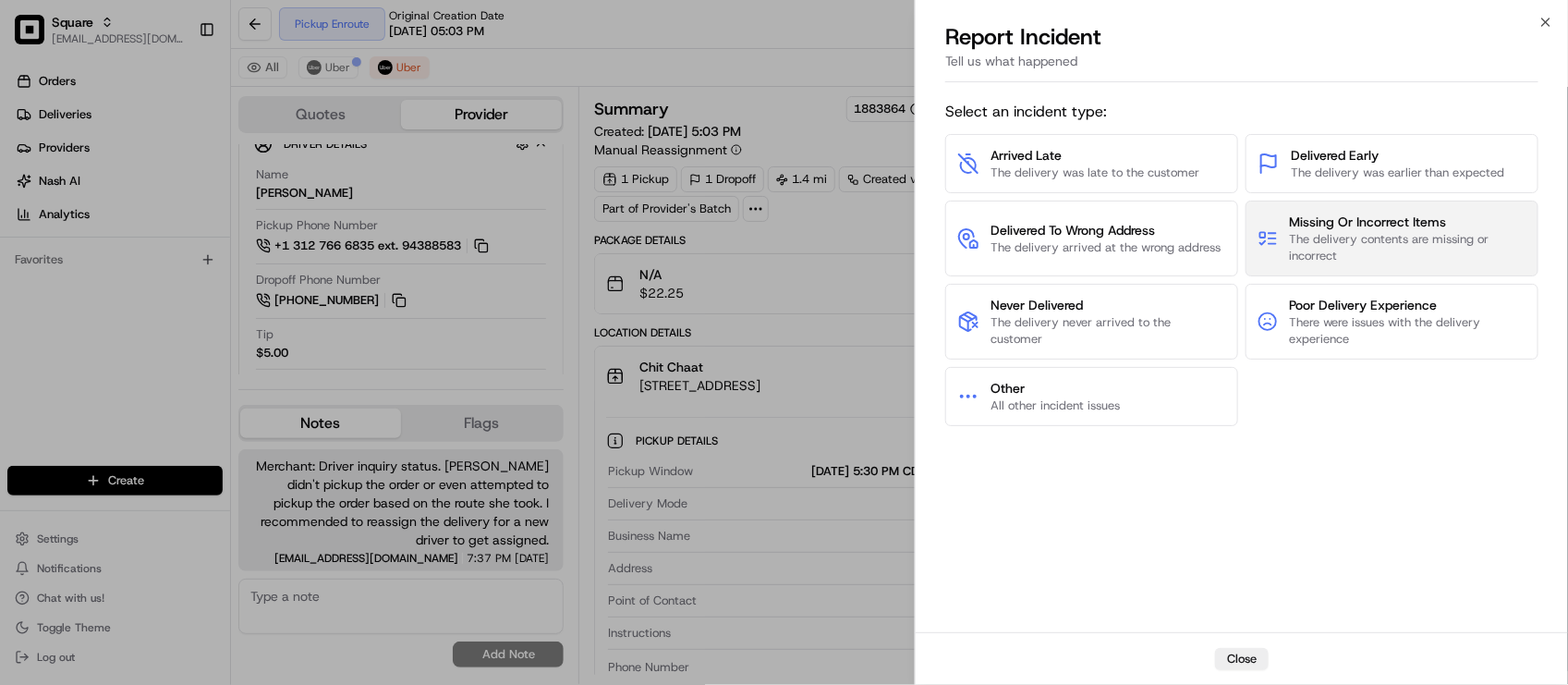
click at [1334, 260] on span "The delivery contents are missing or incorrect" at bounding box center [1409, 248] width 236 height 33
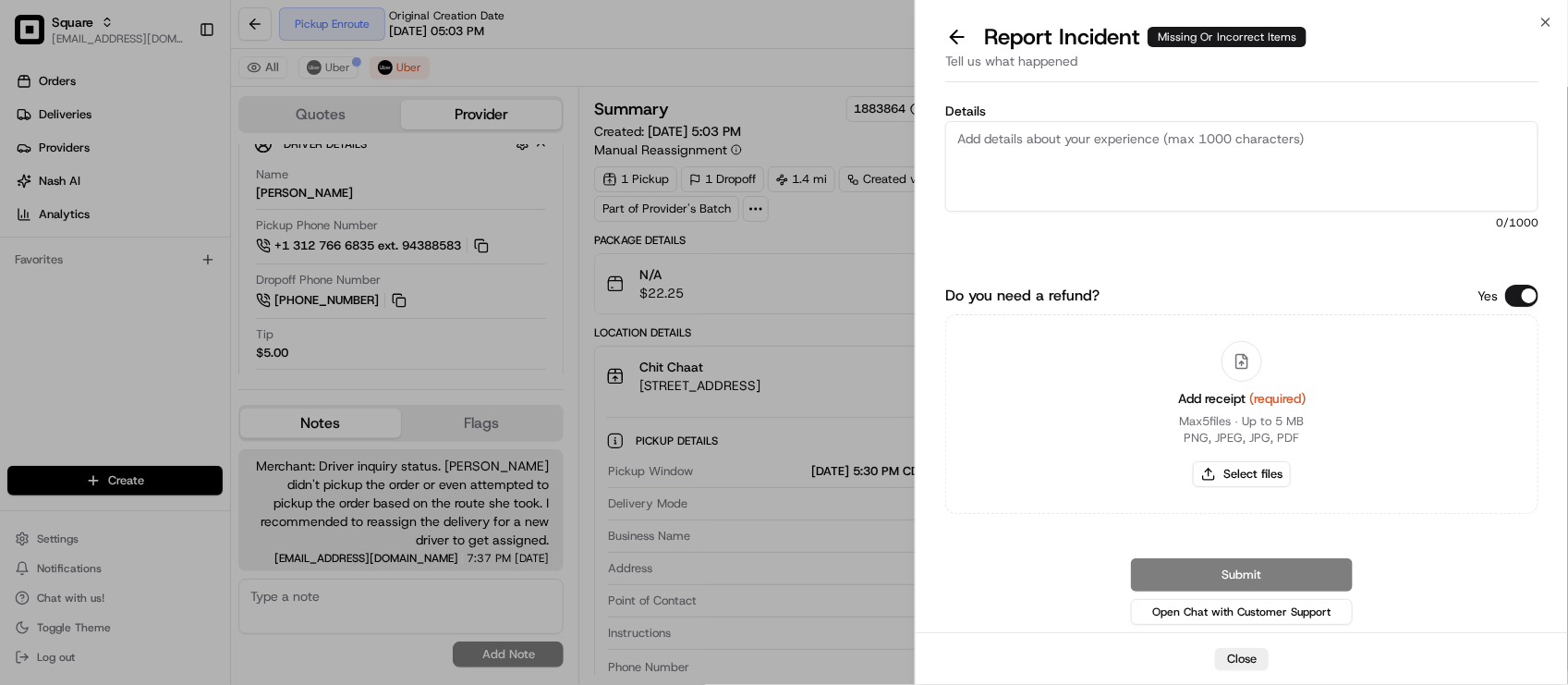
click at [1523, 291] on button "Do you need a refund?" at bounding box center [1522, 295] width 33 height 23
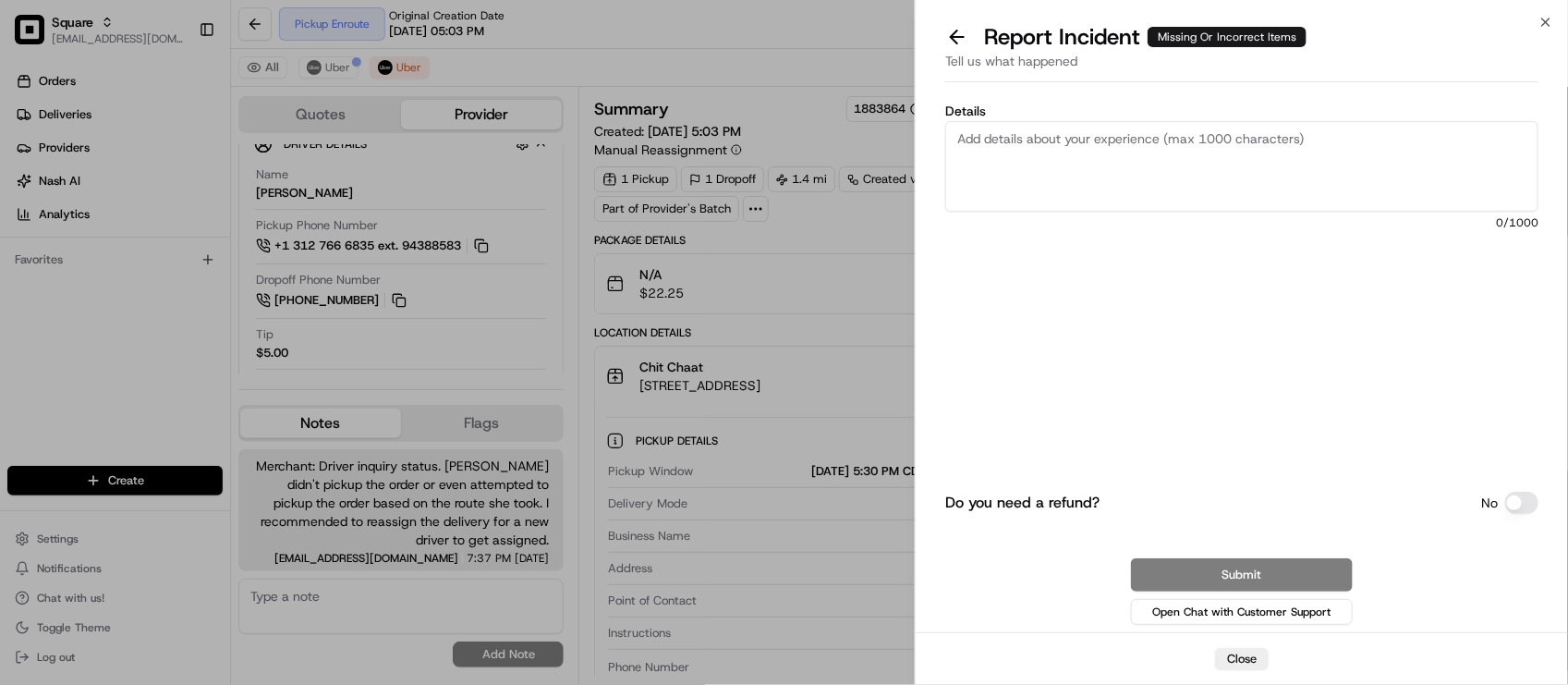
click at [1336, 158] on textarea "Details" at bounding box center [1241, 166] width 594 height 91
drag, startPoint x: 1055, startPoint y: 385, endPoint x: 1074, endPoint y: 388, distance: 19.2
click at [1055, 385] on div "Do you need a refund? No Submit Open Chat with Customer Support" at bounding box center [1241, 480] width 594 height 295
click at [1169, 422] on div "Do you need a refund? No Submit Open Chat with Customer Support" at bounding box center [1241, 480] width 594 height 295
click at [1211, 188] on textarea "Details" at bounding box center [1241, 166] width 594 height 91
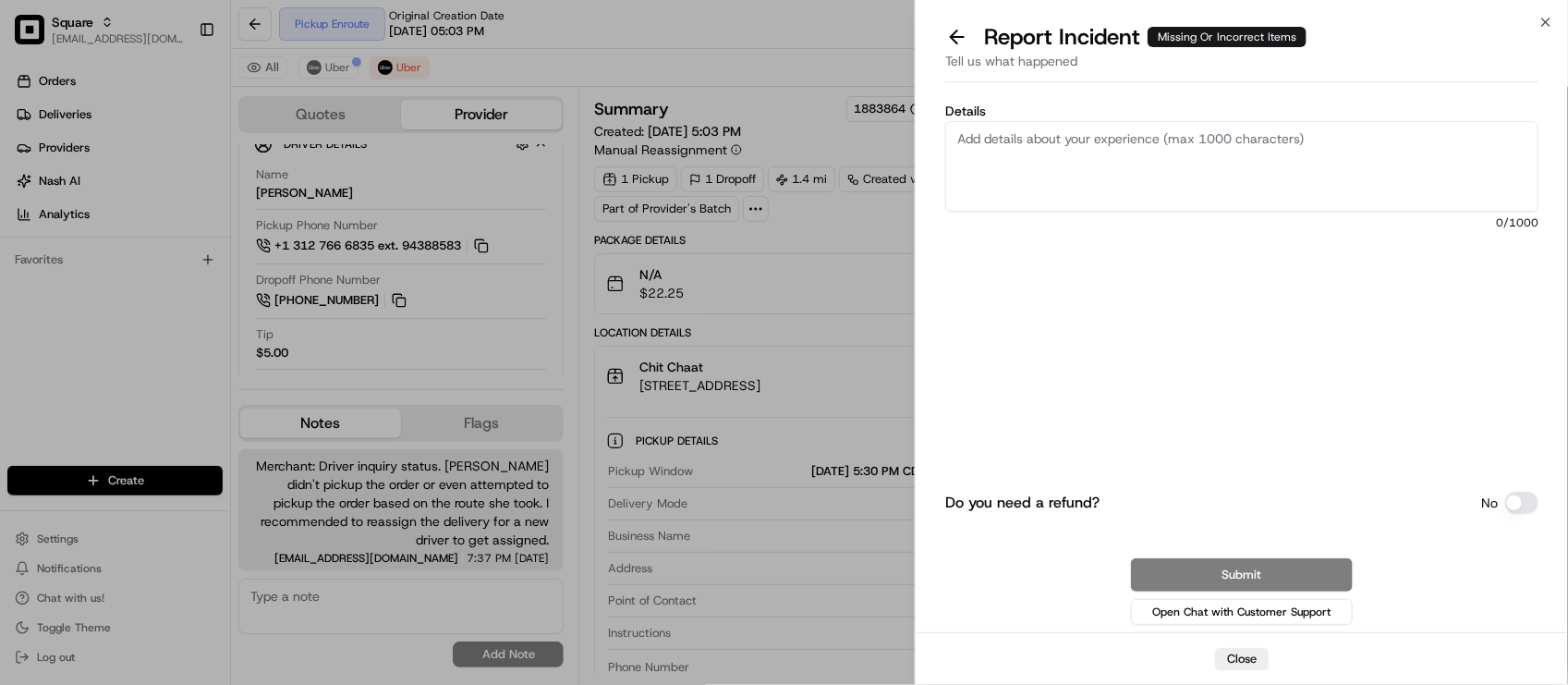
click at [1162, 513] on div "Do you need a refund? No" at bounding box center [1241, 502] width 594 height 23
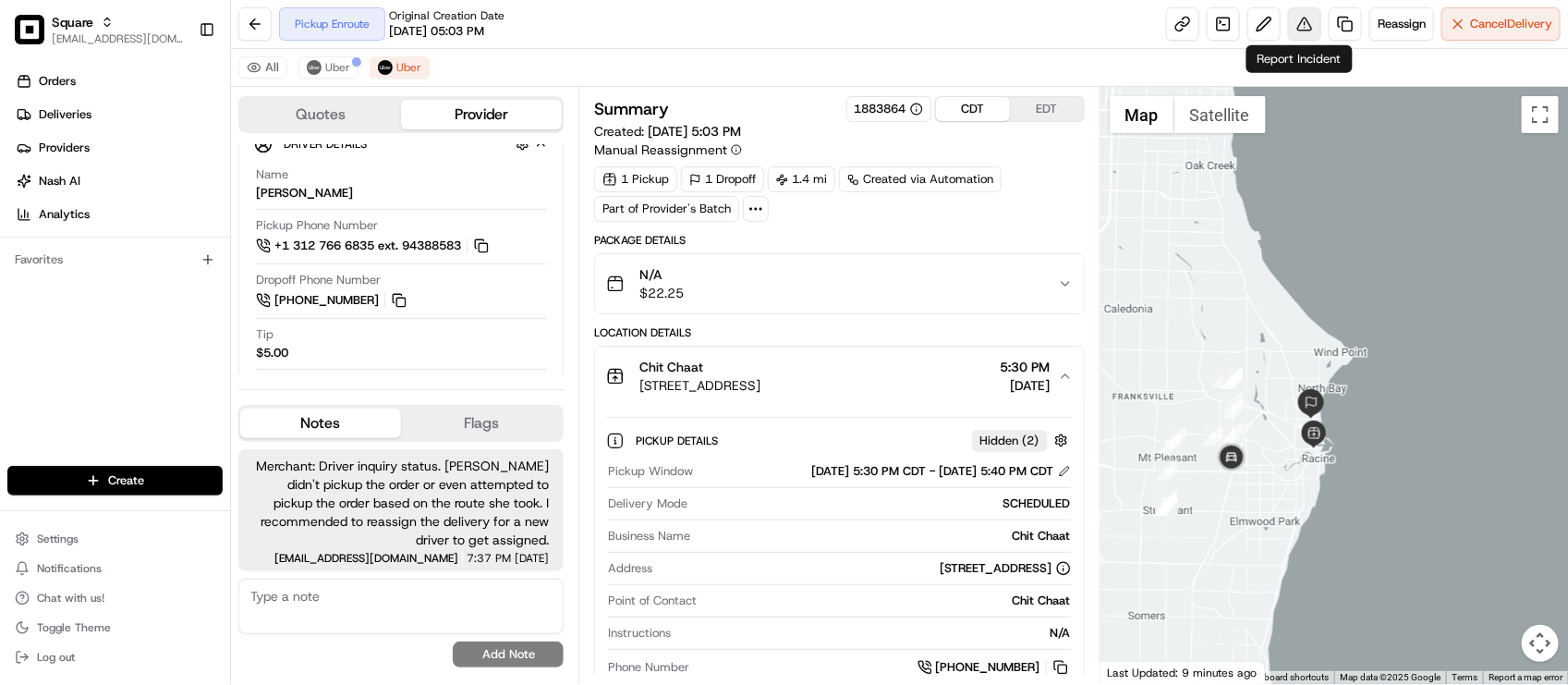
click at [1290, 26] on button at bounding box center [1305, 25] width 33 height 33
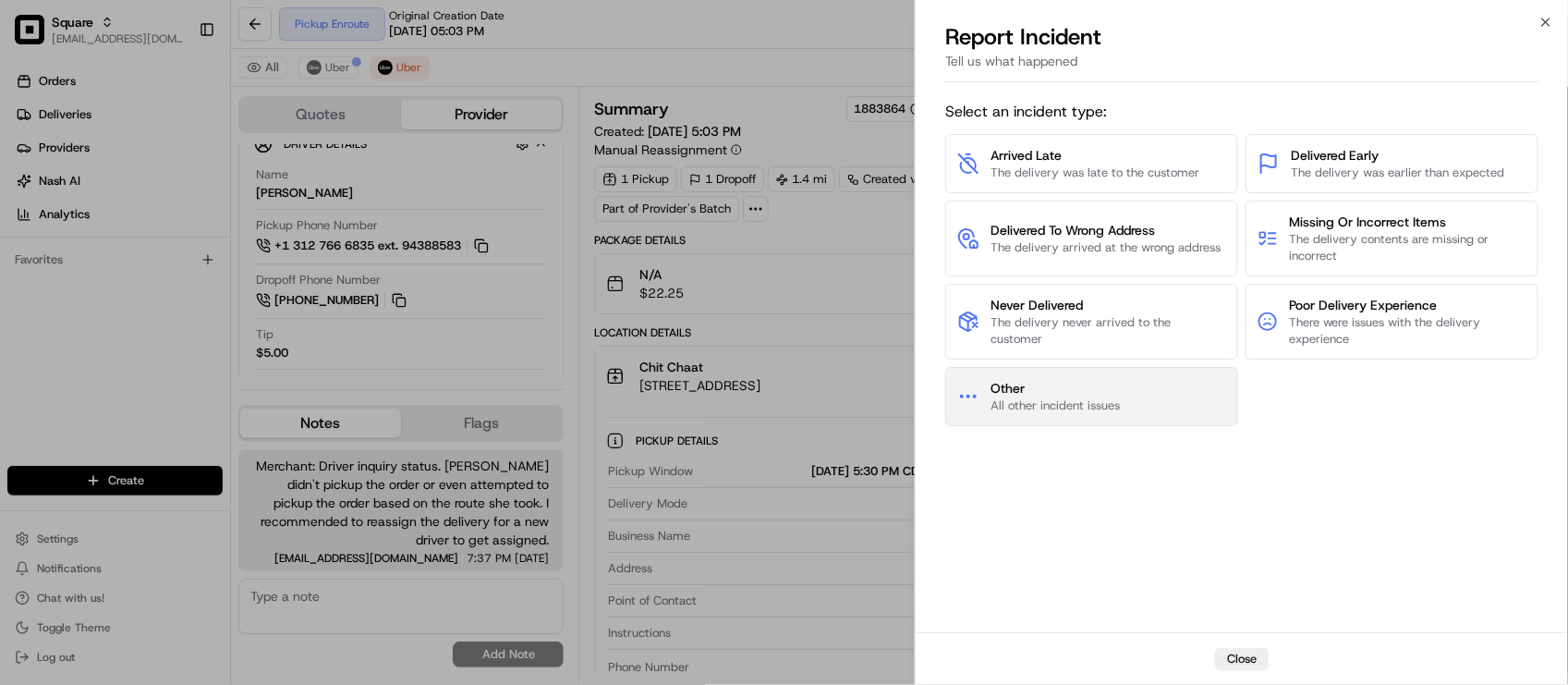
click at [1111, 411] on span "All other incident issues" at bounding box center [1054, 405] width 129 height 17
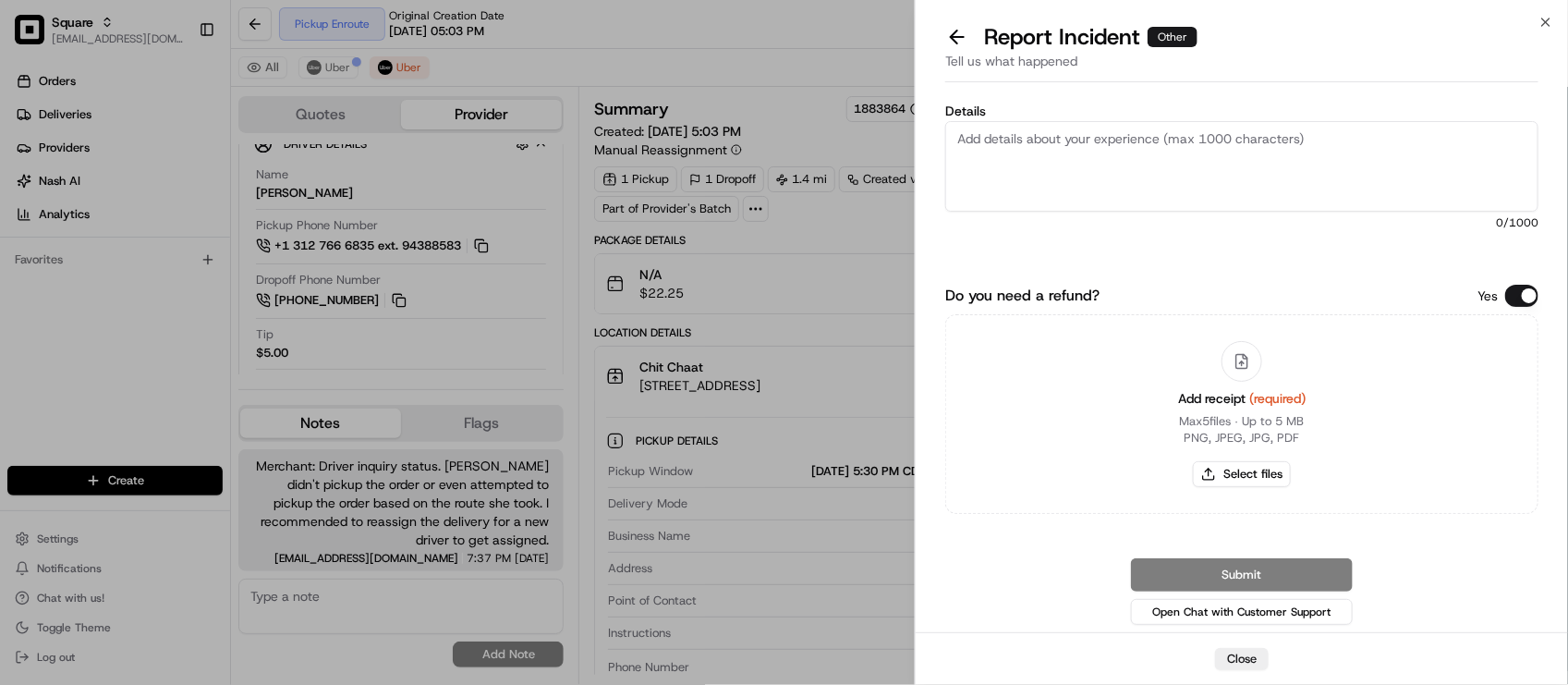
click at [1508, 295] on button "Do you need a refund?" at bounding box center [1522, 295] width 33 height 23
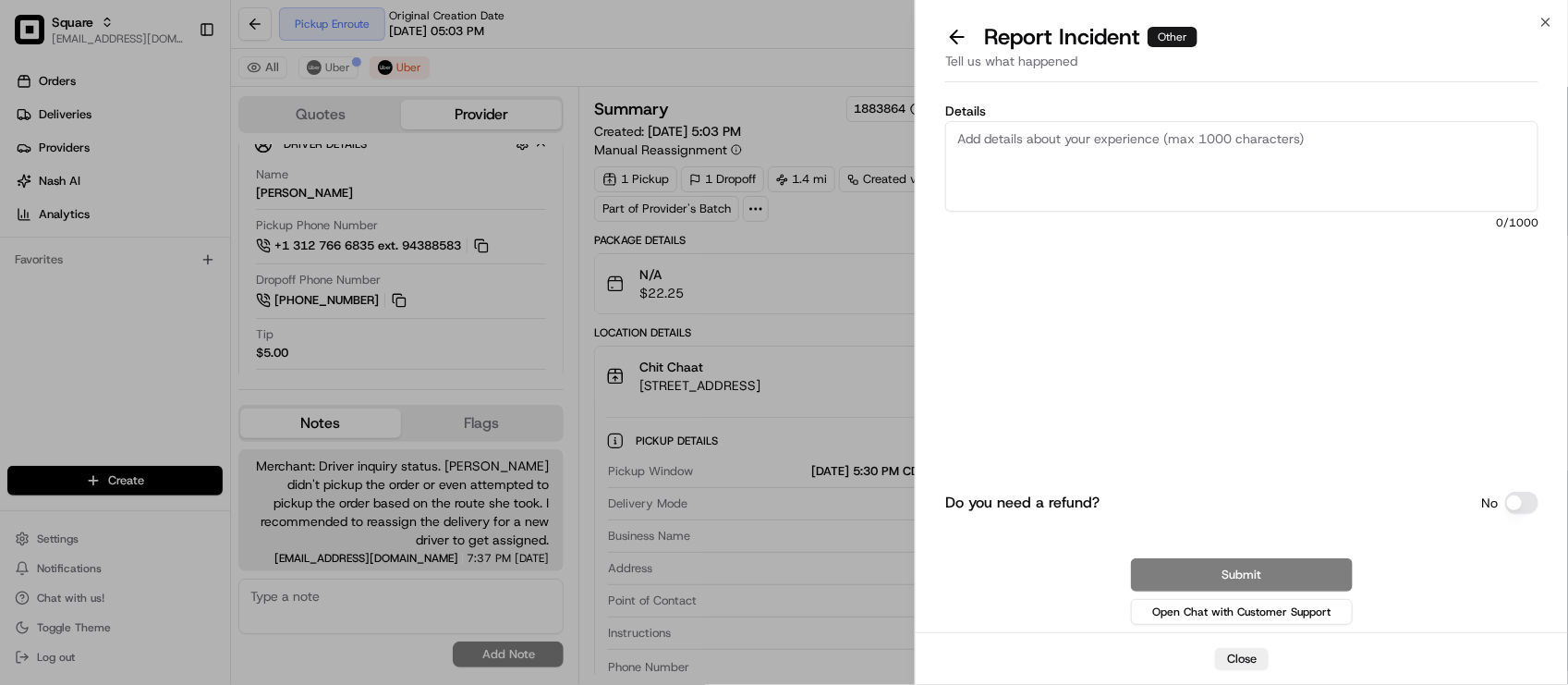
click at [1396, 157] on textarea "Details" at bounding box center [1241, 166] width 594 height 91
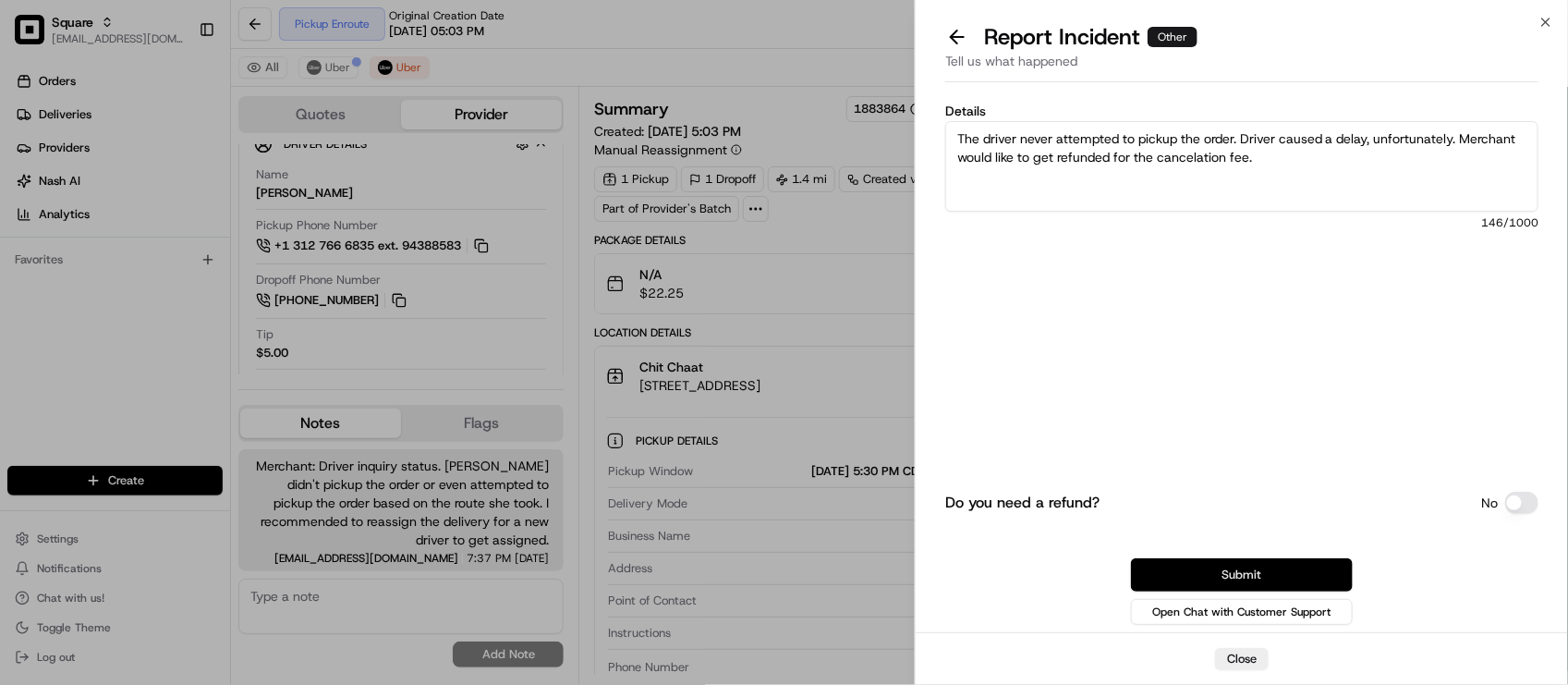
type textarea "The driver never attempted to pickup the order. Driver caused a delay, unfortun…"
click at [1249, 560] on button "Submit" at bounding box center [1241, 575] width 221 height 33
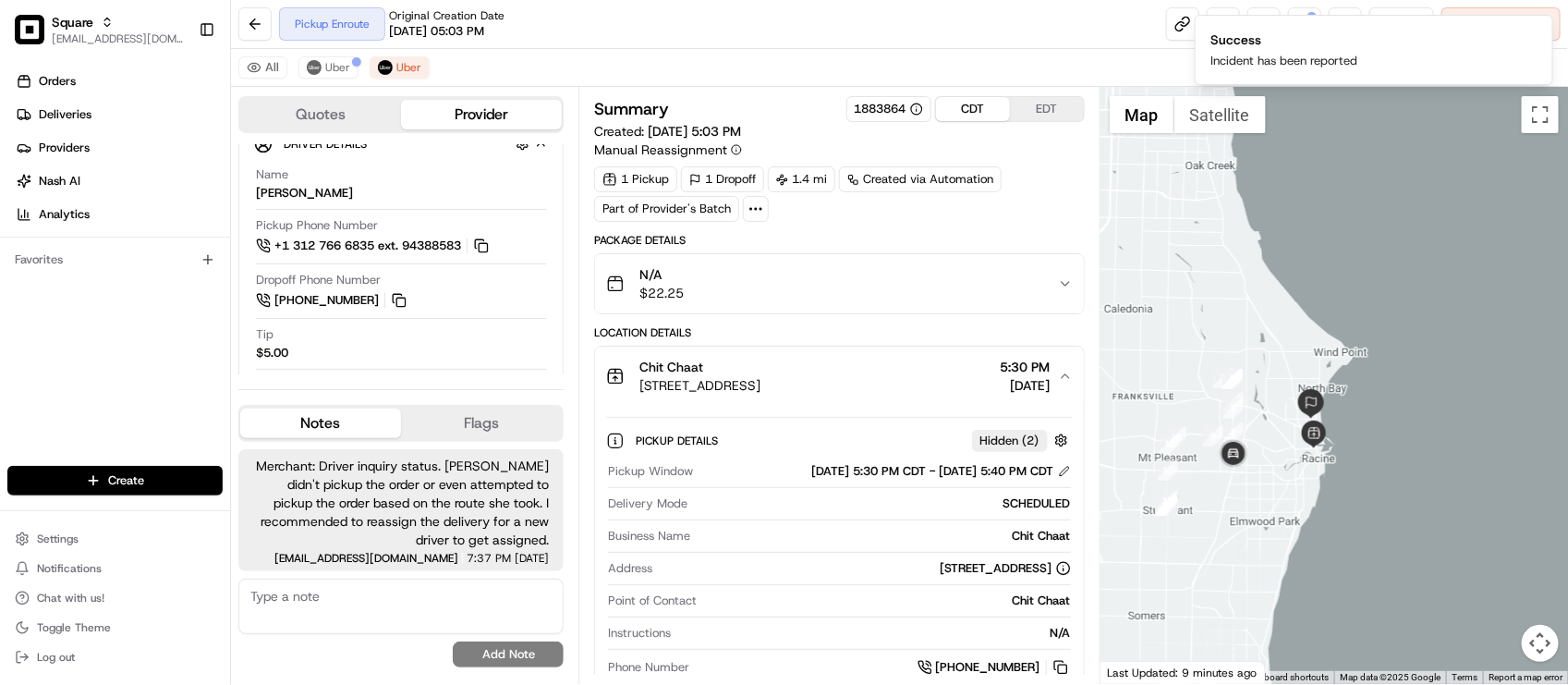
click at [702, 68] on div "All Uber Uber" at bounding box center [900, 68] width 1337 height 37
click at [608, 35] on div "Pickup Enroute Original Creation Date 08/16/2025 05:03 PM Reassign Cancel Deliv…" at bounding box center [900, 25] width 1337 height 49
click at [761, 385] on span "550 State St, Racine, WI 53402, USA" at bounding box center [700, 385] width 121 height 19
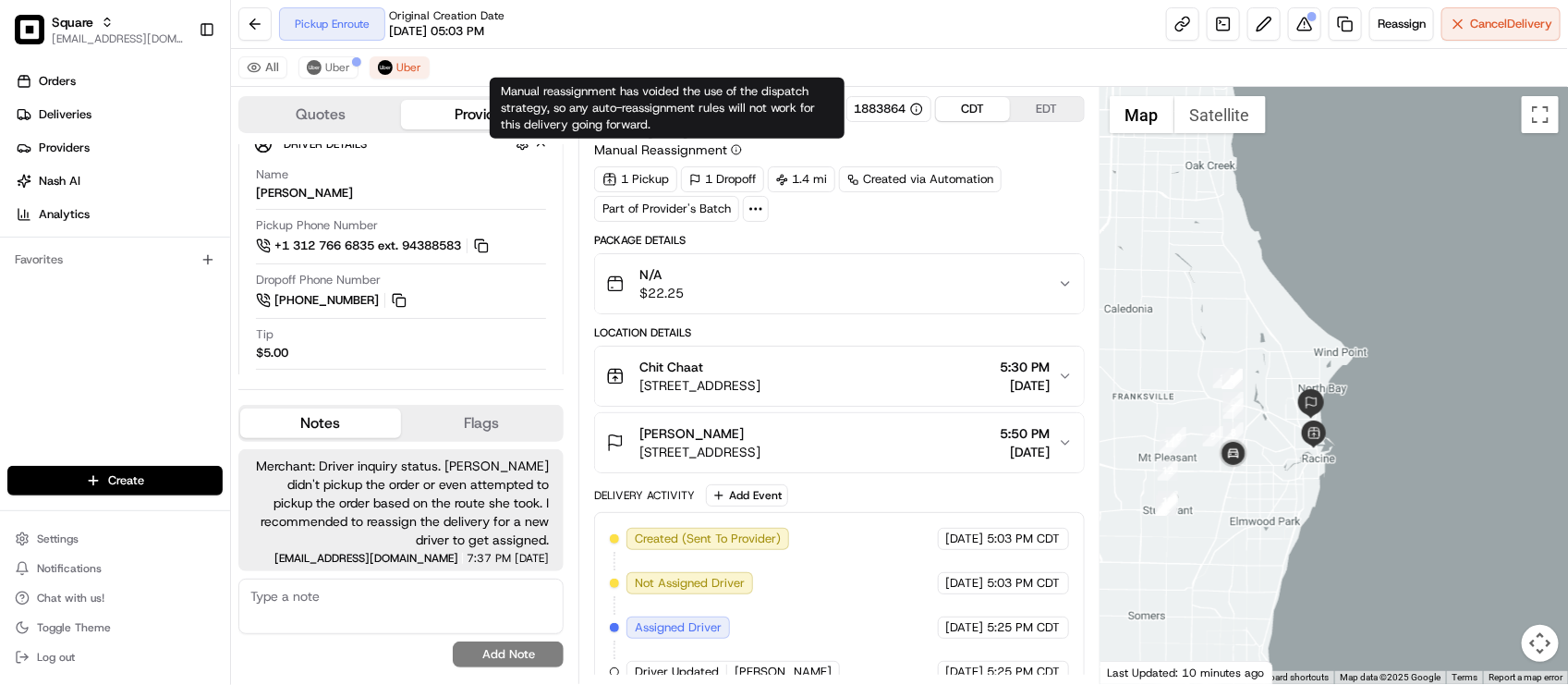
click at [689, 43] on div "Pickup Enroute Original Creation Date 08/16/2025 05:03 PM Reassign Cancel Deliv…" at bounding box center [900, 25] width 1337 height 49
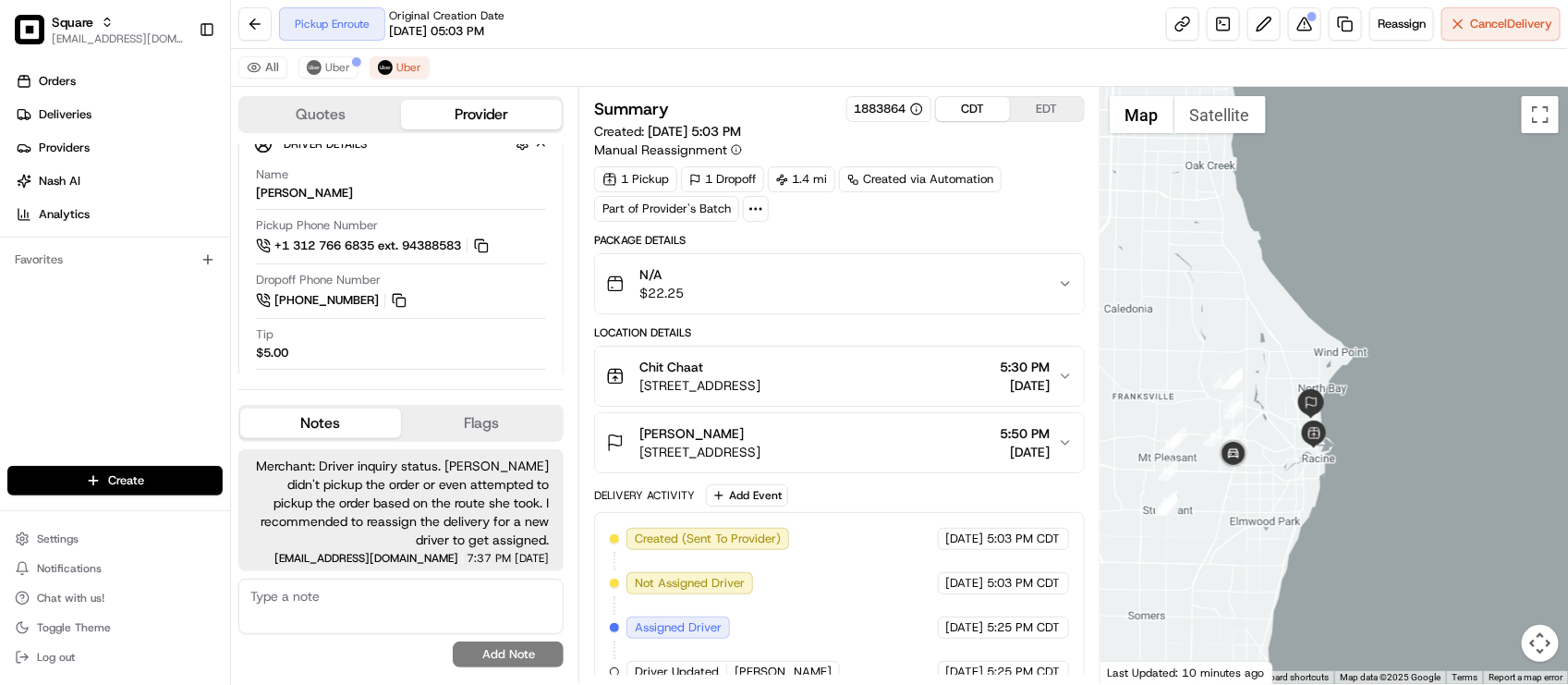
click at [562, 61] on div "All Uber Uber" at bounding box center [900, 68] width 1337 height 37
click at [717, 53] on div "All Uber Uber" at bounding box center [900, 68] width 1337 height 37
click at [783, 76] on div "All Uber Uber" at bounding box center [900, 68] width 1337 height 37
click at [336, 60] on span "Uber" at bounding box center [337, 67] width 25 height 15
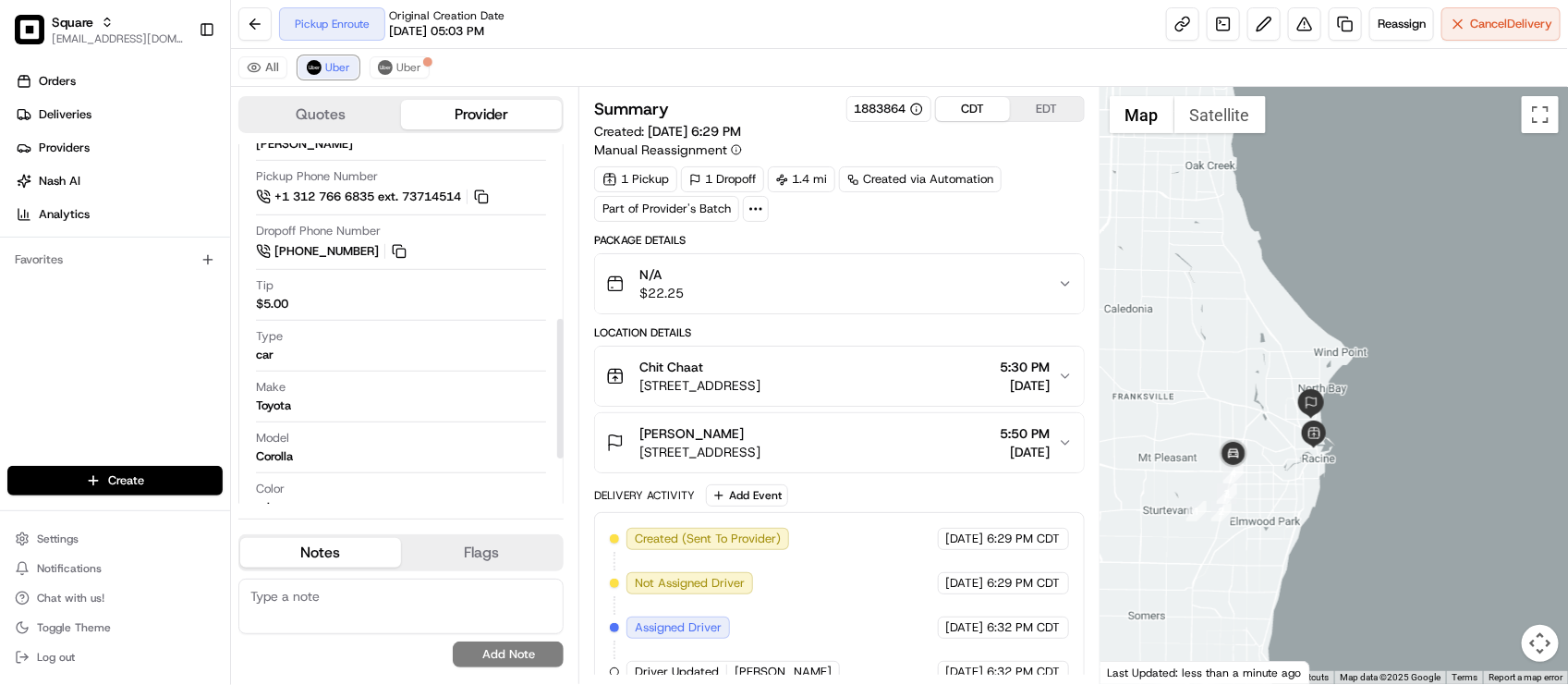
scroll to position [449, 0]
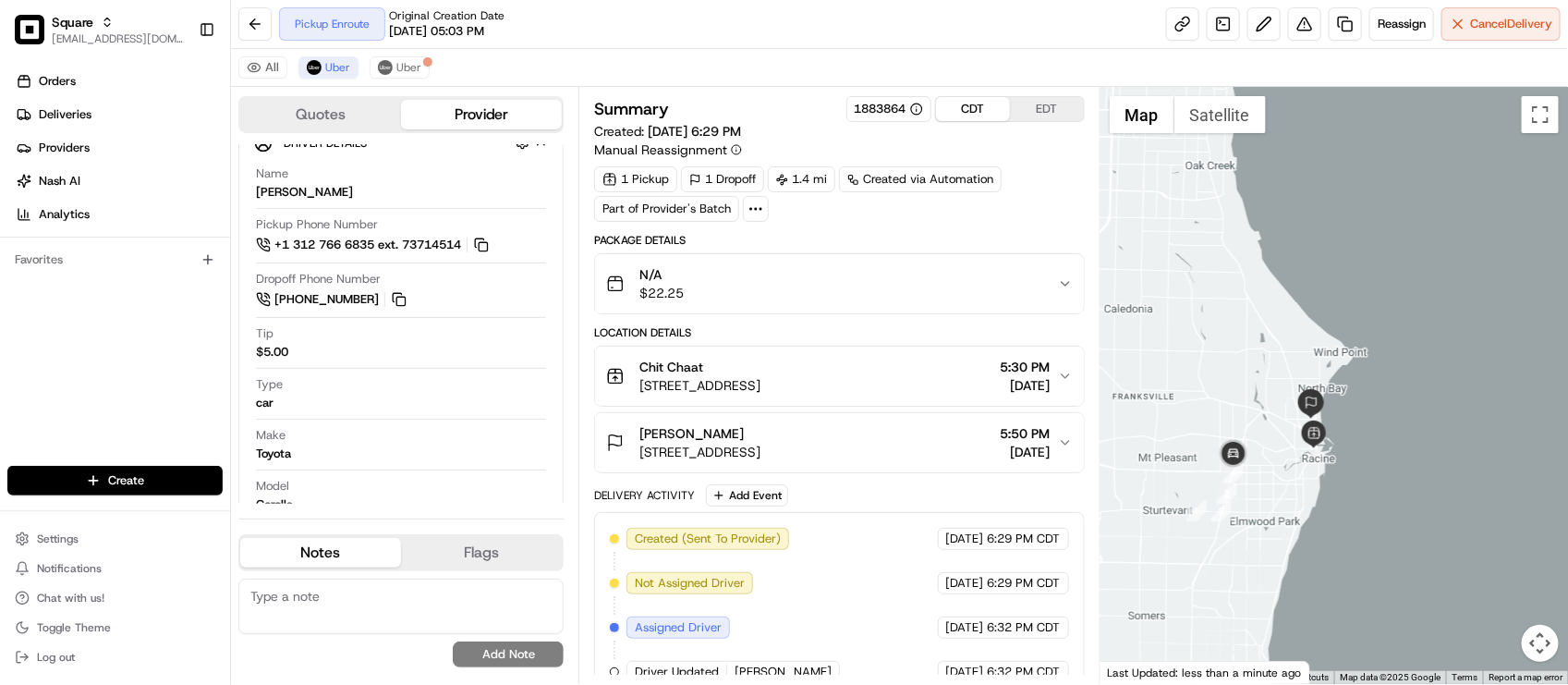
click at [566, 53] on div "All Uber Uber" at bounding box center [900, 68] width 1337 height 37
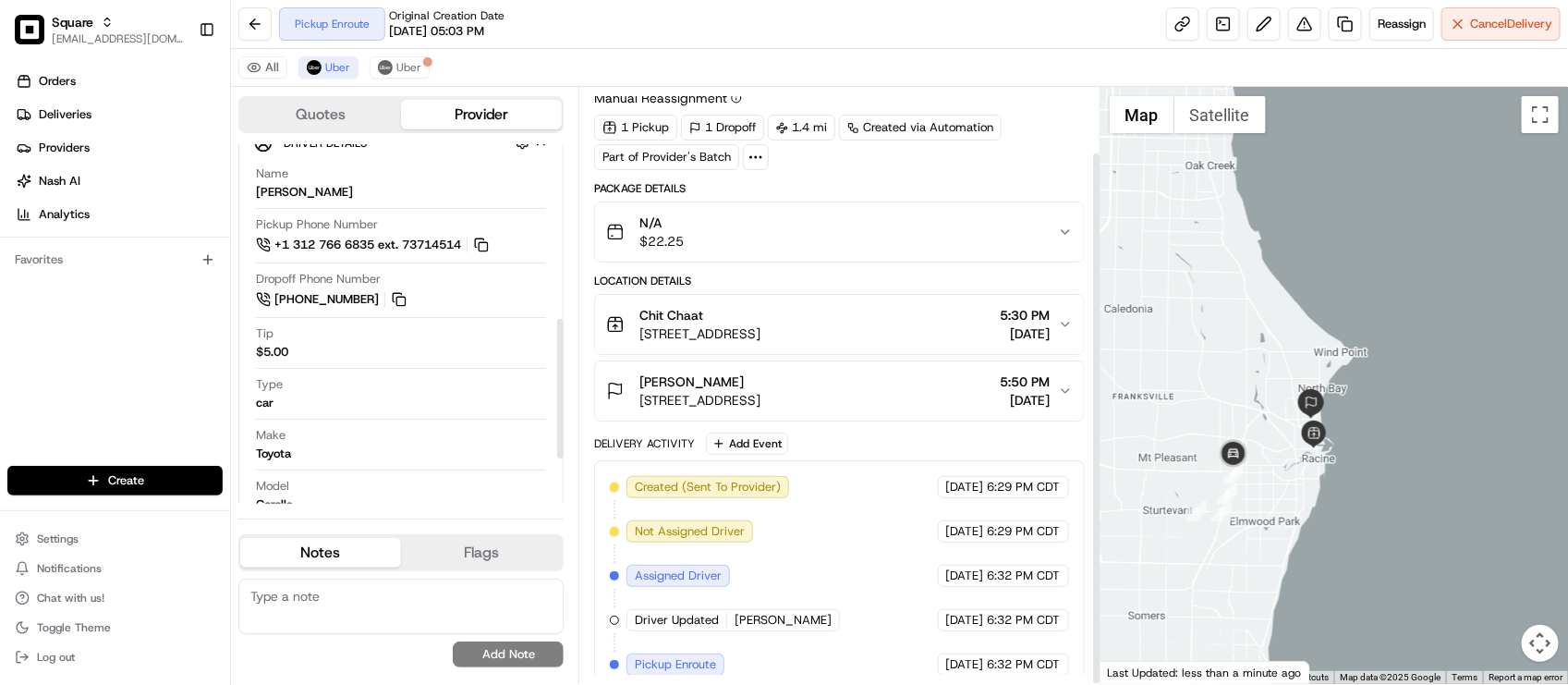
scroll to position [72, 0]
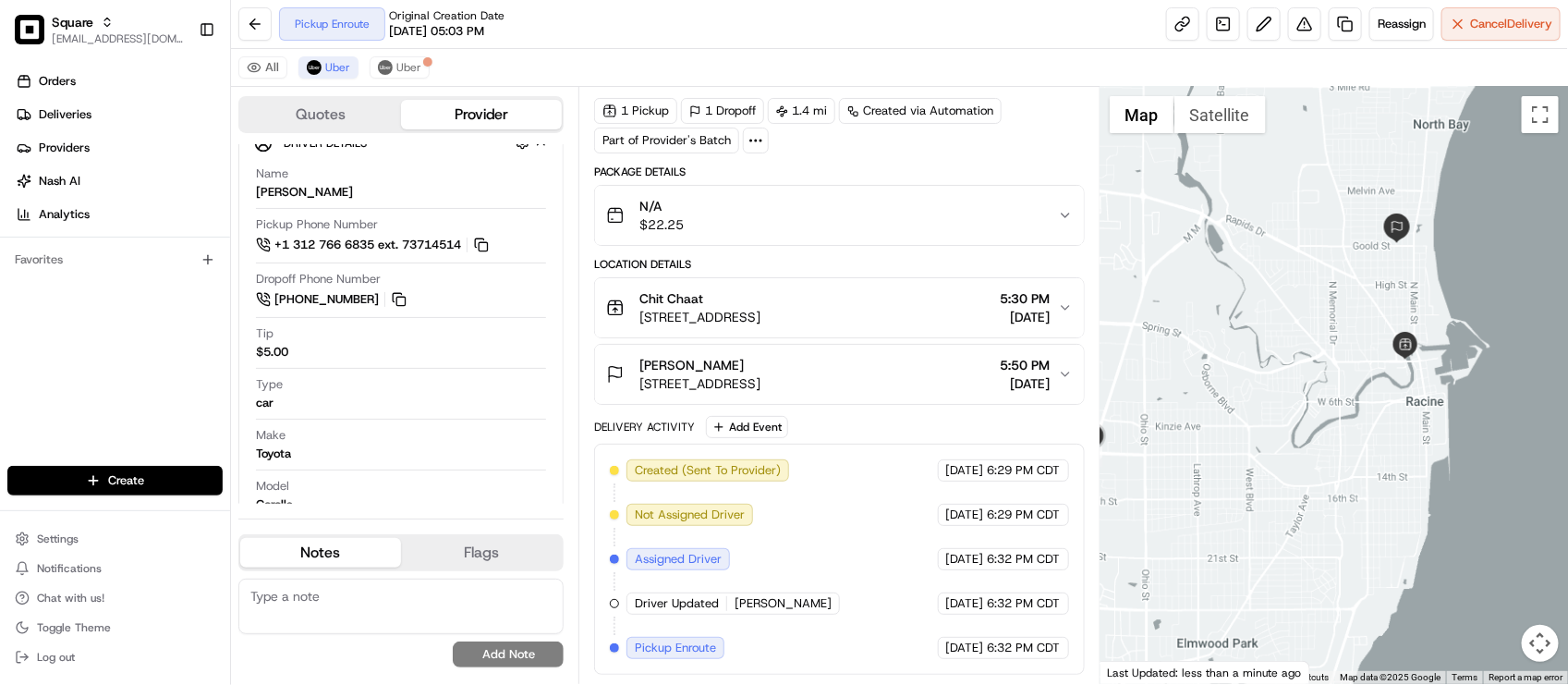
drag, startPoint x: 1220, startPoint y: 412, endPoint x: 1285, endPoint y: 477, distance: 91.9
click at [1285, 477] on div at bounding box center [1334, 385] width 468 height 596
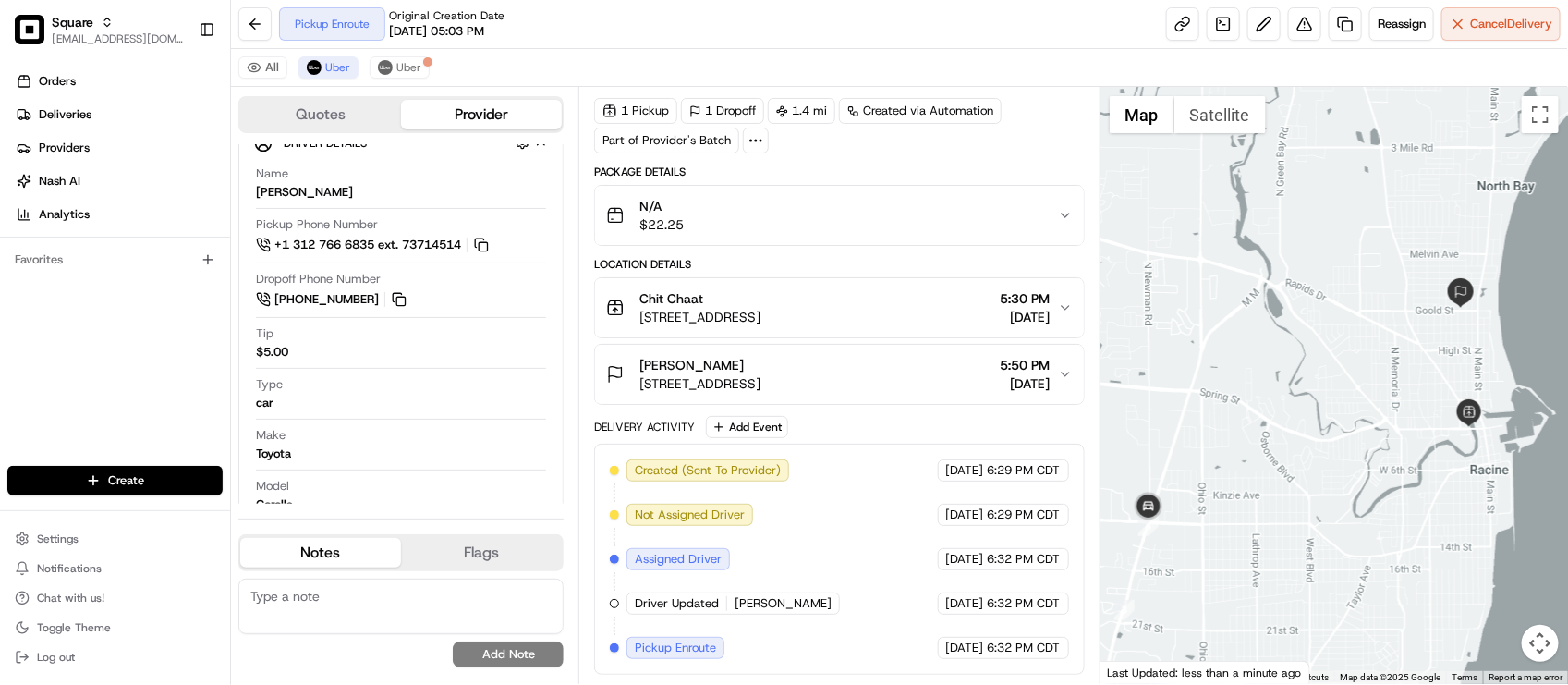
drag, startPoint x: 1166, startPoint y: 490, endPoint x: 1249, endPoint y: 545, distance: 99.6
click at [1167, 526] on img "5" at bounding box center [1149, 508] width 37 height 37
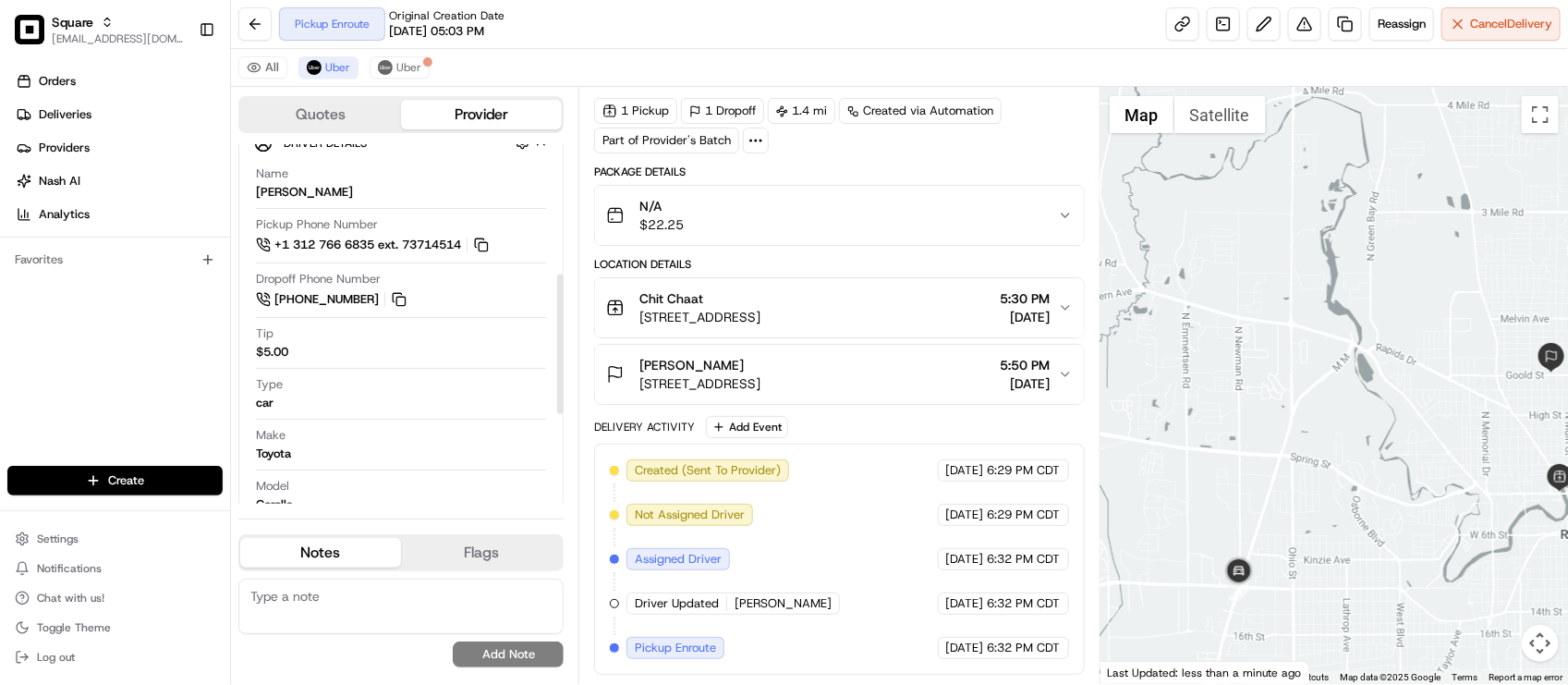
scroll to position [102, 0]
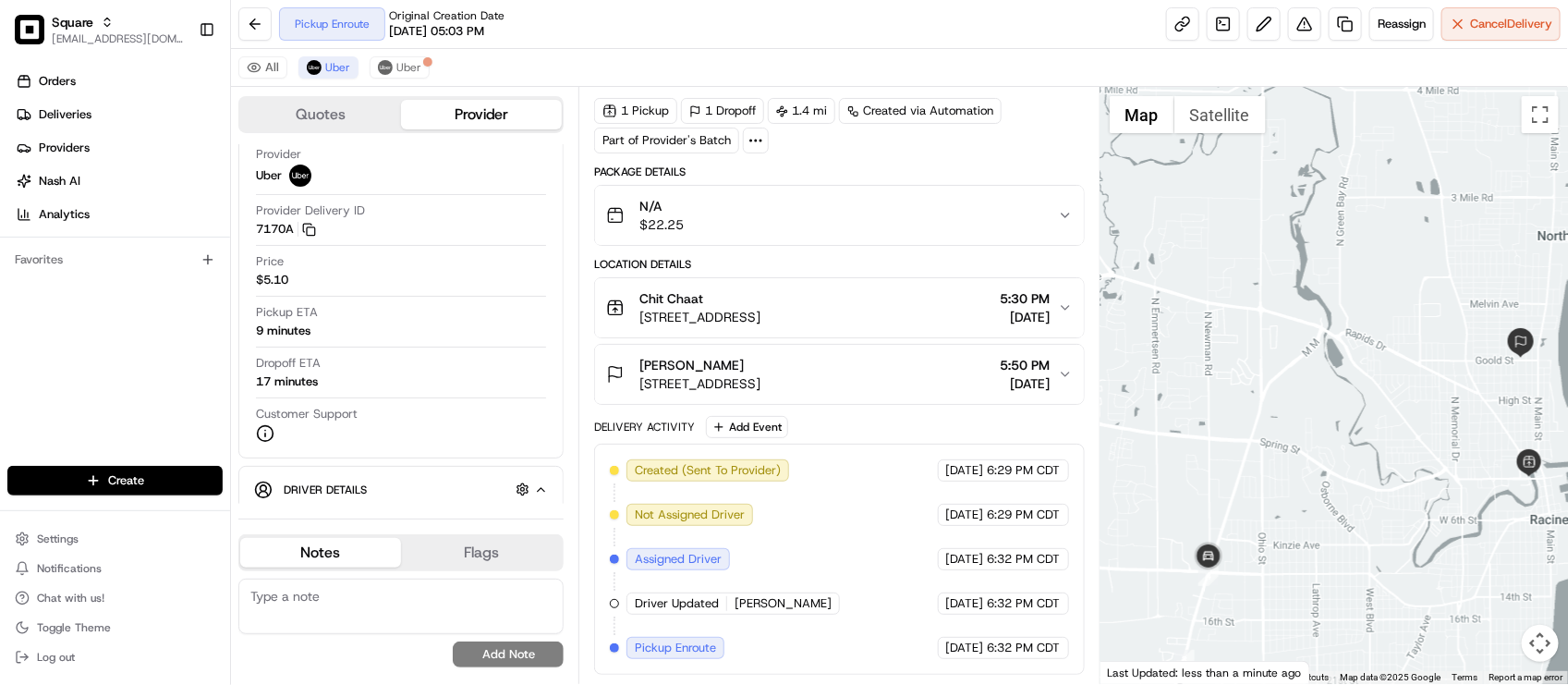
drag, startPoint x: 1203, startPoint y: 491, endPoint x: 1167, endPoint y: 475, distance: 39.4
click at [1167, 475] on div at bounding box center [1334, 385] width 468 height 596
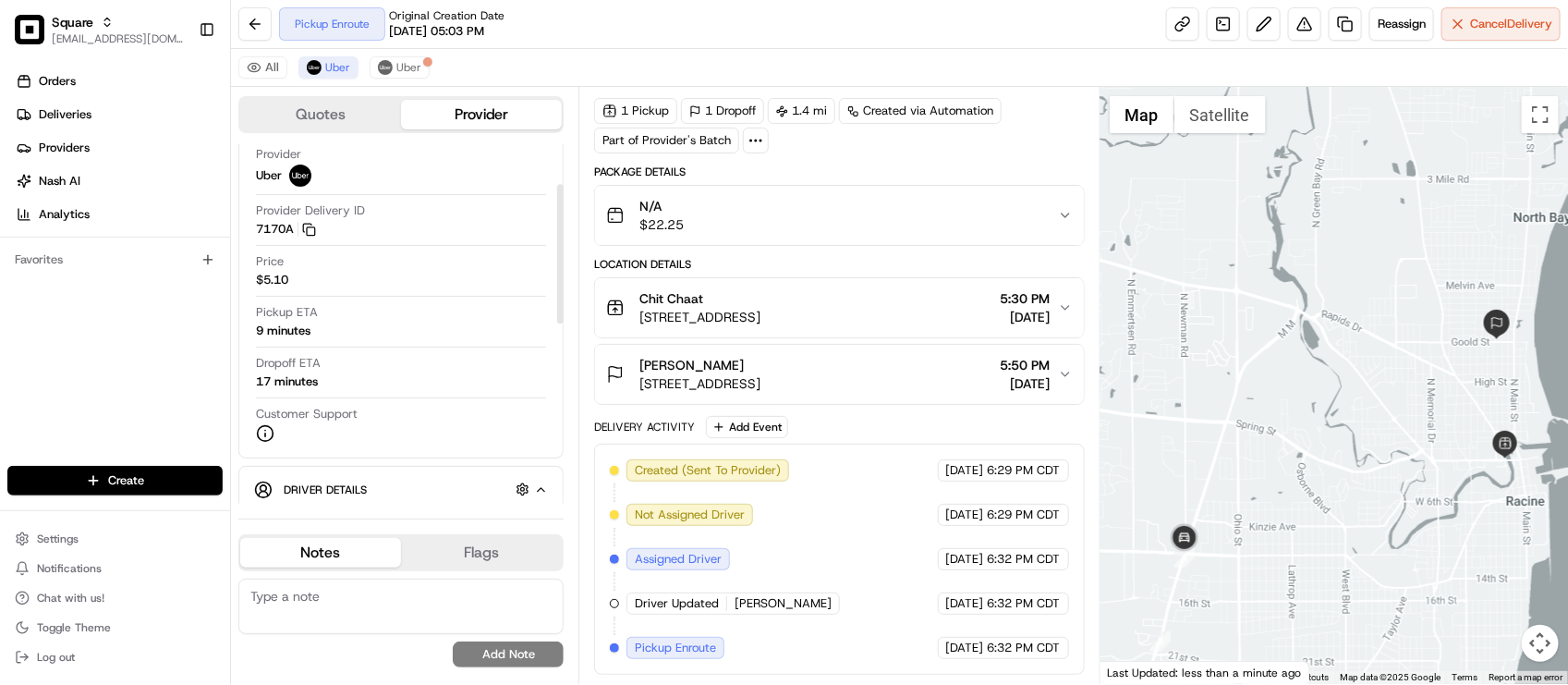
drag, startPoint x: 522, startPoint y: 82, endPoint x: 533, endPoint y: 82, distance: 11.0
click at [522, 82] on div "All Uber Uber" at bounding box center [900, 68] width 1337 height 37
click at [1373, 463] on div at bounding box center [1334, 385] width 468 height 596
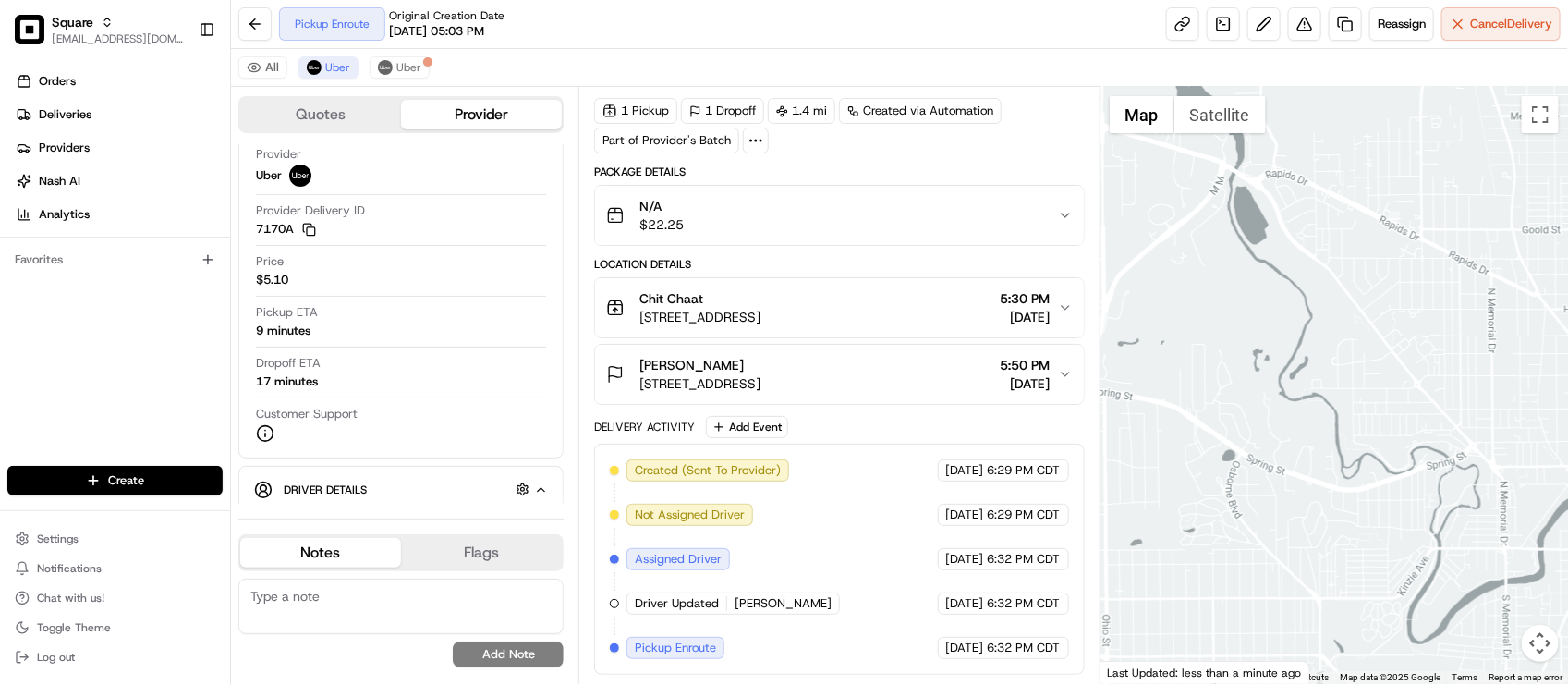
drag, startPoint x: 1353, startPoint y: 461, endPoint x: 1333, endPoint y: 446, distance: 25.0
click at [1333, 446] on div at bounding box center [1334, 385] width 468 height 596
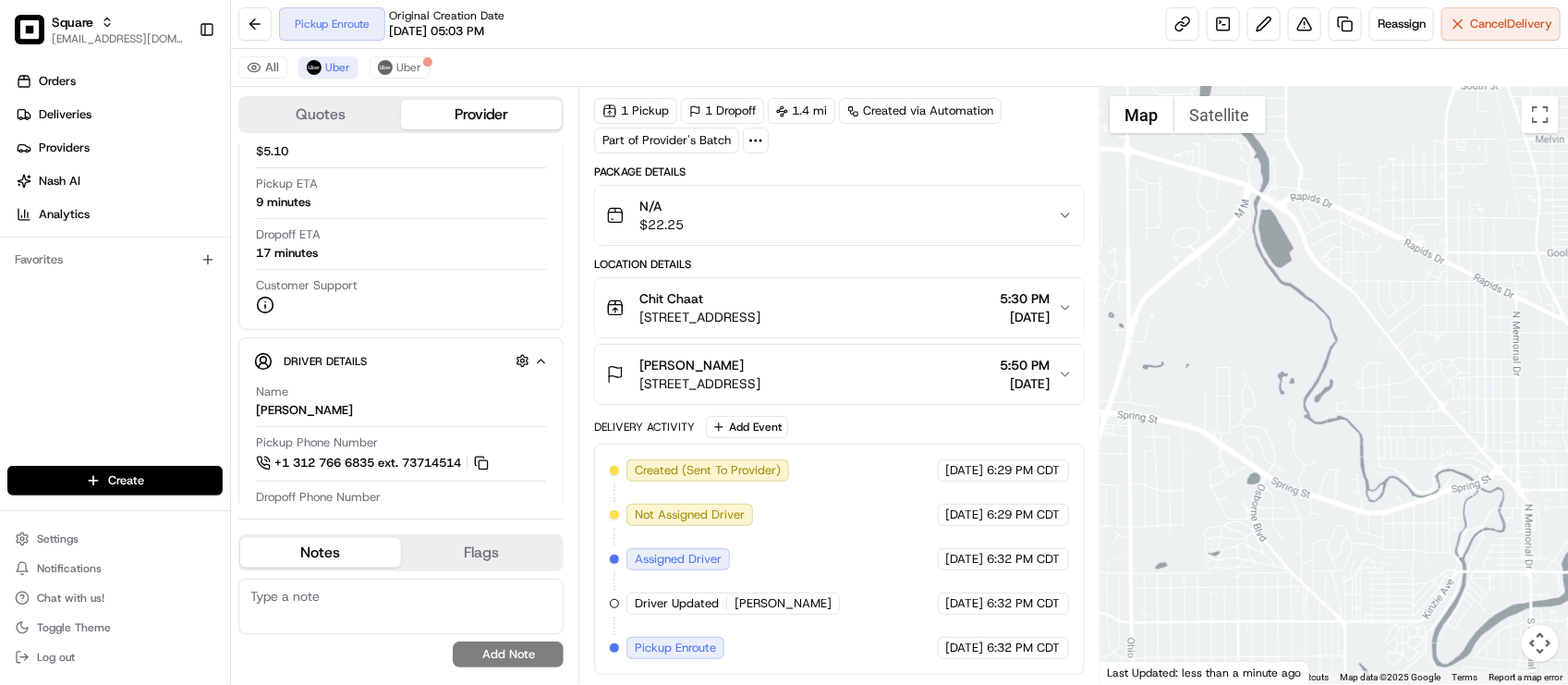
drag, startPoint x: 1278, startPoint y: 468, endPoint x: 1314, endPoint y: 496, distance: 45.6
click at [1314, 495] on div at bounding box center [1334, 385] width 468 height 596
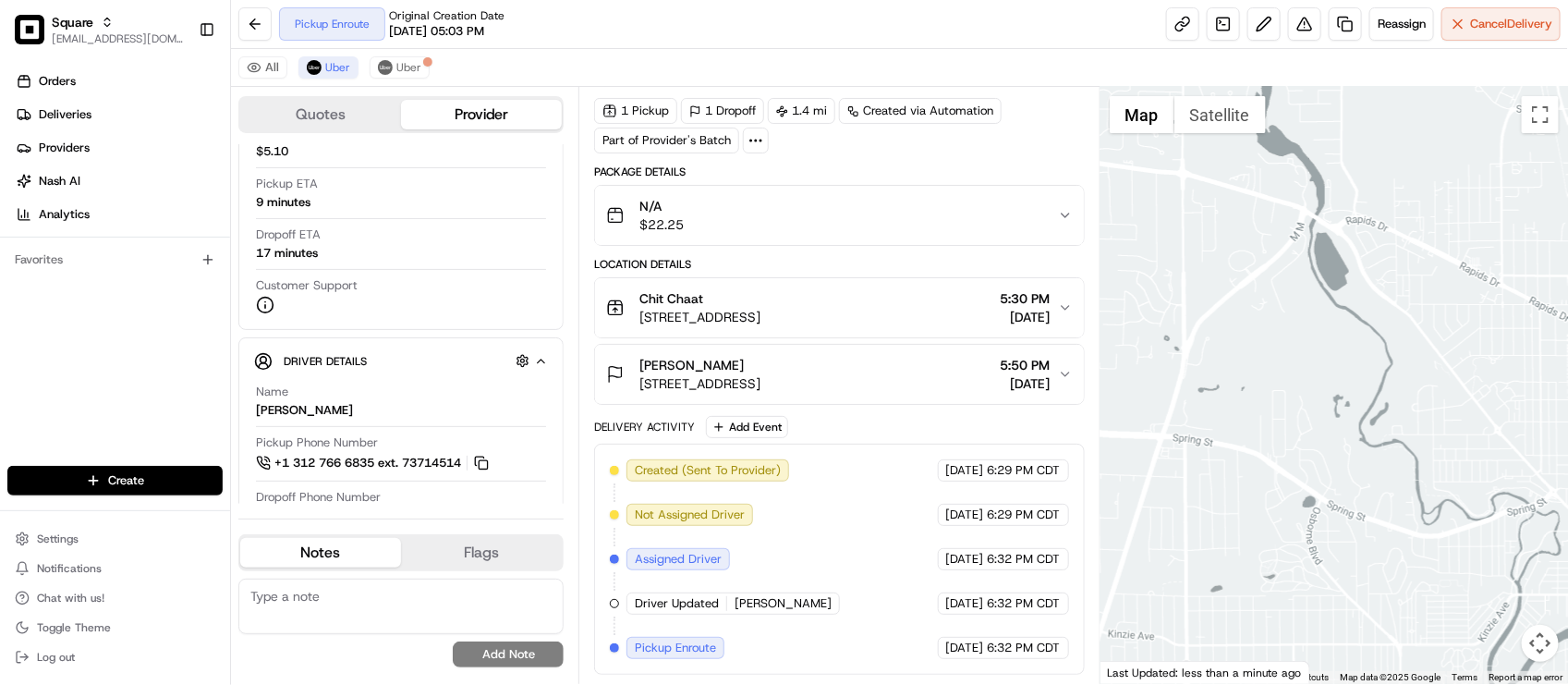
drag, startPoint x: 1308, startPoint y: 497, endPoint x: 1365, endPoint y: 523, distance: 62.6
click at [1365, 523] on div at bounding box center [1334, 385] width 468 height 596
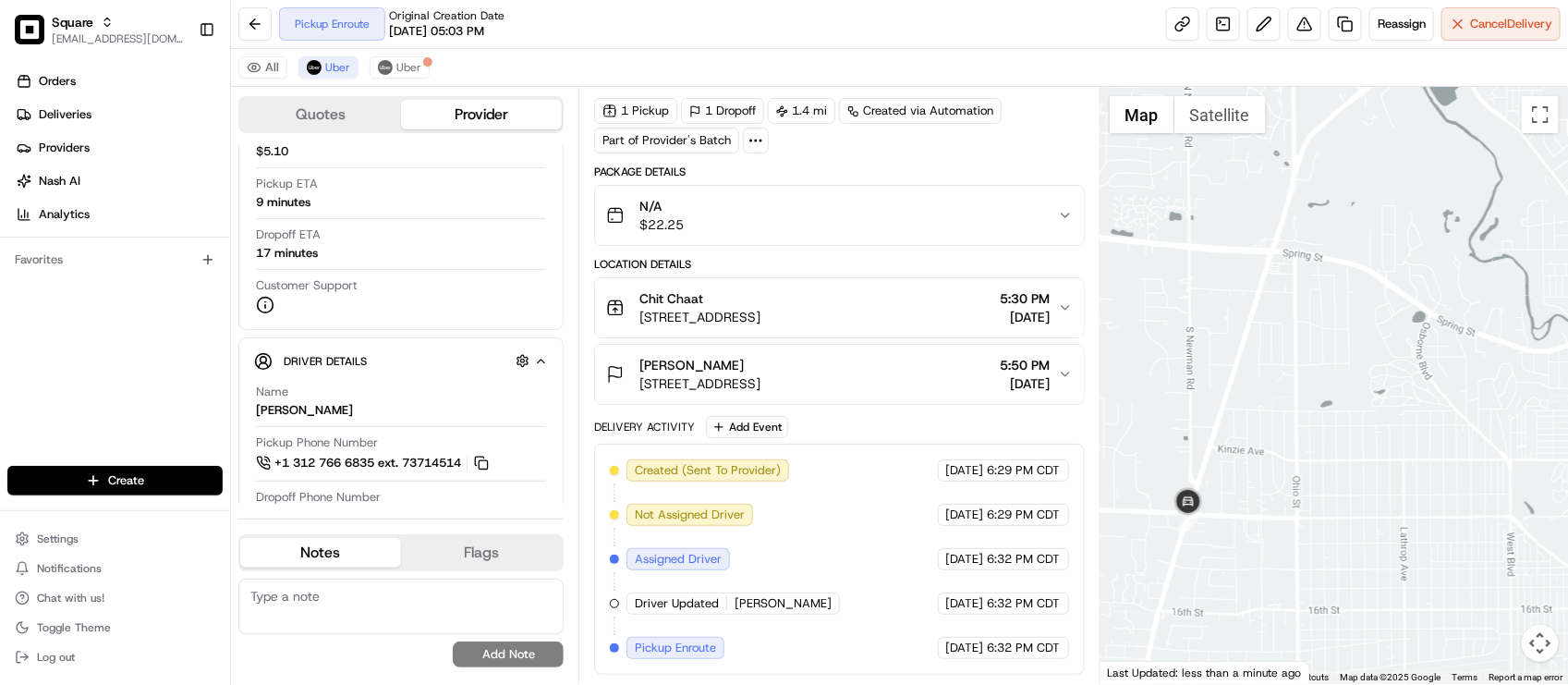
drag, startPoint x: 1263, startPoint y: 505, endPoint x: 1300, endPoint y: 289, distance: 219.1
click at [1300, 289] on div at bounding box center [1334, 385] width 468 height 596
click at [1282, 308] on div at bounding box center [1334, 385] width 468 height 596
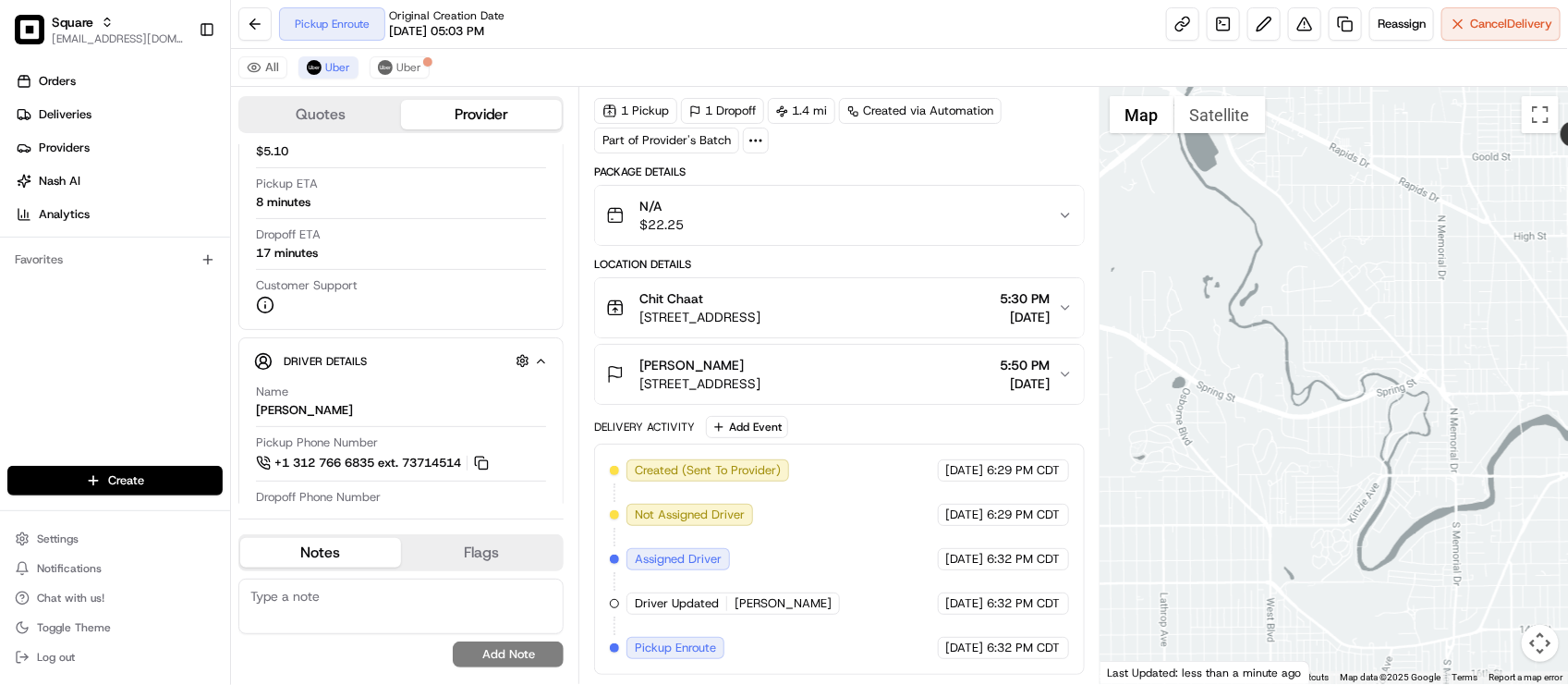
drag, startPoint x: 1398, startPoint y: 351, endPoint x: 1167, endPoint y: 405, distance: 237.2
click at [1167, 405] on div at bounding box center [1334, 385] width 468 height 596
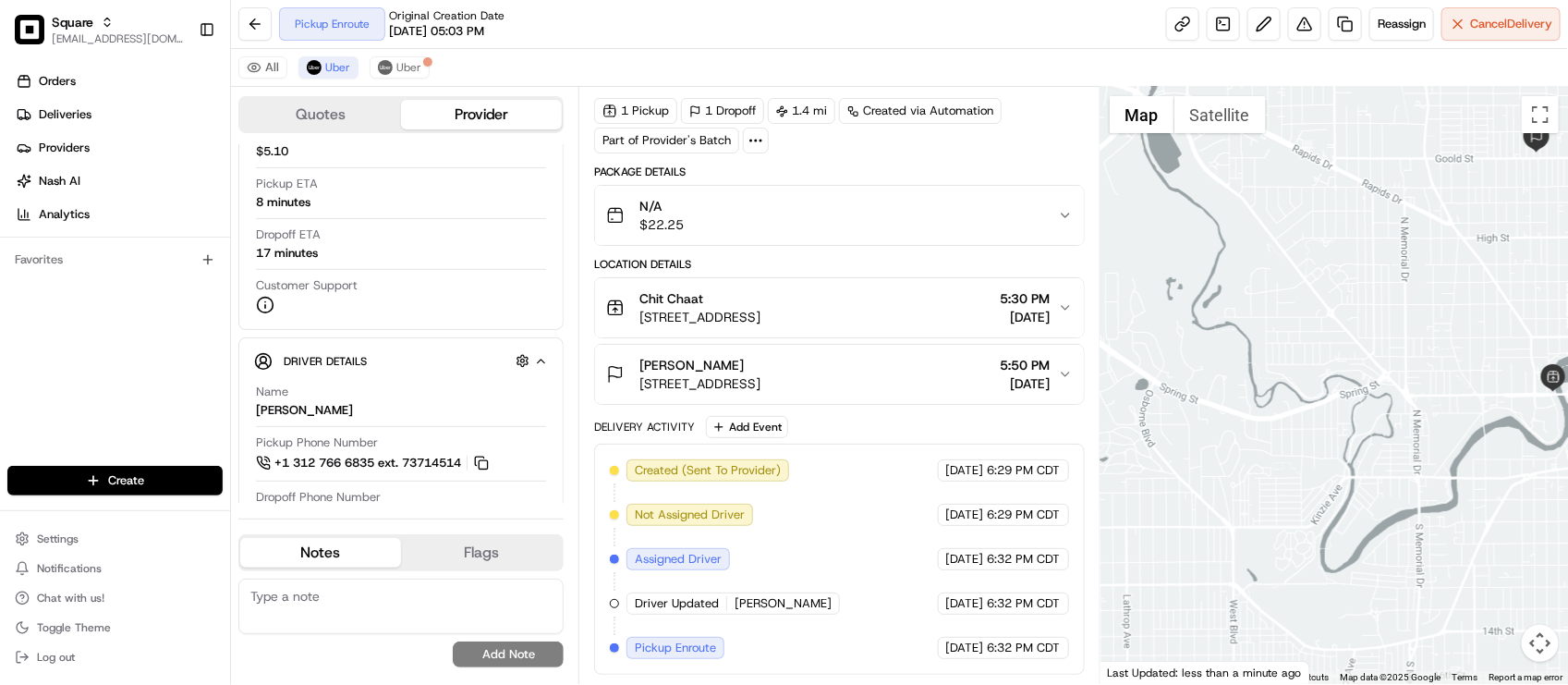
drag, startPoint x: 1250, startPoint y: 529, endPoint x: 1193, endPoint y: 509, distance: 60.4
click at [1188, 511] on div at bounding box center [1334, 385] width 468 height 596
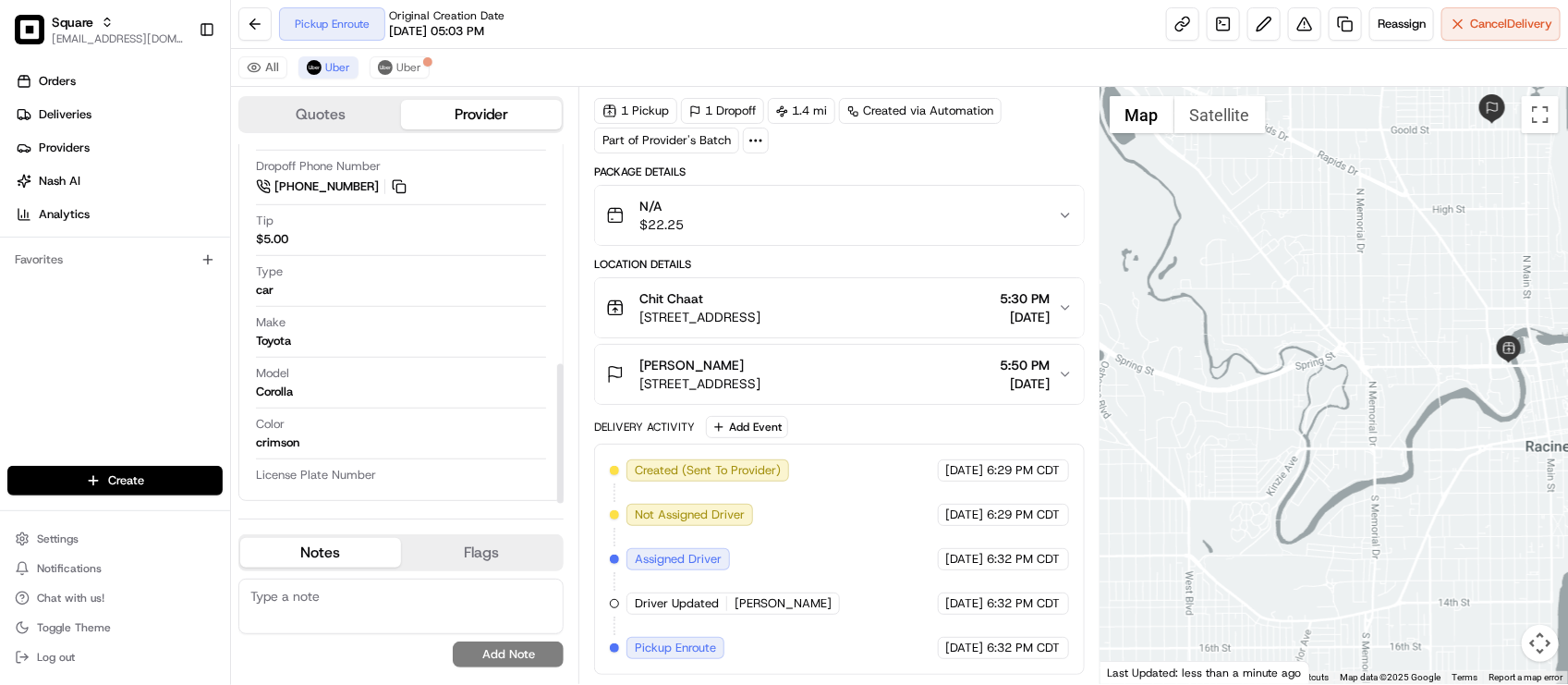
scroll to position [565, 0]
click at [461, 393] on div "Model Corolla" at bounding box center [401, 382] width 290 height 35
drag, startPoint x: 546, startPoint y: 42, endPoint x: 565, endPoint y: 39, distance: 19.2
click at [550, 42] on div "Pickup Enroute Original Creation Date 08/16/2025 05:03 PM Reassign Cancel Deliv…" at bounding box center [900, 25] width 1337 height 49
click at [487, 11] on span "Original Creation Date" at bounding box center [446, 15] width 115 height 15
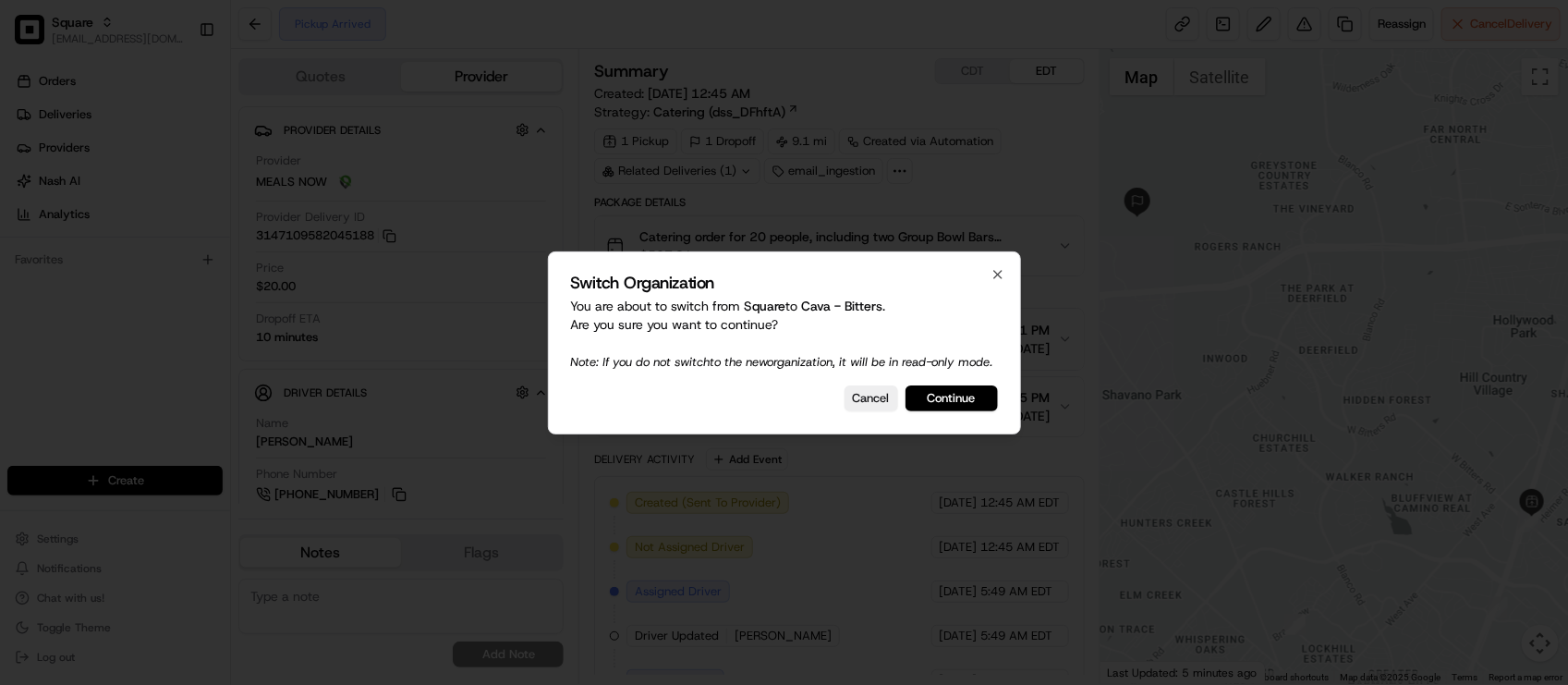
click at [597, 334] on p "You are about to switch from Square to Cava - Bitters . Are you sure you want t…" at bounding box center [784, 333] width 427 height 74
click at [685, 406] on div "Cancel Continue" at bounding box center [784, 398] width 427 height 26
click at [943, 400] on button "Continue" at bounding box center [952, 398] width 93 height 26
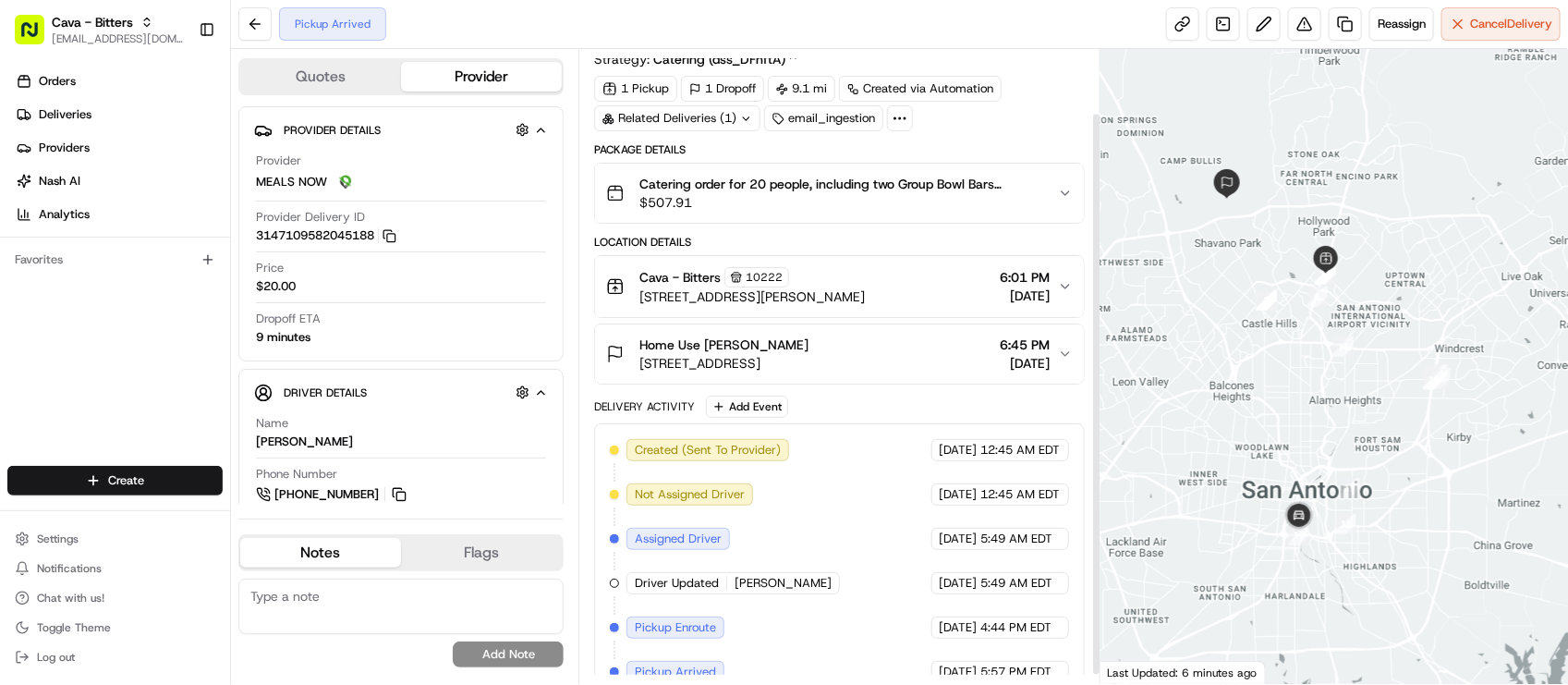
scroll to position [82, 0]
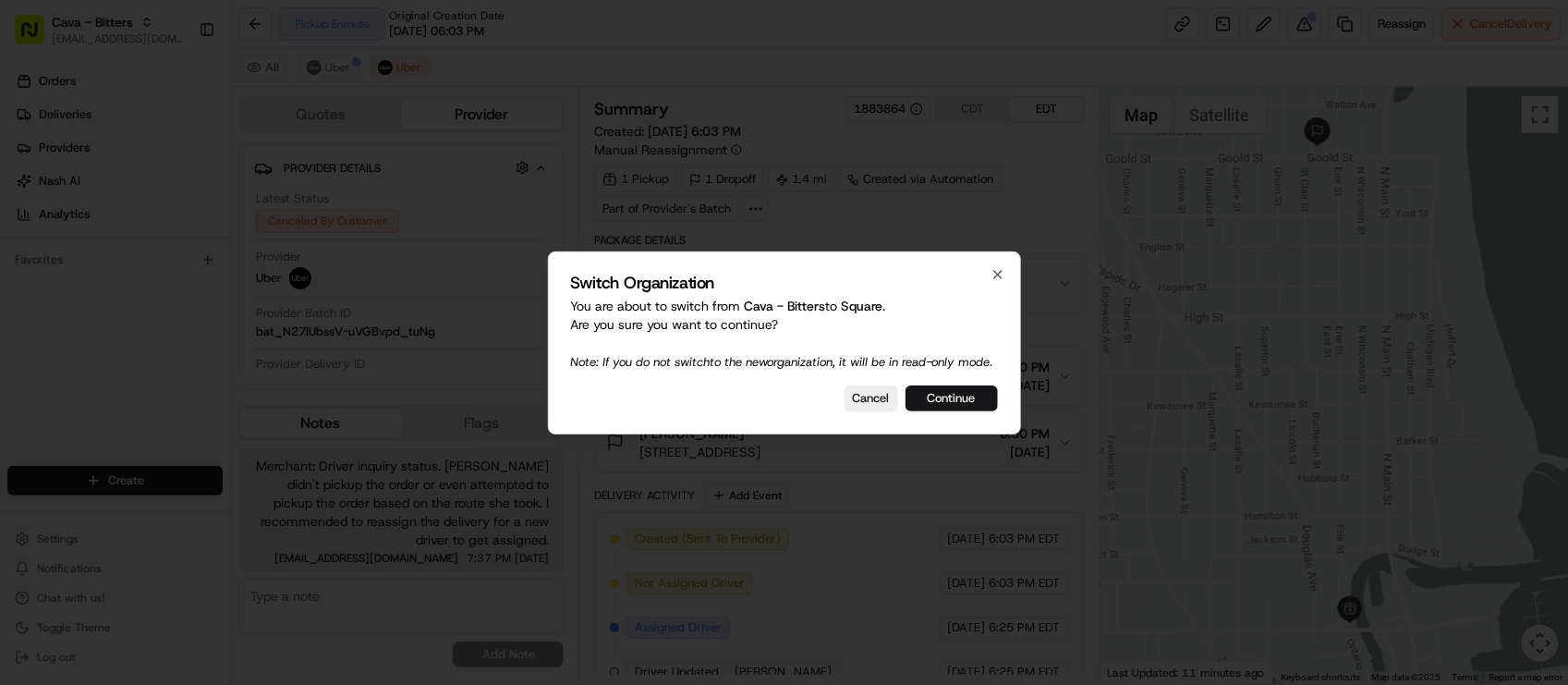
click at [959, 398] on button "Continue" at bounding box center [952, 398] width 93 height 26
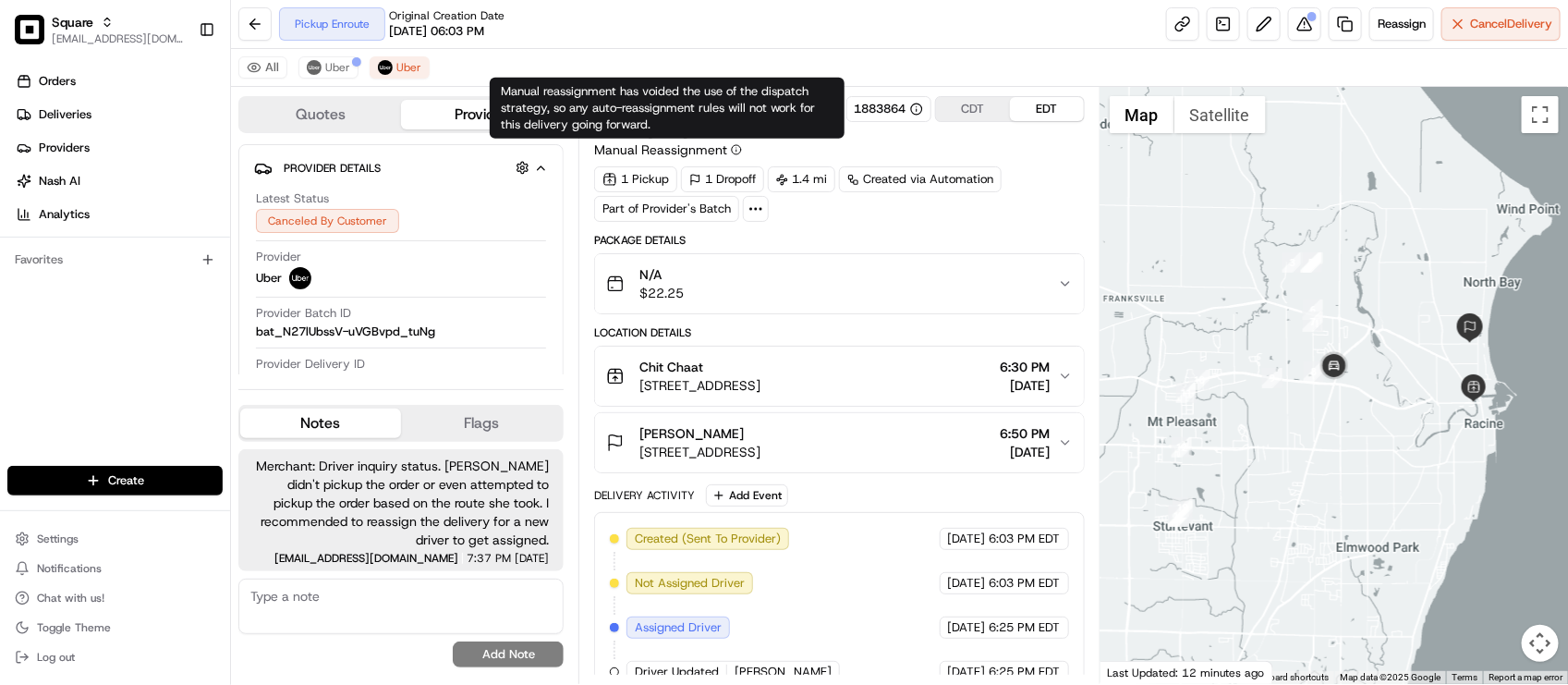
click at [473, 22] on span "Original Creation Date" at bounding box center [446, 15] width 115 height 15
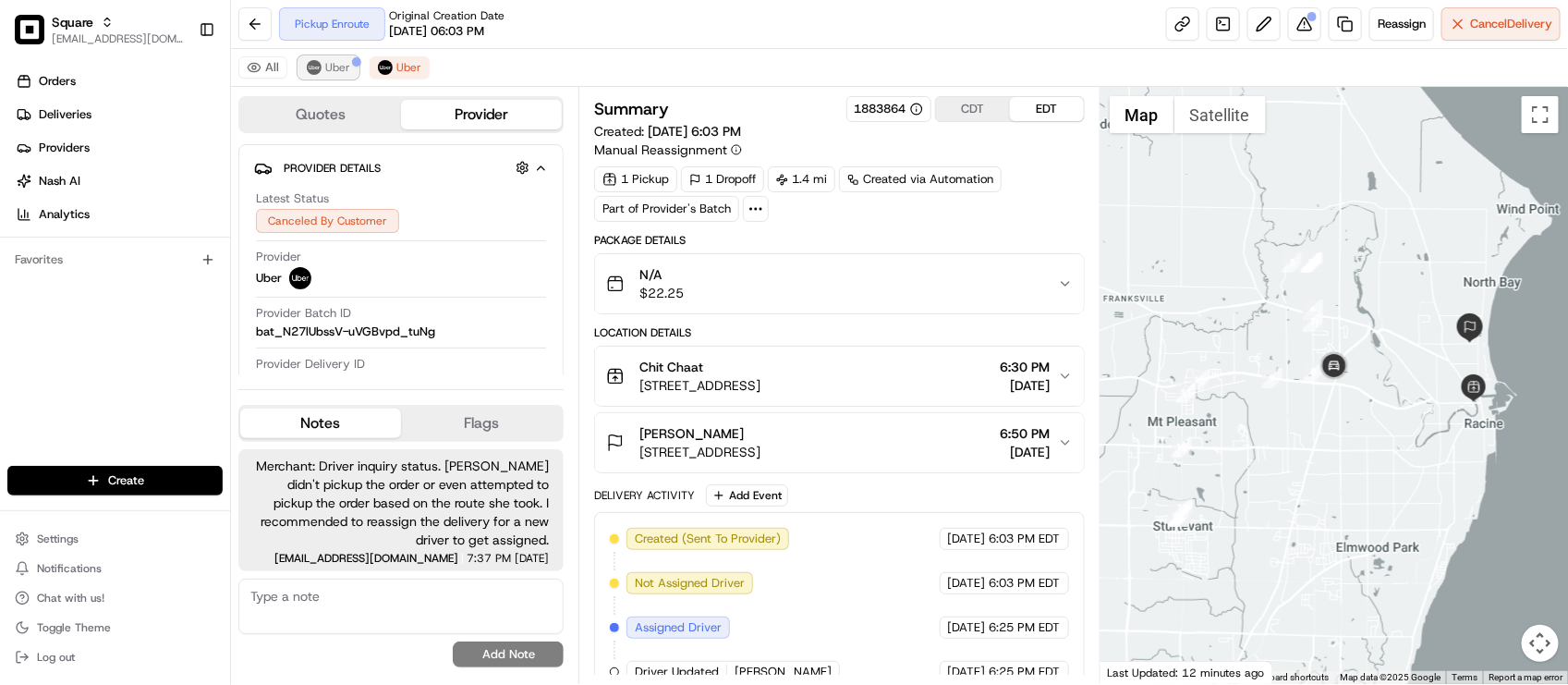
click at [320, 63] on img at bounding box center [314, 67] width 15 height 15
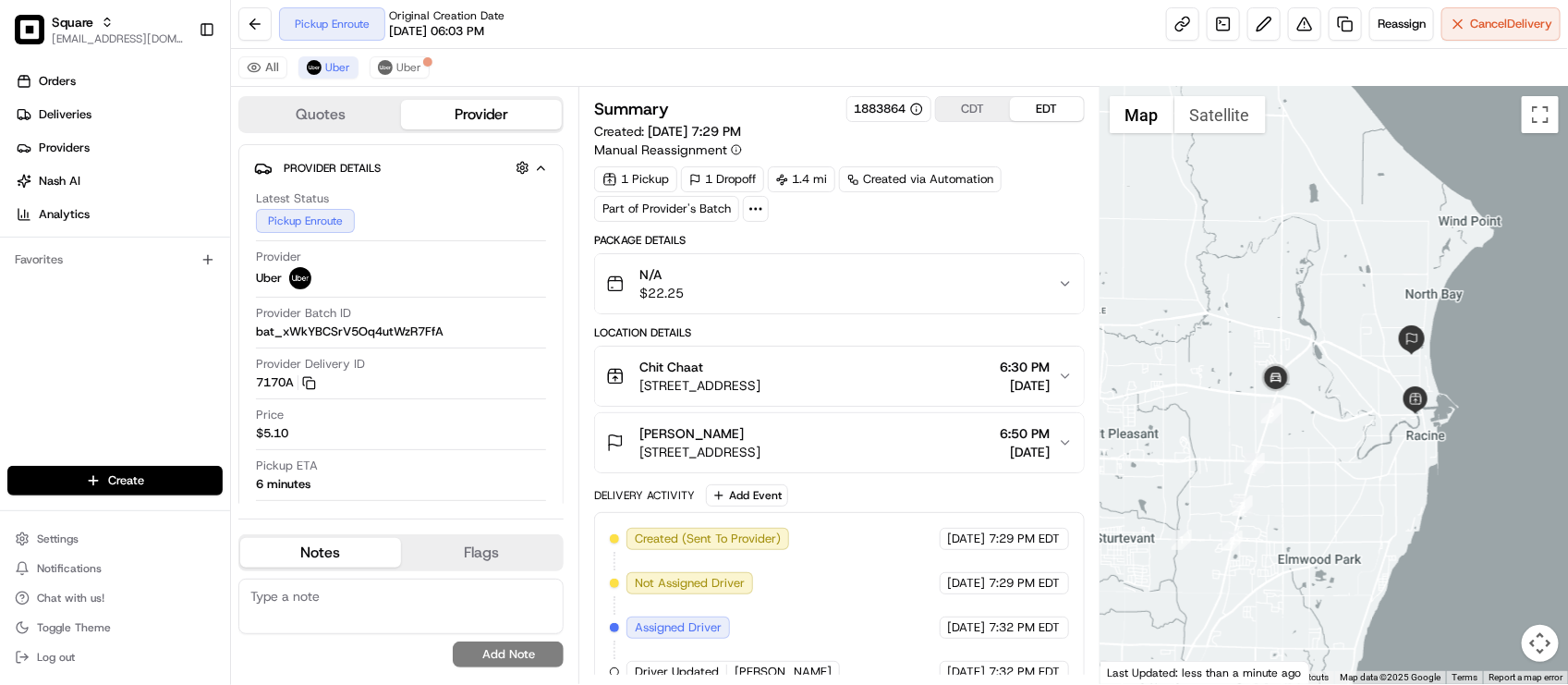
drag, startPoint x: 1221, startPoint y: 468, endPoint x: 1151, endPoint y: 483, distance: 71.6
click at [1147, 483] on div at bounding box center [1334, 385] width 468 height 596
click at [1305, 458] on div at bounding box center [1334, 385] width 468 height 596
click at [470, 425] on div "Price $5.10" at bounding box center [401, 424] width 290 height 35
click at [417, 68] on span "Uber" at bounding box center [408, 67] width 25 height 15
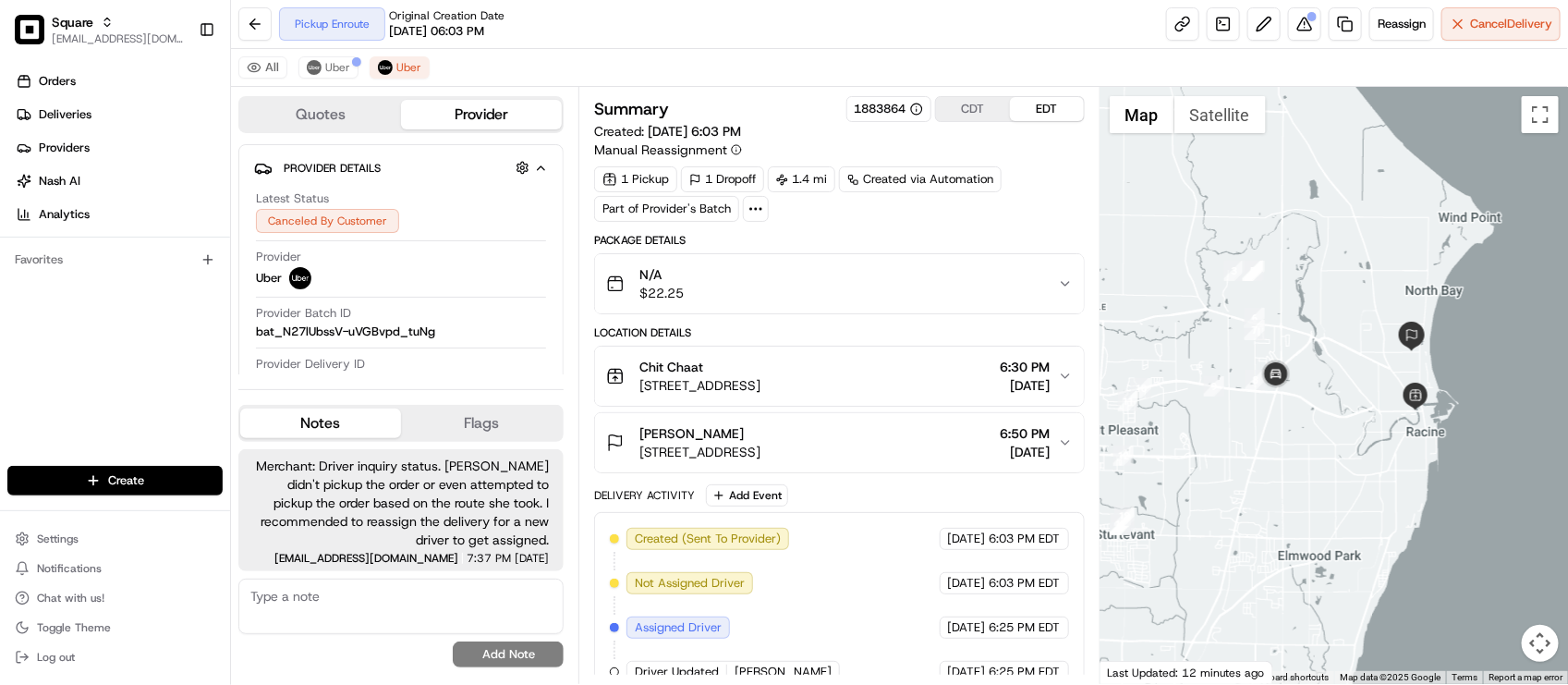
click at [565, 84] on div "All Uber Uber" at bounding box center [900, 68] width 1337 height 37
click at [467, 554] on span "7:37 PM" at bounding box center [488, 557] width 44 height 11
click at [1312, 35] on button at bounding box center [1305, 25] width 33 height 33
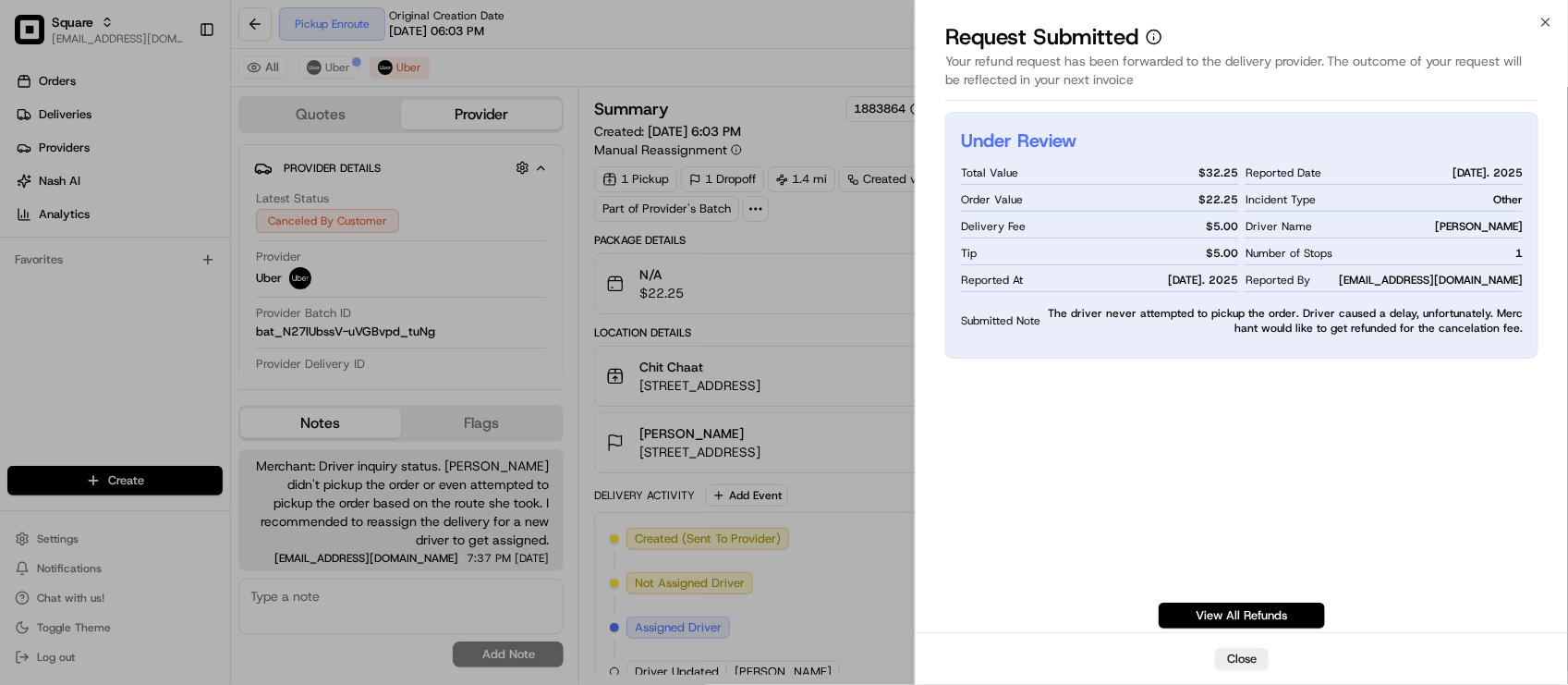
click at [1406, 404] on div "Under Review Total Value $ 32.25 Order Value $ 22.25 Delivery Fee $ 5.00 Tip $ …" at bounding box center [1241, 370] width 594 height 517
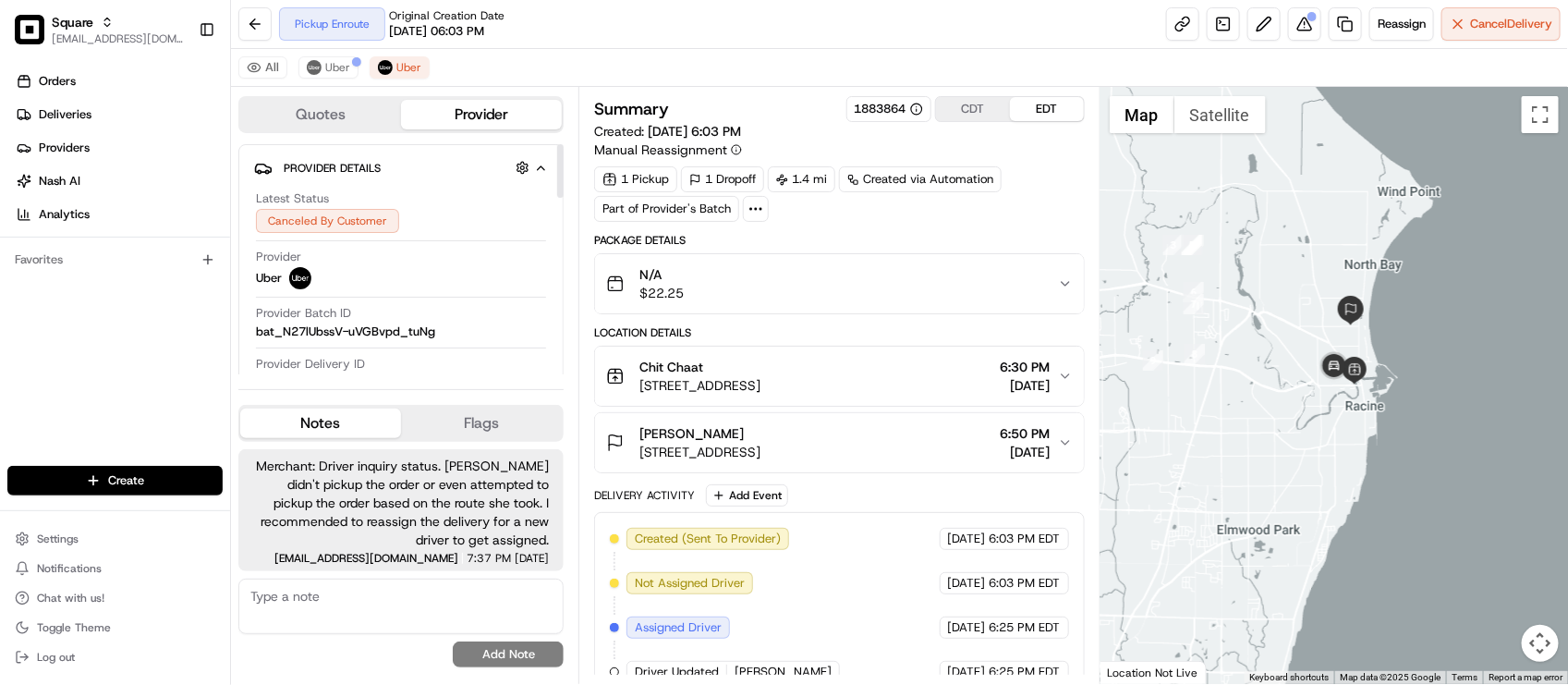
click at [945, 229] on div "Summary 1883864 CDT EDT Created: 08/16/2025 6:03 PM Manual Reassignment 1 Picku…" at bounding box center [840, 465] width 490 height 737
click at [324, 76] on button "Uber" at bounding box center [328, 67] width 60 height 23
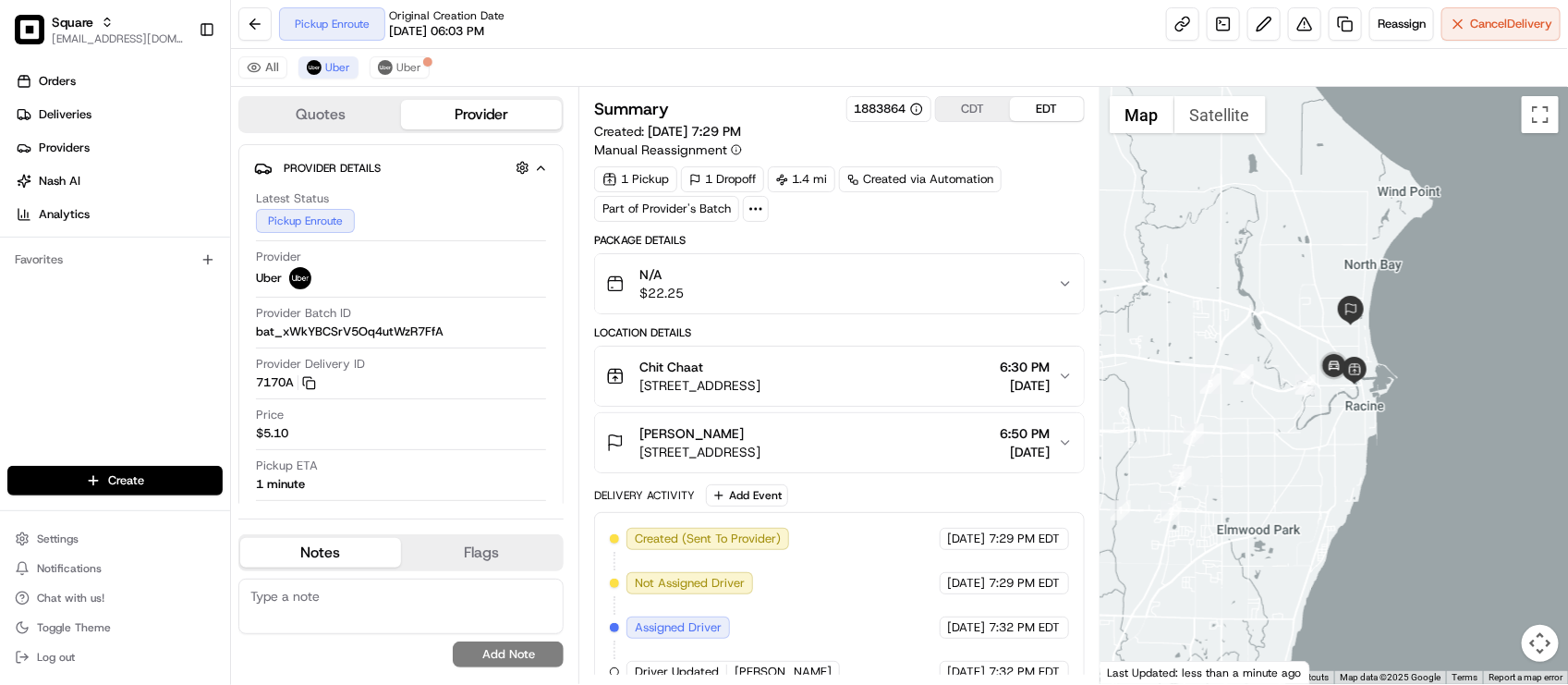
click at [536, 49] on div "All Uber Uber" at bounding box center [900, 68] width 1337 height 37
click at [420, 75] on button "Uber" at bounding box center [400, 67] width 60 height 23
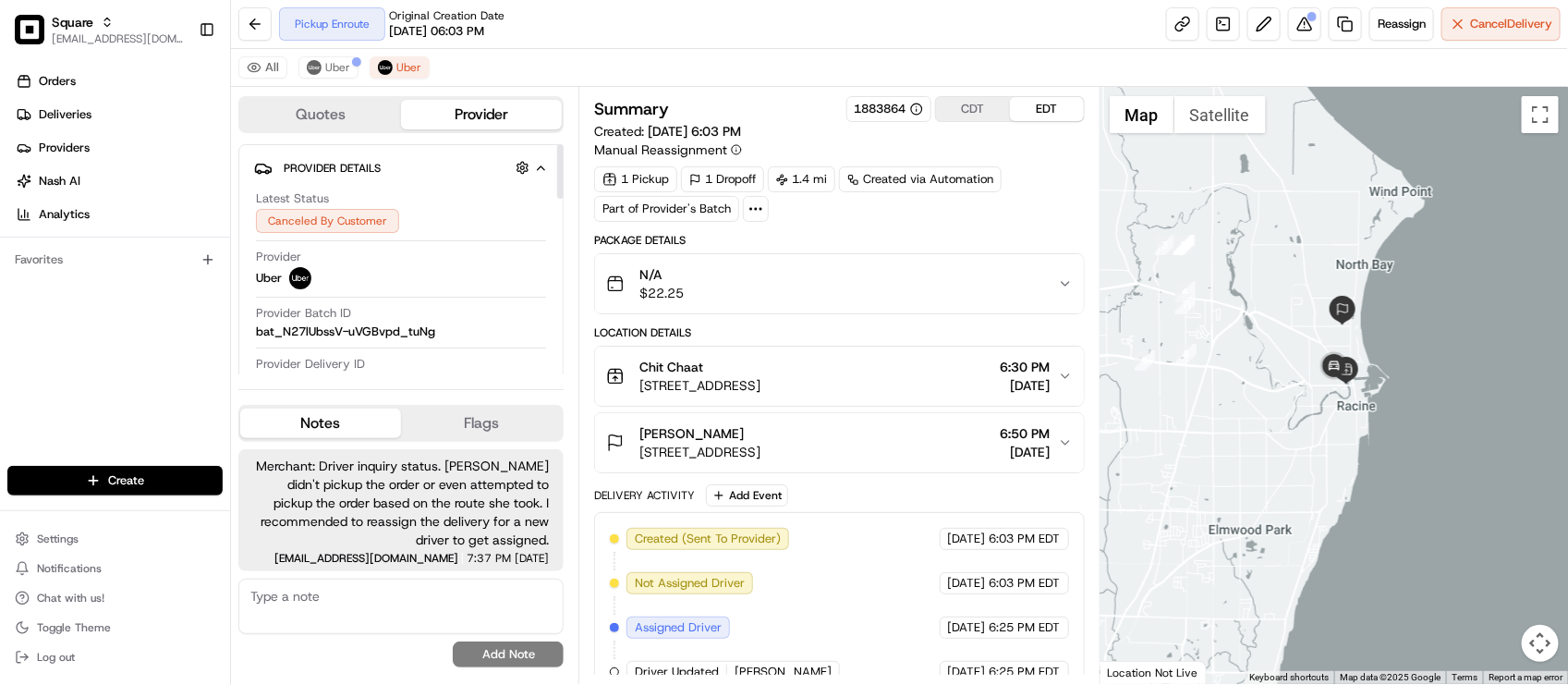
click at [408, 353] on div "Latest Status Canceled By Customer Provider Uber Provider Batch ID bat_N27lUbss…" at bounding box center [401, 385] width 294 height 404
click at [344, 68] on span "Uber" at bounding box center [337, 67] width 25 height 15
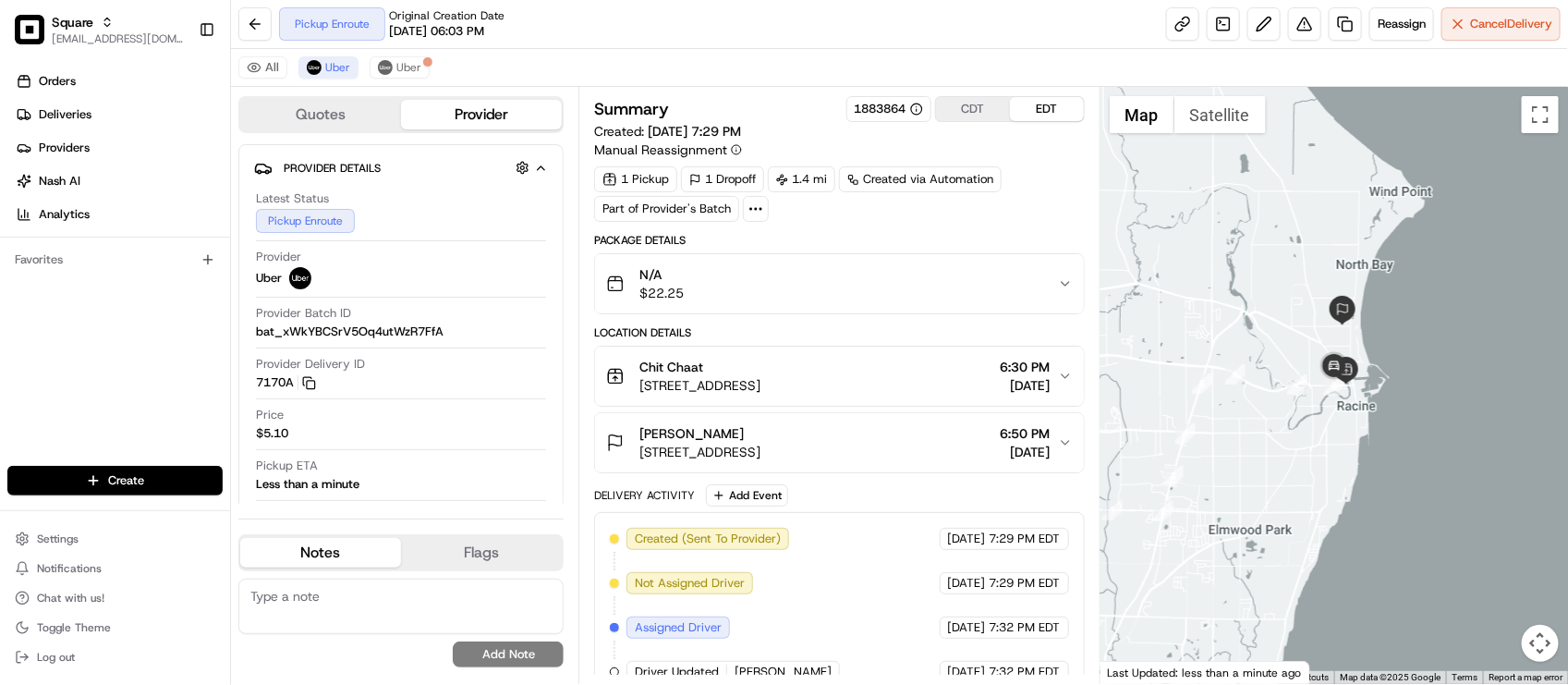
click at [499, 49] on div "All Uber Uber" at bounding box center [900, 68] width 1337 height 37
click at [426, 70] on button "Uber" at bounding box center [400, 67] width 60 height 23
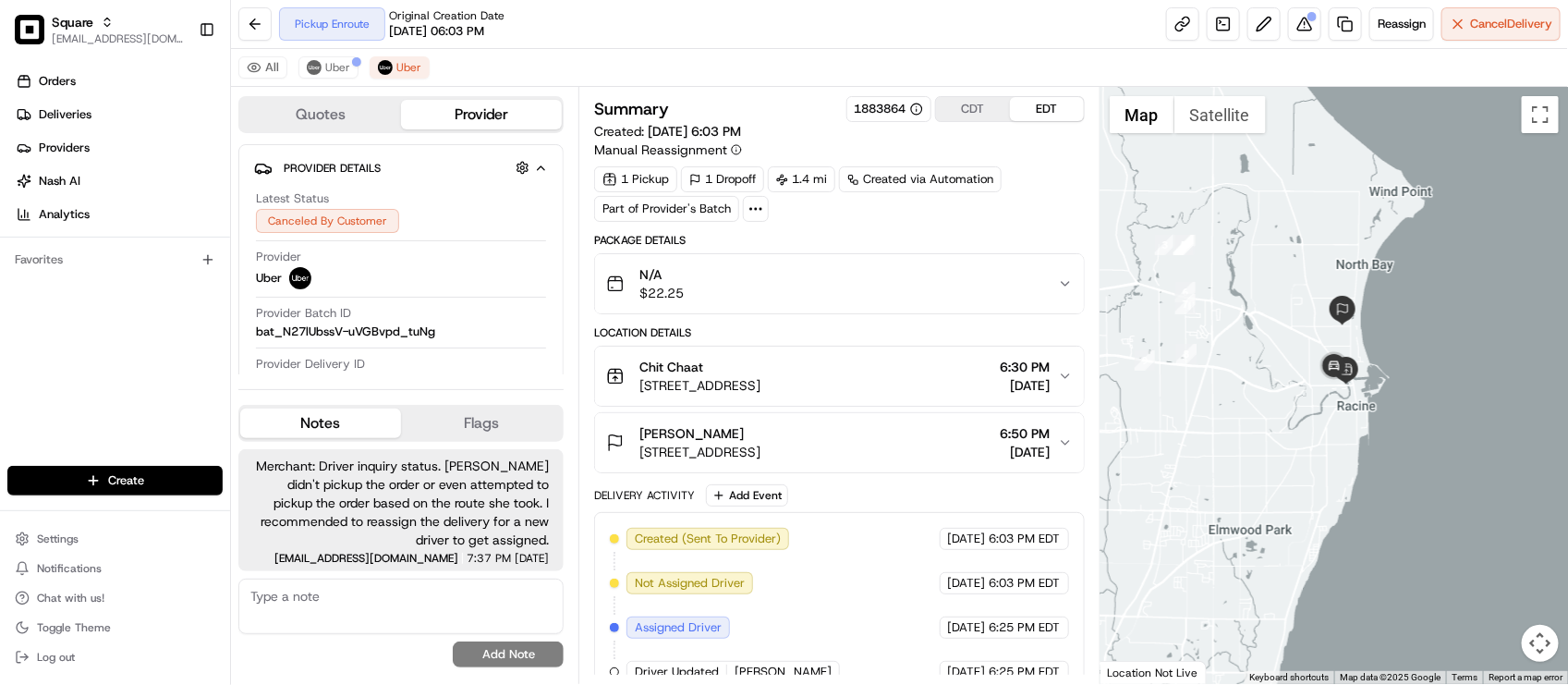
click at [601, 62] on div "All Uber Uber" at bounding box center [900, 68] width 1337 height 37
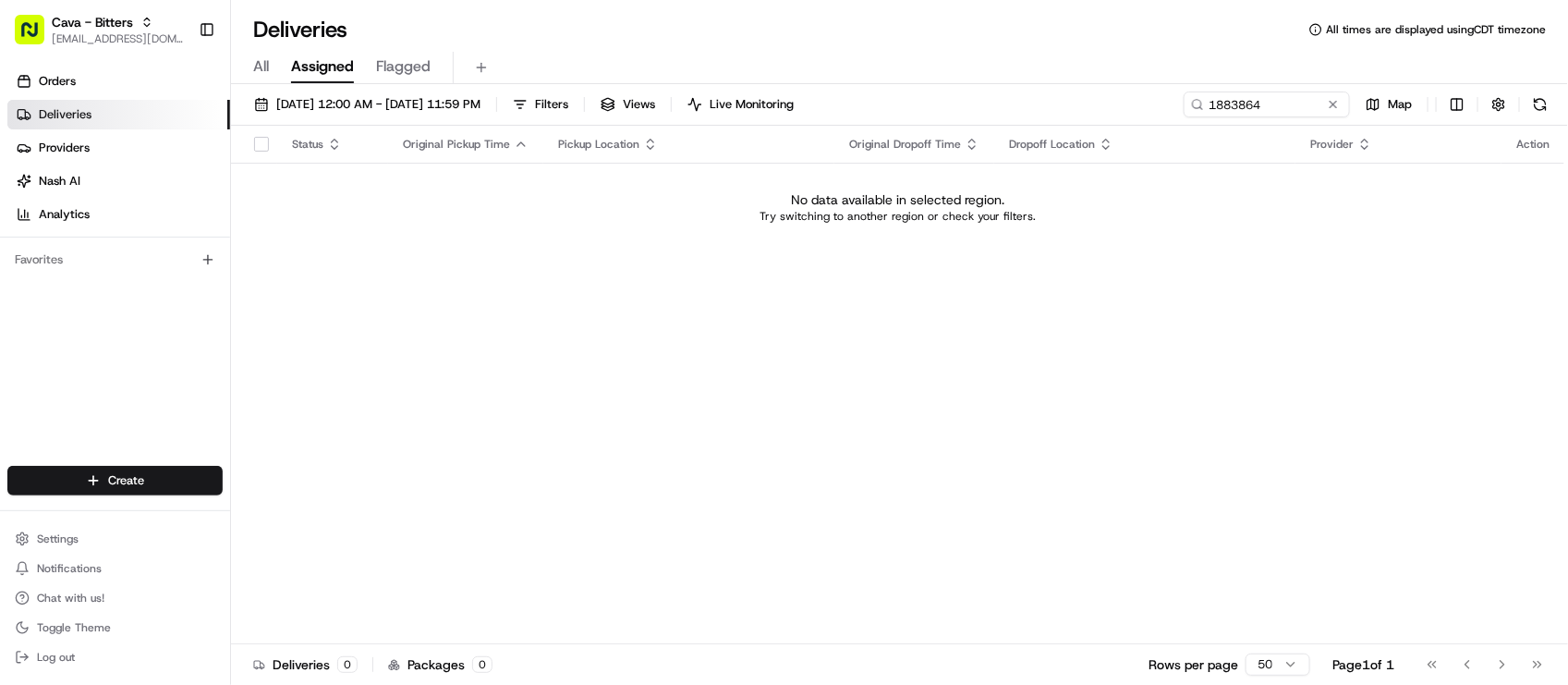
click at [694, 19] on div "Deliveries All times are displayed using CDT timezone" at bounding box center [900, 30] width 1337 height 30
drag, startPoint x: 445, startPoint y: 53, endPoint x: 472, endPoint y: 38, distance: 30.9
click at [446, 53] on div "All Assigned Flagged" at bounding box center [900, 68] width 1337 height 32
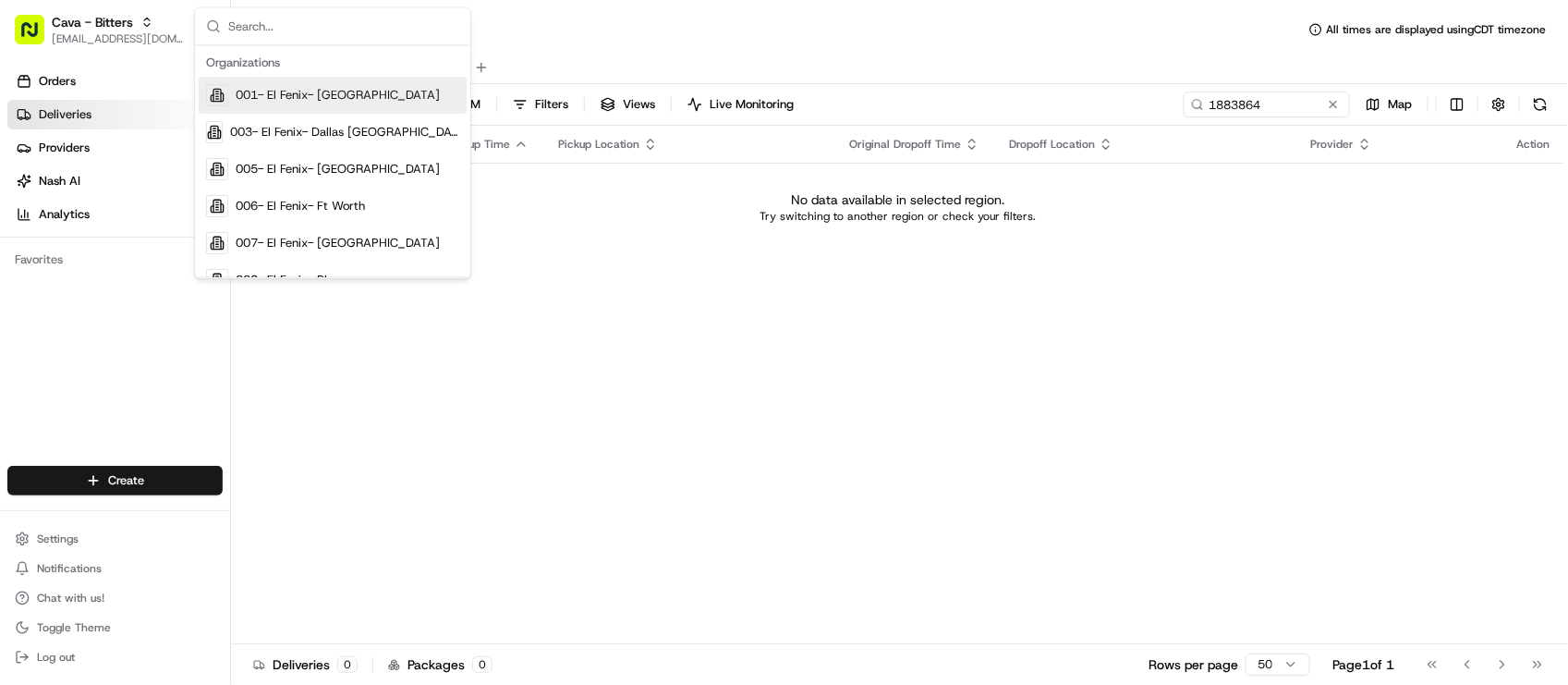
type input "s"
type input "S"
type input "A"
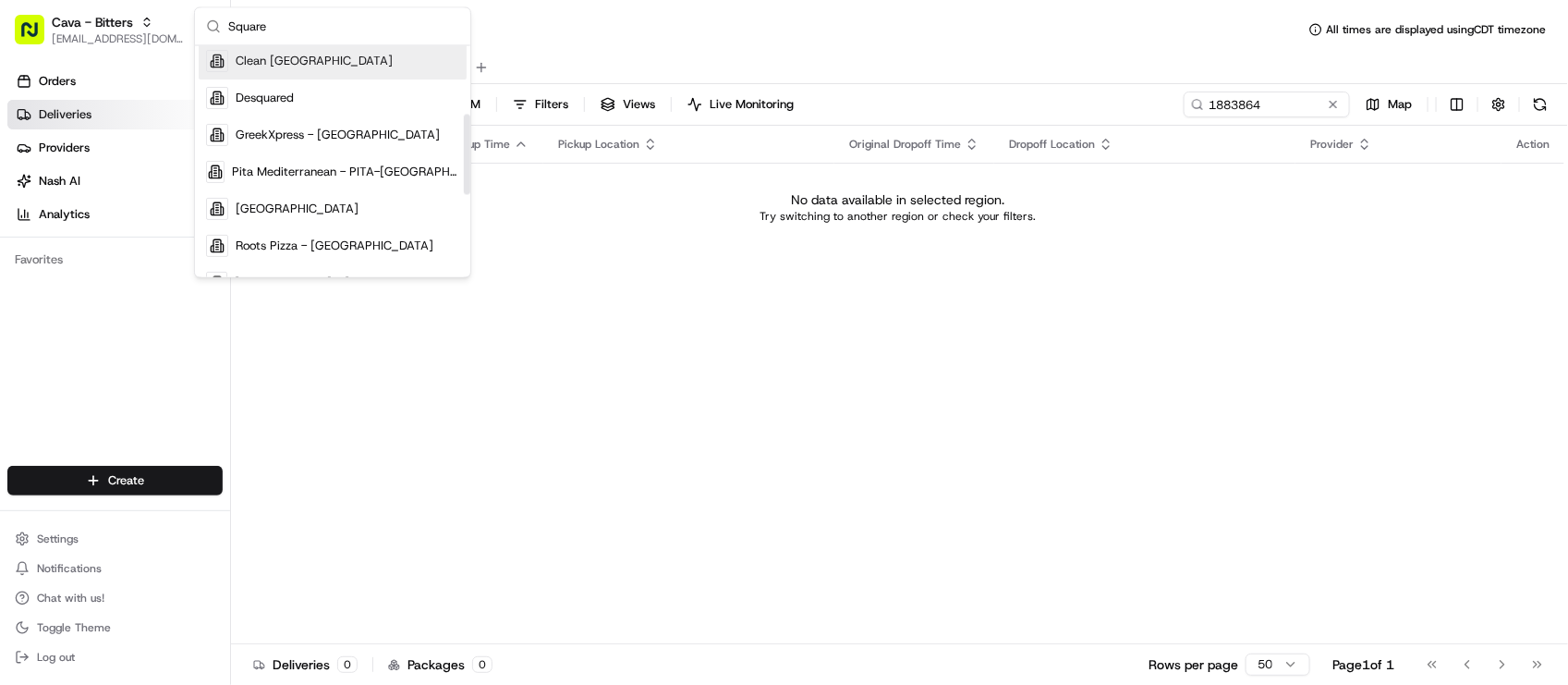
scroll to position [231, 0]
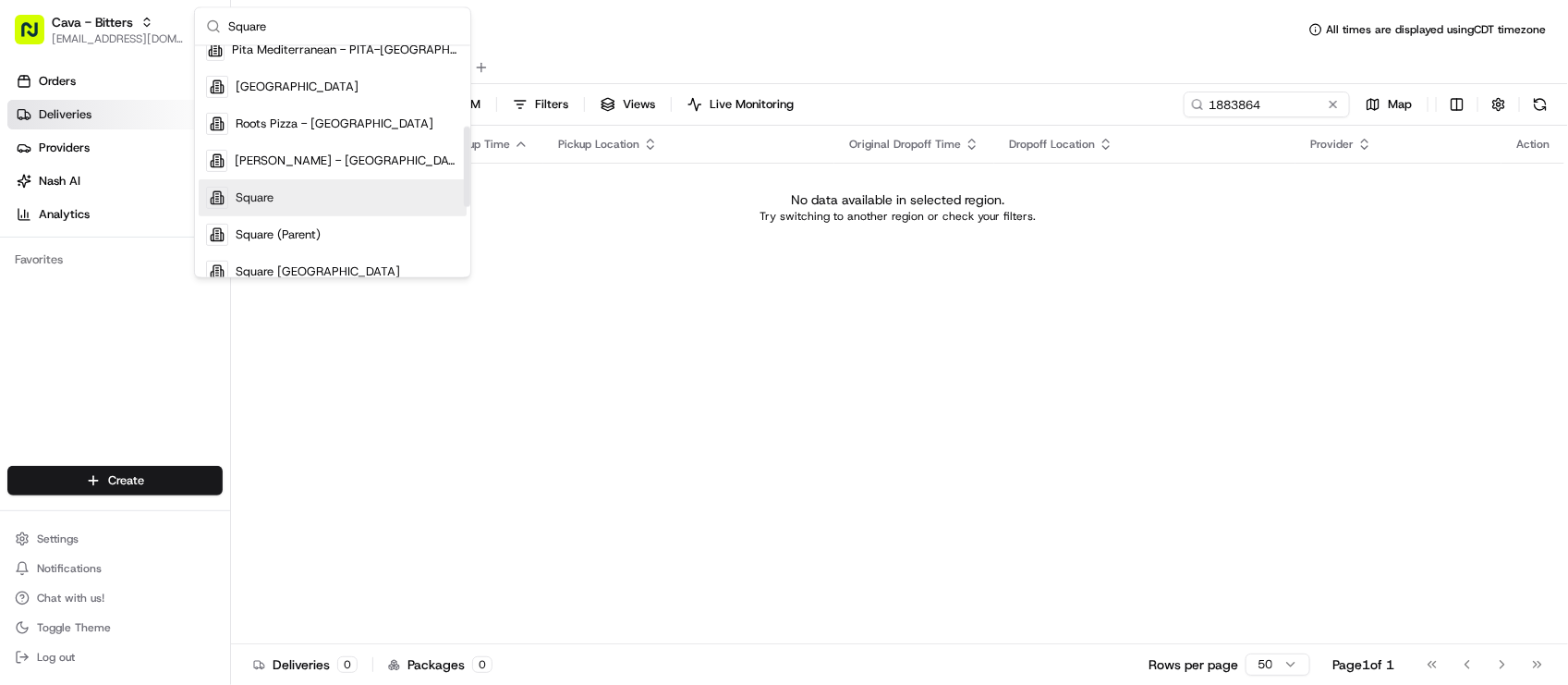
type input "Square"
click at [308, 194] on div "Square" at bounding box center [333, 198] width 268 height 37
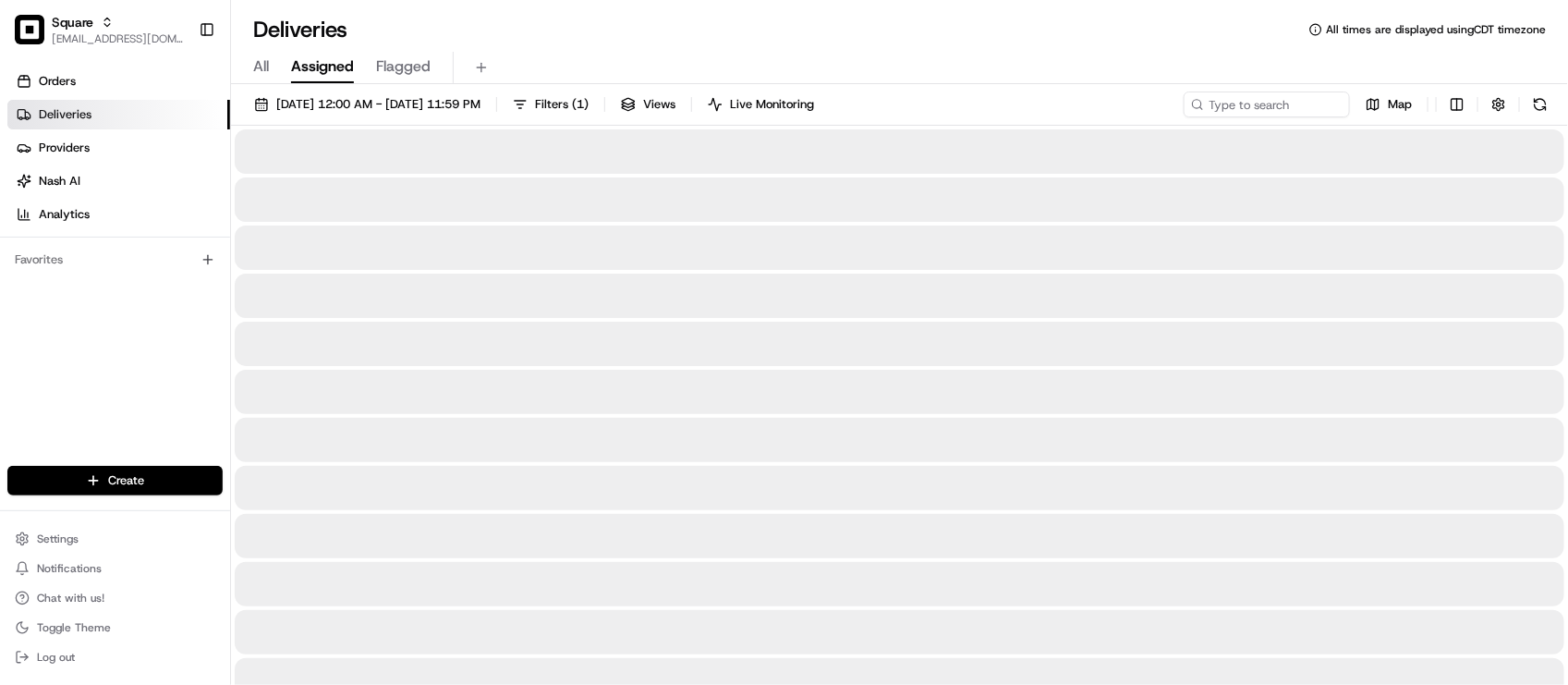
click at [919, 67] on div "All Assigned Flagged" at bounding box center [900, 68] width 1337 height 32
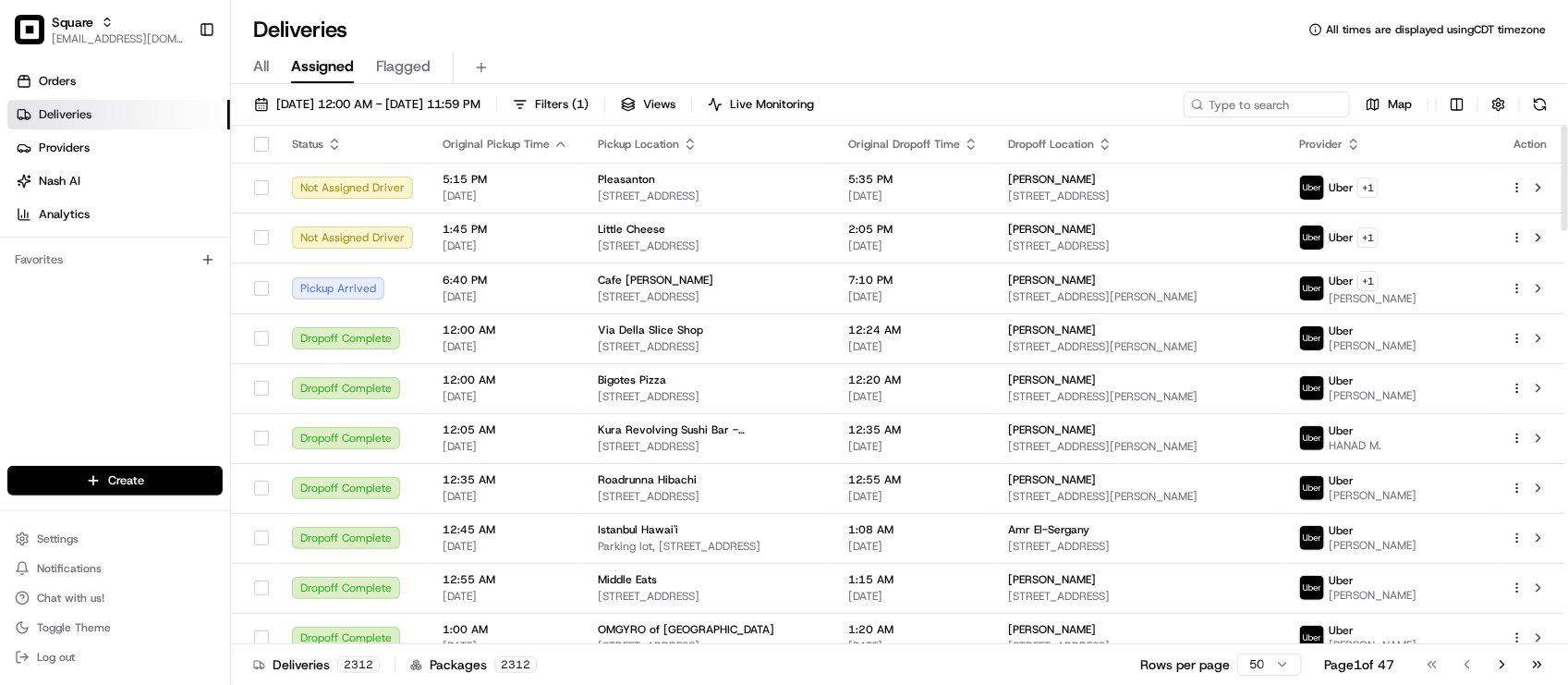
click at [171, 371] on div "Orders Deliveries Providers Nash AI Analytics Favorites" at bounding box center [115, 268] width 230 height 417
click at [113, 349] on div "Orders Deliveries Providers Nash AI Analytics Favorites" at bounding box center [115, 268] width 230 height 417
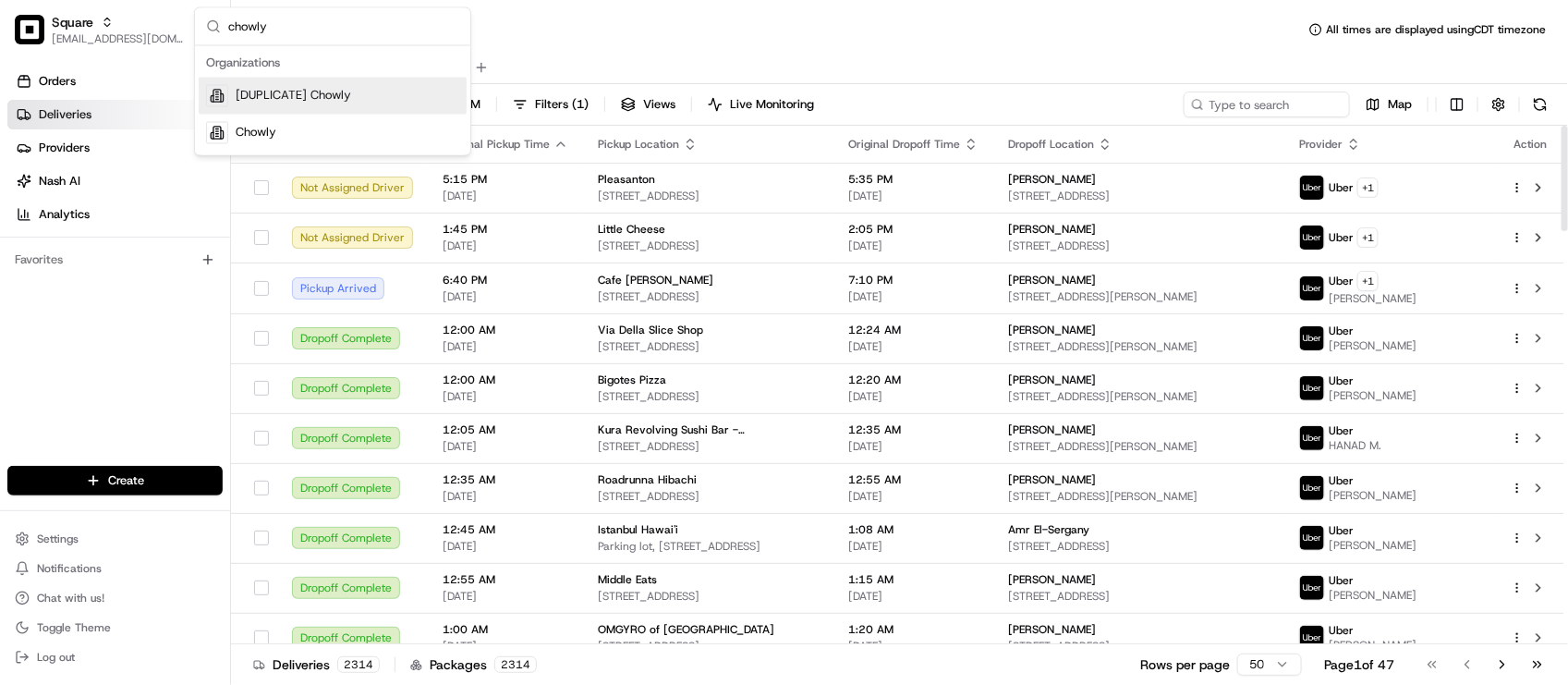
type input "chowly"
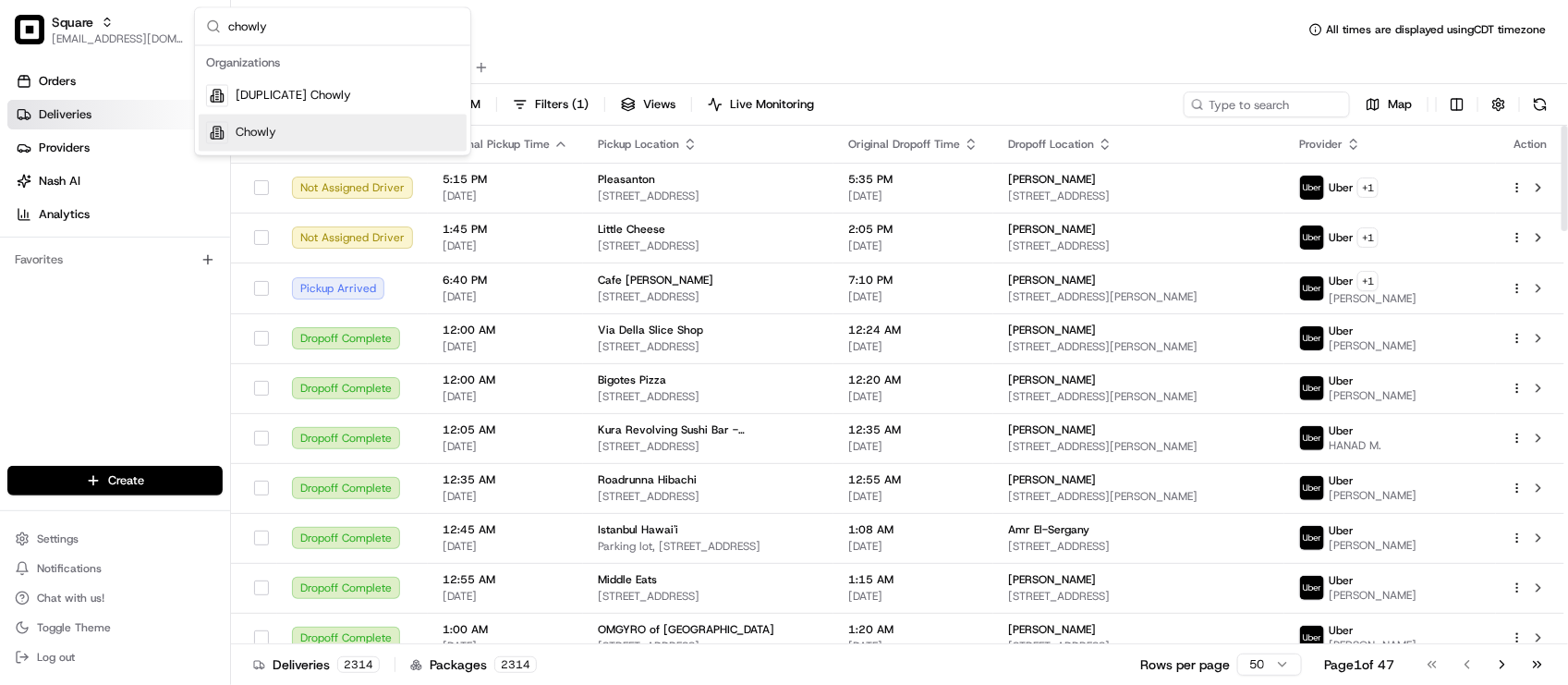
click at [269, 121] on div "Chowly" at bounding box center [333, 133] width 268 height 37
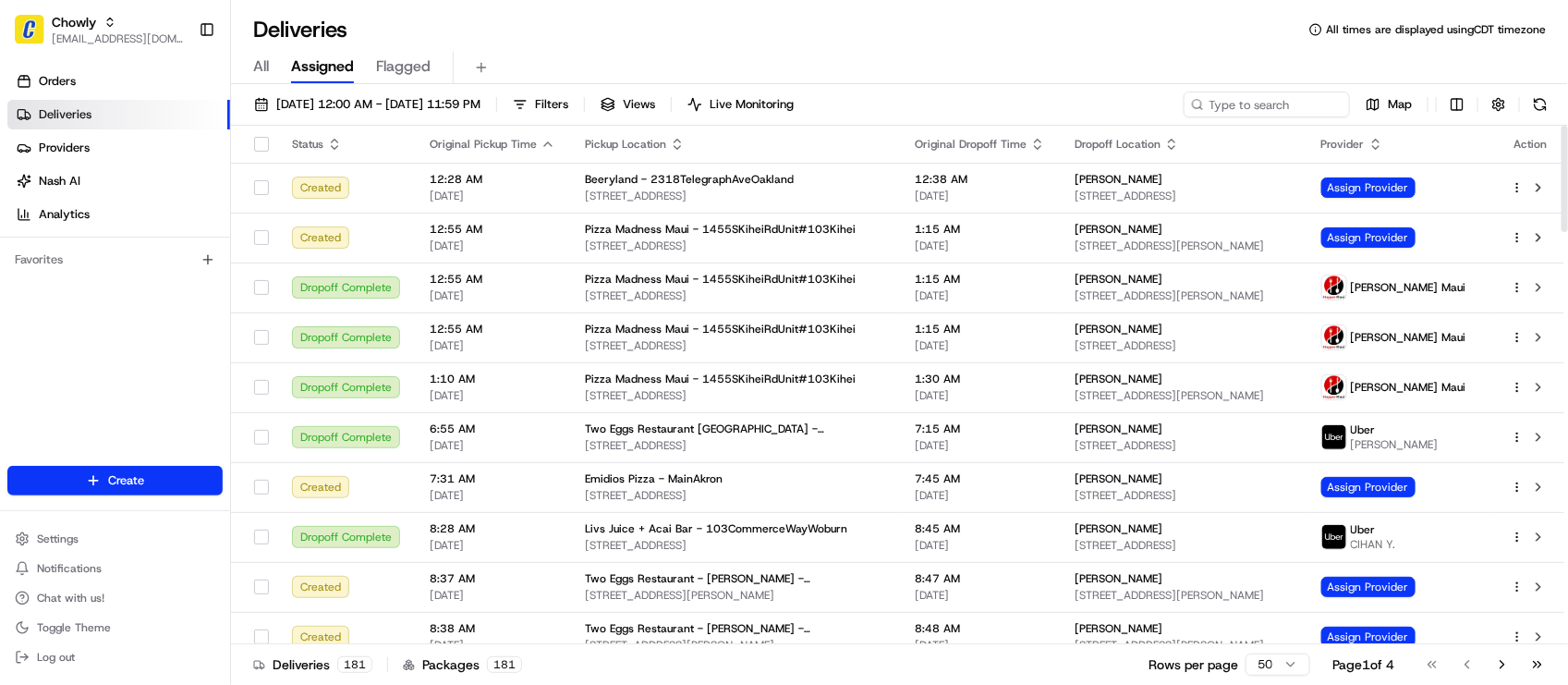
click at [1332, 121] on div "08/16/2025 12:00 AM - 08/23/2025 11:59 PM Filters Views Live Monitoring Map" at bounding box center [900, 108] width 1337 height 34
click at [1322, 115] on input at bounding box center [1238, 104] width 221 height 26
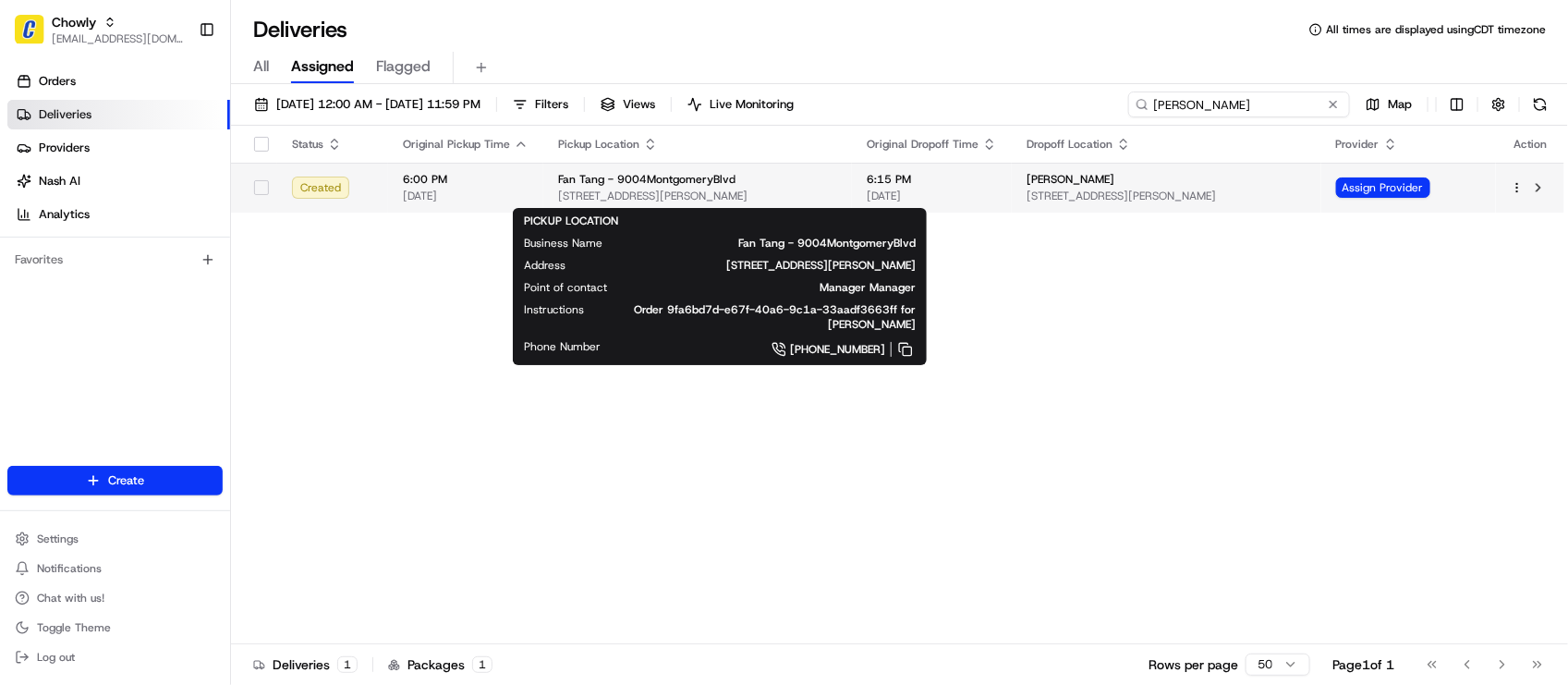
type input "poole"
click at [838, 201] on span "[STREET_ADDRESS][PERSON_NAME]" at bounding box center [698, 196] width 280 height 15
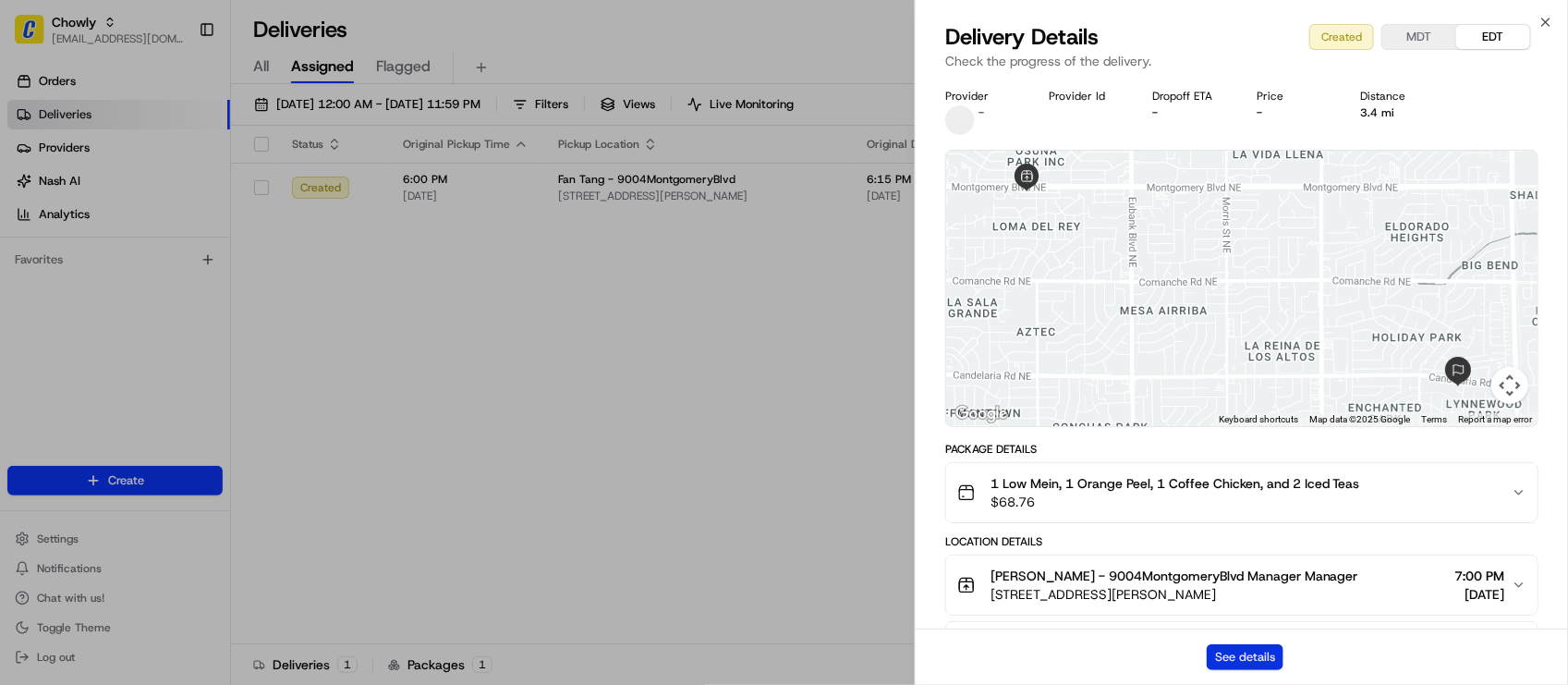
click at [1239, 656] on button "See details" at bounding box center [1245, 656] width 77 height 26
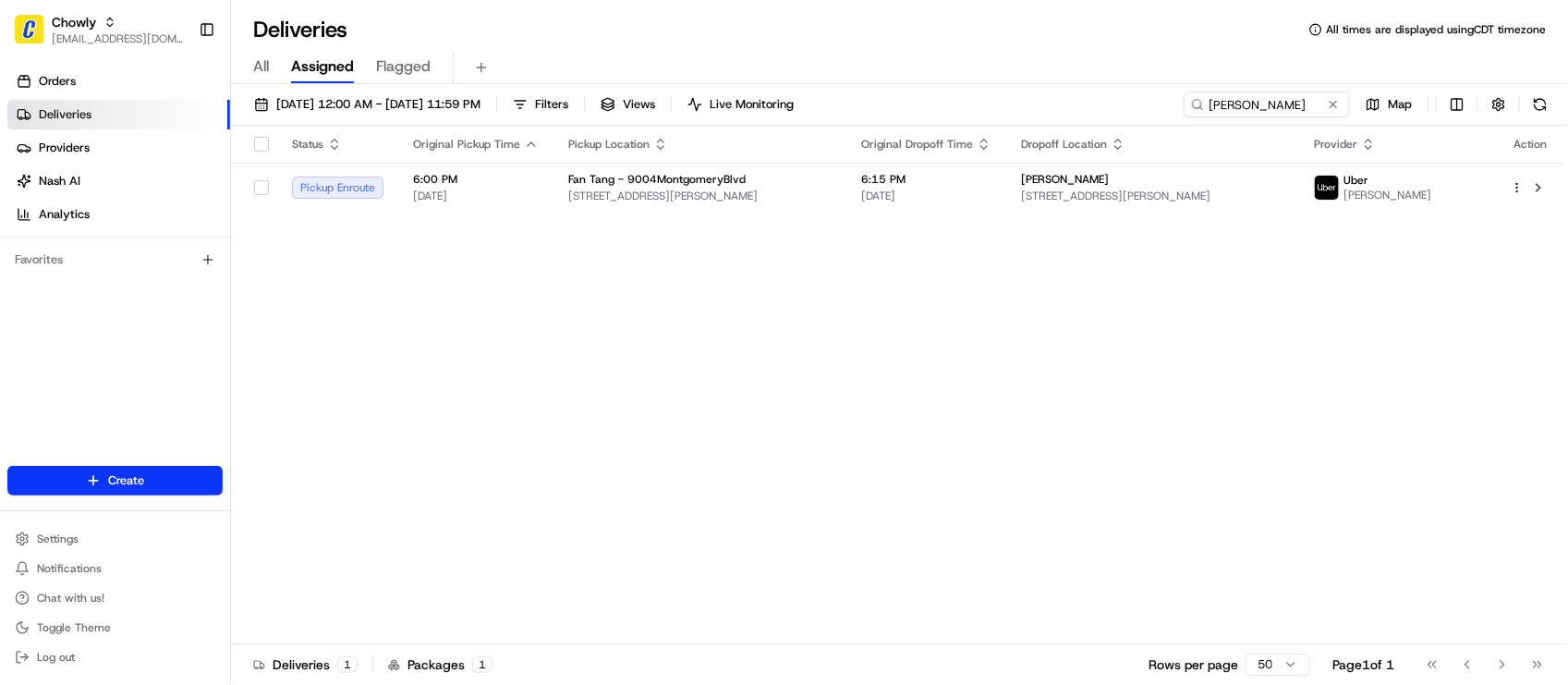
click at [1336, 95] on button at bounding box center [1333, 104] width 19 height 19
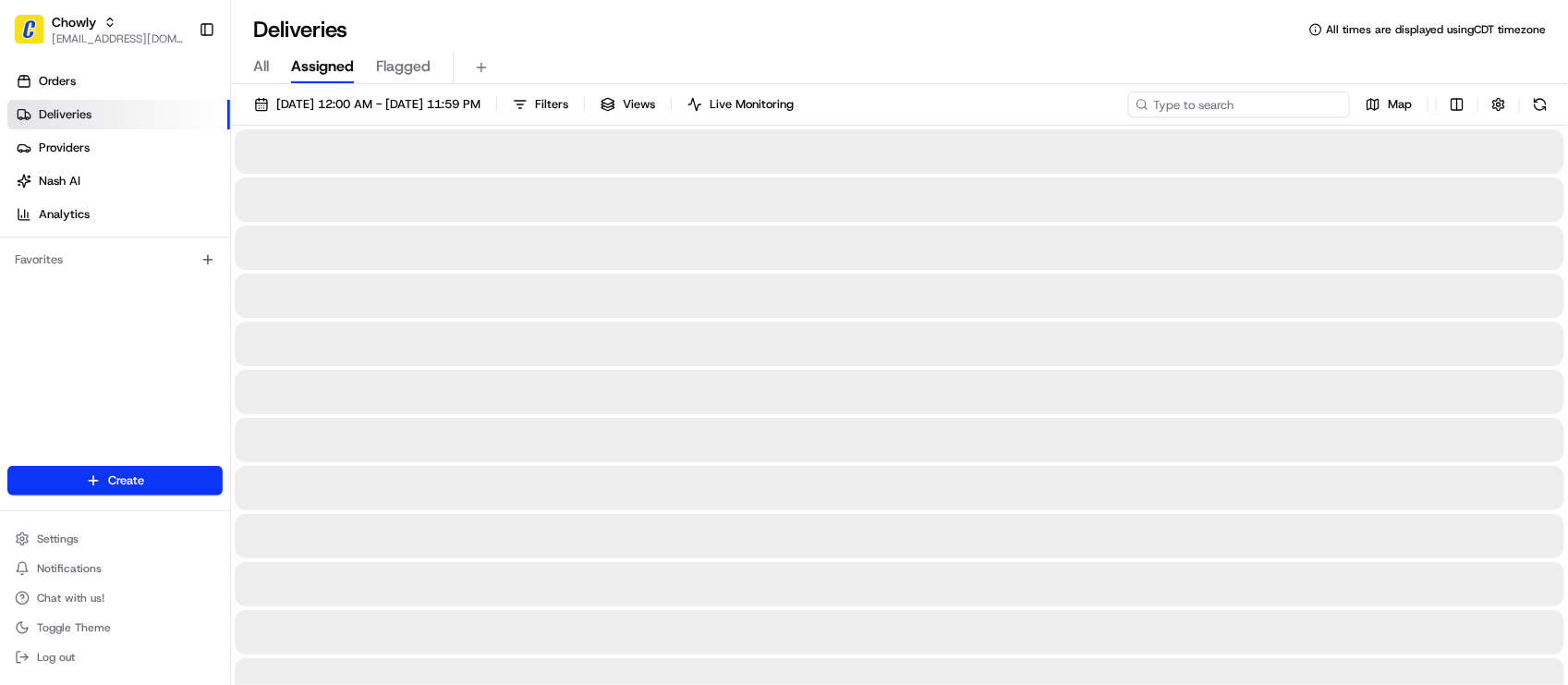
click at [1334, 97] on input at bounding box center [1238, 104] width 221 height 26
click at [1051, 26] on div "Deliveries All times are displayed using CDT timezone" at bounding box center [900, 30] width 1337 height 30
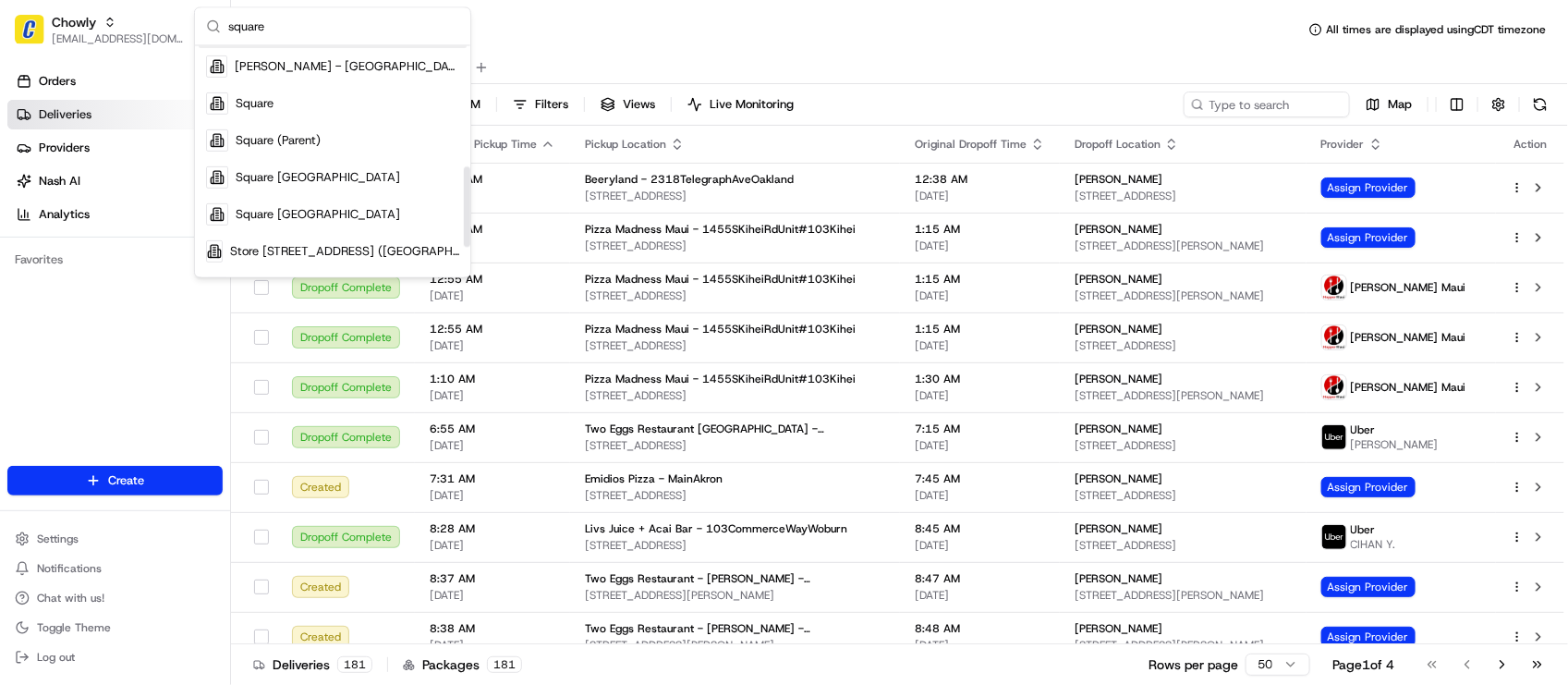
scroll to position [346, 0]
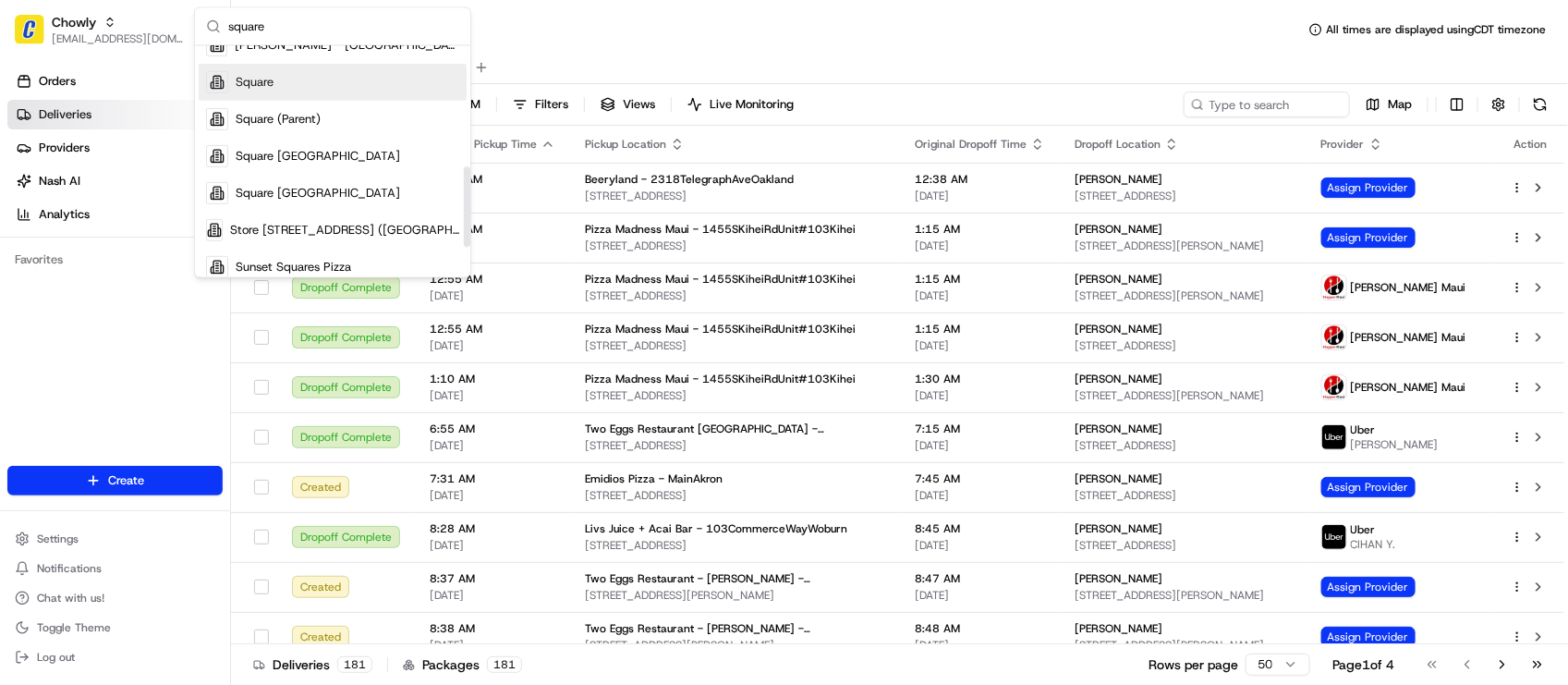
type input "square"
click at [238, 82] on span "Square" at bounding box center [254, 82] width 37 height 17
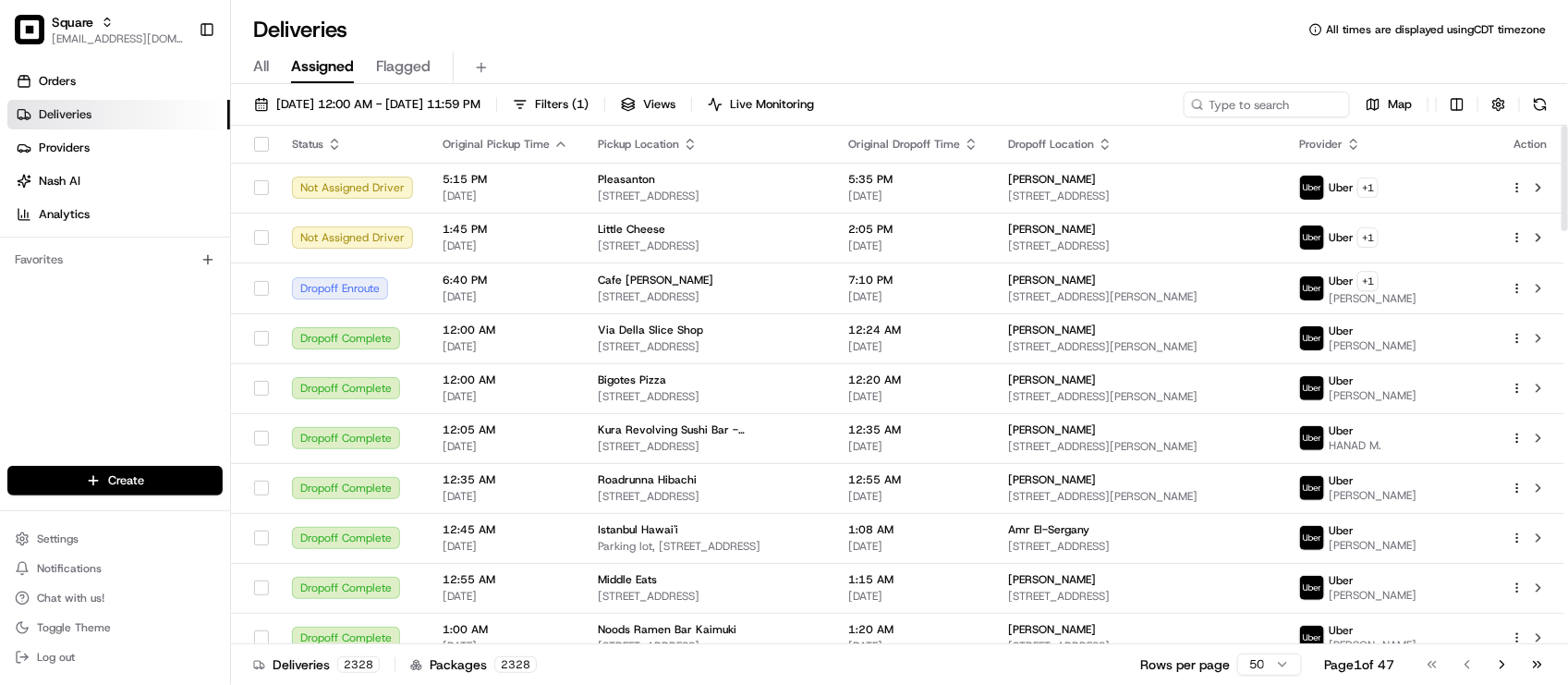
click at [75, 368] on div "Orders Deliveries Providers Nash AI Analytics Favorites" at bounding box center [115, 268] width 230 height 417
click at [644, 1] on div "Deliveries All times are displayed using CDT timezone All Assigned Flagged 08/1…" at bounding box center [900, 342] width 1337 height 685
click at [154, 308] on div "Orders Deliveries Providers Nash AI Analytics Favorites" at bounding box center [115, 268] width 230 height 417
click at [159, 330] on div "Orders Deliveries Providers Nash AI Analytics Favorites" at bounding box center [115, 268] width 230 height 417
click at [108, 356] on div "Orders Deliveries Providers Nash AI Analytics Favorites" at bounding box center [115, 268] width 230 height 417
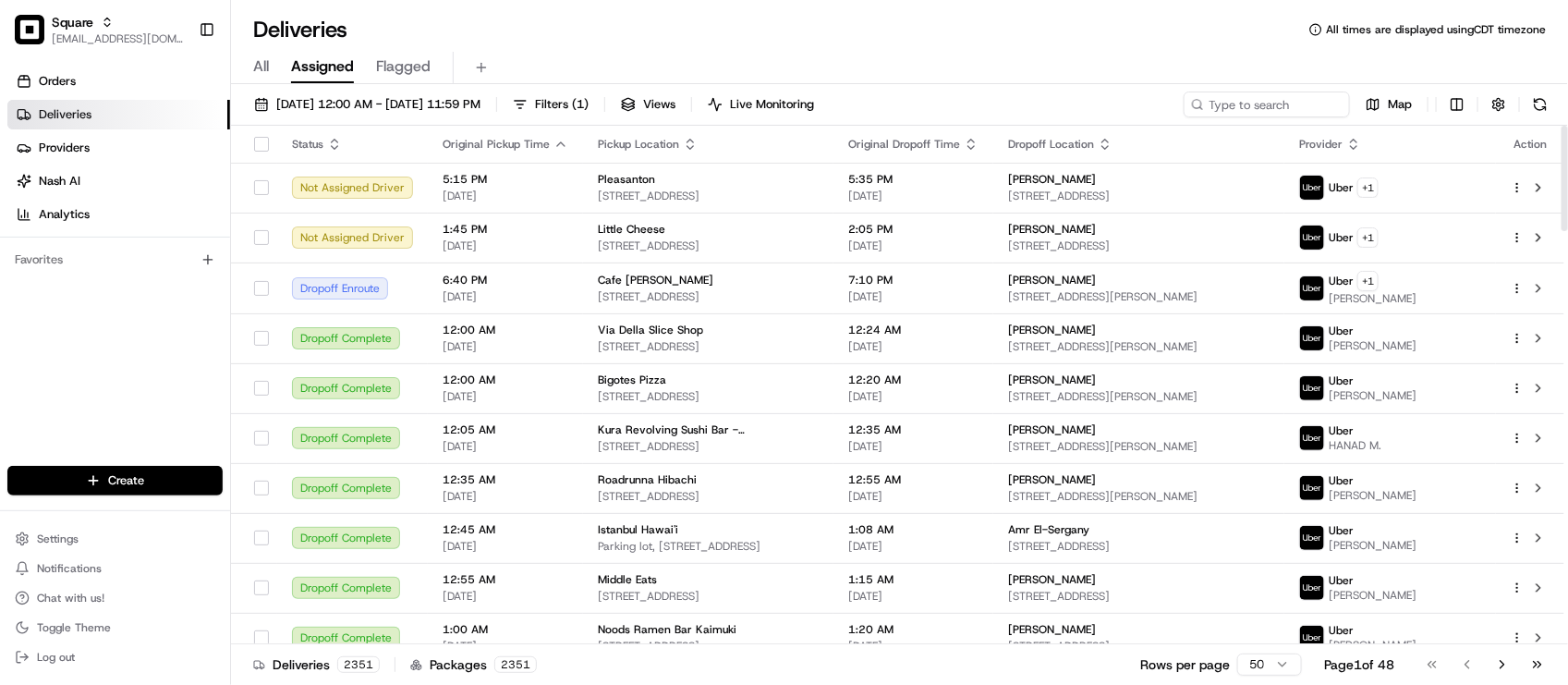
click at [79, 330] on div "Orders Deliveries Providers Nash AI Analytics Favorites" at bounding box center [115, 268] width 230 height 417
click at [524, 10] on div "Deliveries All times are displayed using CDT timezone All Assigned Flagged 08/1…" at bounding box center [900, 342] width 1337 height 685
click at [1155, 16] on div "Deliveries All times are displayed using CDT timezone" at bounding box center [900, 30] width 1337 height 30
click at [10, 305] on div "Orders Deliveries Providers Nash AI Analytics Favorites" at bounding box center [115, 268] width 230 height 417
click at [818, 60] on div "All Assigned Flagged" at bounding box center [900, 68] width 1337 height 32
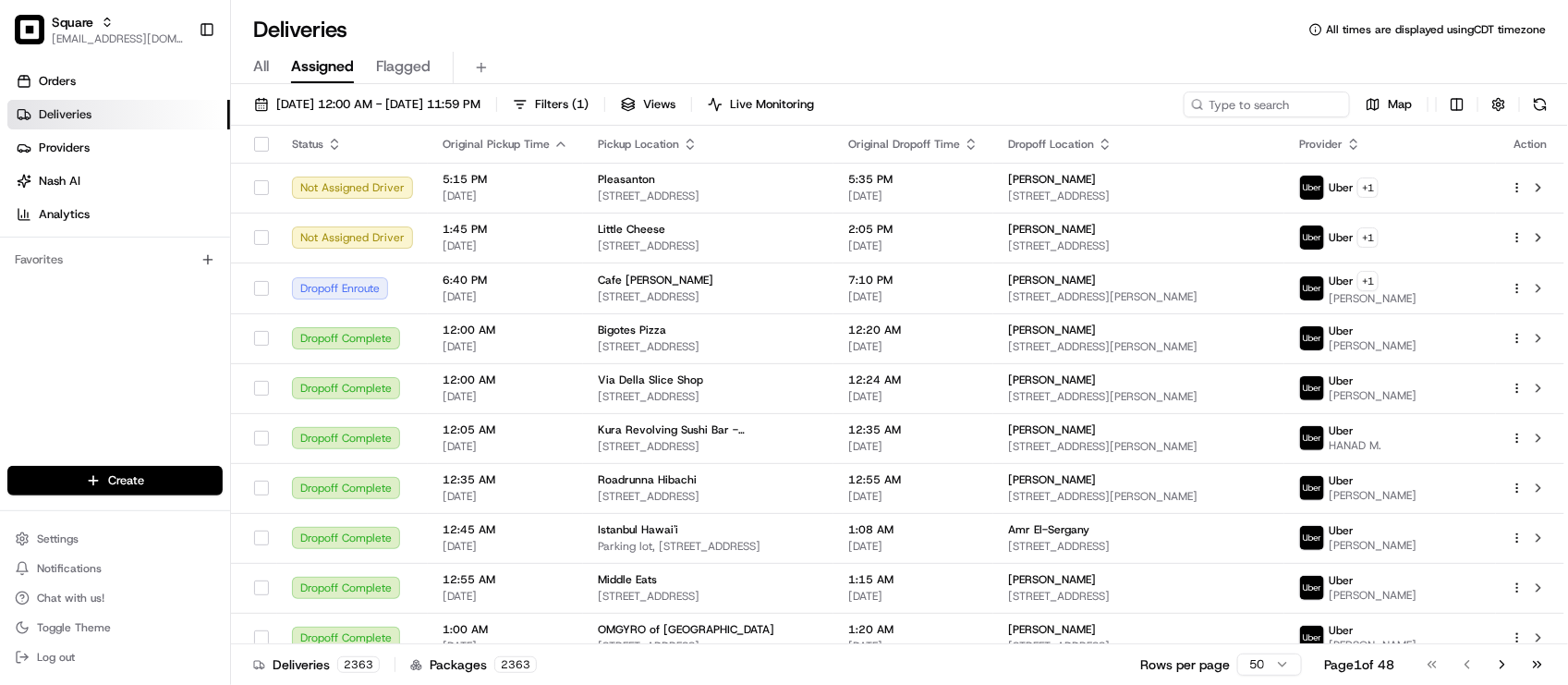
click at [142, 380] on div "Orders Deliveries Providers Nash AI Analytics Favorites" at bounding box center [115, 268] width 230 height 417
click at [854, 61] on div "All Assigned Flagged" at bounding box center [900, 68] width 1337 height 32
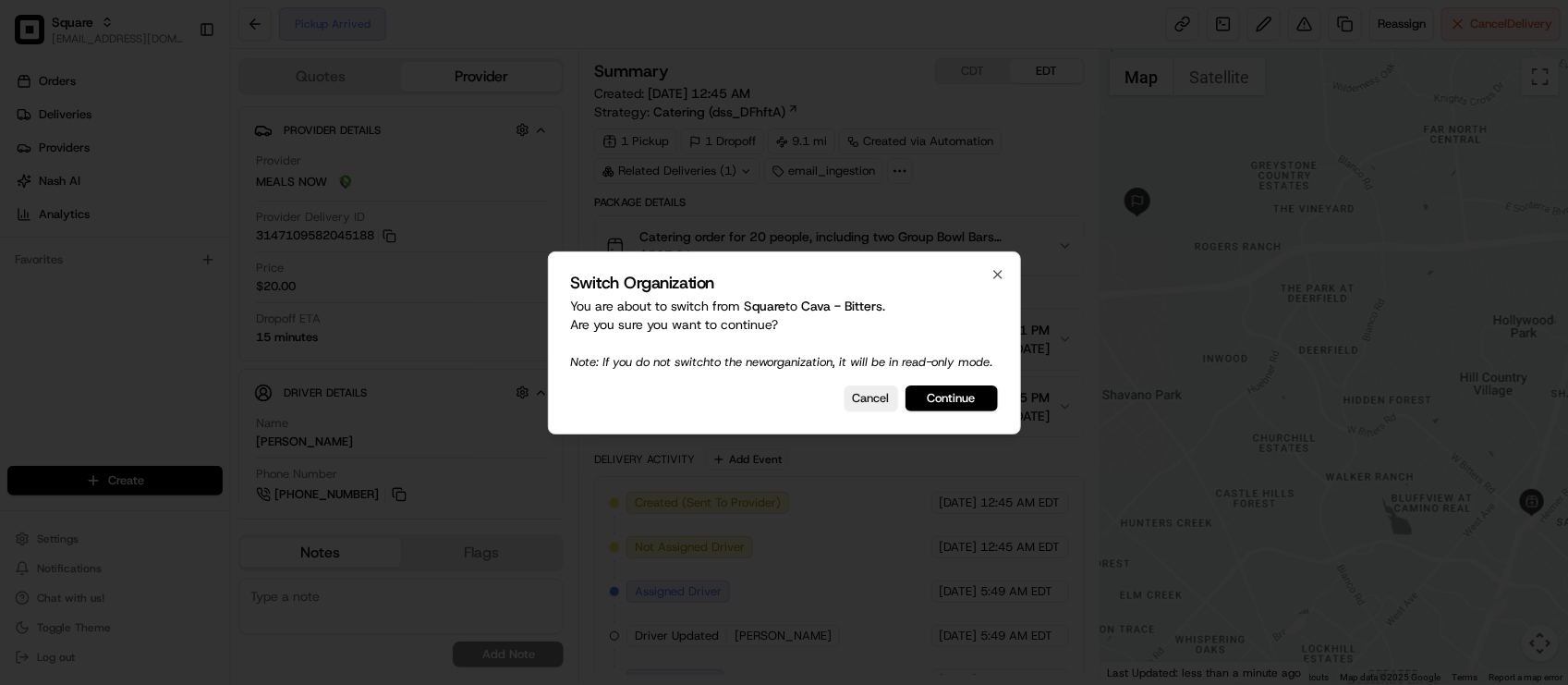
click at [562, 389] on div "Switch Organization You are about to switch from Square to Cava - Bitters . Are…" at bounding box center [784, 342] width 473 height 183
click at [861, 407] on button "Cancel" at bounding box center [871, 398] width 53 height 26
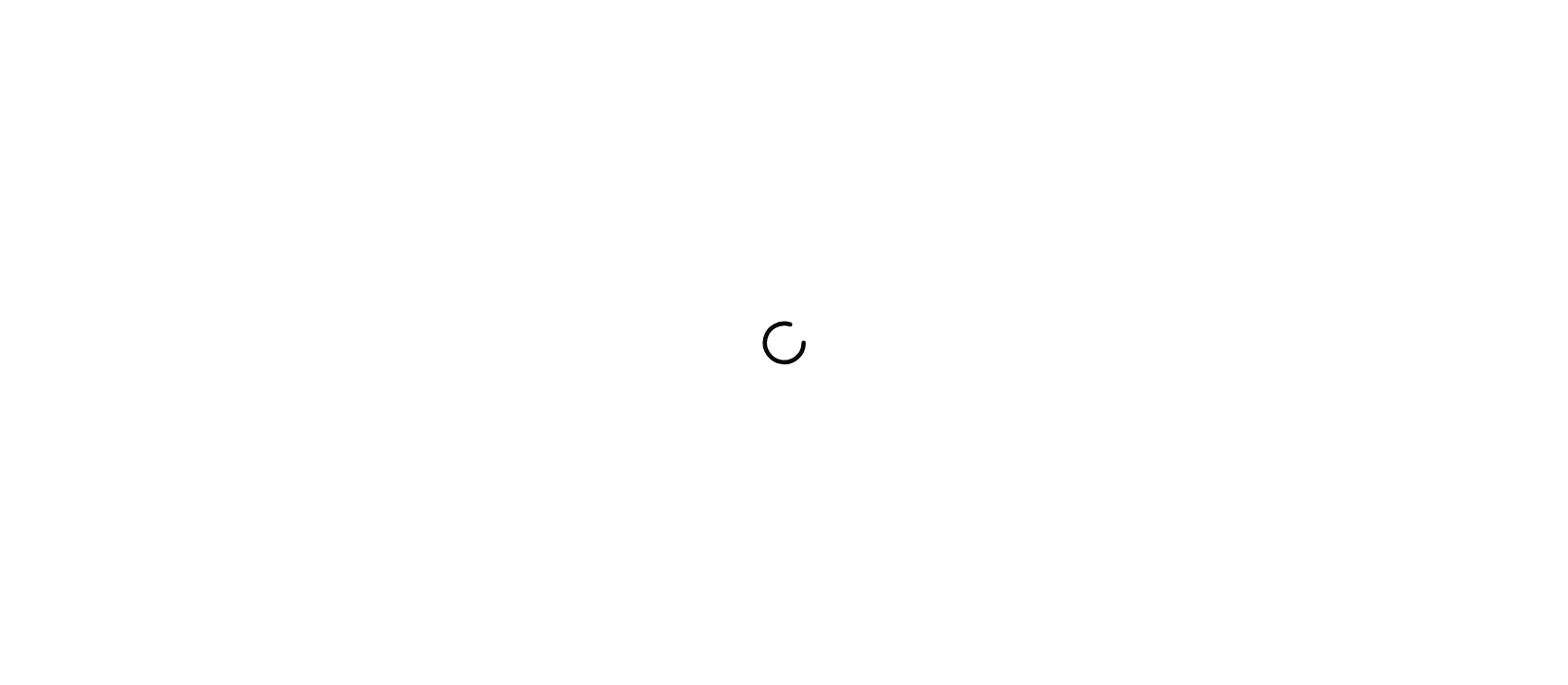
click at [388, 103] on div at bounding box center [784, 342] width 1568 height 685
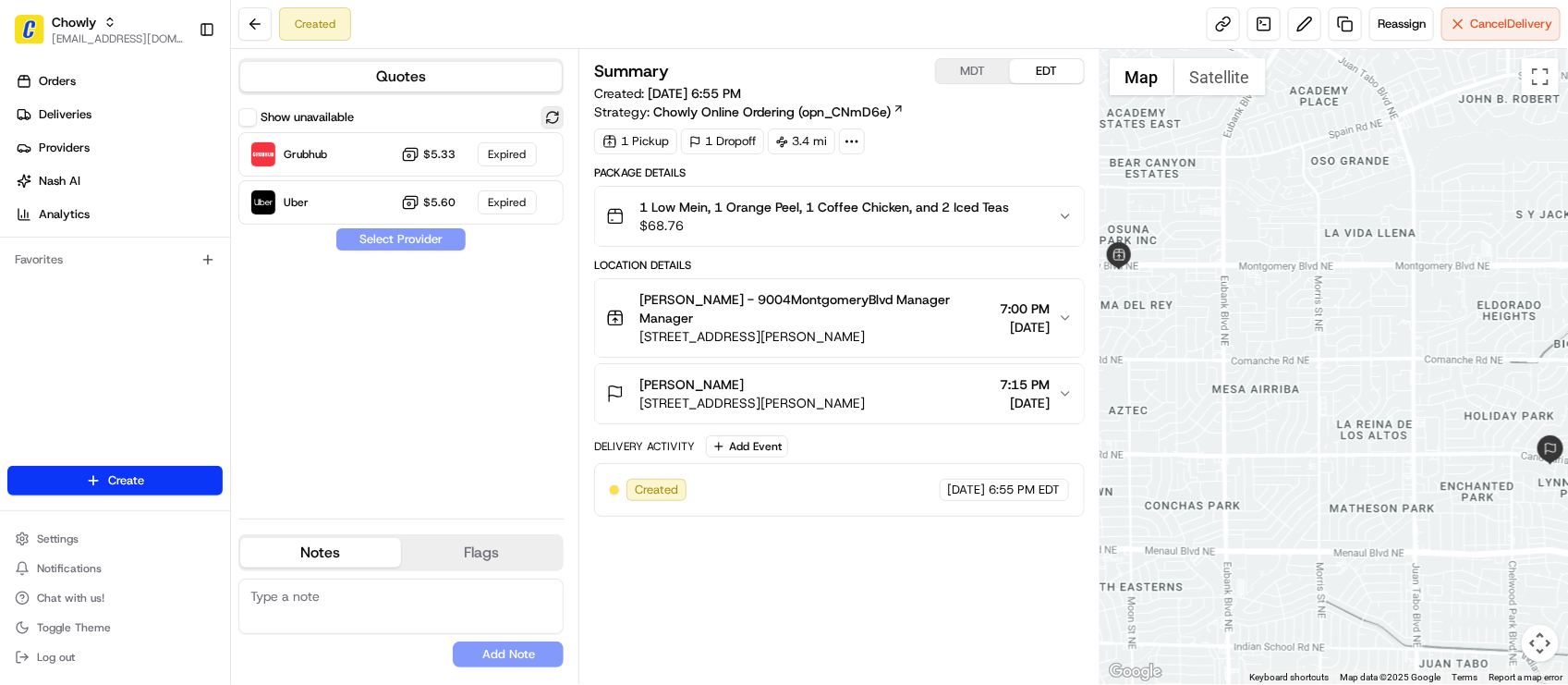
click at [546, 118] on button at bounding box center [552, 117] width 23 height 23
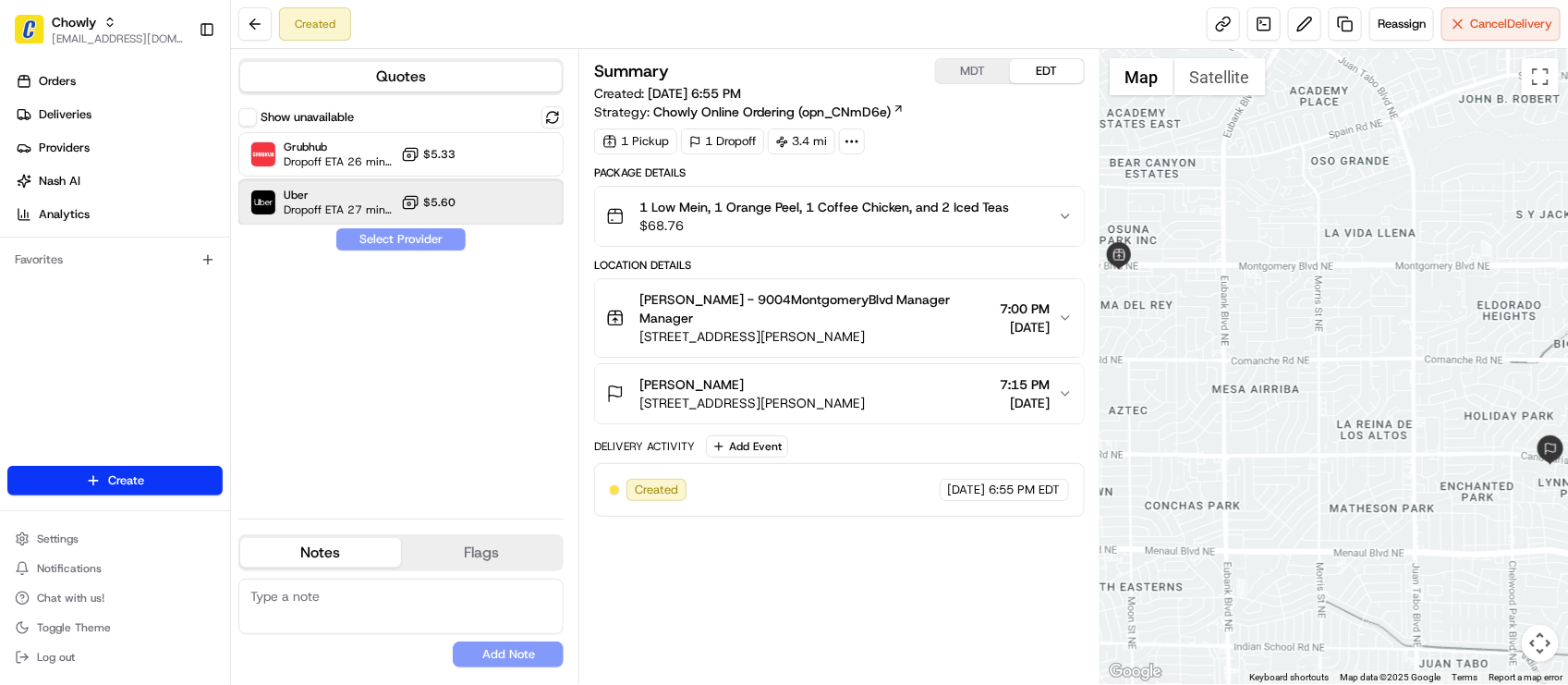
click at [309, 206] on span "Dropoff ETA 27 minutes" at bounding box center [339, 210] width 110 height 15
click at [353, 235] on button "Assign Provider" at bounding box center [401, 239] width 131 height 23
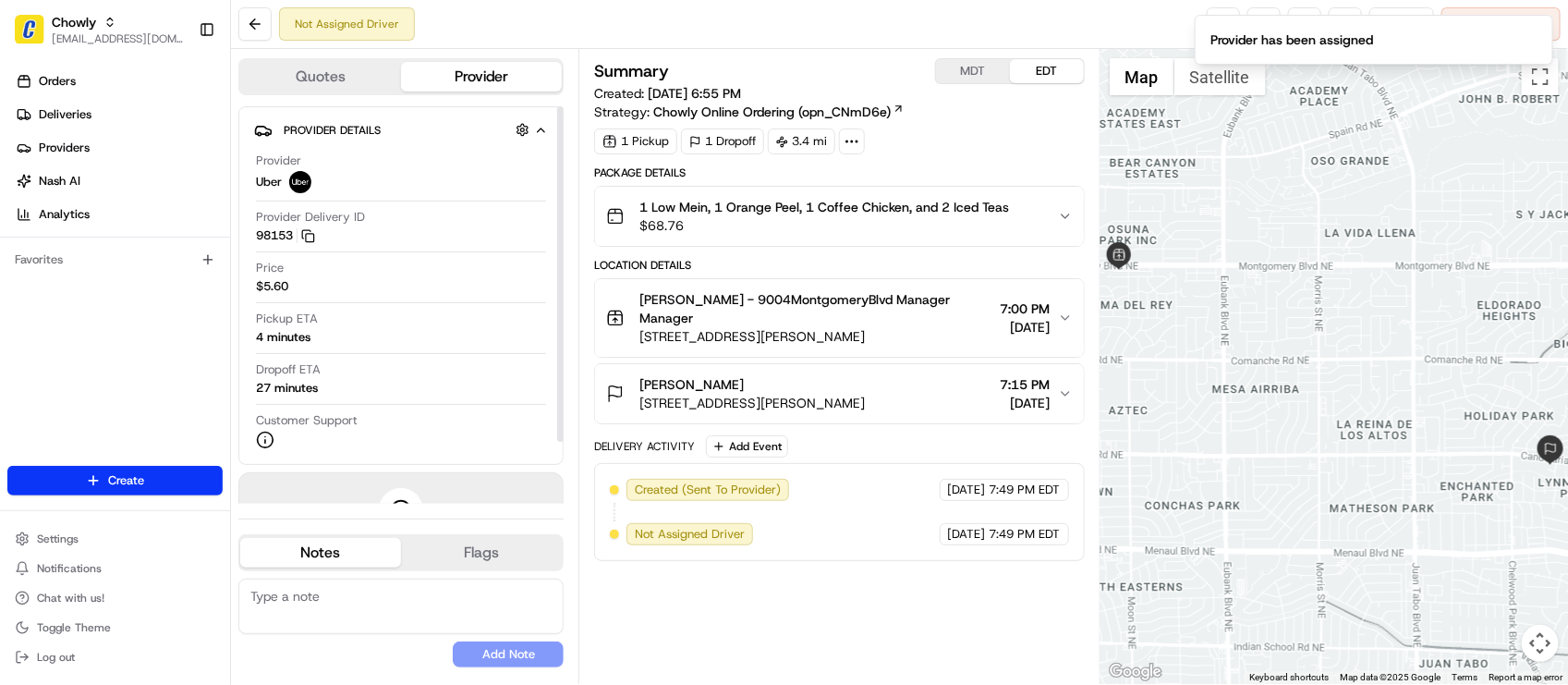
click at [326, 204] on div "Provider Uber Provider Delivery ID 98153 Copy del_HKyFShCBR-mC8hYl4lmBUw 98153 …" at bounding box center [401, 300] width 294 height 311
click at [385, 286] on div "Price $5.60" at bounding box center [401, 278] width 290 height 35
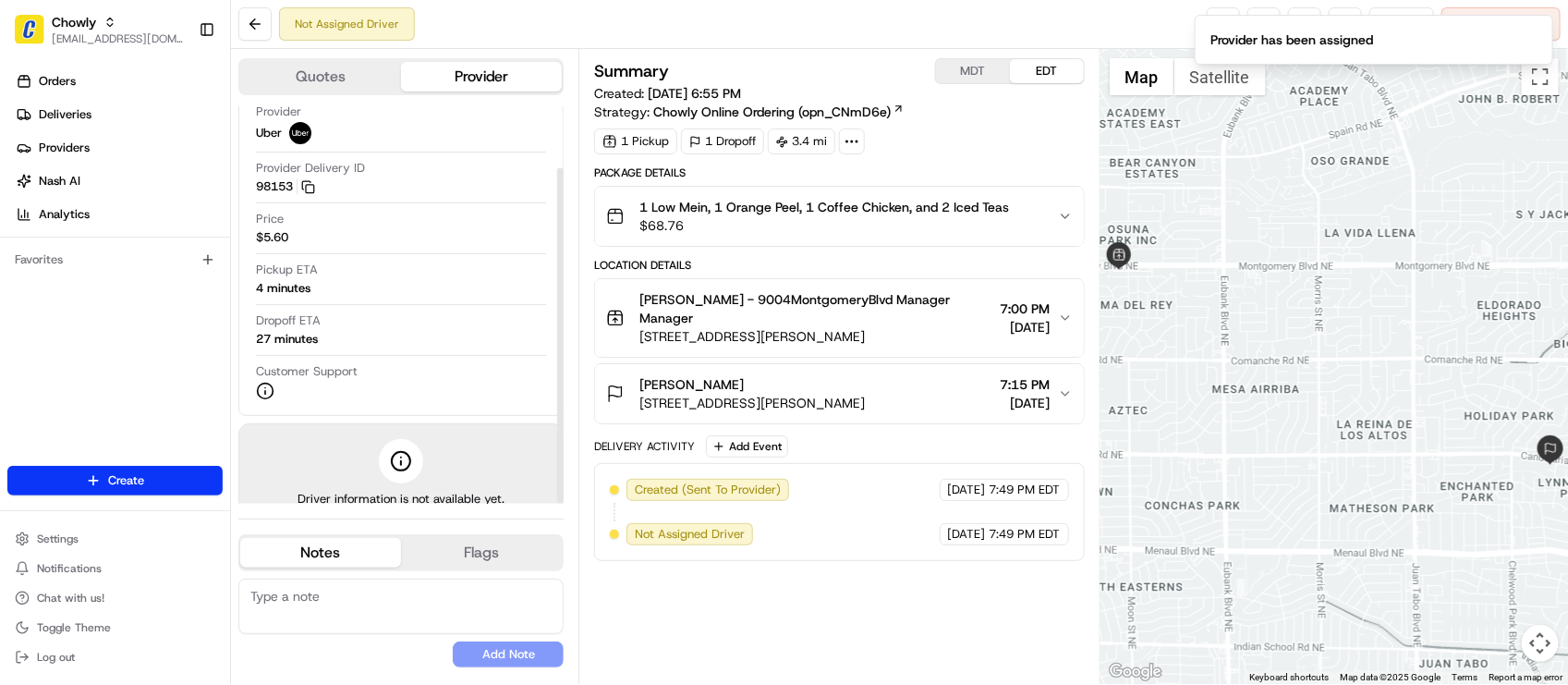
scroll to position [72, 0]
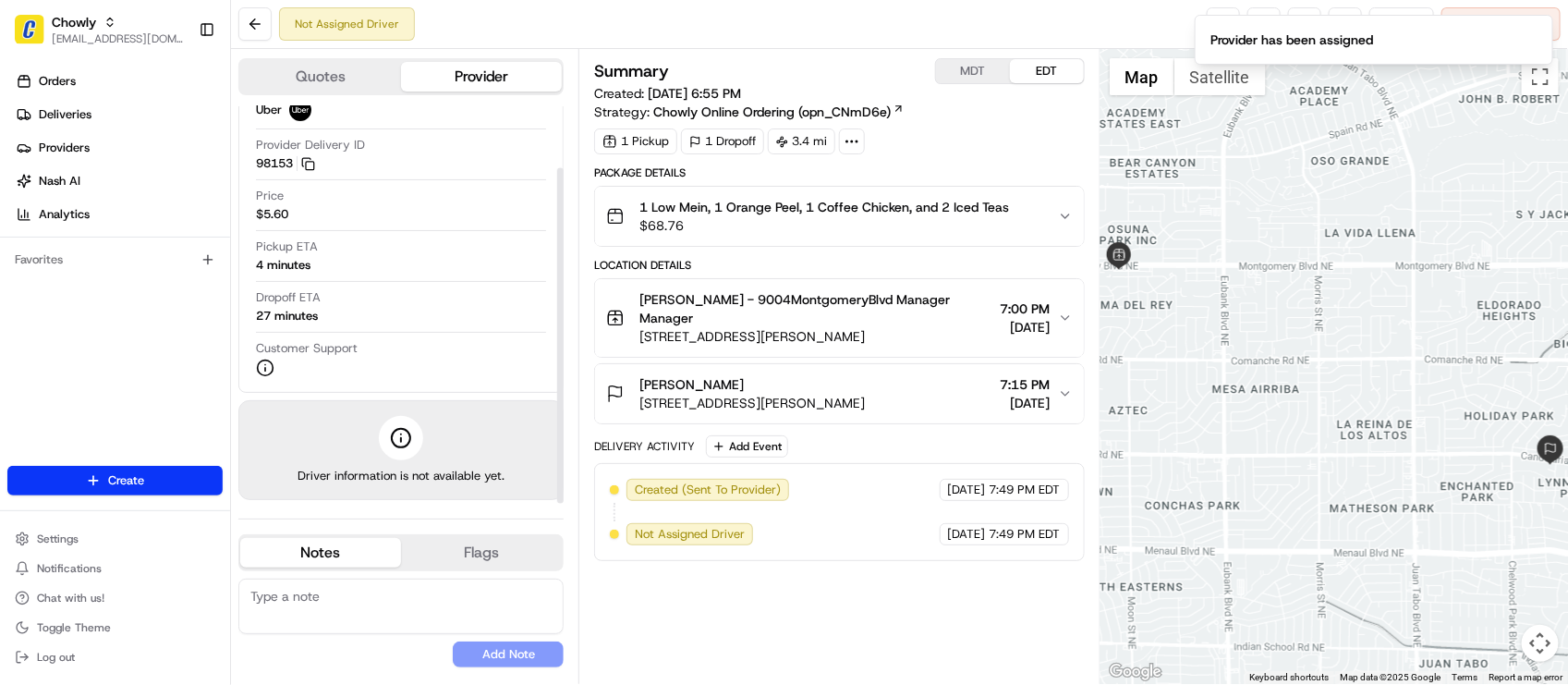
click at [388, 283] on div "Provider Uber Provider Delivery ID 98153 Copy del_HKyFShCBR-mC8hYl4lmBUw 98153 …" at bounding box center [401, 228] width 294 height 311
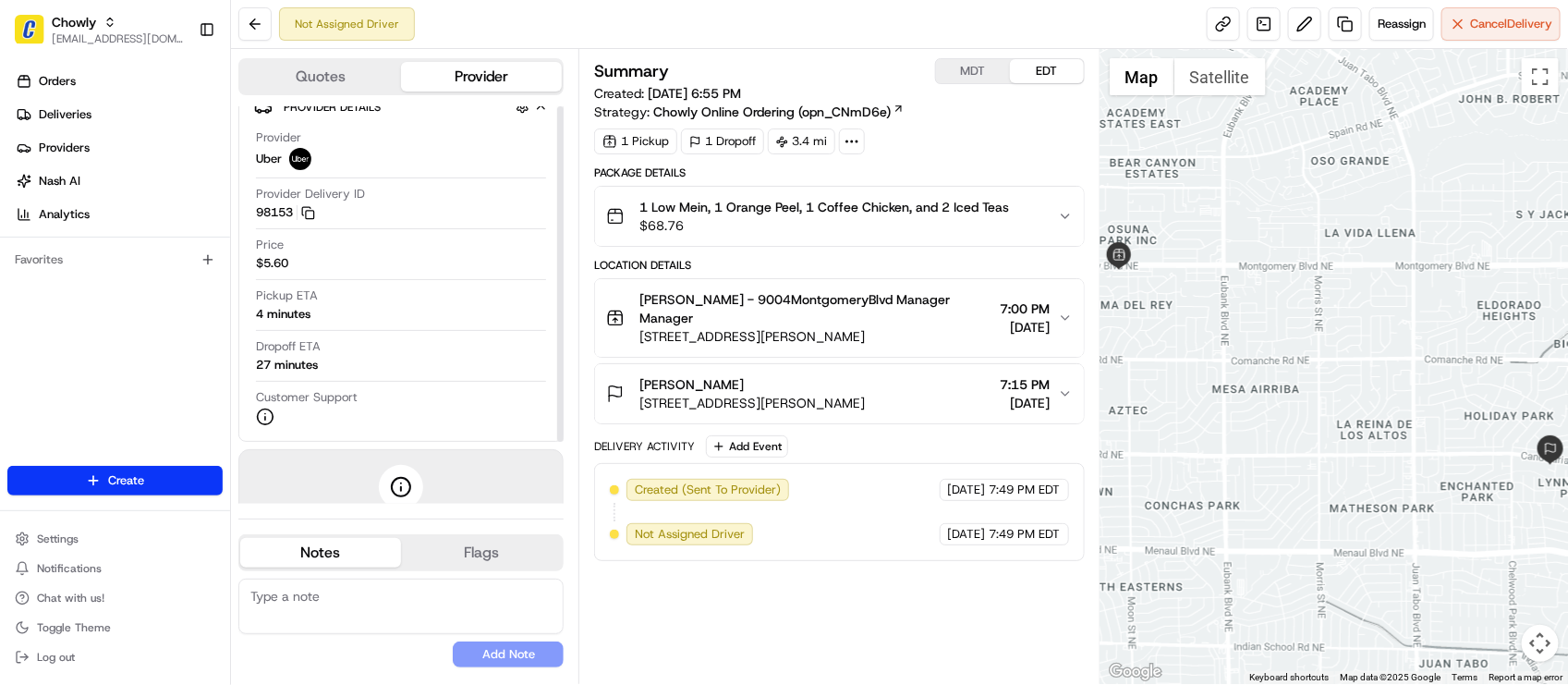
scroll to position [0, 0]
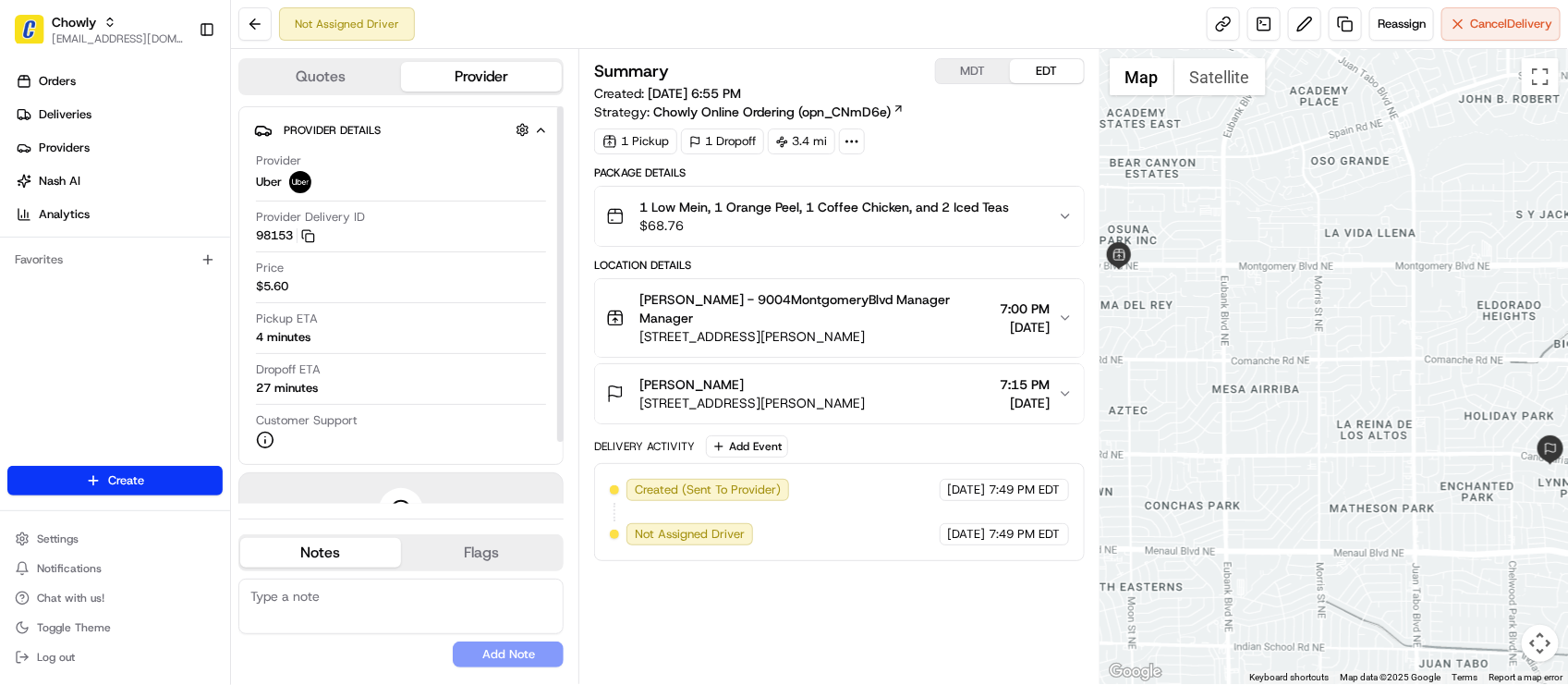
click at [832, 617] on div "Summary MDT EDT Created: [DATE] 6:55 PM Strategy: Chowly Online Ordering (opn_C…" at bounding box center [840, 366] width 490 height 616
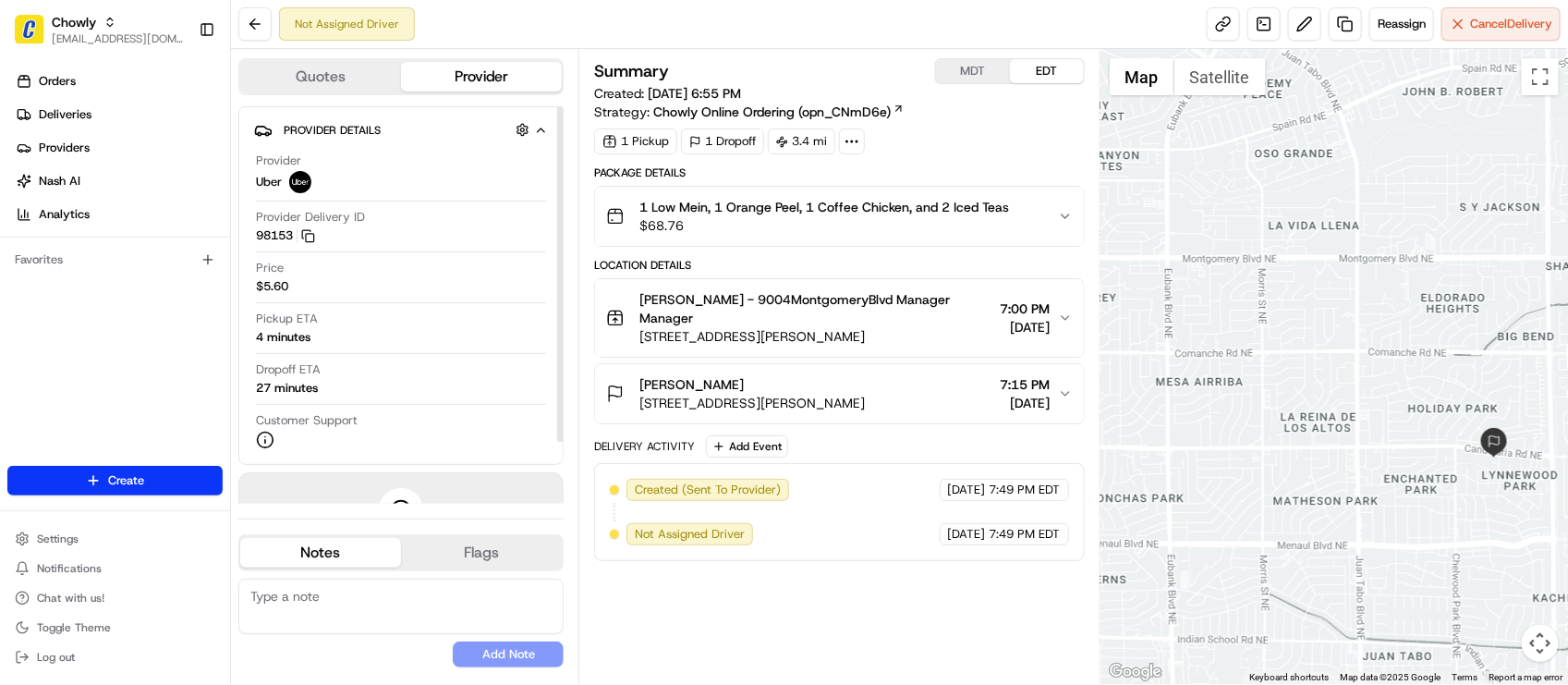
drag, startPoint x: 1350, startPoint y: 414, endPoint x: 1290, endPoint y: 393, distance: 63.6
click at [1290, 393] on div at bounding box center [1334, 366] width 468 height 635
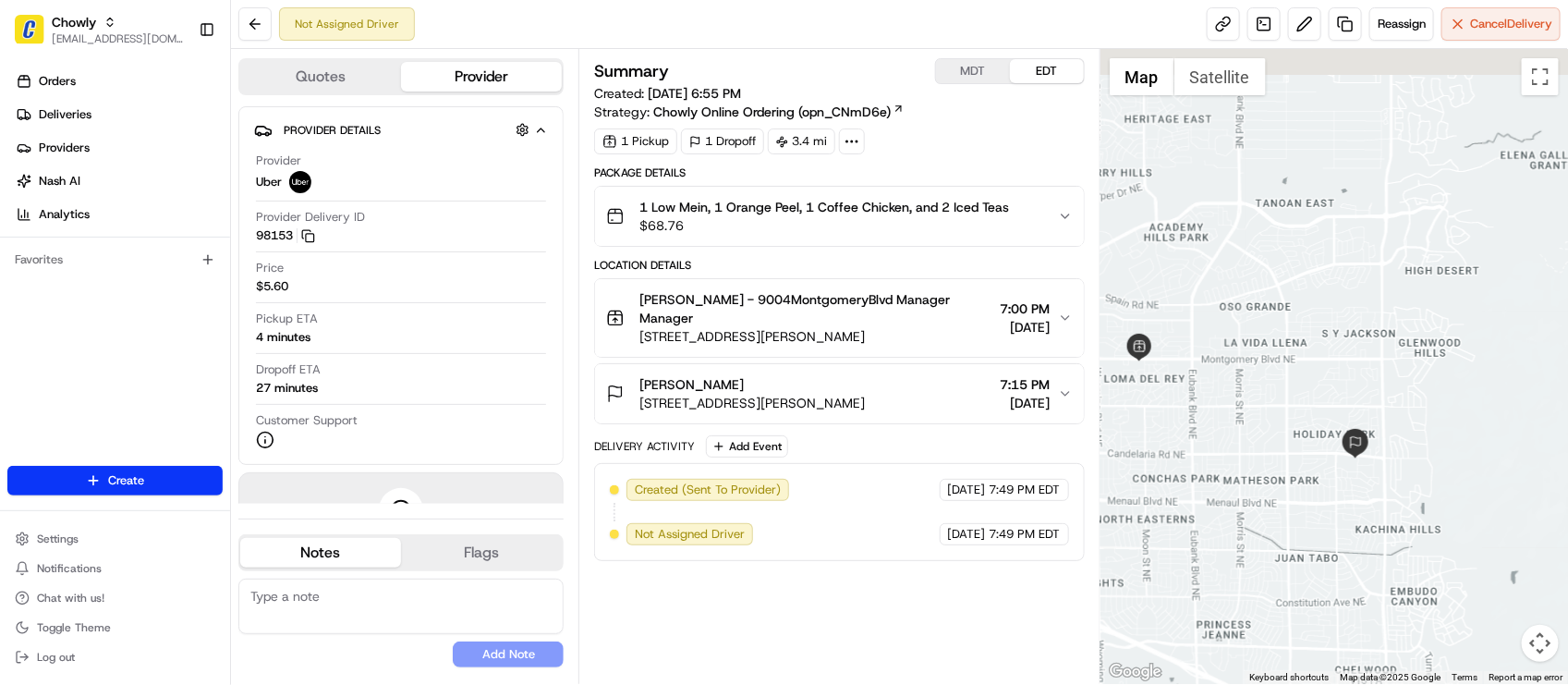
drag, startPoint x: 1356, startPoint y: 455, endPoint x: 1368, endPoint y: 461, distance: 13.4
click at [1368, 459] on img at bounding box center [1355, 444] width 30 height 30
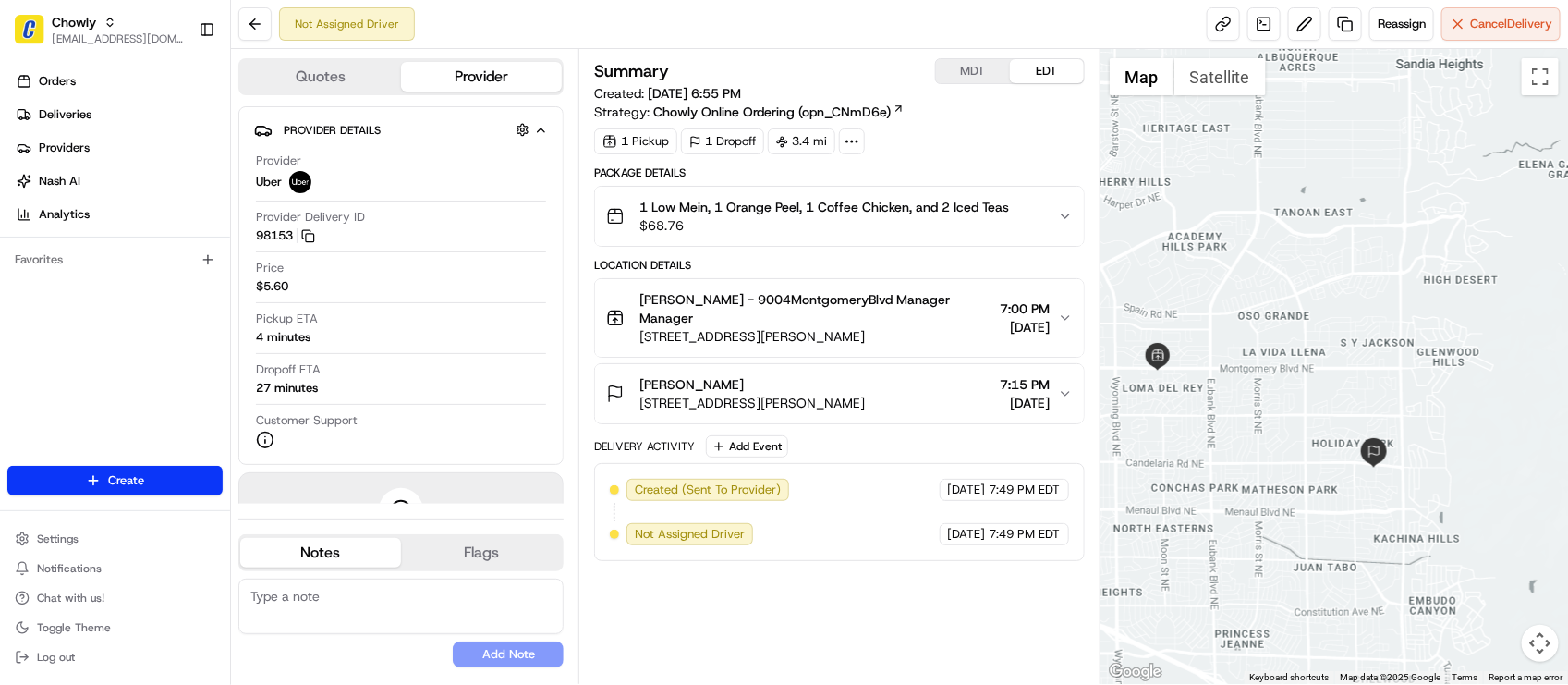
drag, startPoint x: 1318, startPoint y: 368, endPoint x: 1341, endPoint y: 360, distance: 24.4
click at [1341, 361] on div "To navigate, press the arrow keys." at bounding box center [1334, 366] width 468 height 635
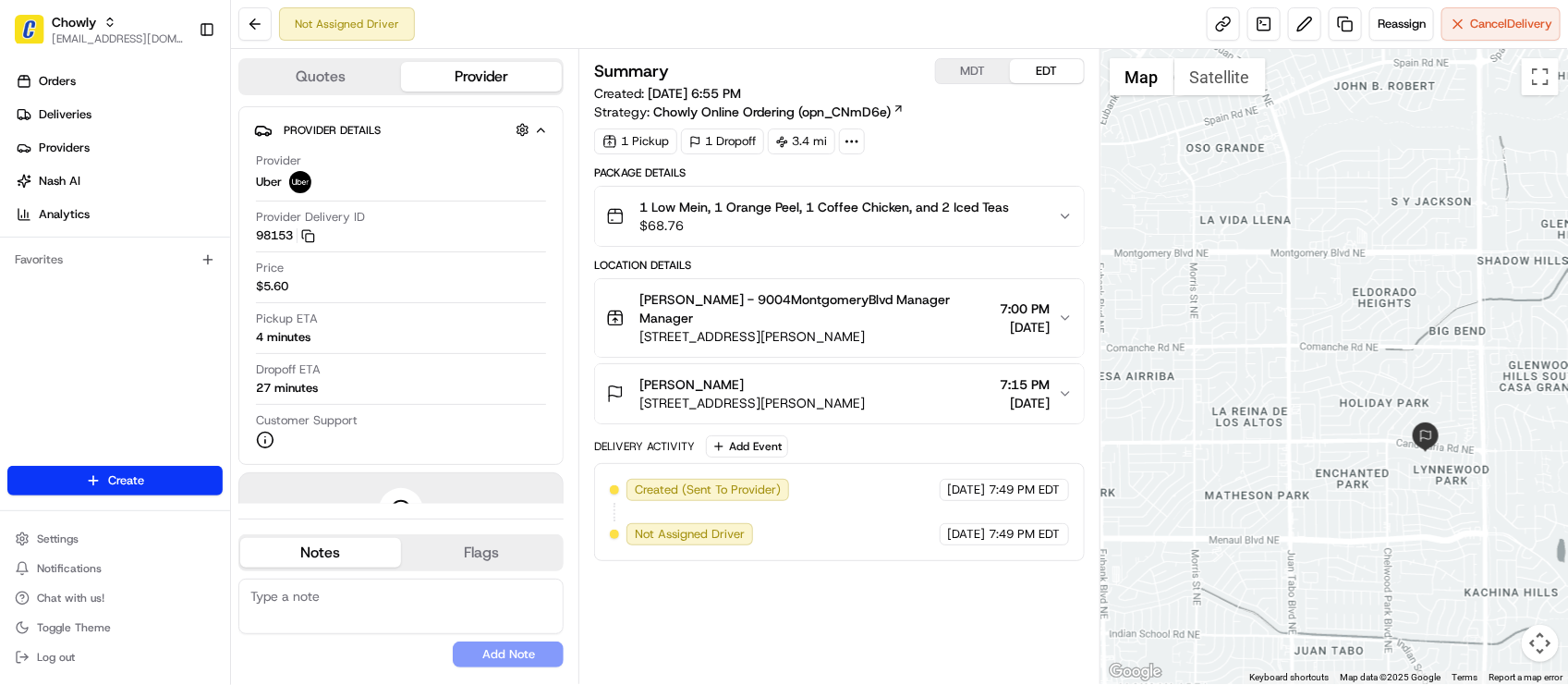
drag, startPoint x: 1397, startPoint y: 450, endPoint x: 1348, endPoint y: 343, distance: 117.7
click at [1348, 343] on div at bounding box center [1334, 366] width 468 height 635
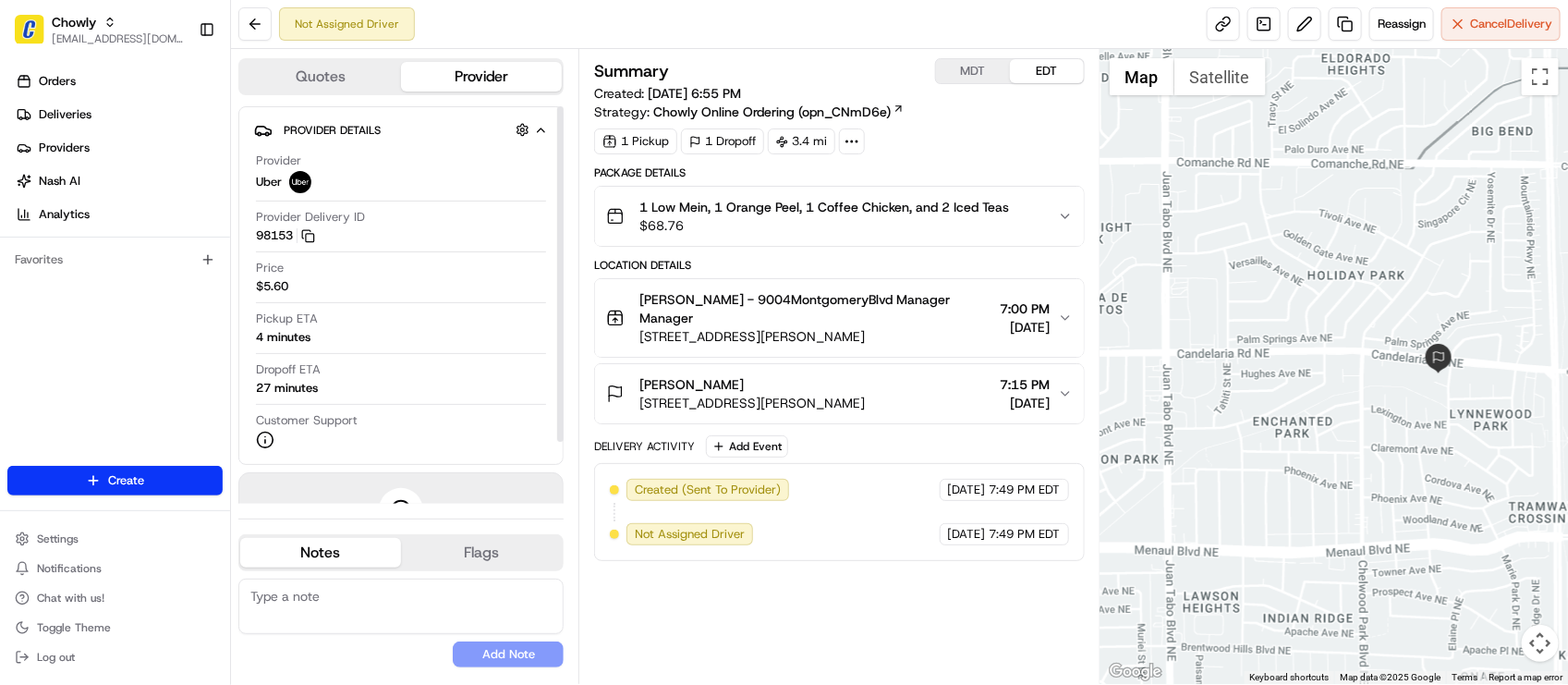
click at [540, 280] on div "Price $5.60" at bounding box center [401, 278] width 290 height 35
click at [977, 75] on button "MDT" at bounding box center [972, 71] width 74 height 24
drag, startPoint x: 367, startPoint y: 430, endPoint x: 404, endPoint y: 421, distance: 38.1
click at [367, 430] on div "Customer Support" at bounding box center [401, 431] width 290 height 37
click at [497, 278] on div "Price $5.60" at bounding box center [401, 278] width 290 height 35
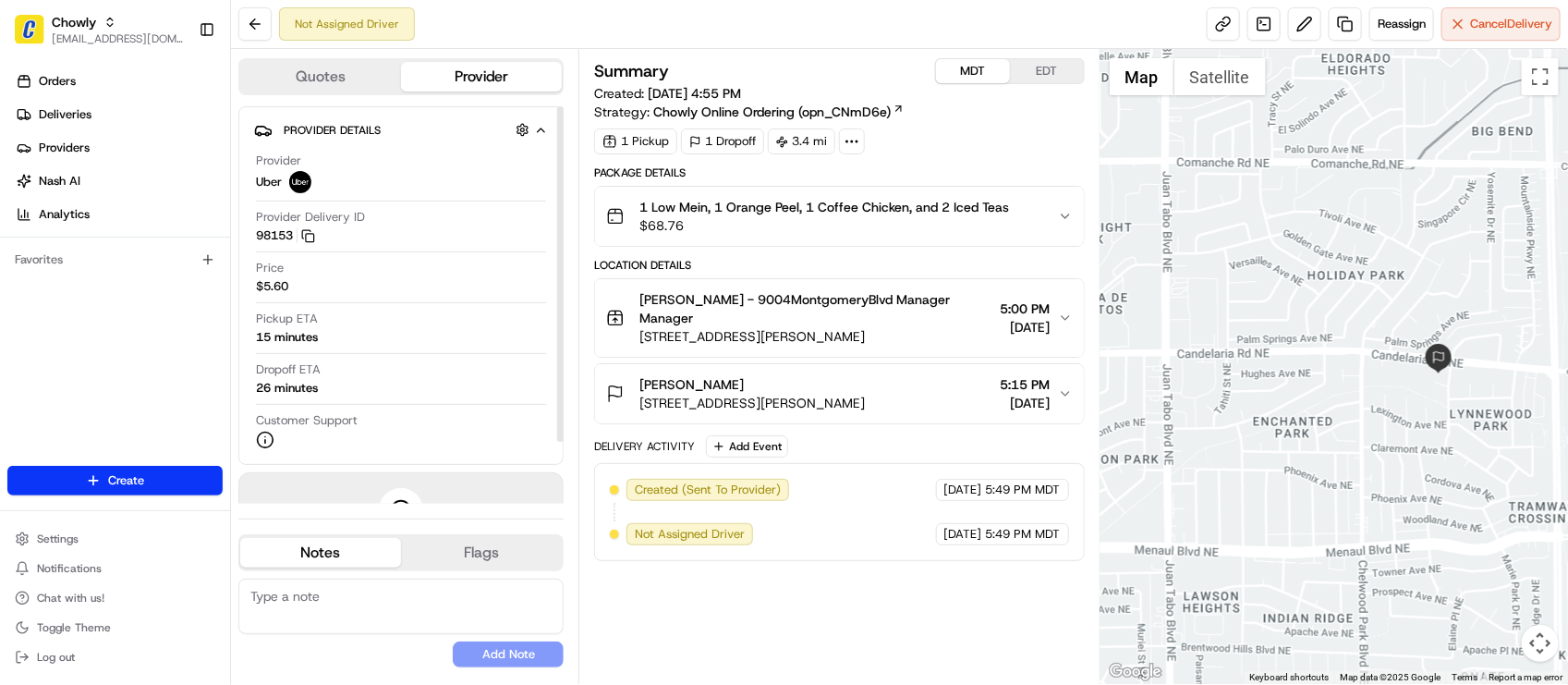
click at [436, 381] on div "Dropoff ETA 26 minutes" at bounding box center [401, 379] width 290 height 35
click at [354, 605] on textarea at bounding box center [401, 606] width 325 height 55
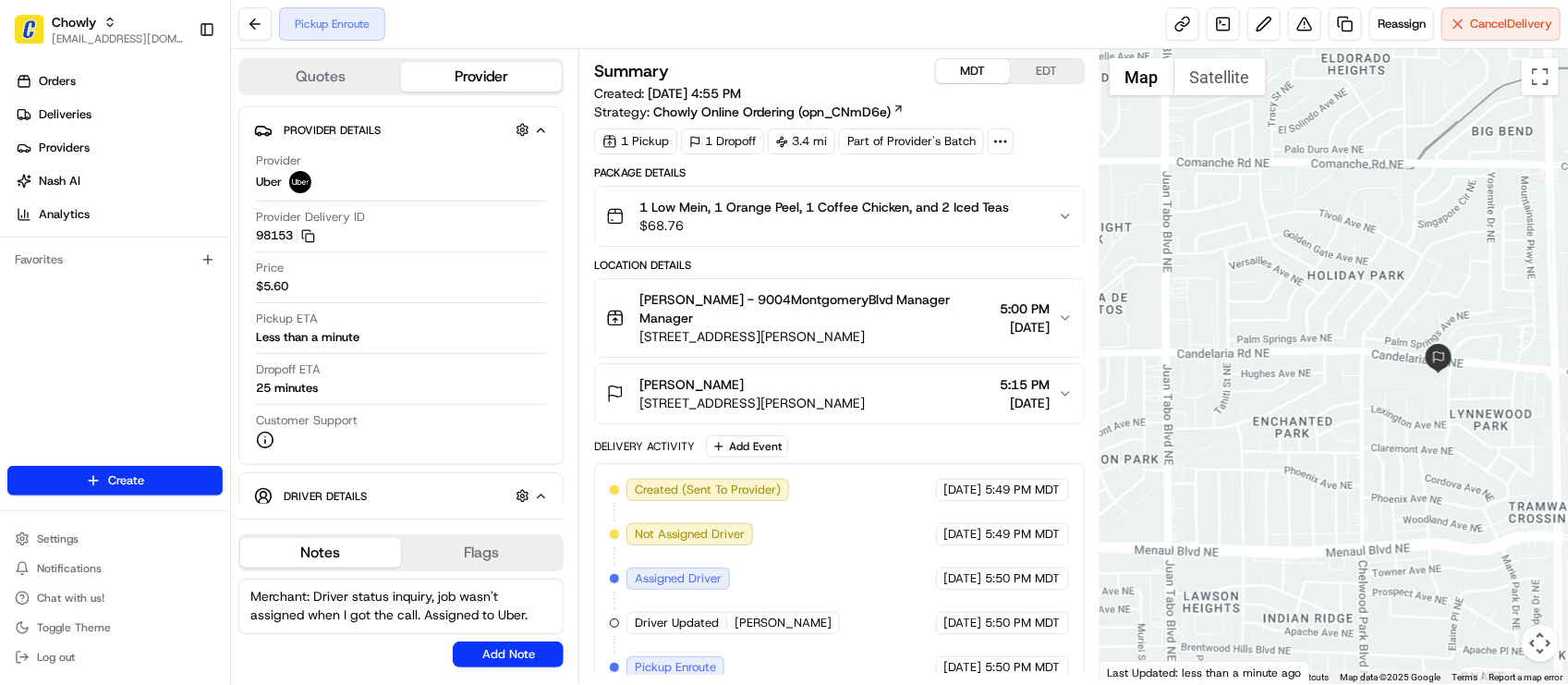
type textarea "Merchant: Driver status inquiry, job wasn't assigned when I got the call. Assig…"
click at [542, 671] on div "Merchant: Driver status inquiry, job wasn't assigned when I got the call. Assig…" at bounding box center [401, 622] width 325 height 103
click at [538, 658] on button "Add Note" at bounding box center [508, 654] width 111 height 26
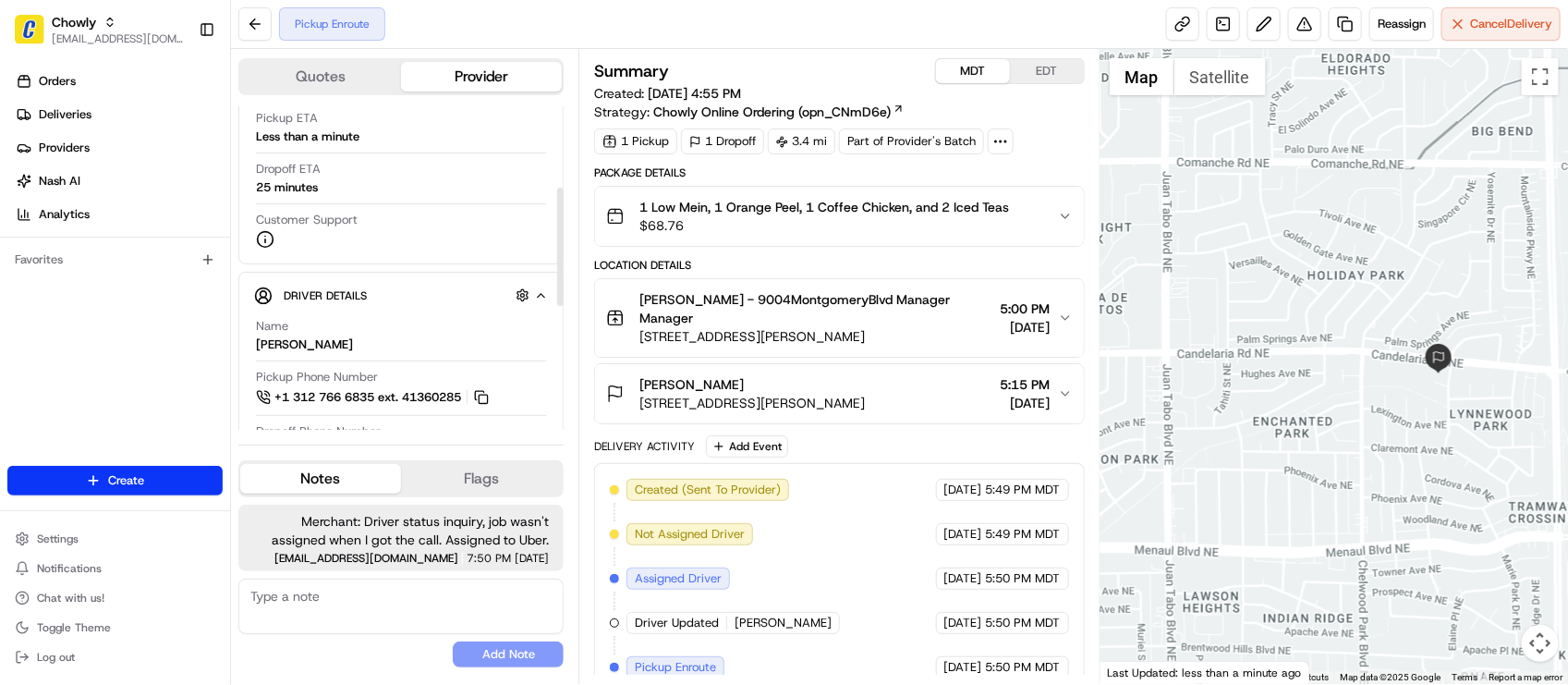
scroll to position [231, 0]
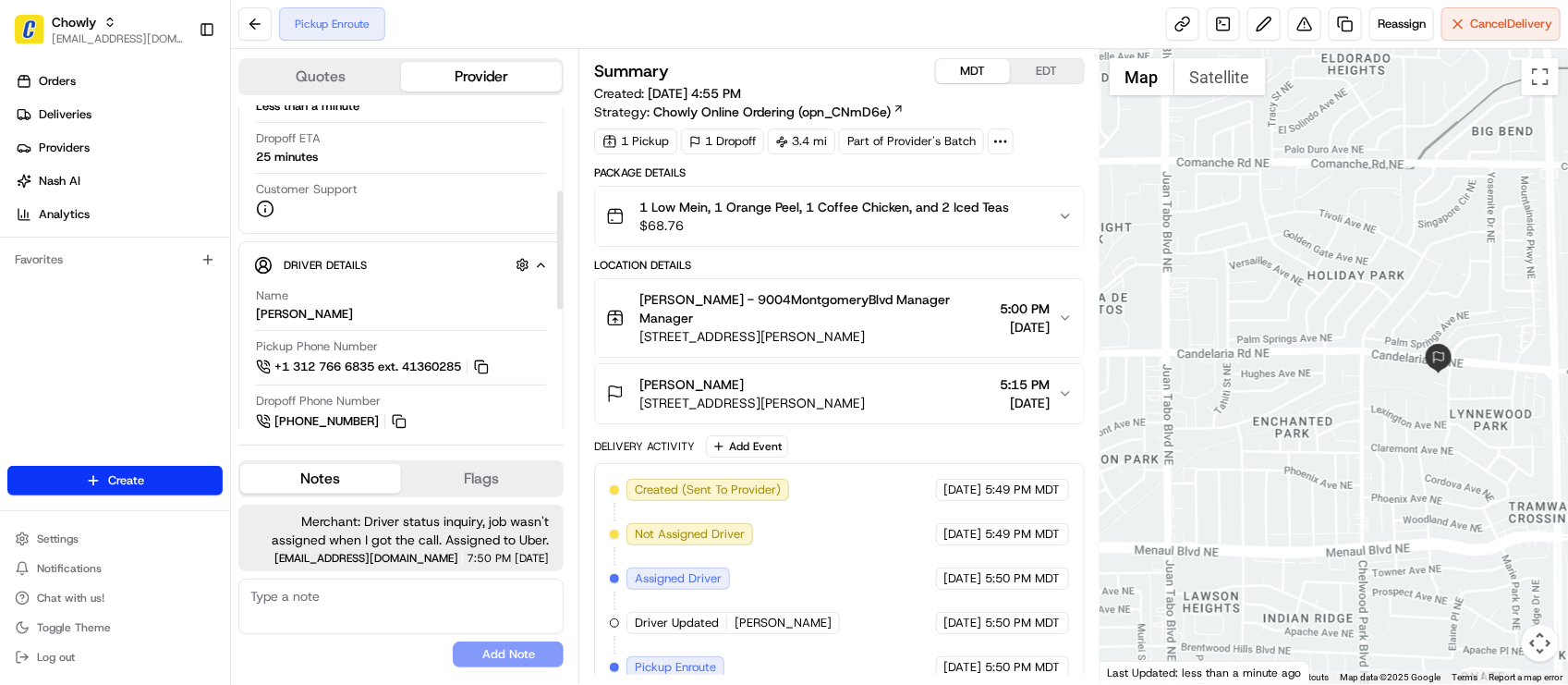
drag, startPoint x: 1304, startPoint y: 515, endPoint x: 1384, endPoint y: 434, distance: 113.8
click at [1375, 448] on div at bounding box center [1334, 366] width 468 height 635
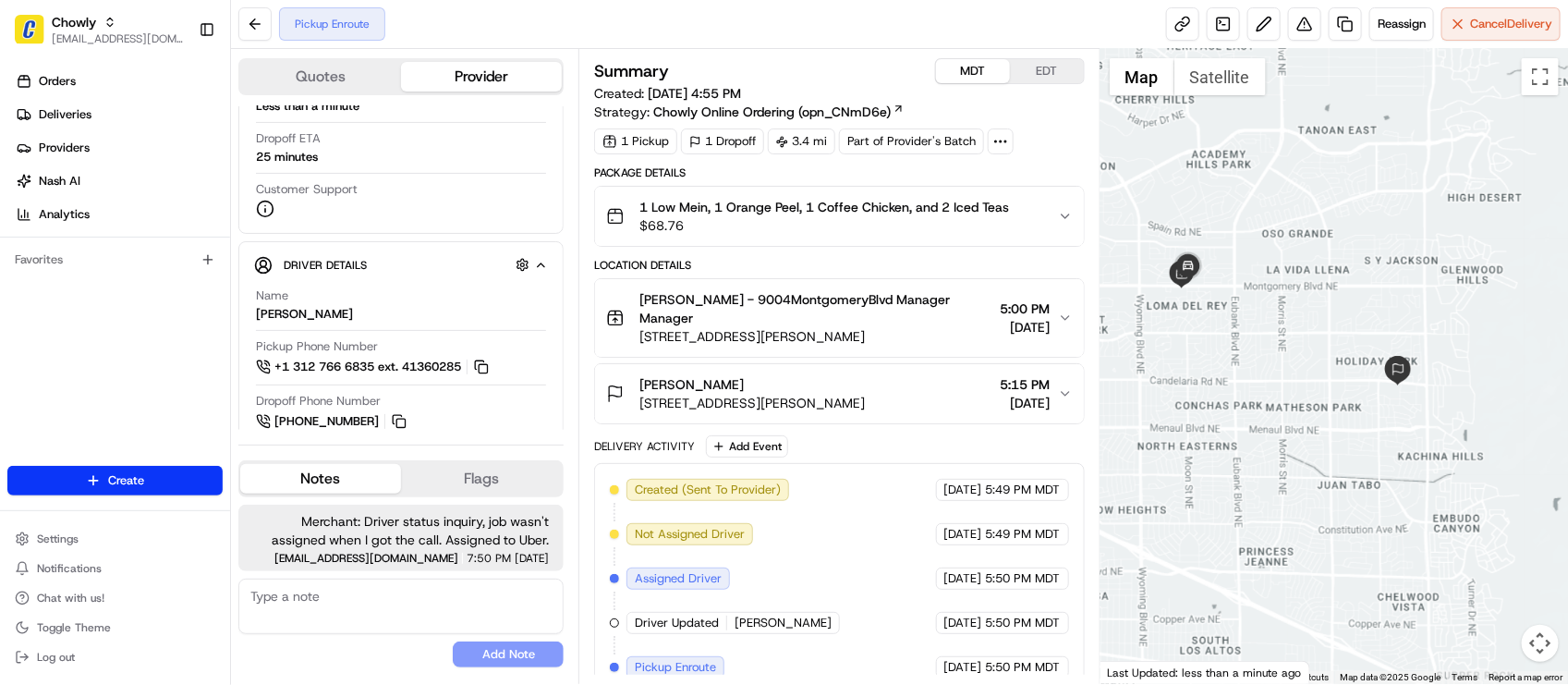
drag, startPoint x: 1350, startPoint y: 416, endPoint x: 1363, endPoint y: 455, distance: 41.1
click at [1363, 455] on div at bounding box center [1334, 366] width 468 height 635
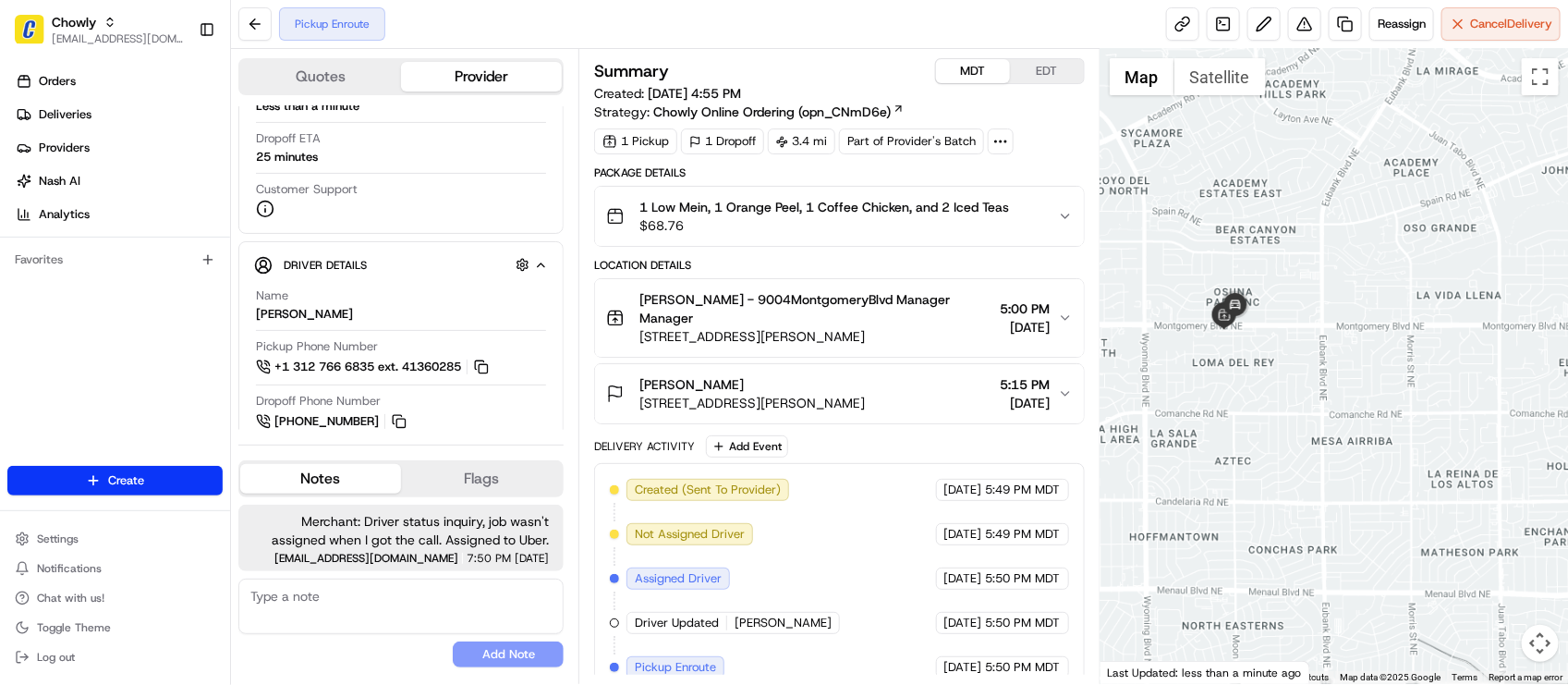
drag, startPoint x: 1195, startPoint y: 325, endPoint x: 1259, endPoint y: 423, distance: 117.0
click at [1261, 423] on div at bounding box center [1334, 366] width 468 height 635
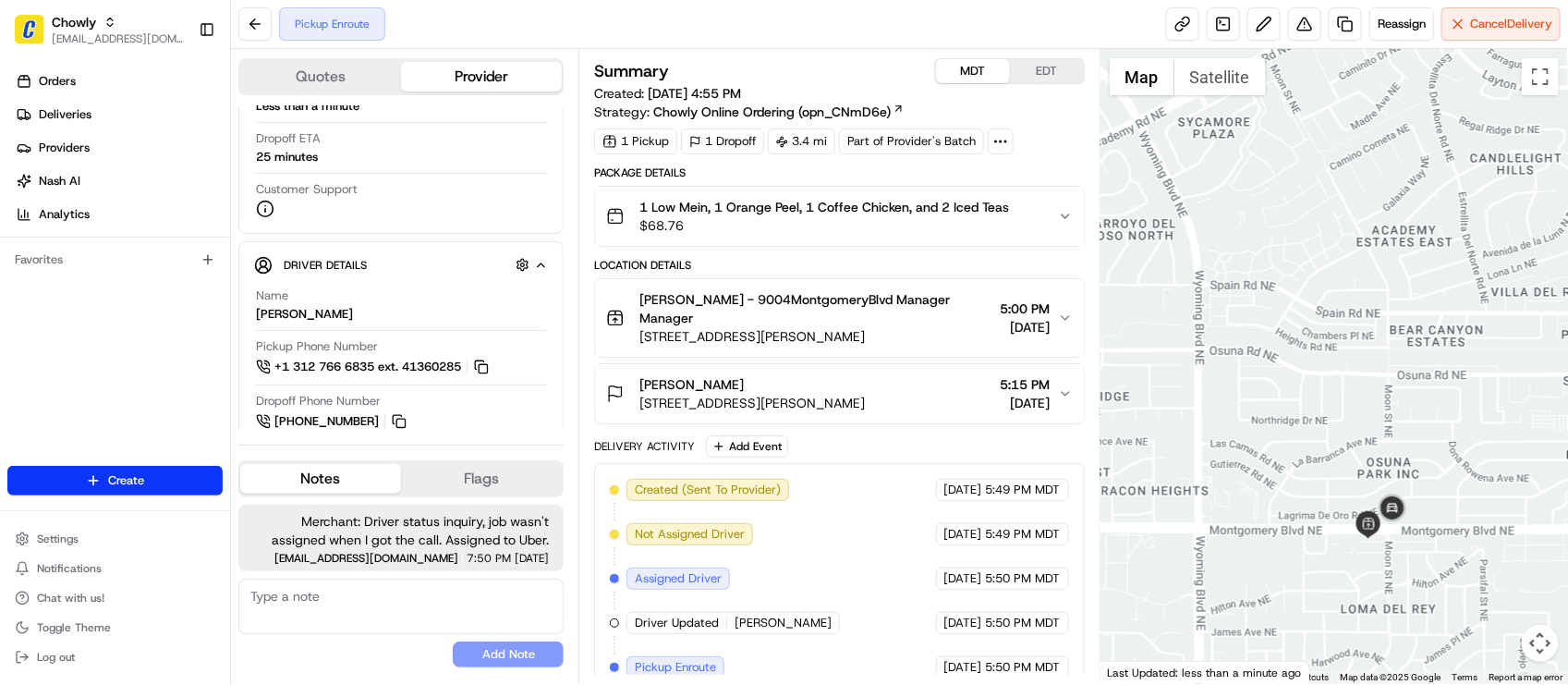
drag, startPoint x: 1309, startPoint y: 428, endPoint x: 1327, endPoint y: 340, distance: 89.8
click at [1327, 340] on div at bounding box center [1334, 366] width 468 height 635
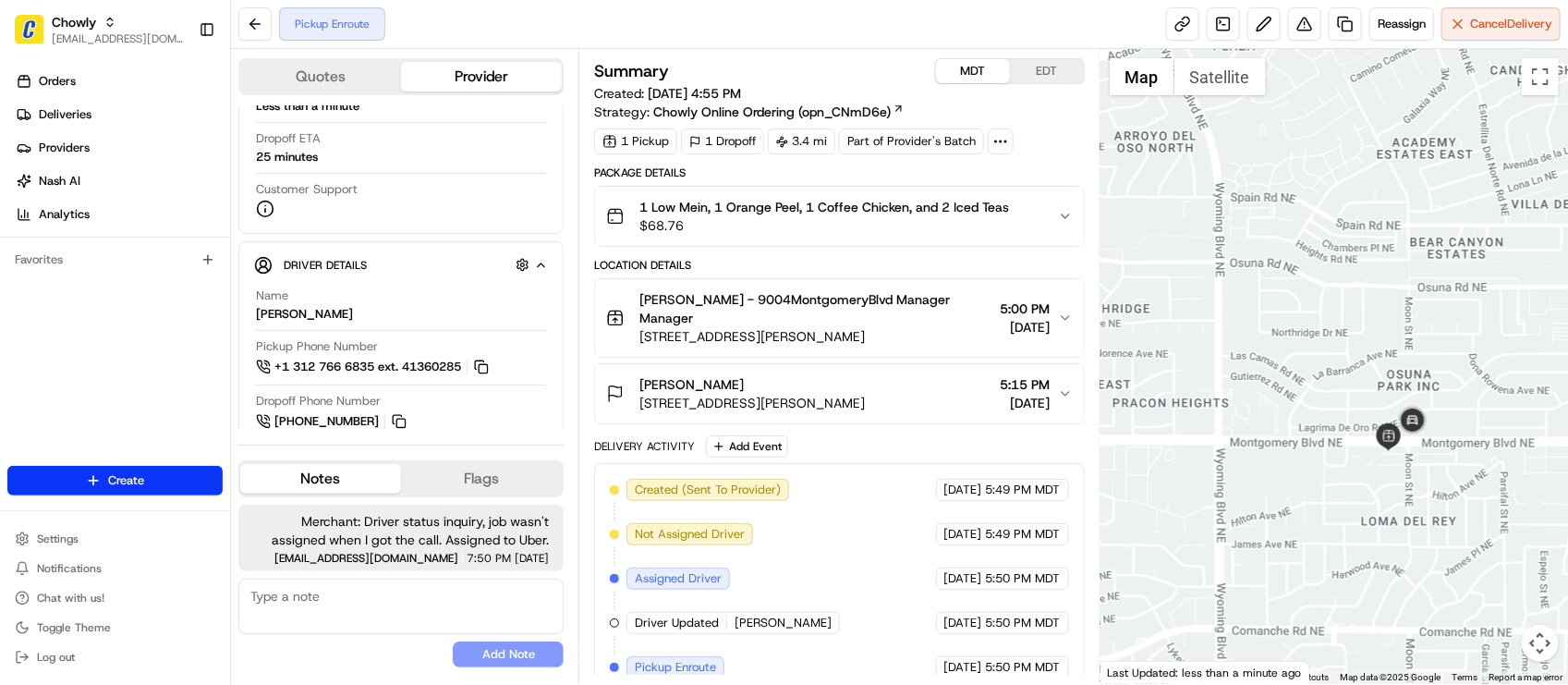
drag, startPoint x: 1329, startPoint y: 356, endPoint x: 1336, endPoint y: 336, distance: 21.2
click at [1336, 336] on div at bounding box center [1334, 366] width 468 height 635
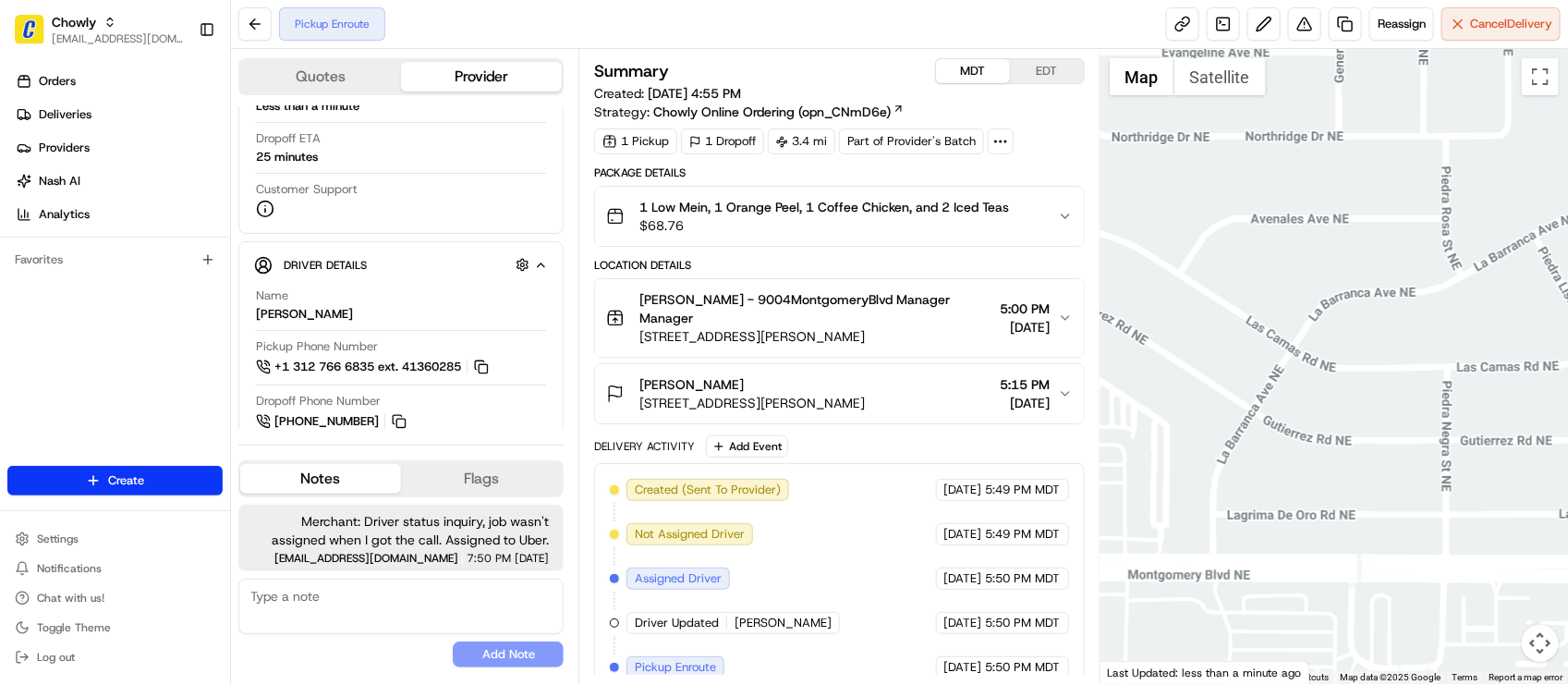
click at [500, 23] on div "Pickup Enroute Reassign Cancel Delivery" at bounding box center [900, 25] width 1337 height 49
click at [470, 281] on div "Name [PERSON_NAME] Pickup Phone Number +1 312 766 6835 ext. 41360285 Dropoff Ph…" at bounding box center [401, 511] width 294 height 464
